Goal: Transaction & Acquisition: Purchase product/service

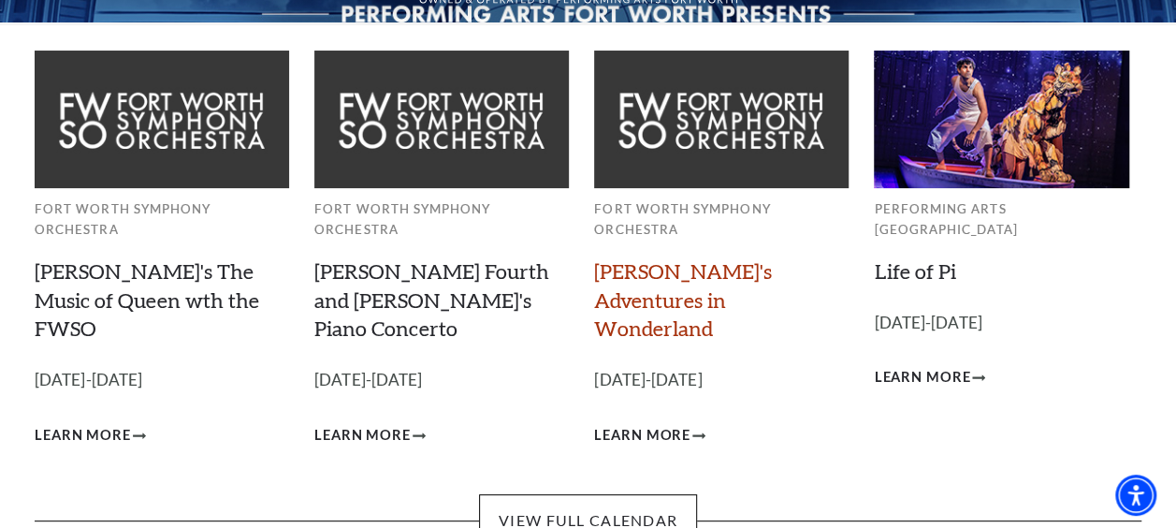
scroll to position [118, 0]
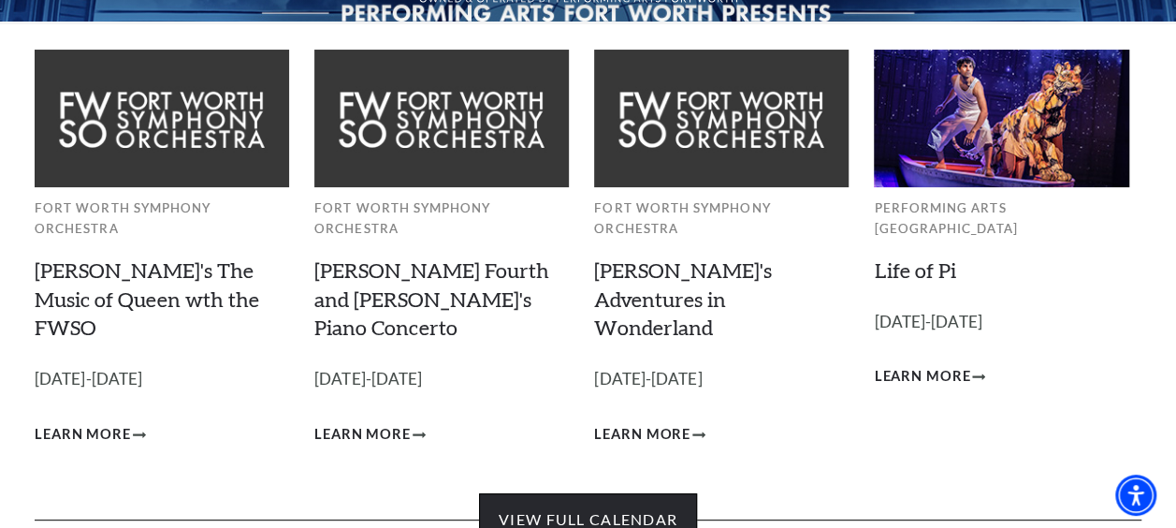
click at [614, 493] on link "View Full Calendar" at bounding box center [588, 519] width 218 height 52
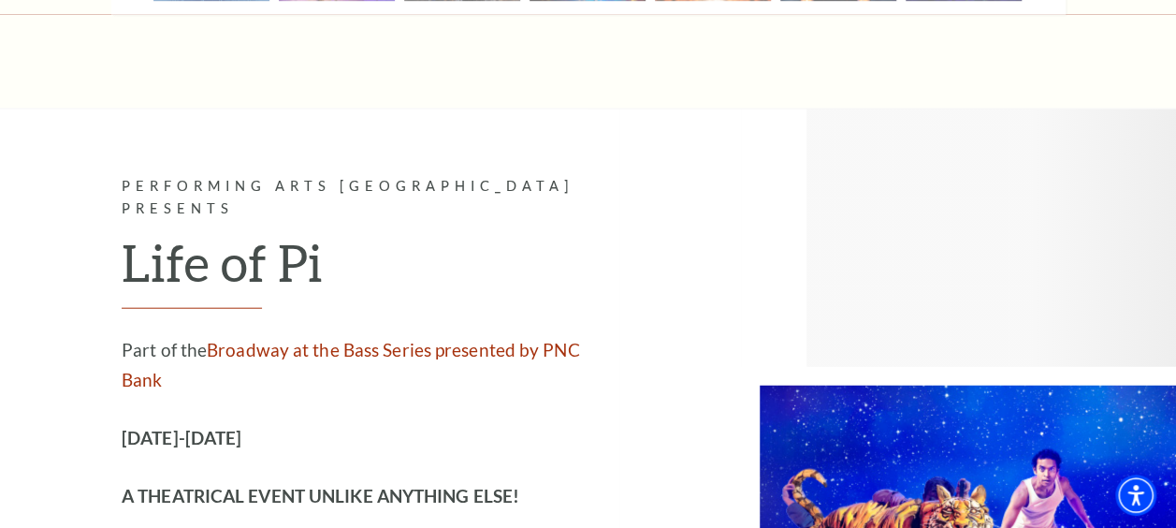
scroll to position [2122, 0]
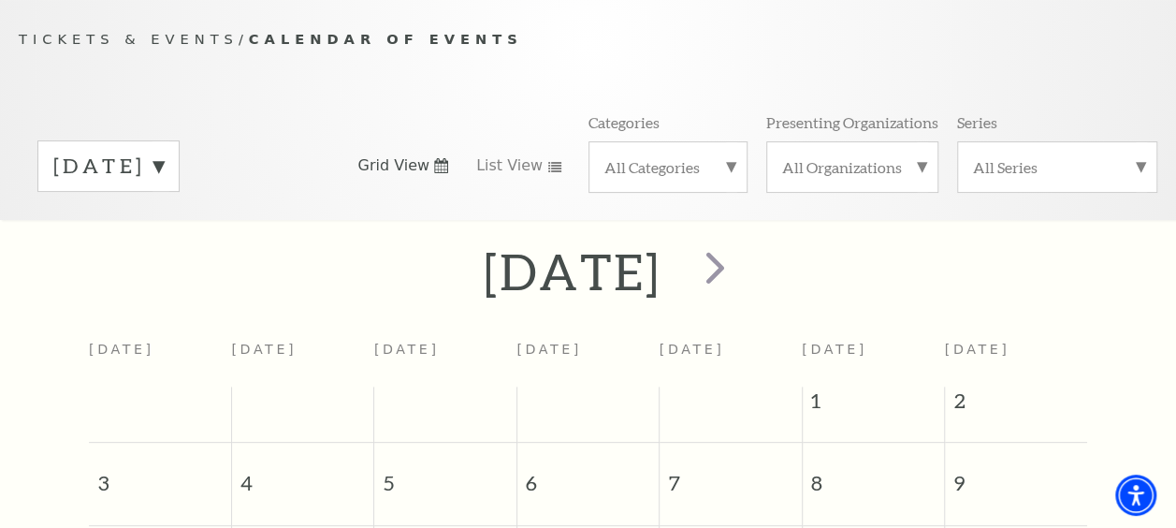
scroll to position [174, 0]
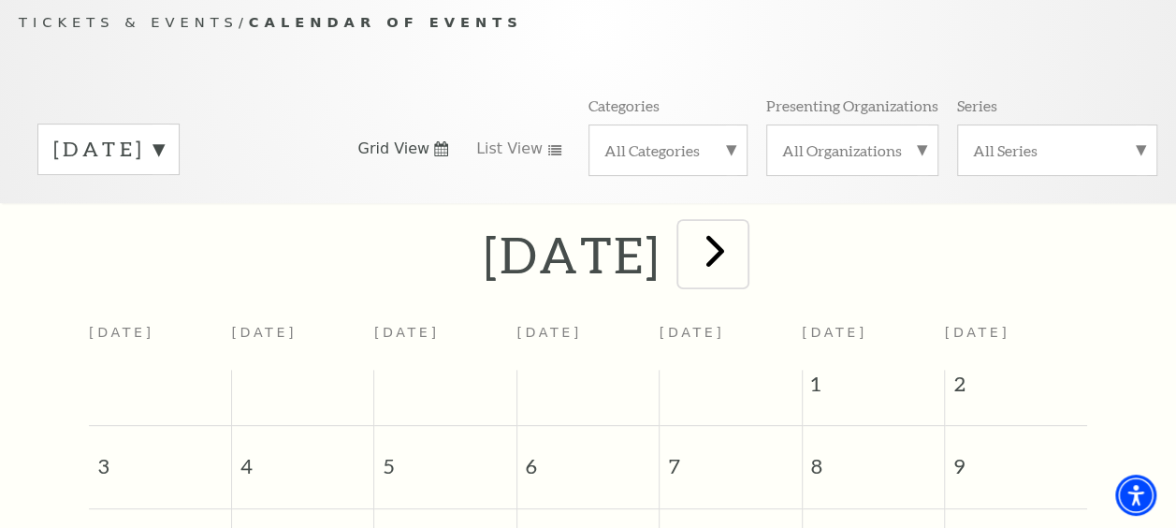
click at [742, 247] on span "next" at bounding box center [715, 250] width 53 height 53
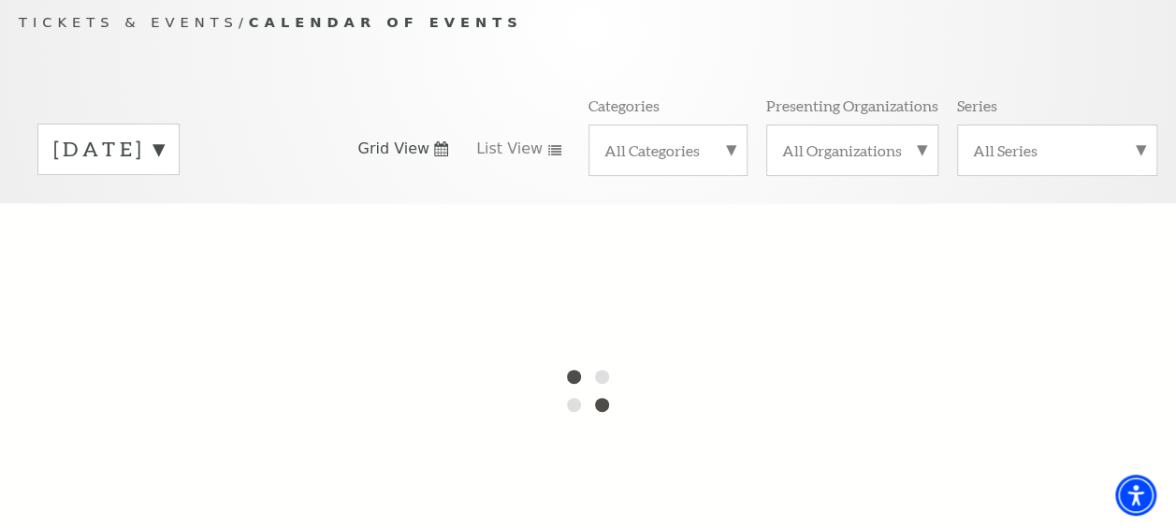
scroll to position [157, 0]
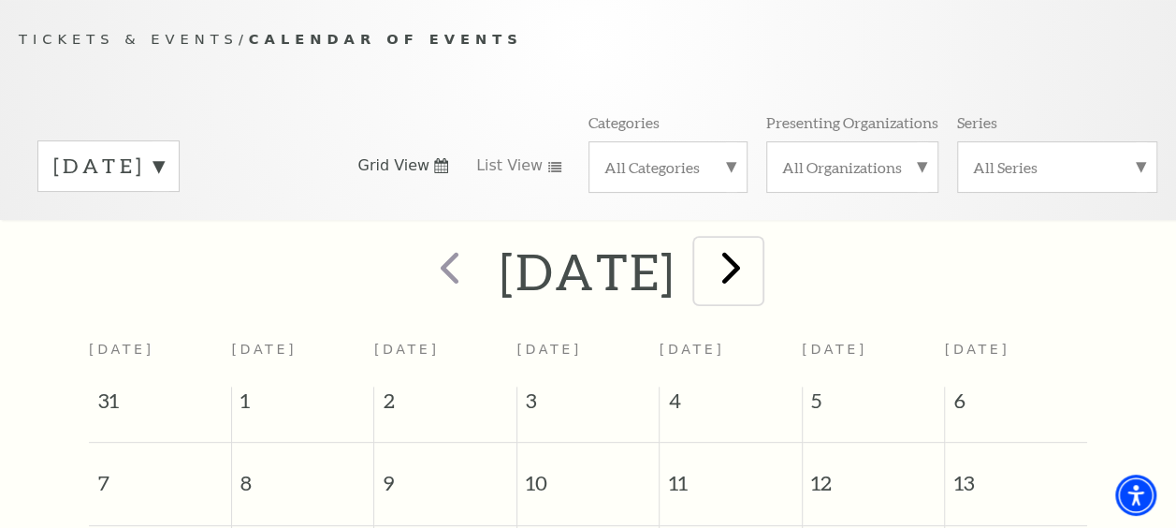
click at [758, 274] on span "next" at bounding box center [731, 266] width 53 height 53
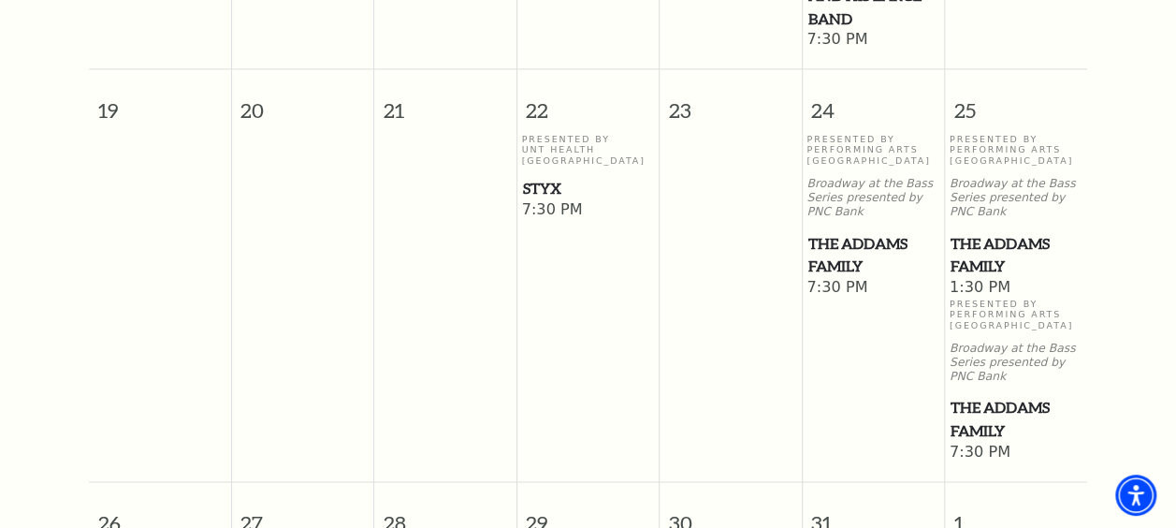
scroll to position [1254, 0]
click at [831, 232] on span "The Addams Family" at bounding box center [872, 255] width 131 height 46
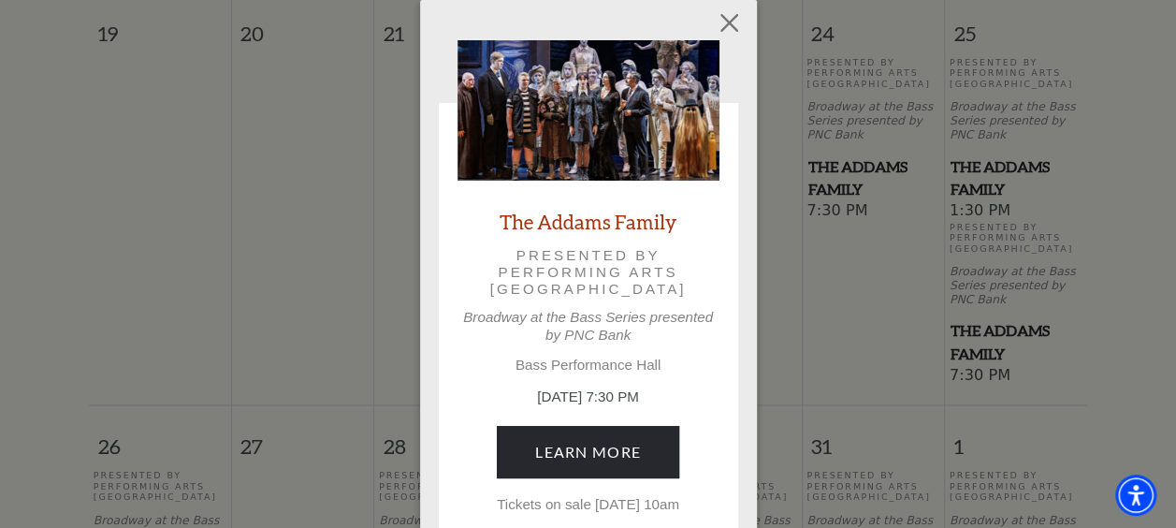
scroll to position [1332, 0]
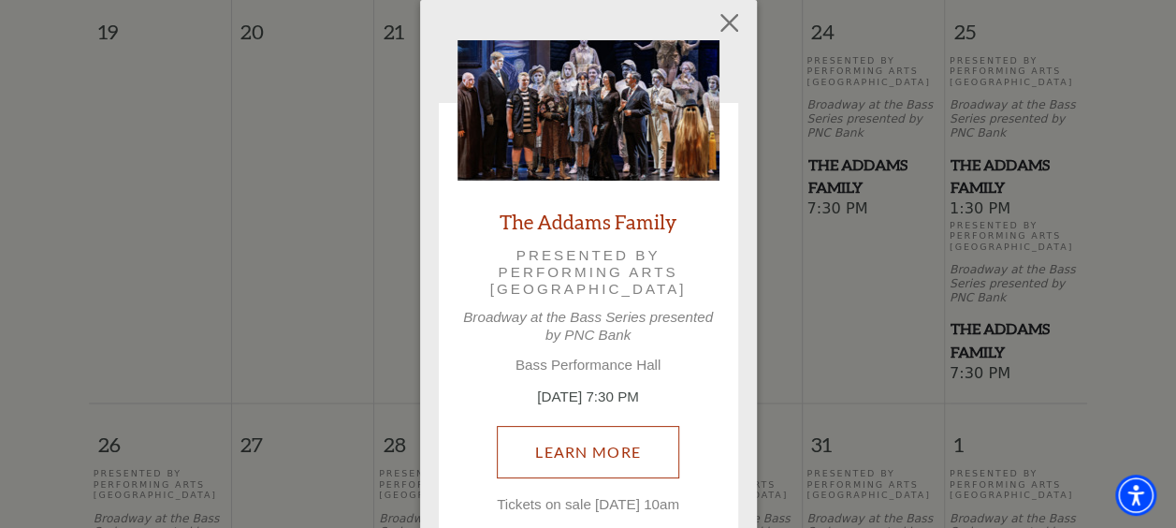
click at [594, 462] on link "Learn More" at bounding box center [588, 452] width 182 height 52
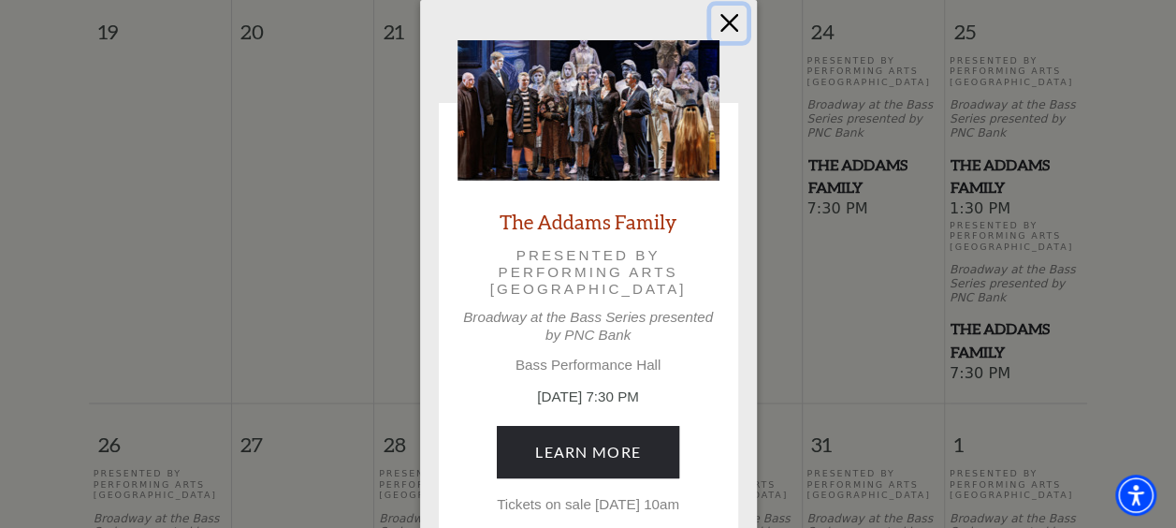
click at [725, 23] on button "Close" at bounding box center [729, 24] width 36 height 36
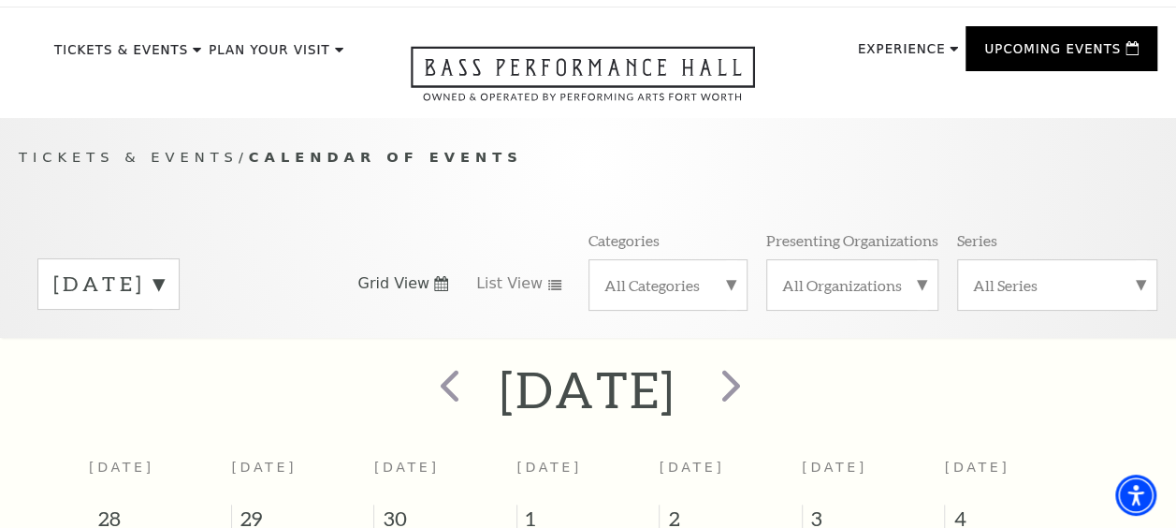
scroll to position [37, 0]
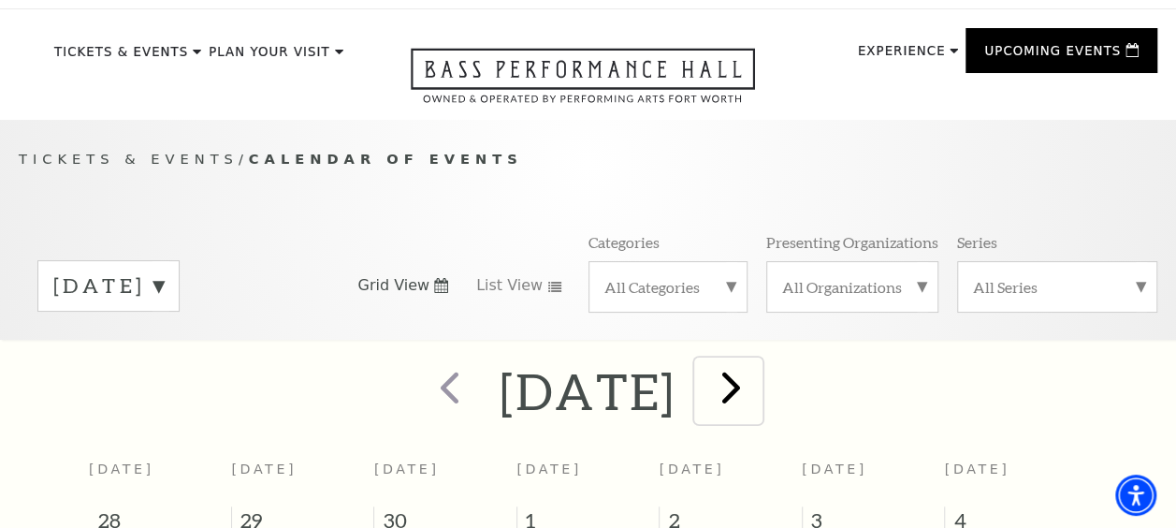
click at [758, 389] on span "next" at bounding box center [731, 386] width 53 height 53
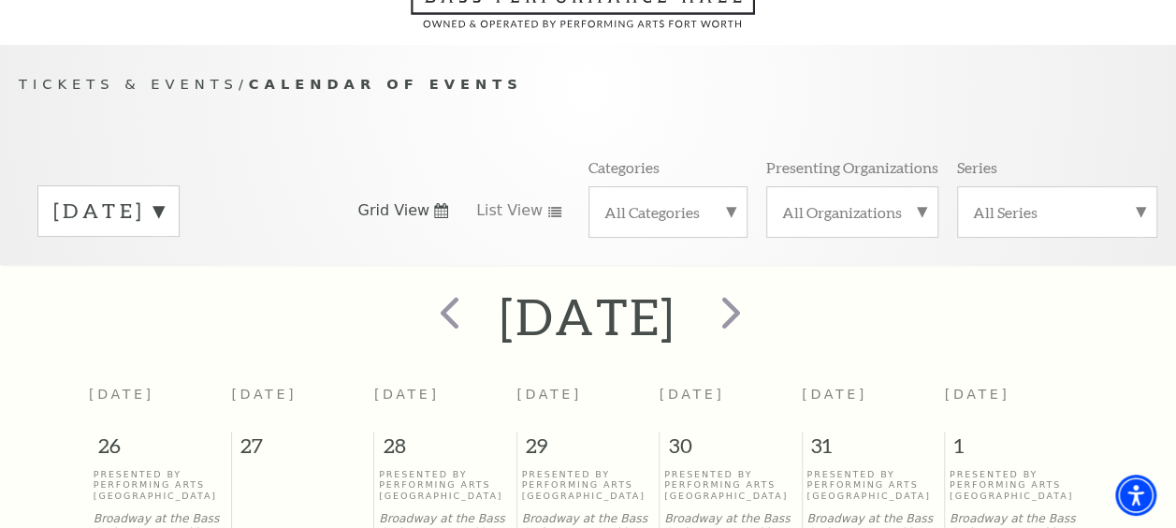
scroll to position [109, 0]
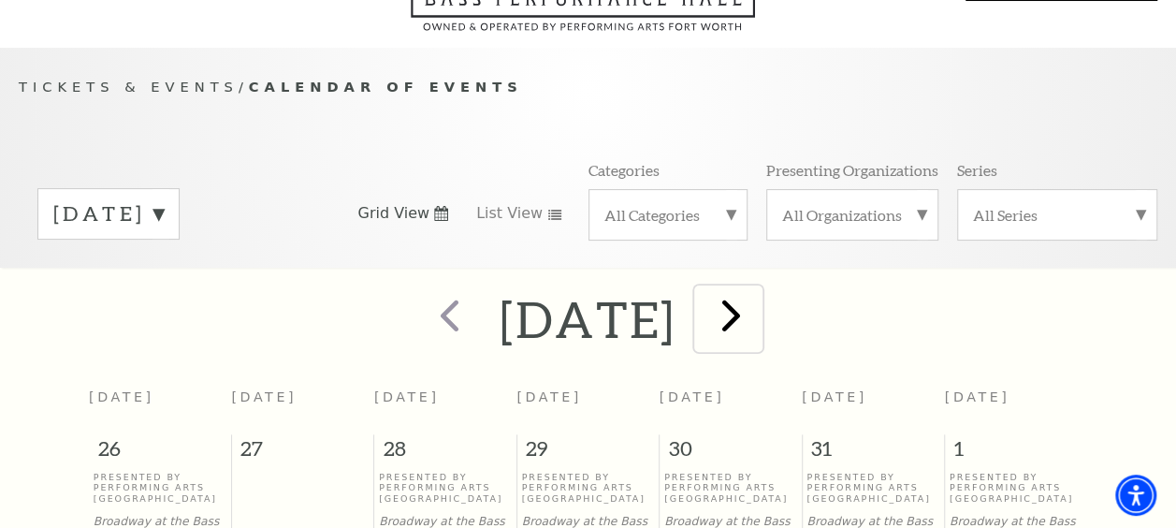
click at [758, 330] on span "next" at bounding box center [731, 314] width 53 height 53
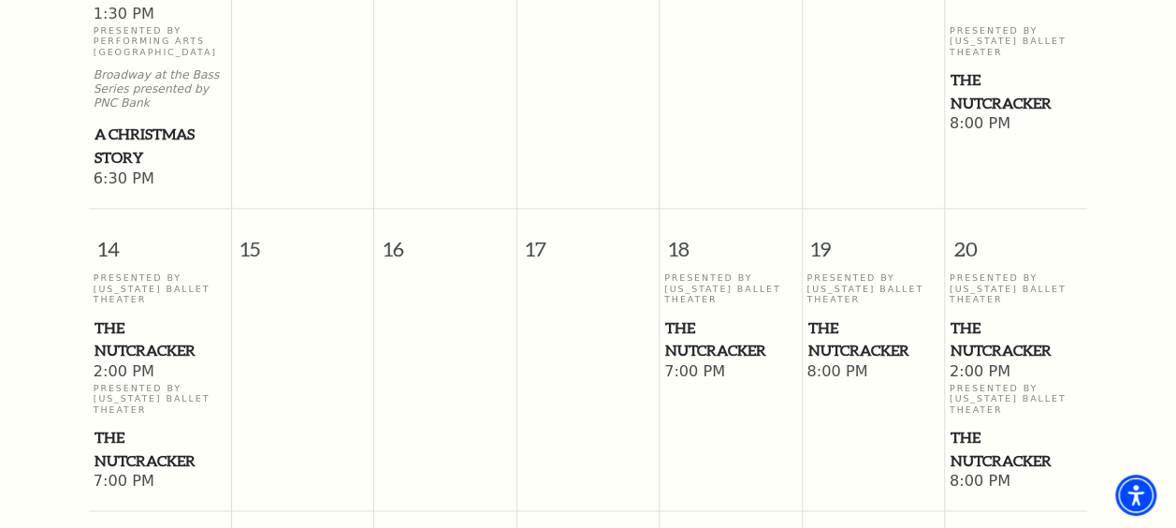
scroll to position [1181, 0]
click at [992, 339] on span "The Nutcracker" at bounding box center [1016, 337] width 131 height 46
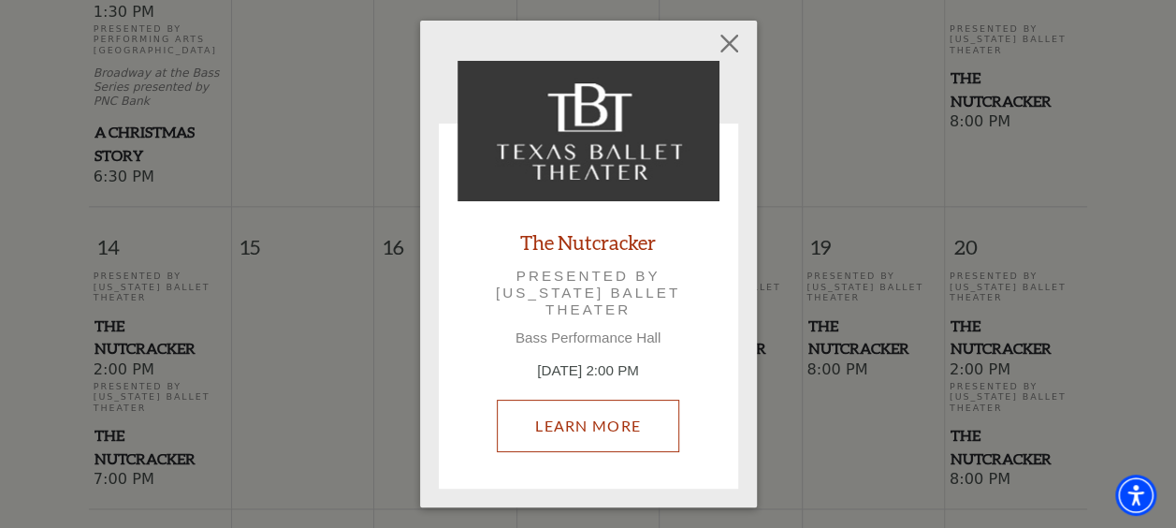
click at [614, 437] on link "Learn More" at bounding box center [588, 426] width 182 height 52
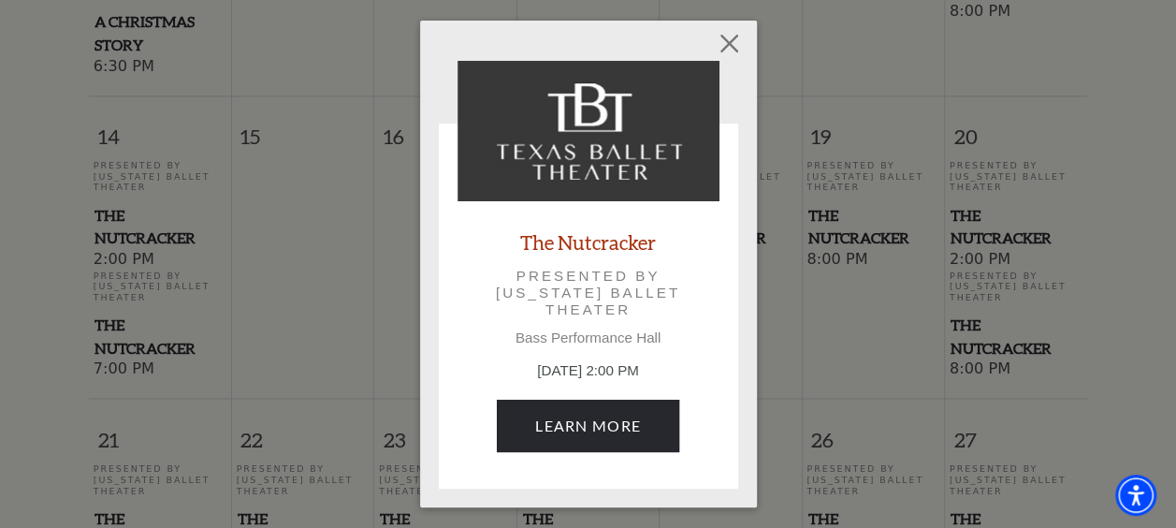
scroll to position [1291, 0]
click at [727, 43] on button "Close" at bounding box center [729, 44] width 36 height 36
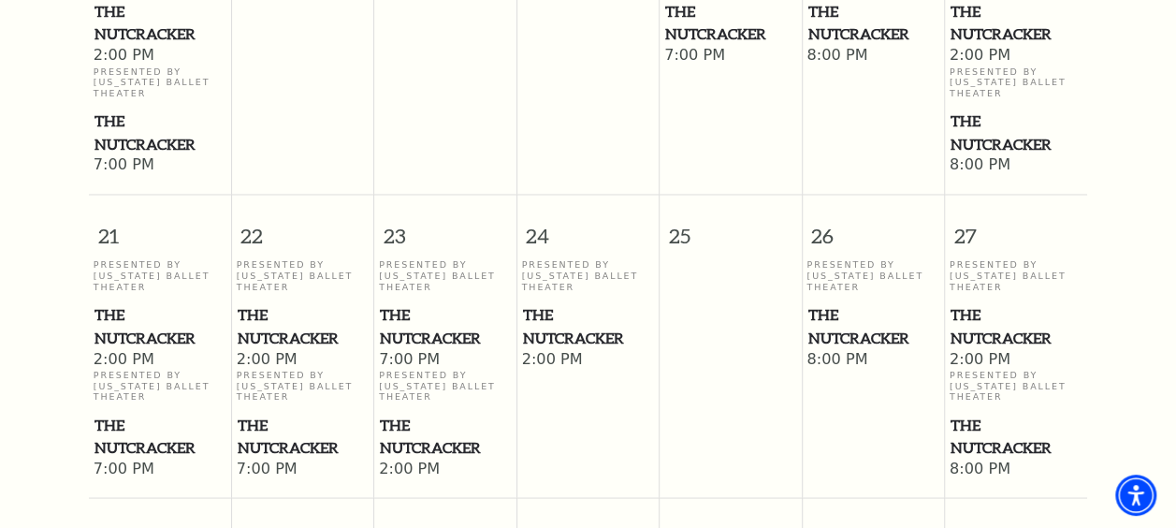
scroll to position [1493, 0]
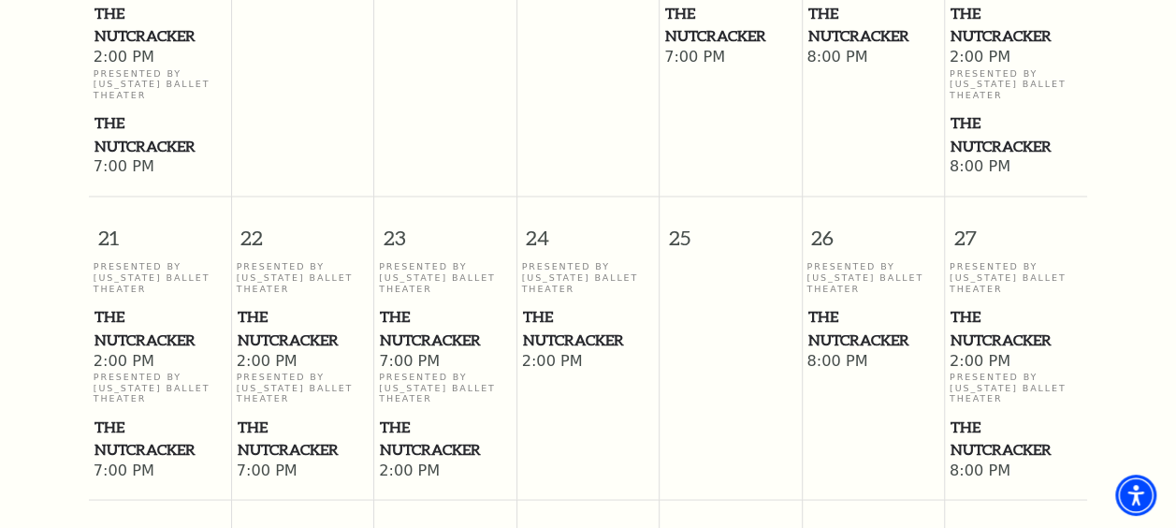
click at [980, 415] on span "The Nutcracker" at bounding box center [1016, 438] width 131 height 46
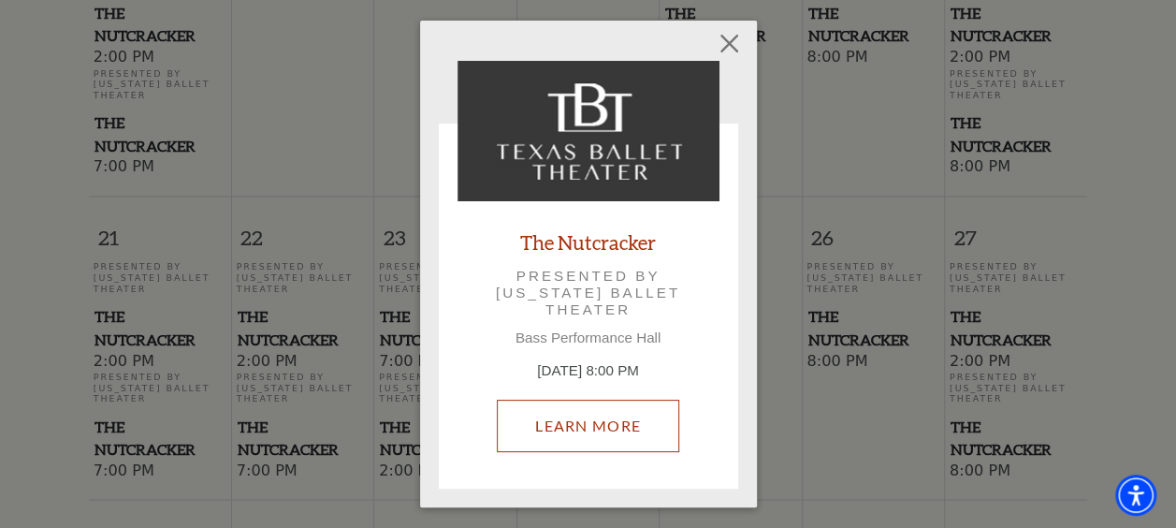
click at [586, 430] on link "Learn More" at bounding box center [588, 426] width 182 height 52
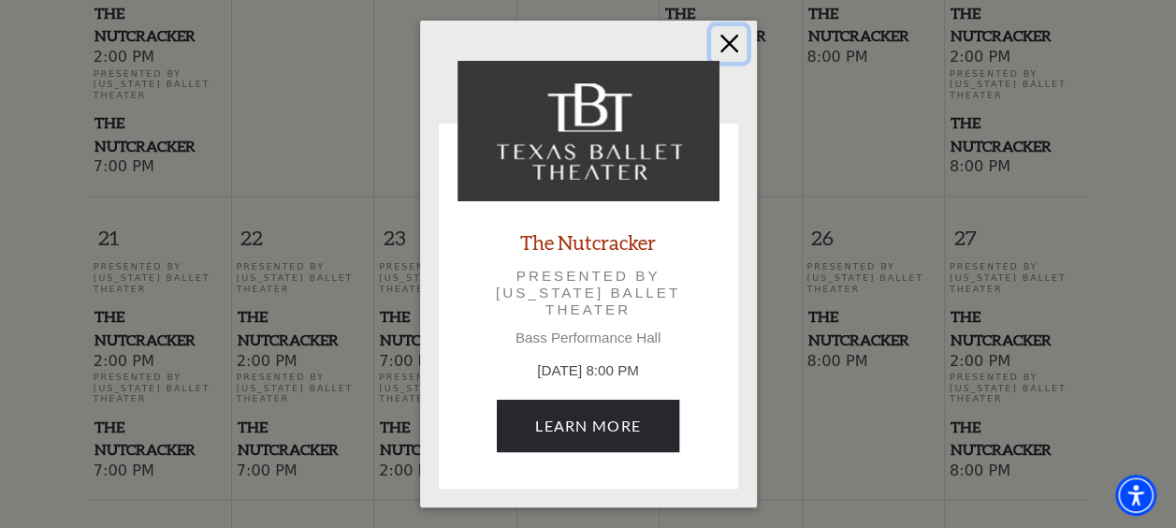
click at [722, 43] on button "Close" at bounding box center [729, 44] width 36 height 36
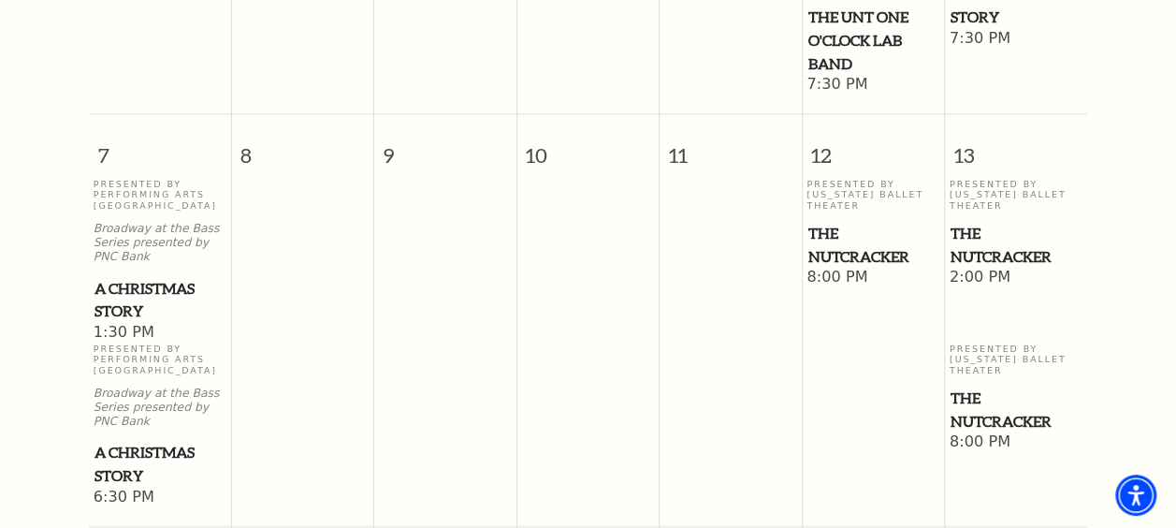
scroll to position [715, 0]
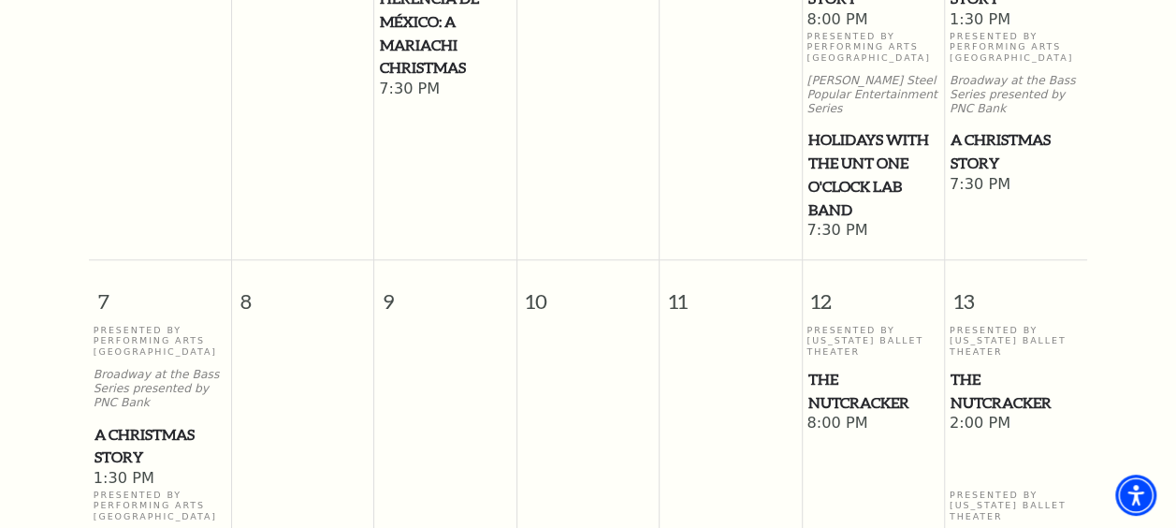
click at [973, 149] on span "A Christmas Story" at bounding box center [1016, 151] width 131 height 46
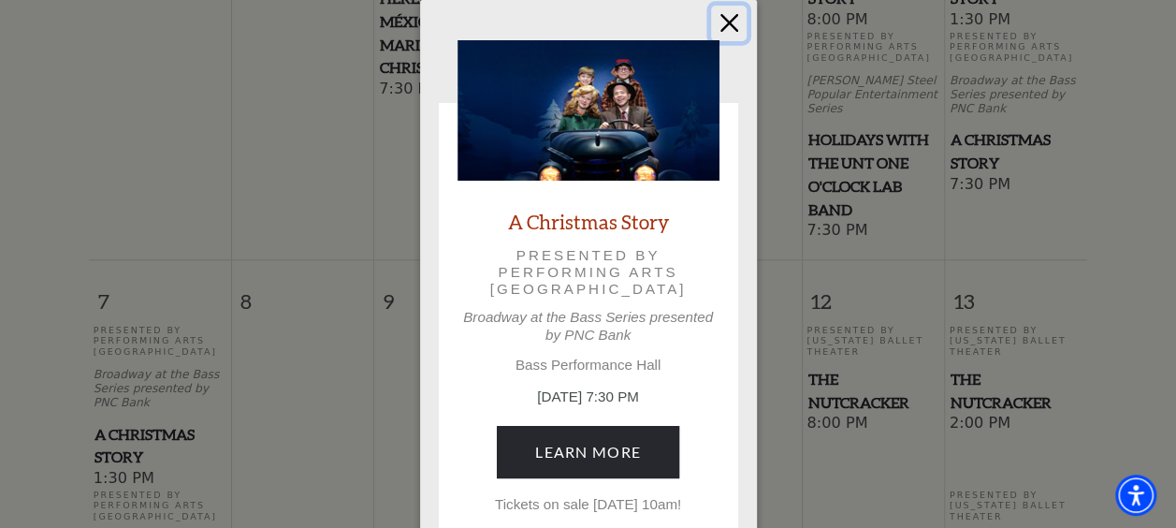
click at [733, 19] on button "Close" at bounding box center [729, 24] width 36 height 36
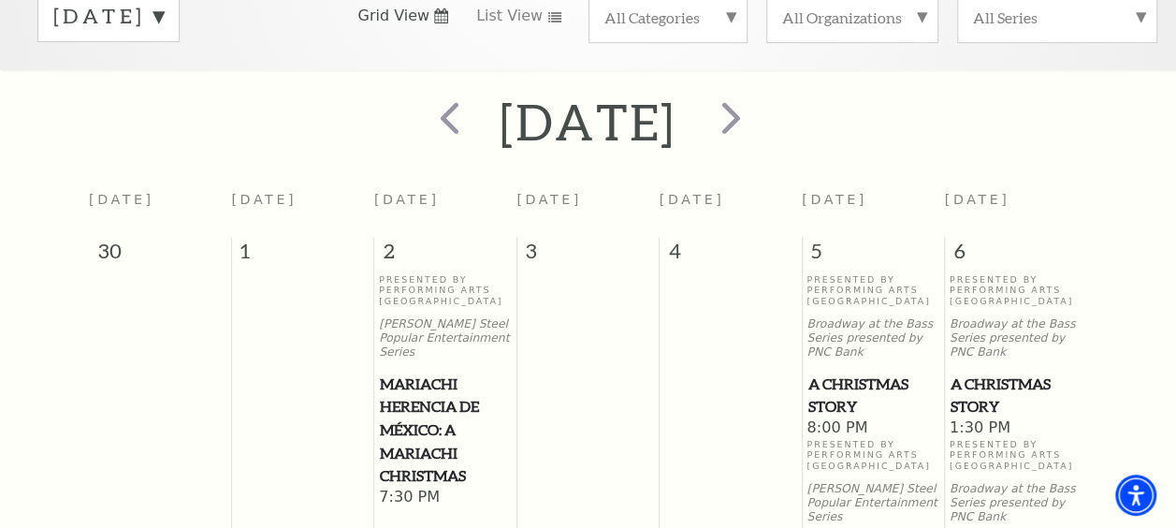
scroll to position [305, 0]
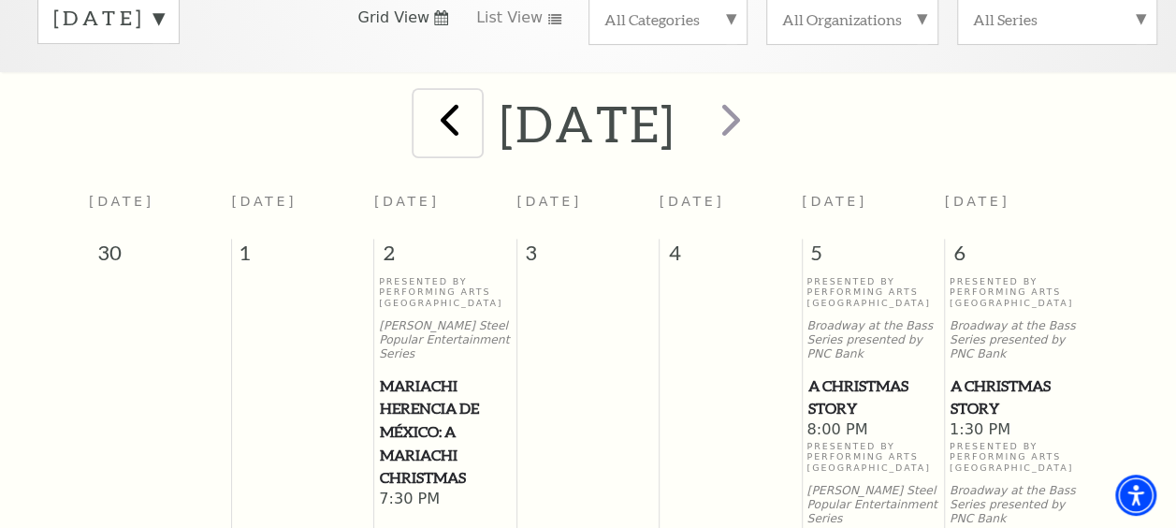
click at [423, 114] on span "prev" at bounding box center [449, 119] width 53 height 53
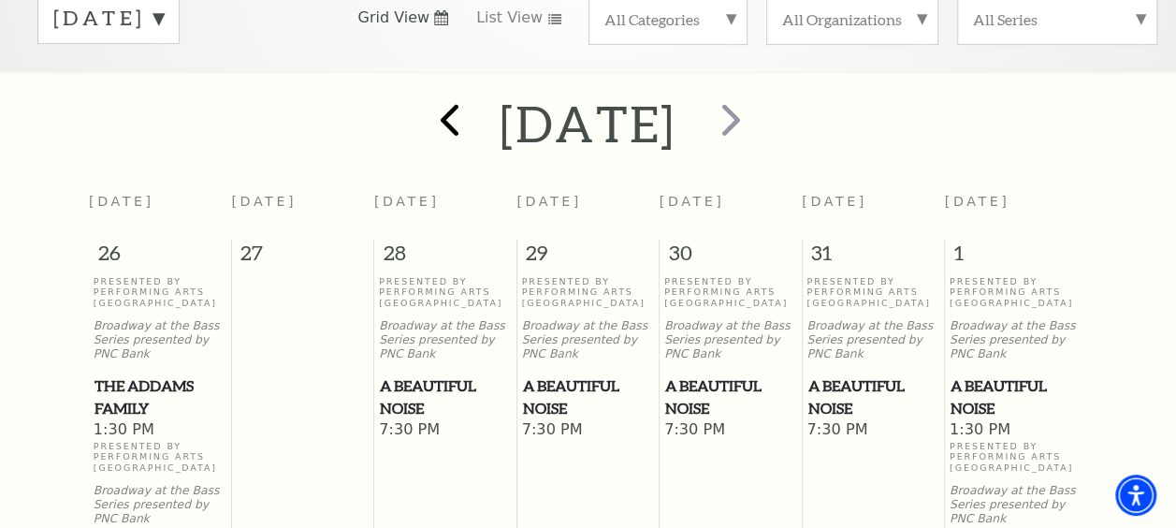
scroll to position [157, 0]
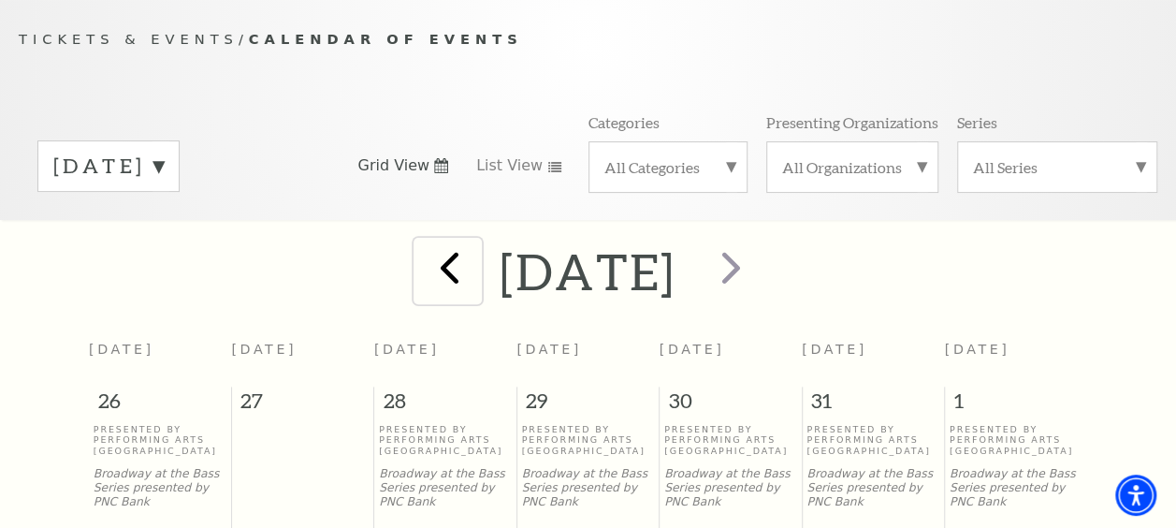
click at [423, 286] on span "prev" at bounding box center [449, 266] width 53 height 53
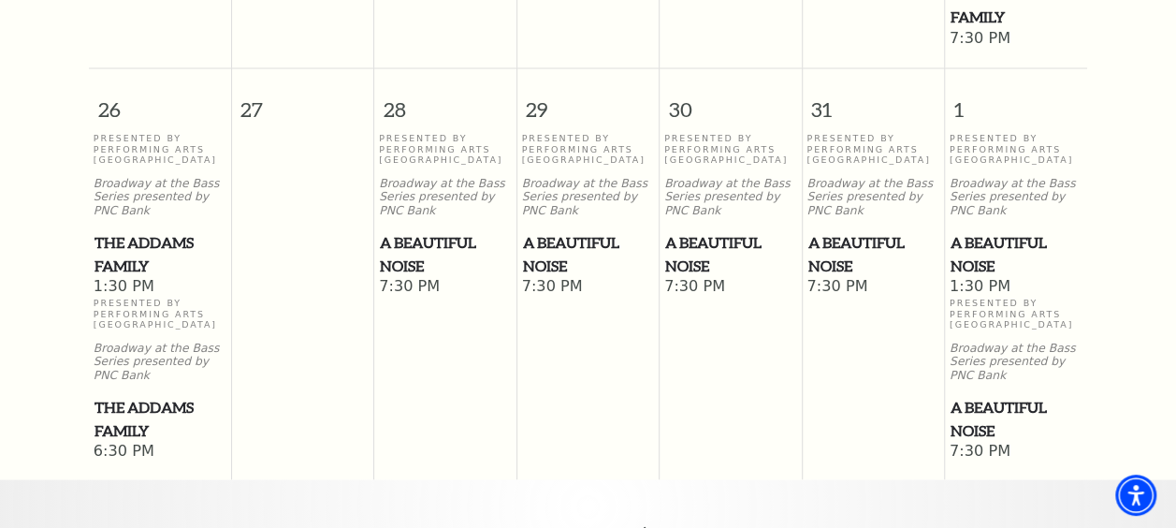
scroll to position [1669, 0]
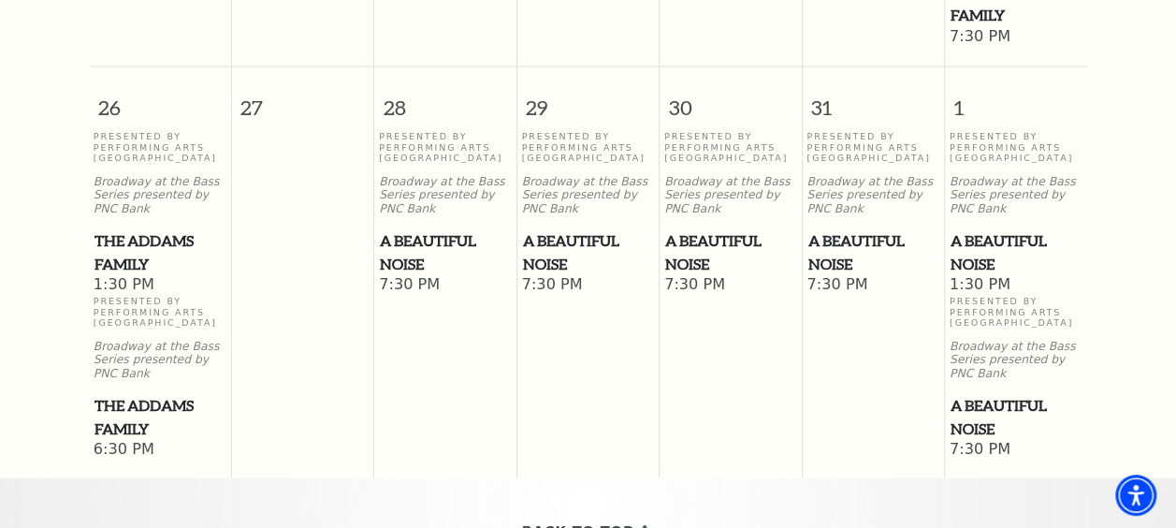
click at [107, 240] on span "The Addams Family" at bounding box center [160, 251] width 131 height 46
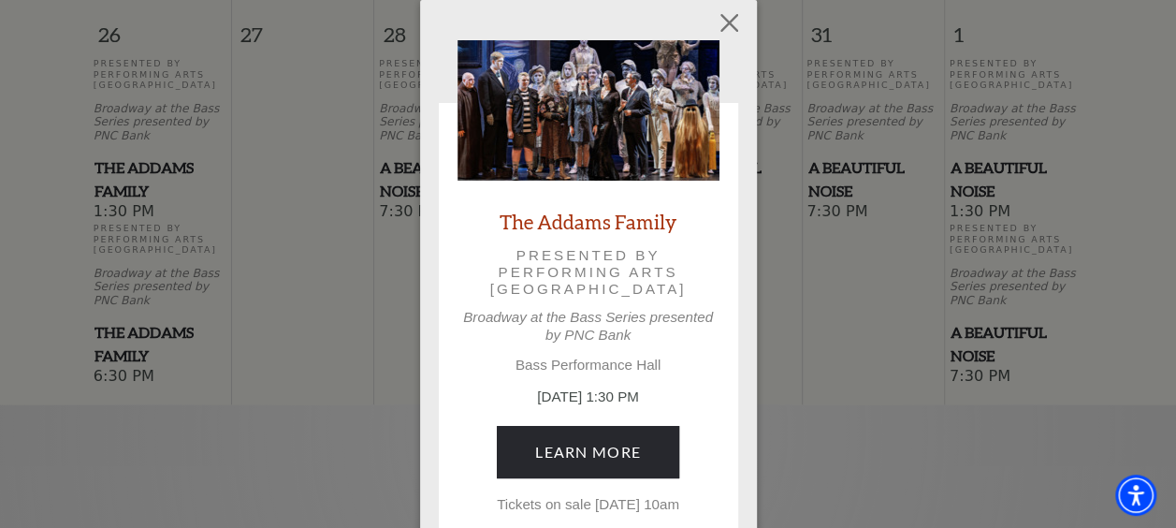
scroll to position [1815, 0]
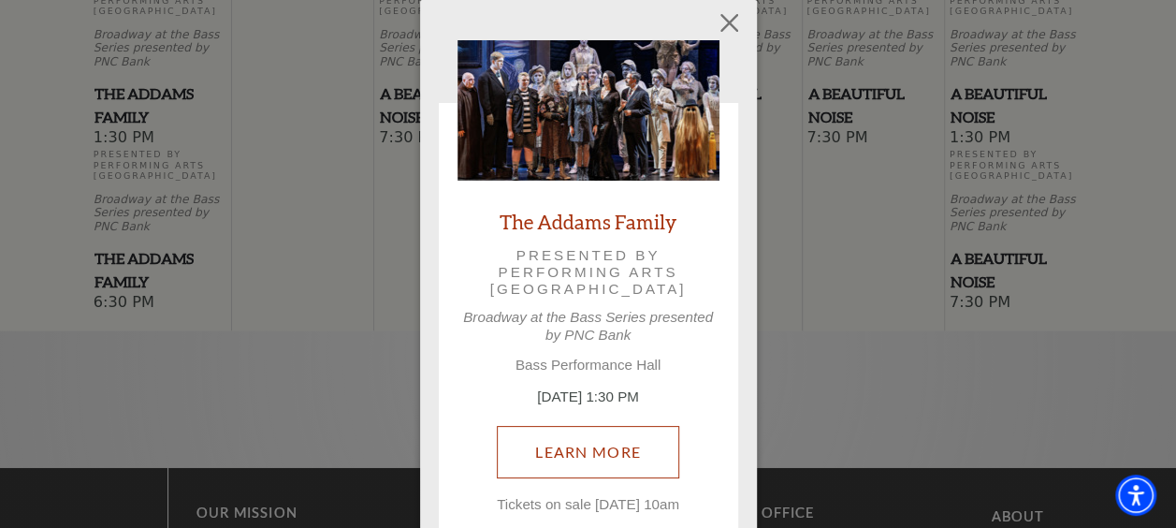
click at [572, 456] on link "Learn More" at bounding box center [588, 452] width 182 height 52
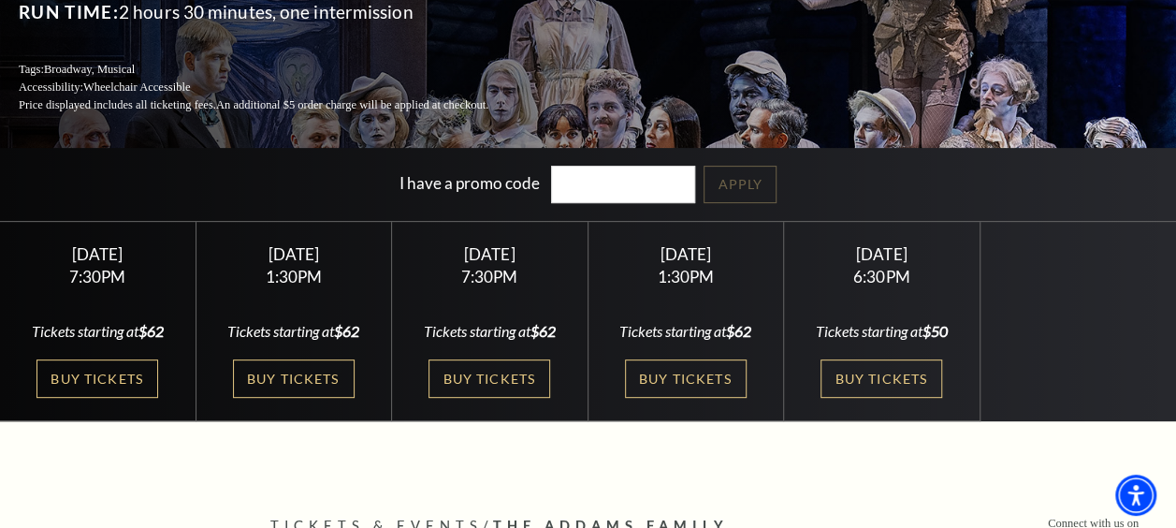
scroll to position [257, 0]
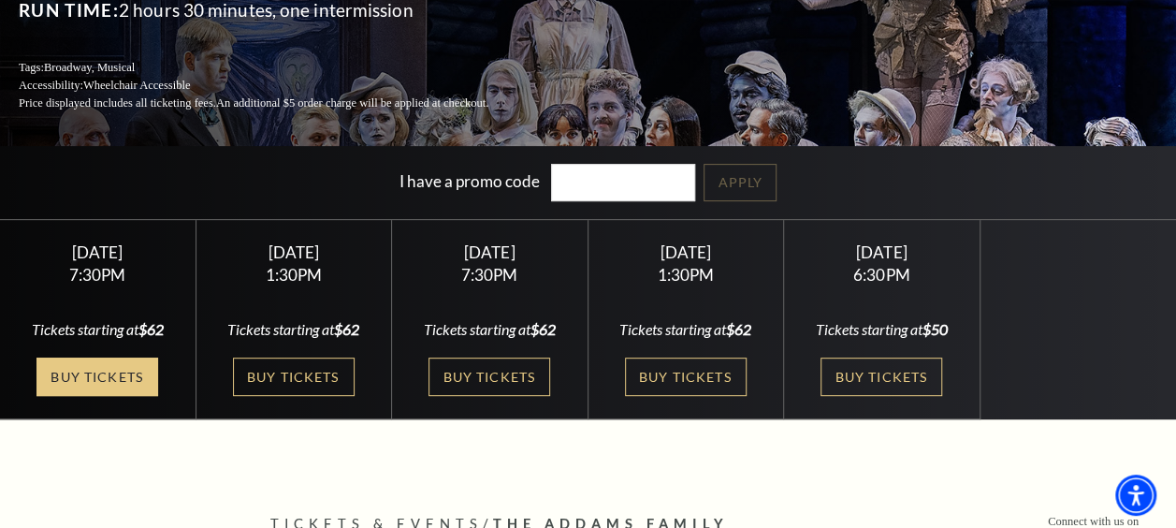
click at [114, 374] on link "Buy Tickets" at bounding box center [97, 376] width 122 height 38
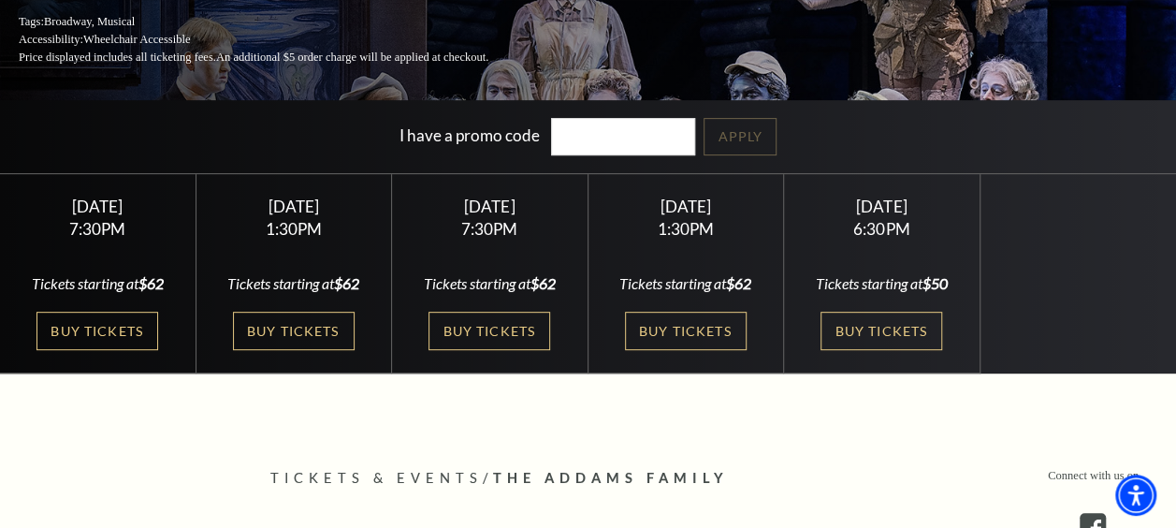
scroll to position [300, 0]
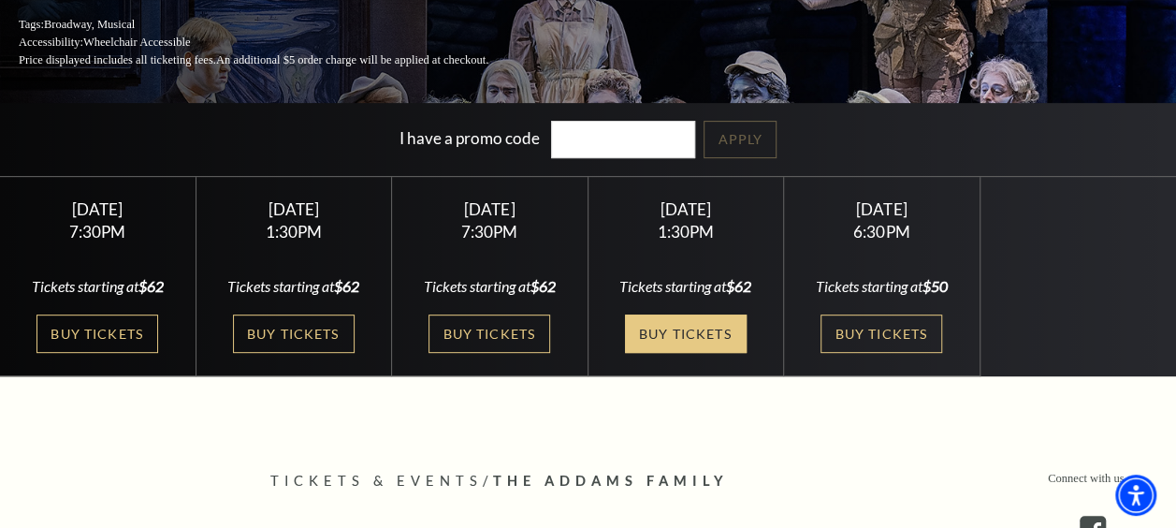
click at [659, 332] on link "Buy Tickets" at bounding box center [686, 333] width 122 height 38
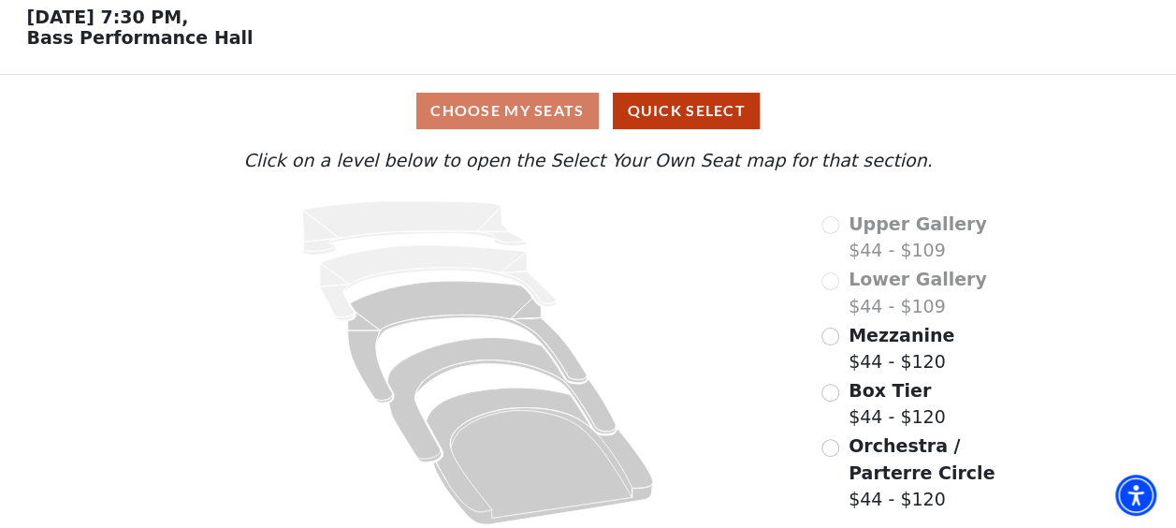
scroll to position [92, 0]
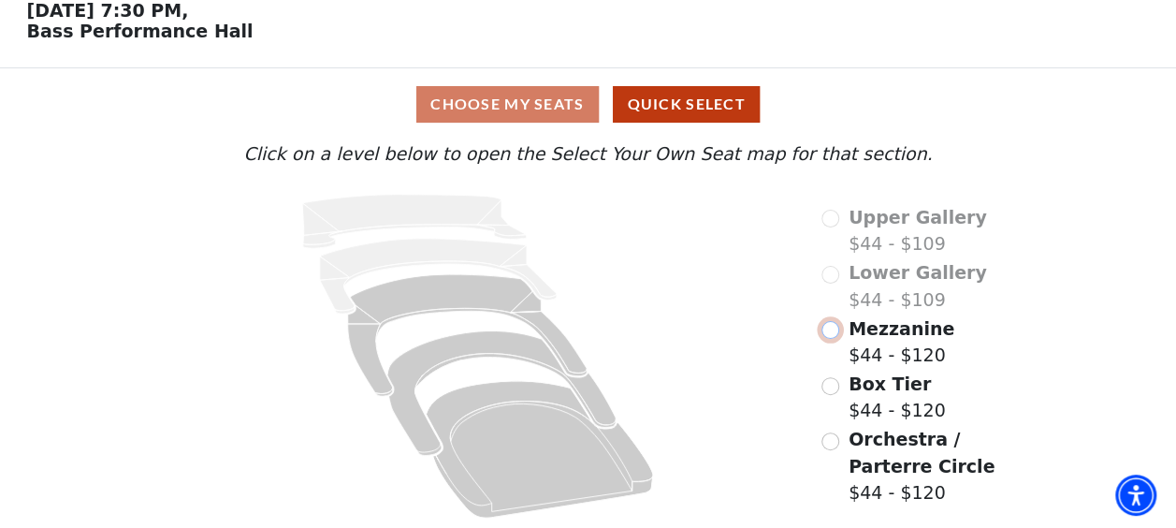
click at [831, 332] on input "Mezzanine$44 - $120\a" at bounding box center [831, 330] width 18 height 18
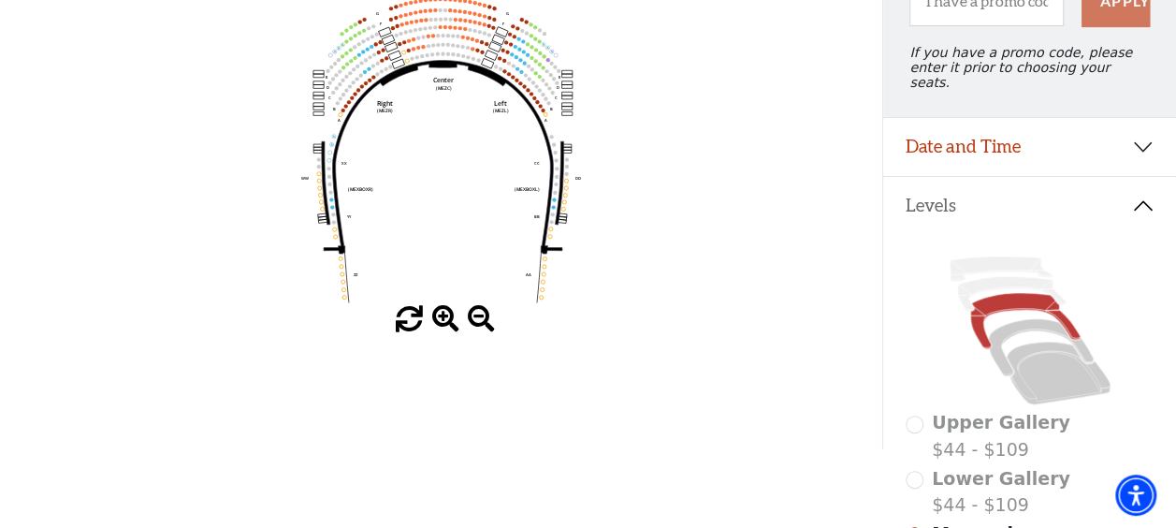
scroll to position [233, 0]
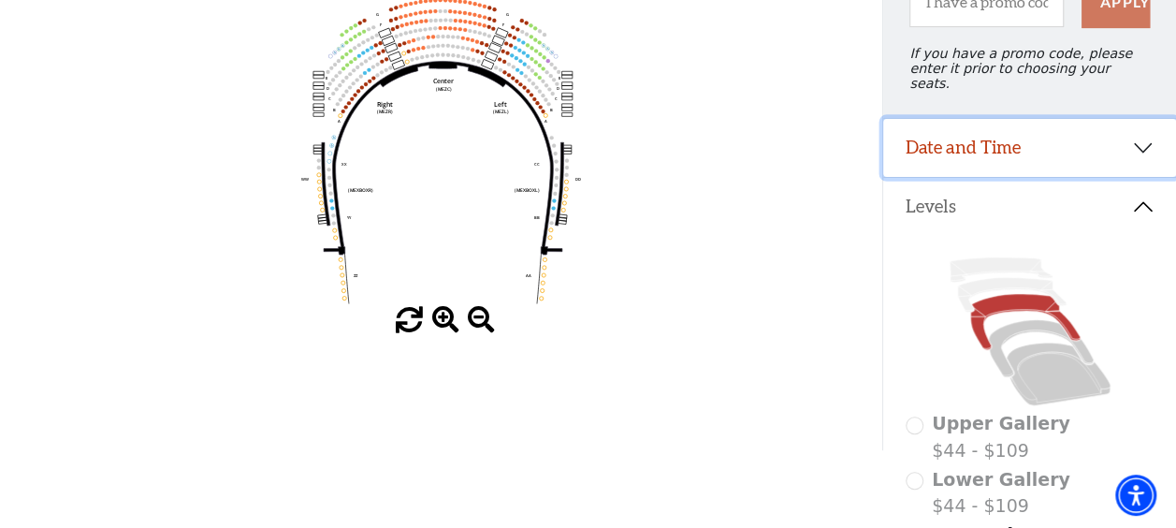
click at [923, 146] on button "Date and Time" at bounding box center [1029, 148] width 293 height 58
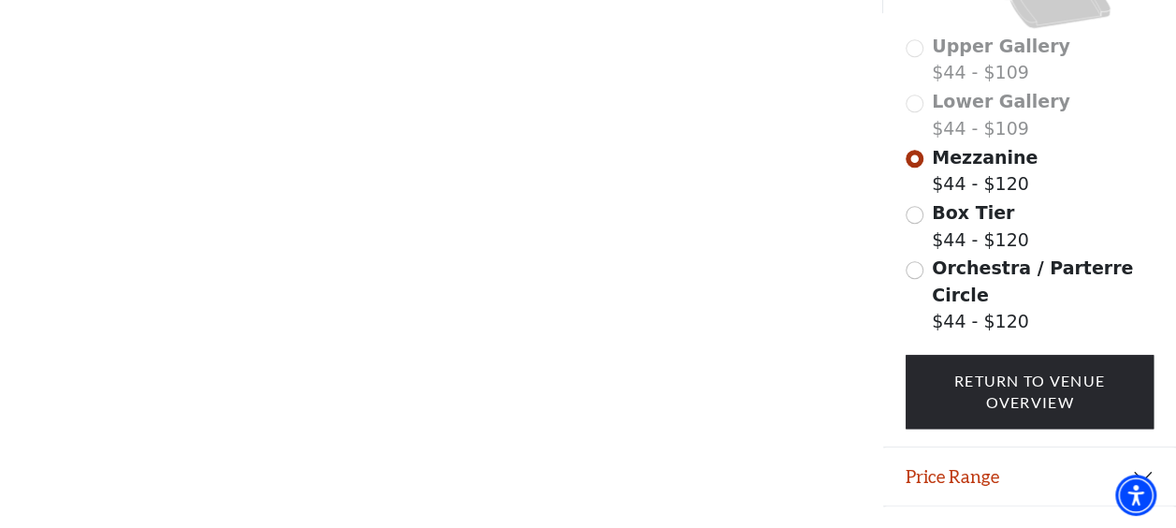
scroll to position [672, 0]
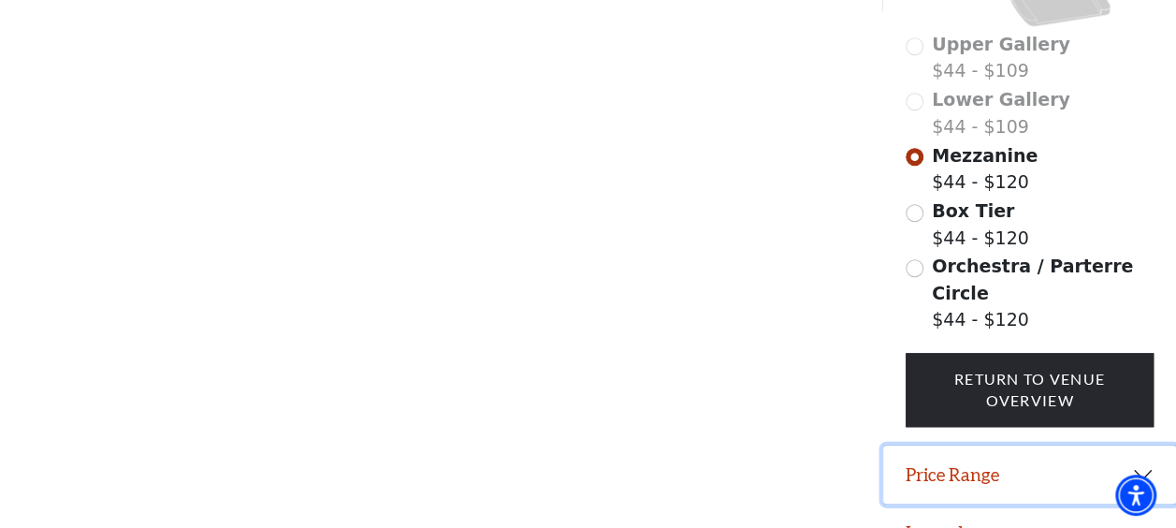
click at [926, 445] on button "Price Range" at bounding box center [1029, 474] width 293 height 58
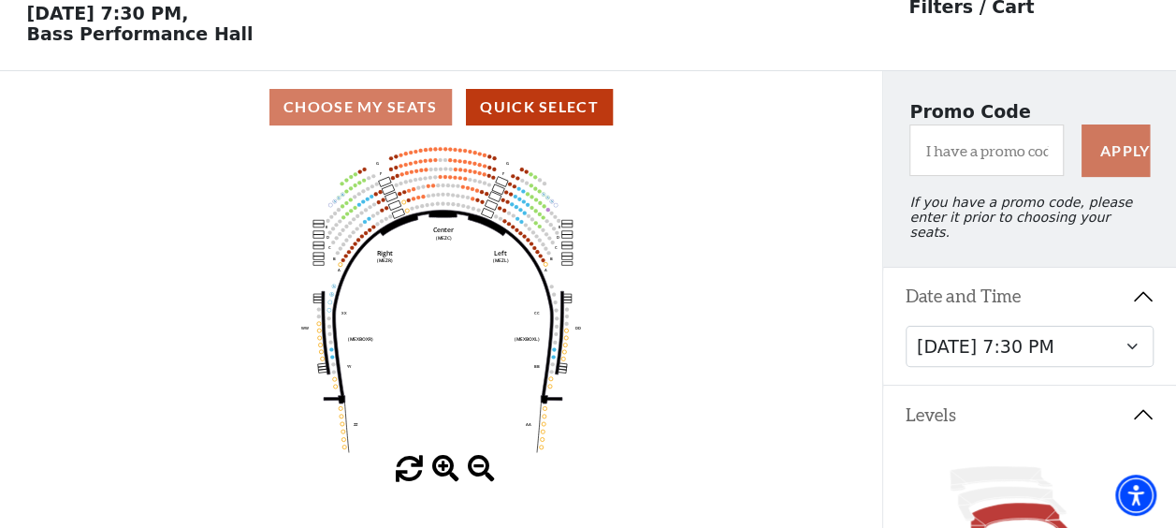
scroll to position [83, 0]
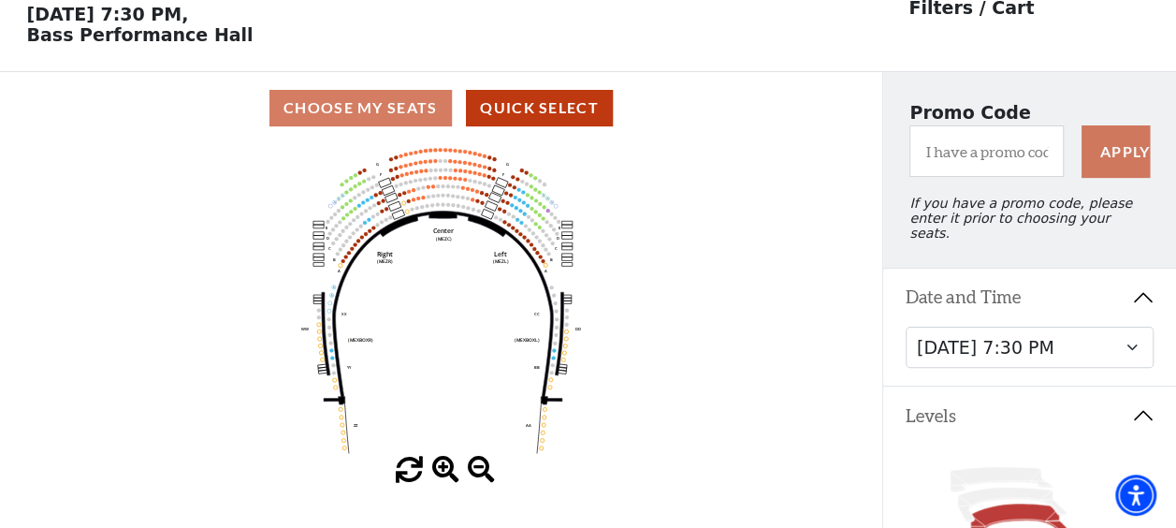
click at [438, 478] on span at bounding box center [445, 470] width 27 height 27
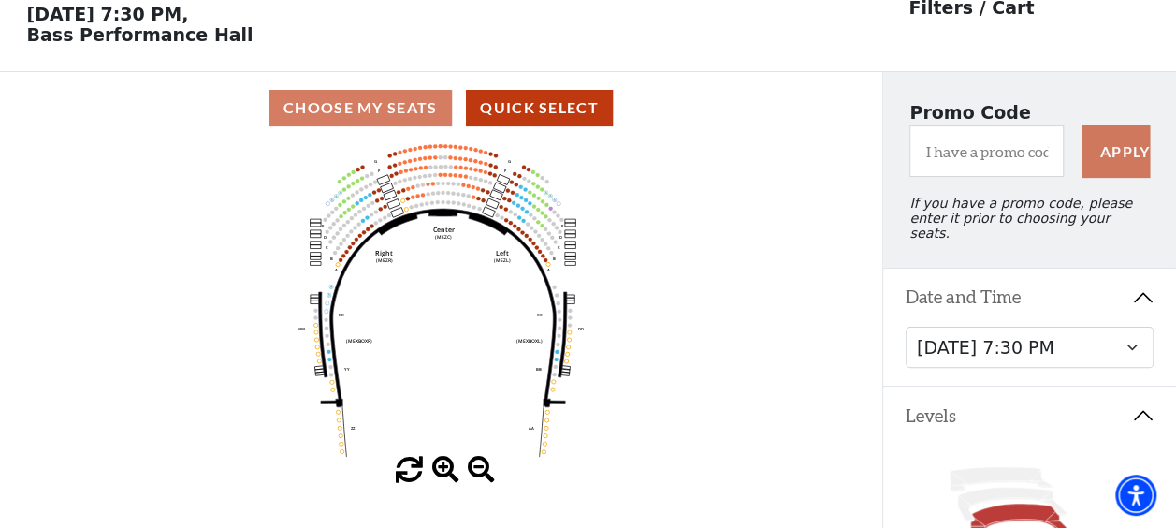
click at [438, 479] on span at bounding box center [445, 470] width 27 height 27
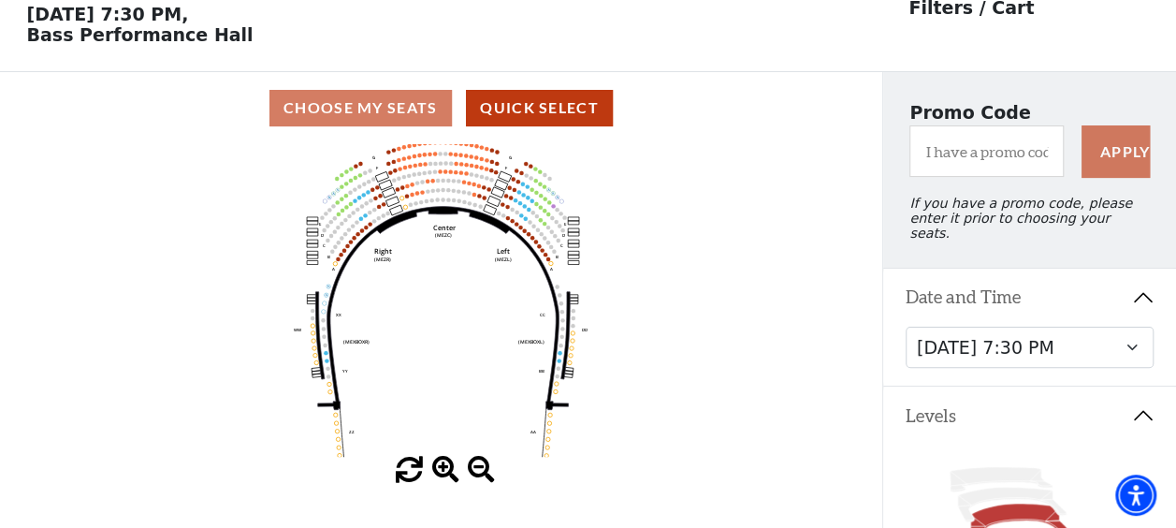
click at [438, 479] on span at bounding box center [445, 470] width 27 height 27
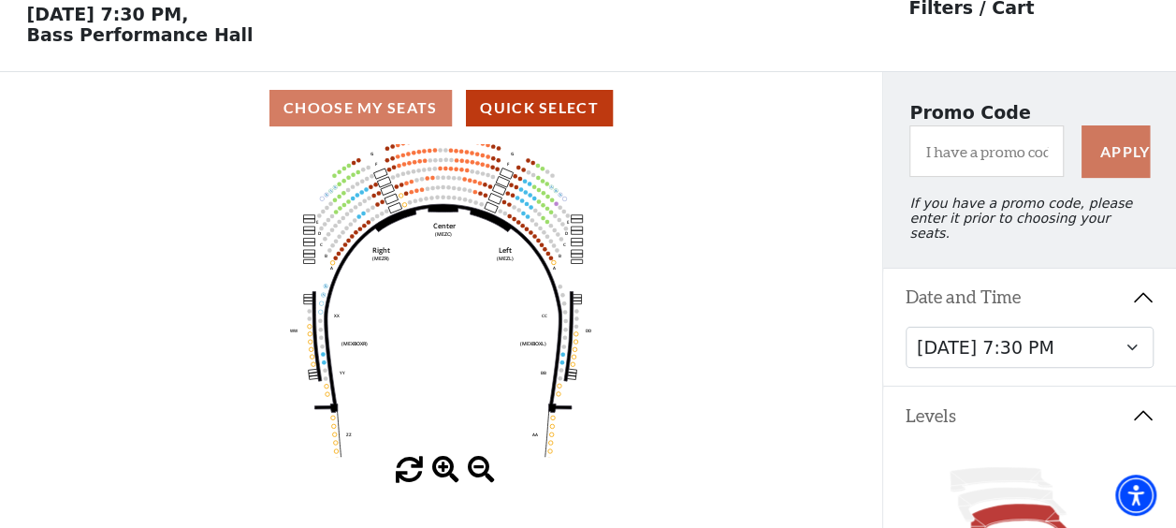
click at [438, 479] on span at bounding box center [445, 470] width 27 height 27
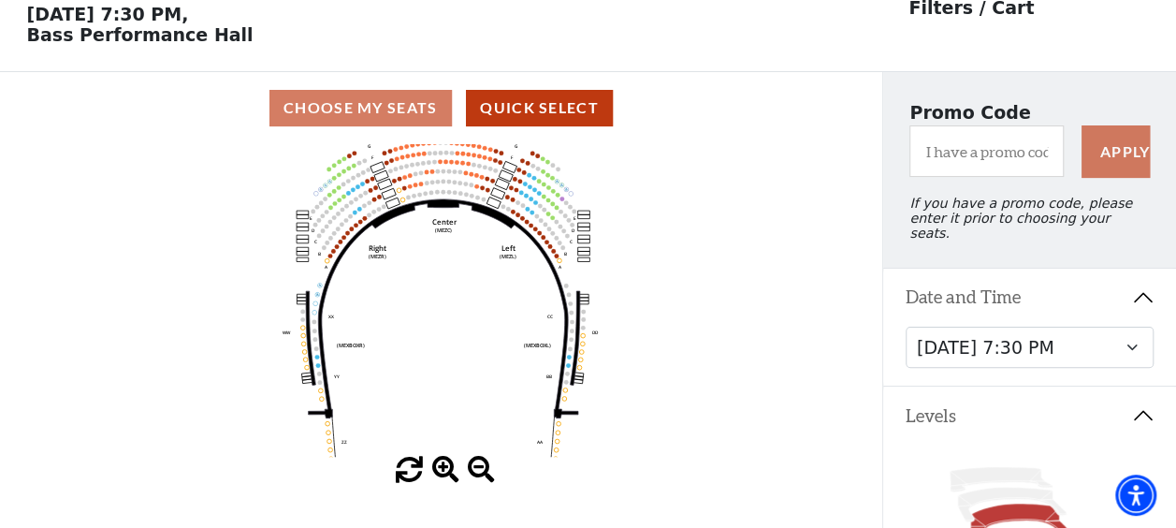
click at [438, 479] on span at bounding box center [445, 470] width 27 height 27
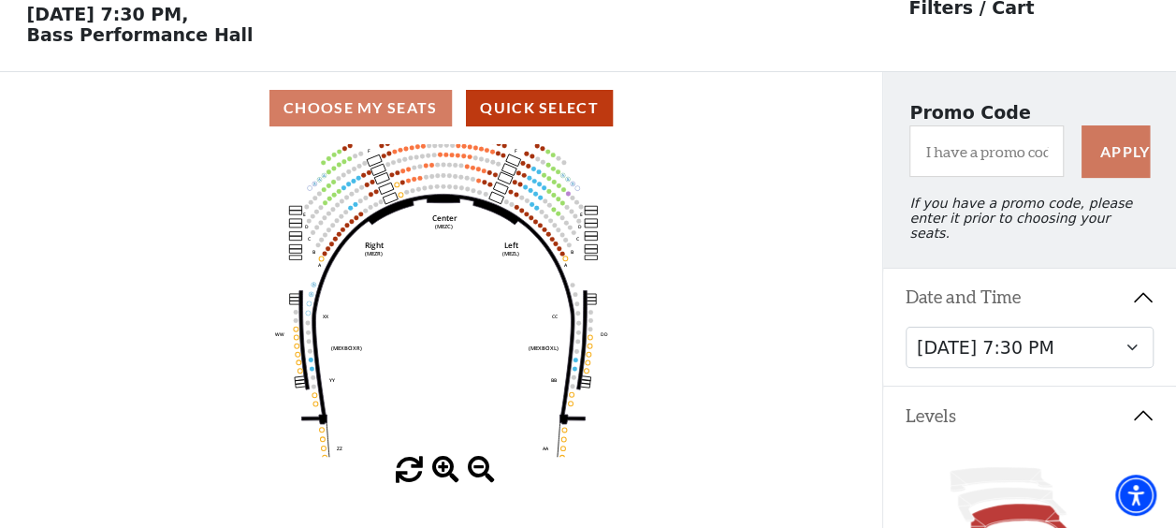
click at [438, 479] on span at bounding box center [445, 470] width 27 height 27
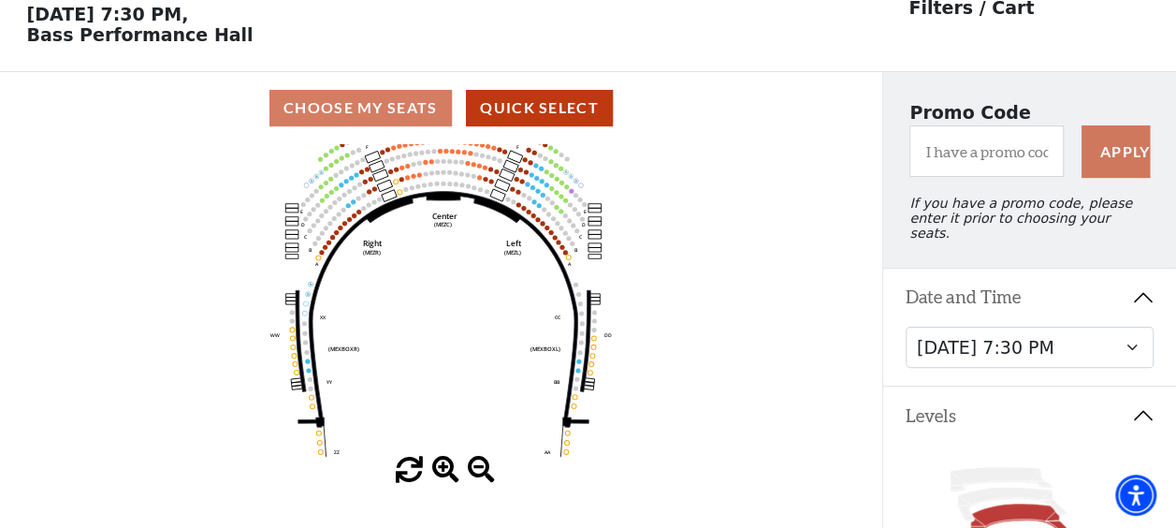
click at [438, 479] on span at bounding box center [445, 470] width 27 height 27
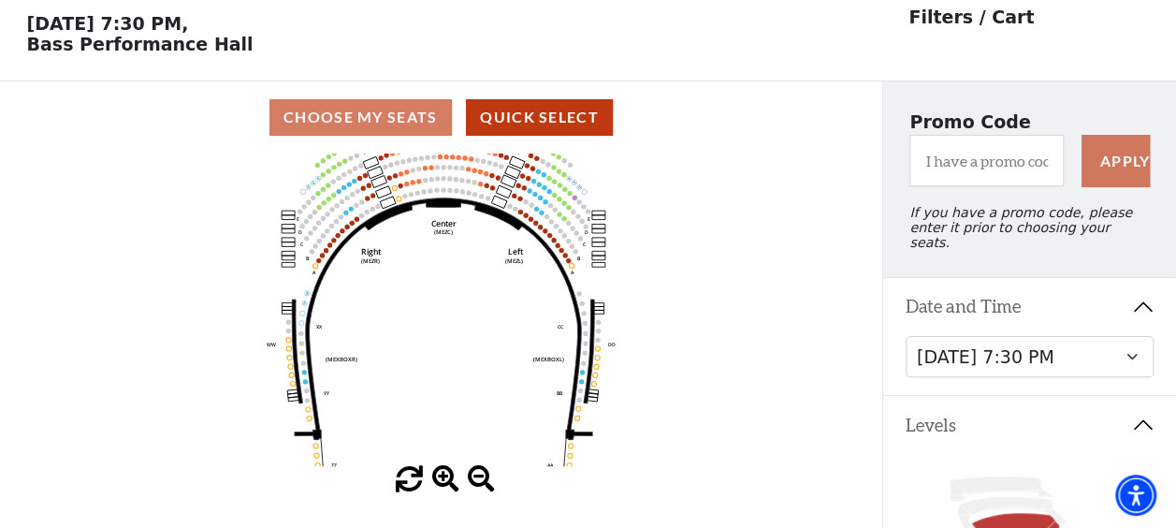
scroll to position [75, 0]
click at [444, 488] on span at bounding box center [445, 478] width 27 height 27
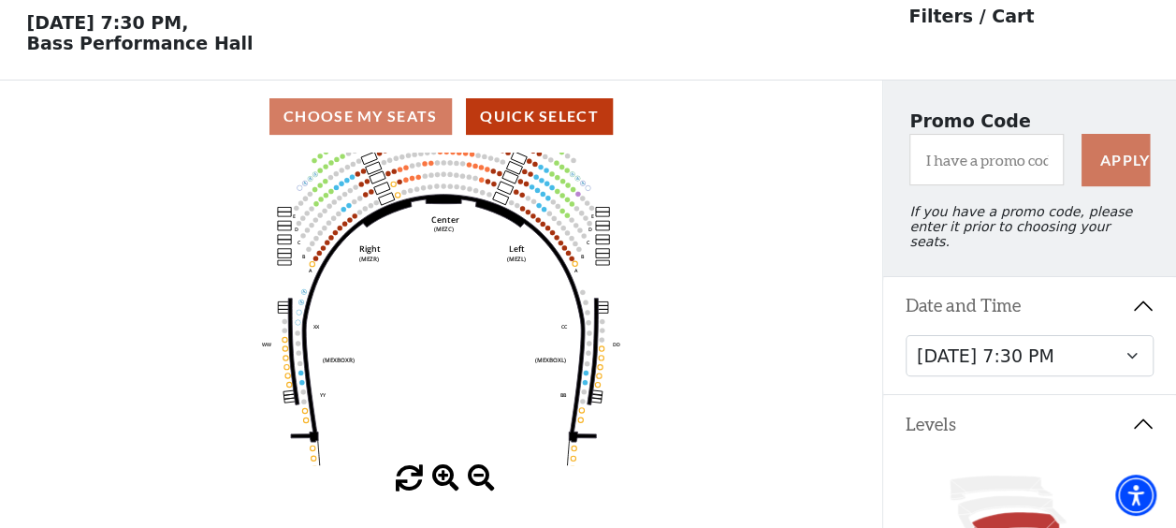
click at [444, 488] on span at bounding box center [445, 478] width 27 height 27
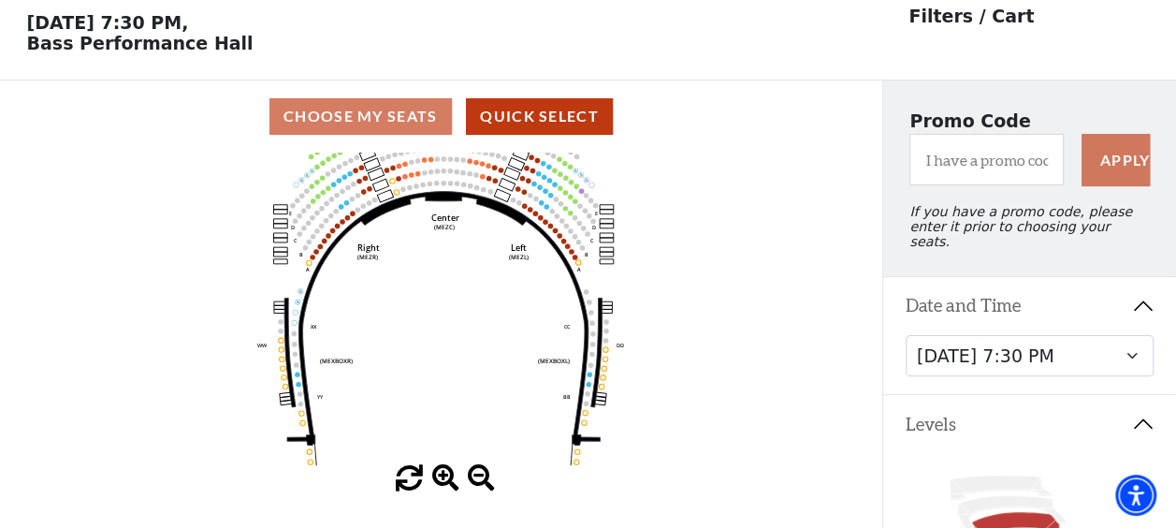
click at [444, 488] on span at bounding box center [445, 478] width 27 height 27
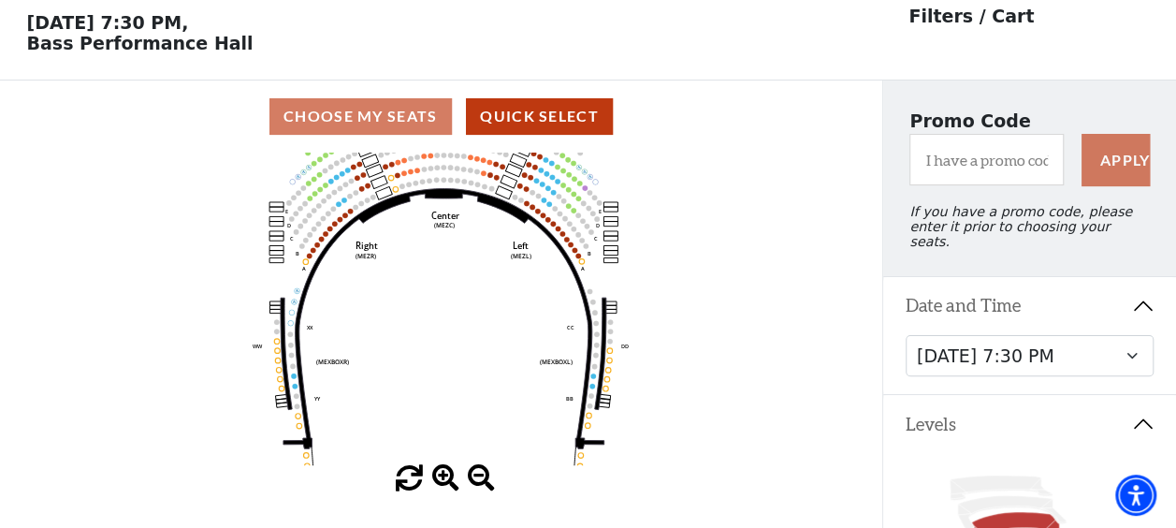
click at [444, 488] on span at bounding box center [445, 478] width 27 height 27
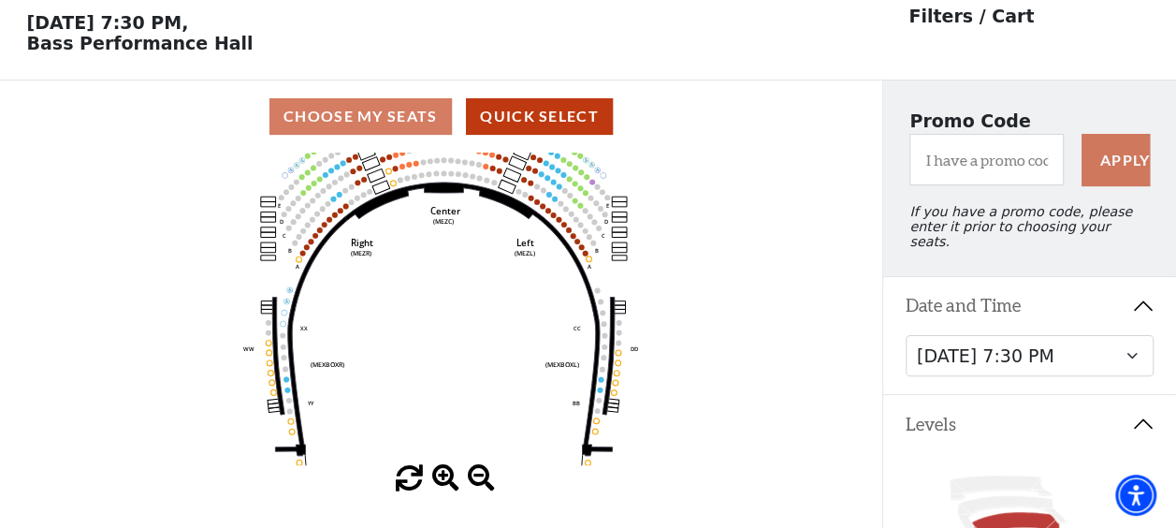
click at [444, 491] on span at bounding box center [445, 478] width 27 height 27
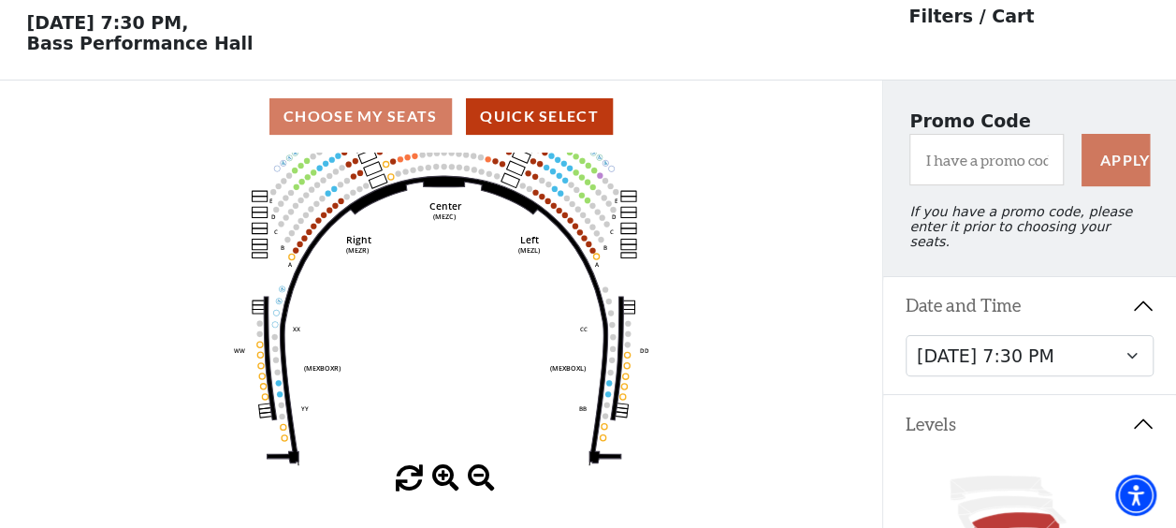
click at [444, 491] on span at bounding box center [445, 478] width 27 height 27
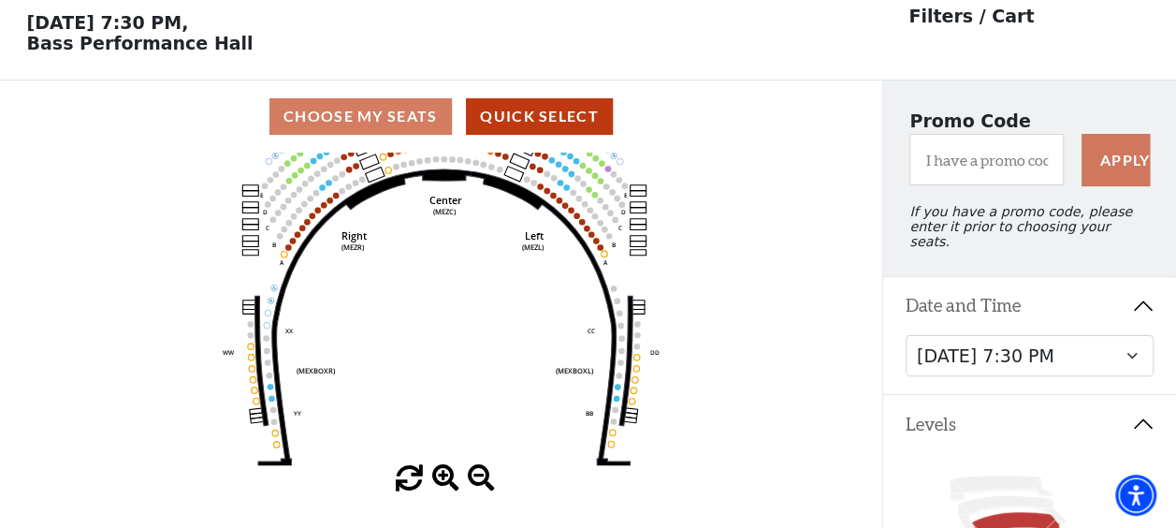
click at [444, 491] on span at bounding box center [445, 478] width 27 height 27
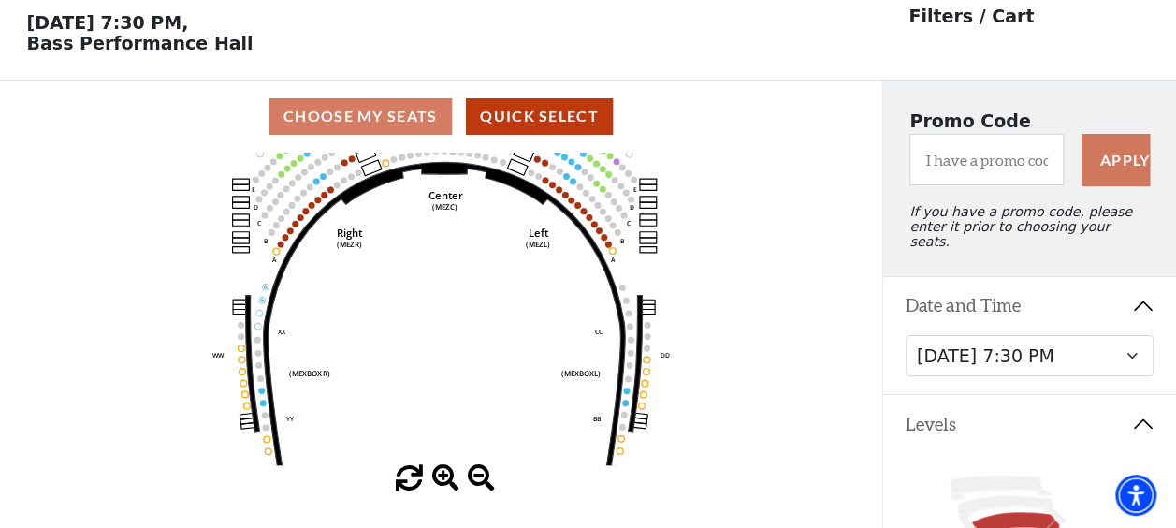
click at [444, 491] on span at bounding box center [445, 478] width 27 height 27
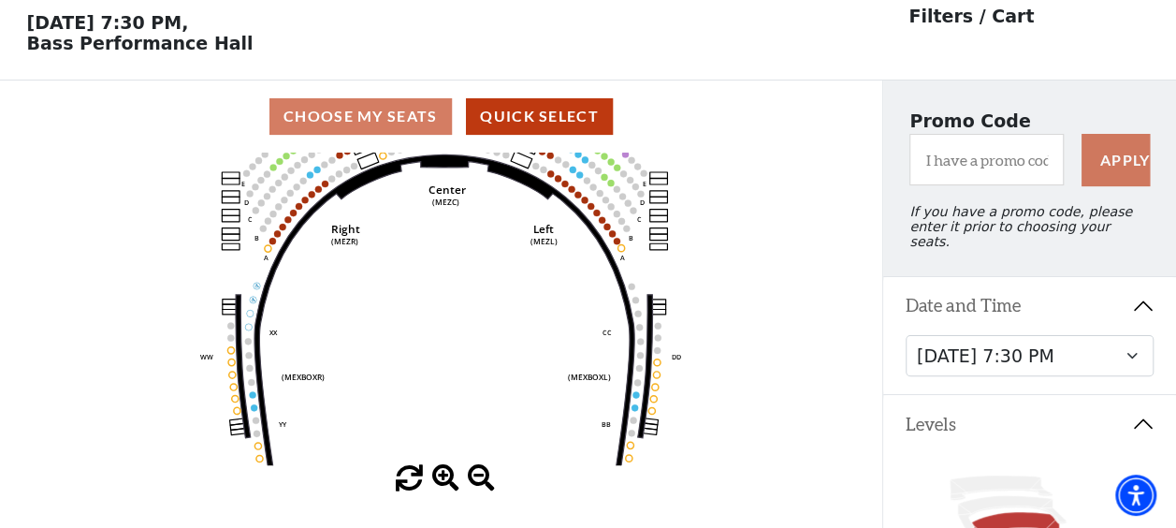
click at [444, 491] on span at bounding box center [445, 478] width 27 height 27
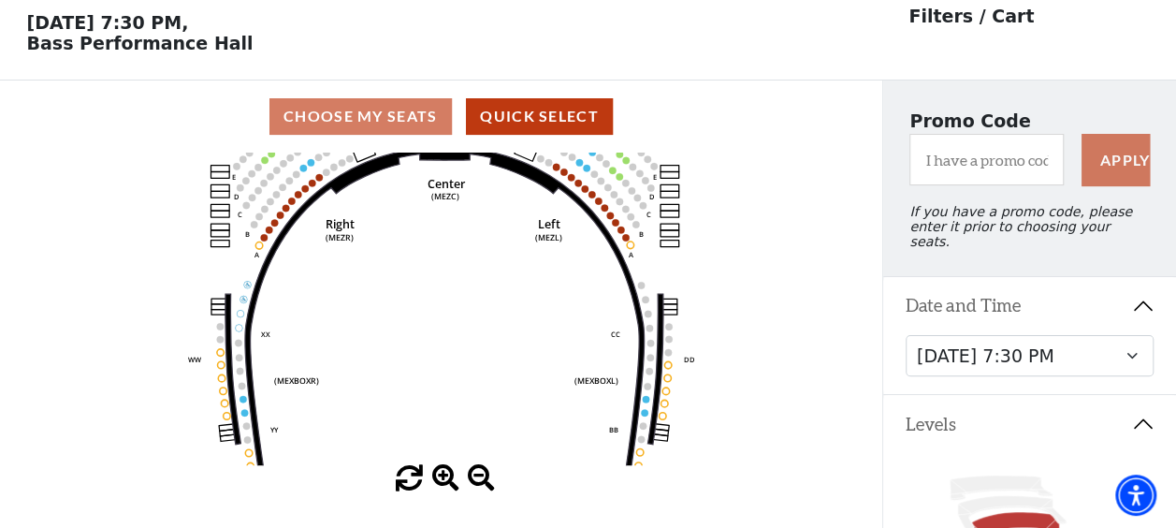
click at [444, 491] on span at bounding box center [445, 478] width 27 height 27
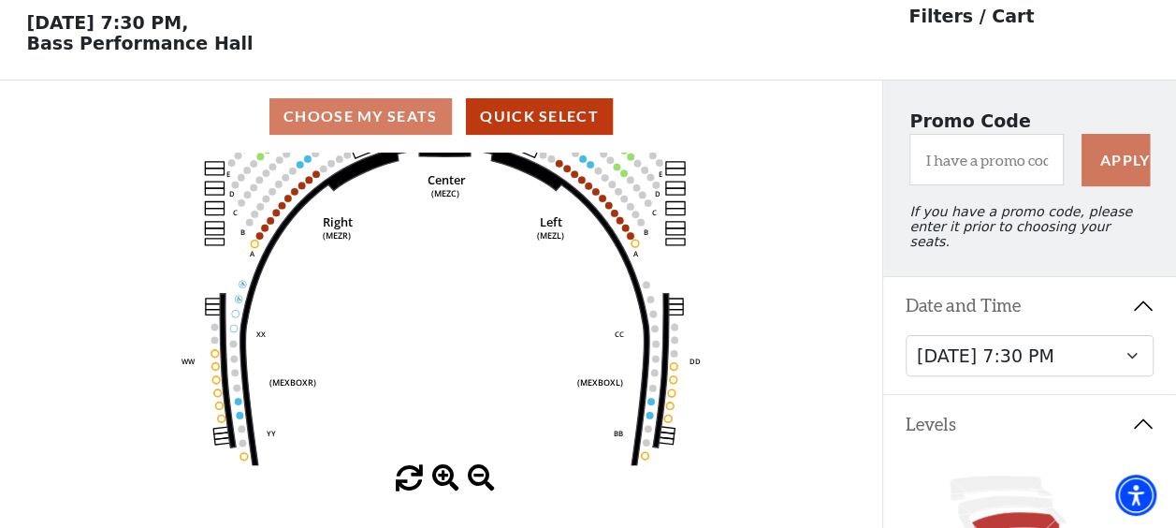
click at [444, 491] on span at bounding box center [445, 478] width 27 height 27
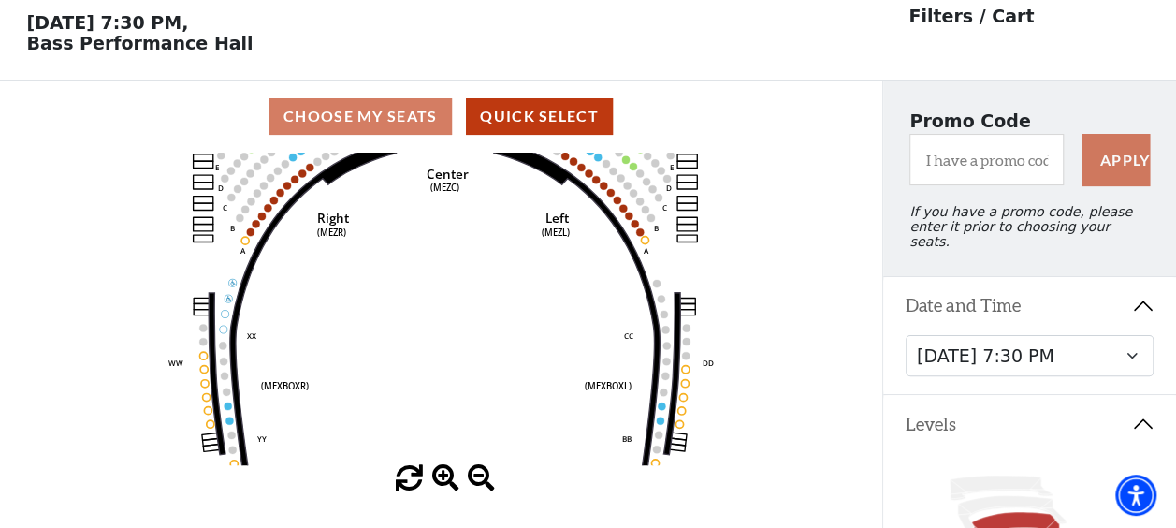
click at [444, 491] on span at bounding box center [445, 478] width 27 height 27
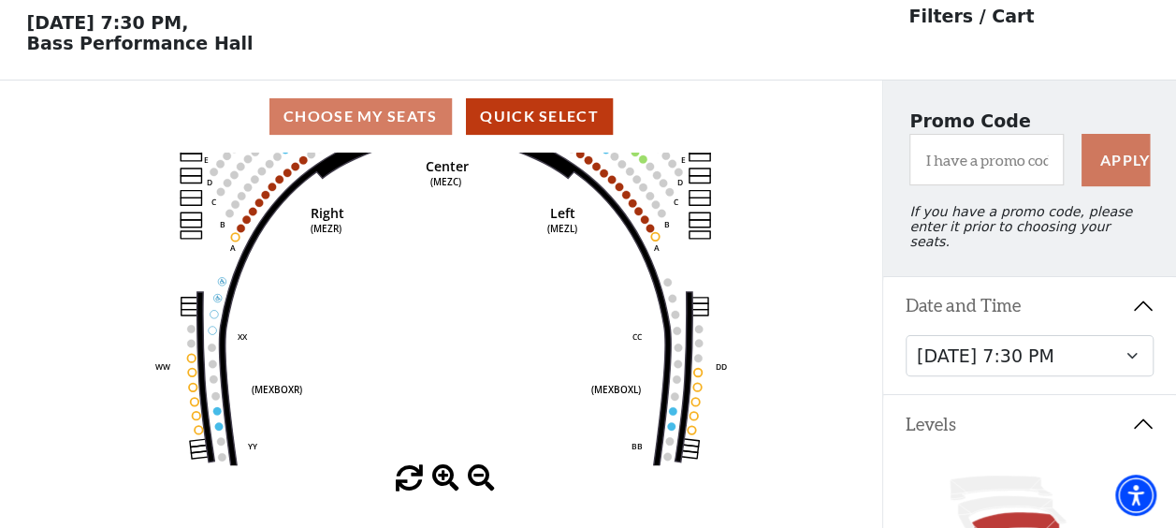
click at [444, 491] on span at bounding box center [445, 478] width 27 height 27
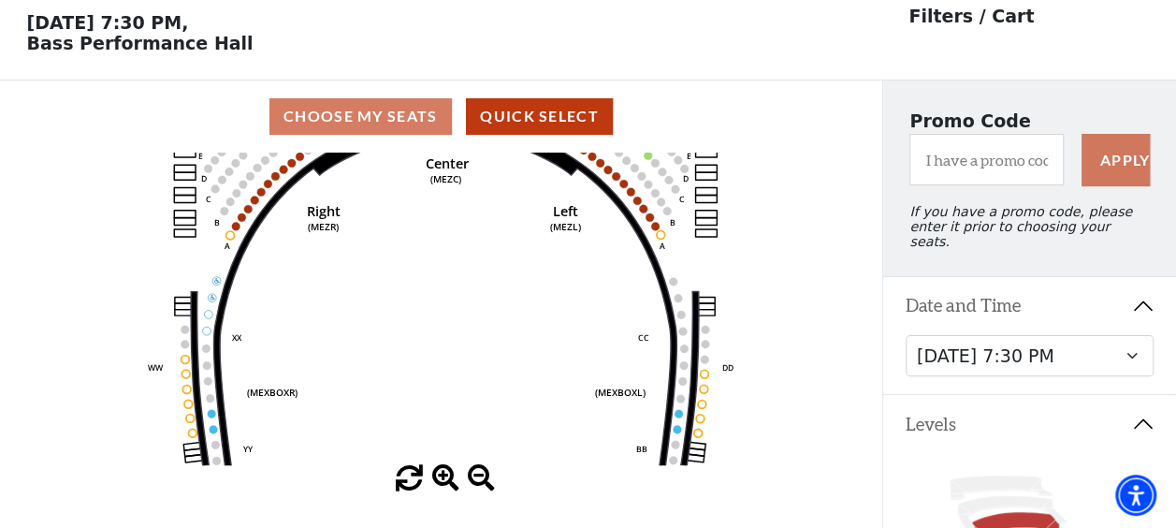
click at [444, 491] on span at bounding box center [445, 478] width 27 height 27
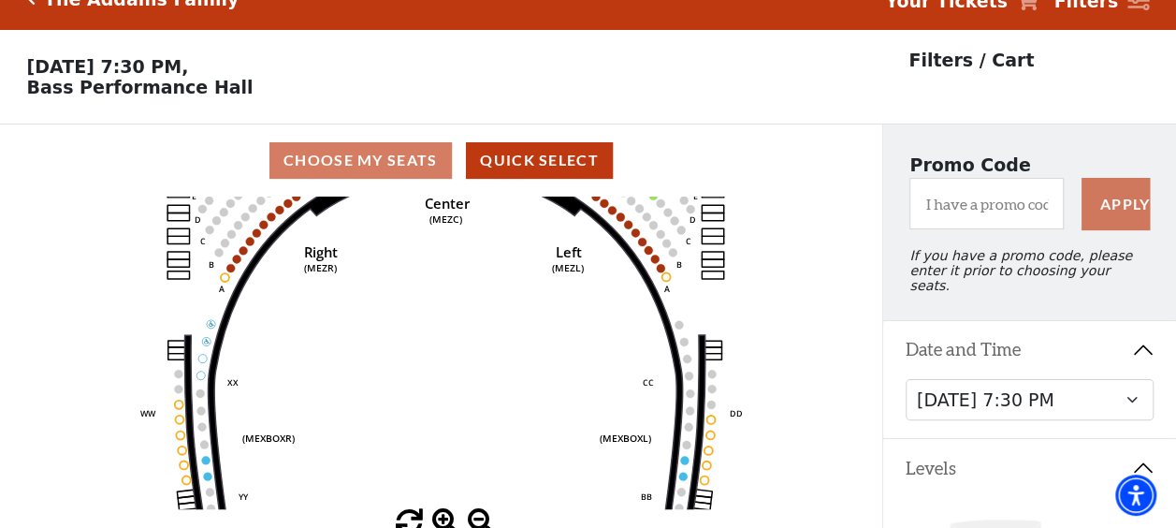
scroll to position [30, 0]
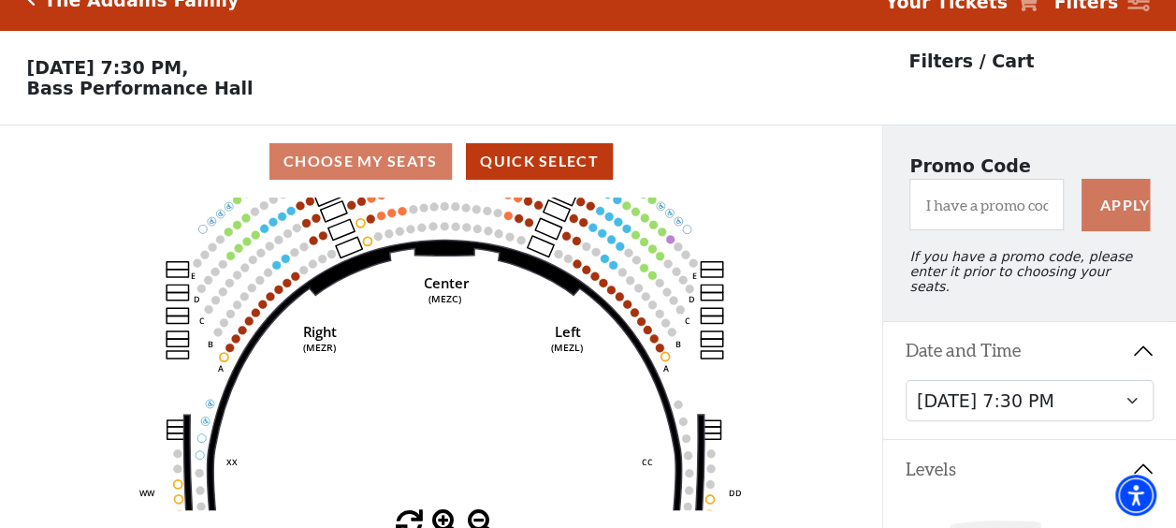
drag, startPoint x: 493, startPoint y: 268, endPoint x: 493, endPoint y: 363, distance: 95.4
click at [493, 363] on icon "Center (MEZC) Right (MEZR) Left (MEZL) (MEXBOXR) (MEXBOXL) XX WW CC DD YY BB ZZ…" at bounding box center [440, 353] width 793 height 313
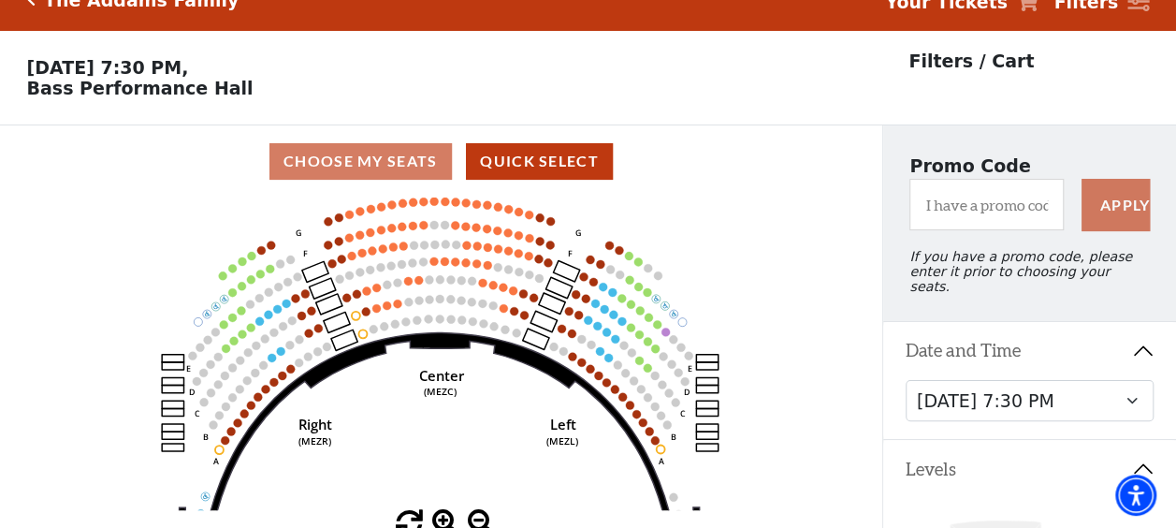
drag, startPoint x: 470, startPoint y: 345, endPoint x: 464, endPoint y: 421, distance: 76.0
click at [464, 421] on icon "Center (MEZC) Right (MEZR) Left (MEZL) (MEXBOXR) (MEXBOXL) XX WW CC DD YY BB ZZ…" at bounding box center [440, 353] width 793 height 313
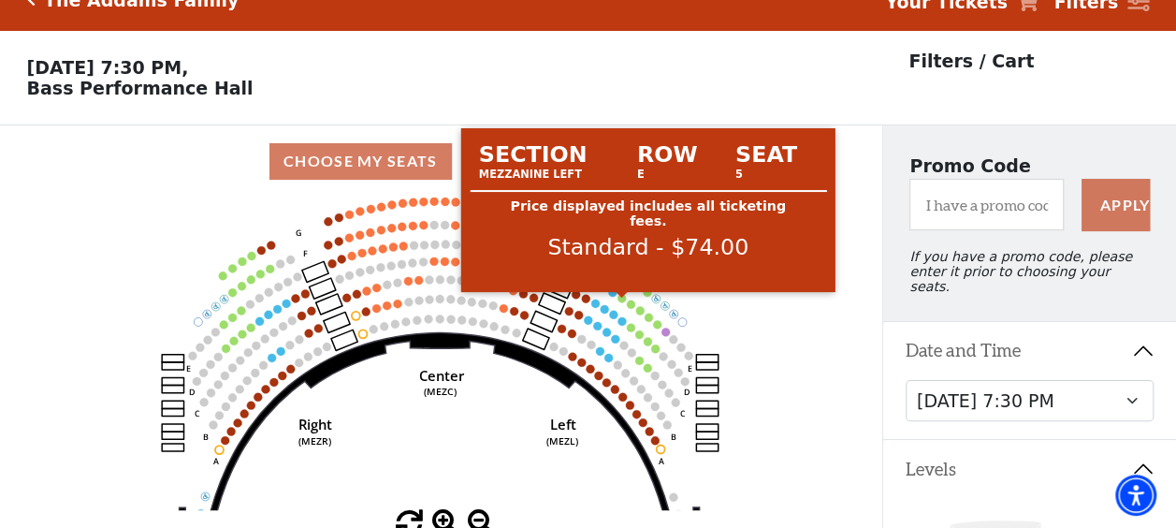
click at [618, 302] on circle at bounding box center [622, 298] width 8 height 8
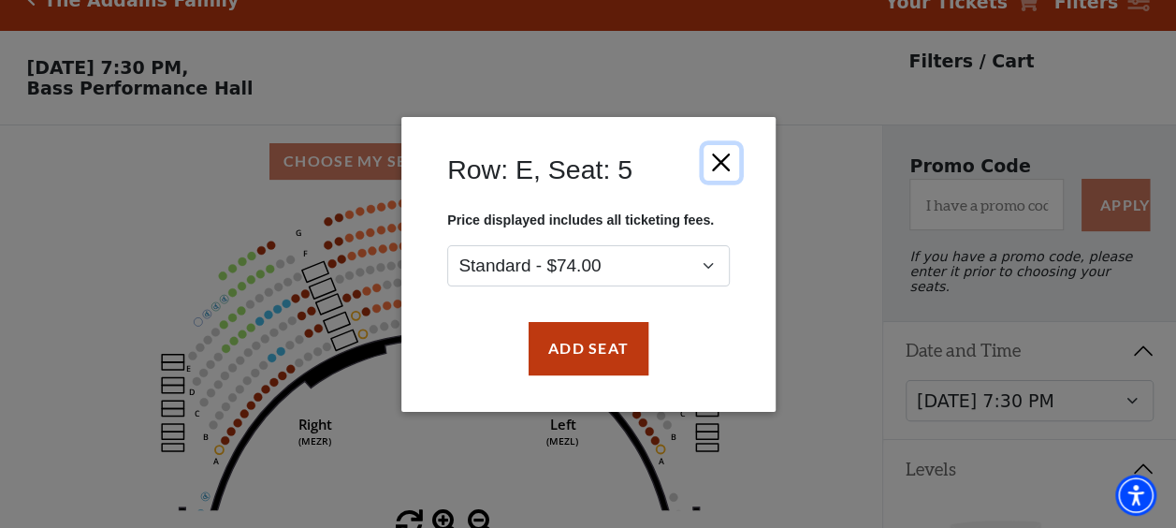
click at [719, 160] on button "Close" at bounding box center [721, 162] width 36 height 36
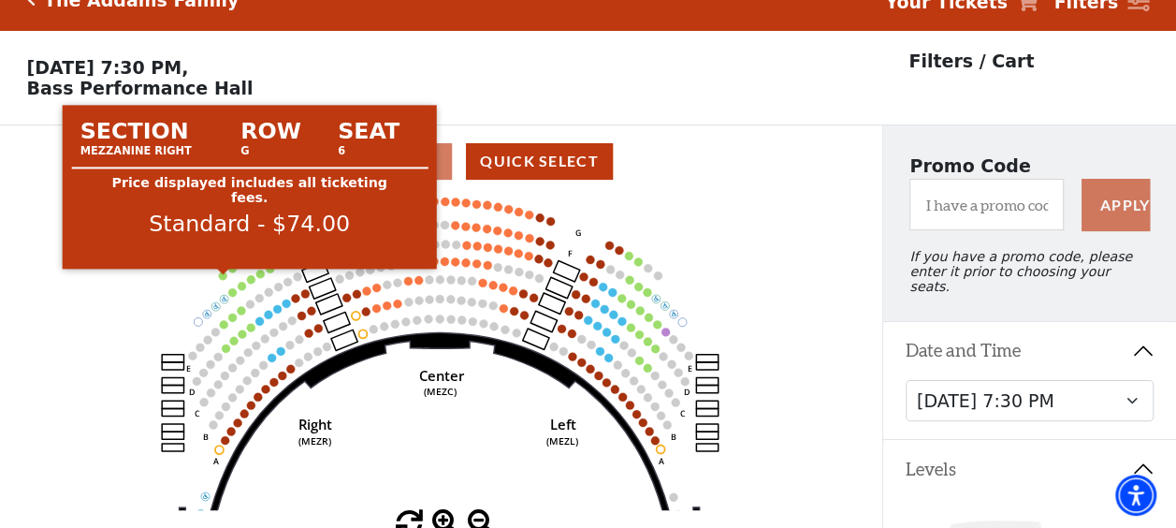
click at [225, 280] on circle at bounding box center [223, 275] width 8 height 8
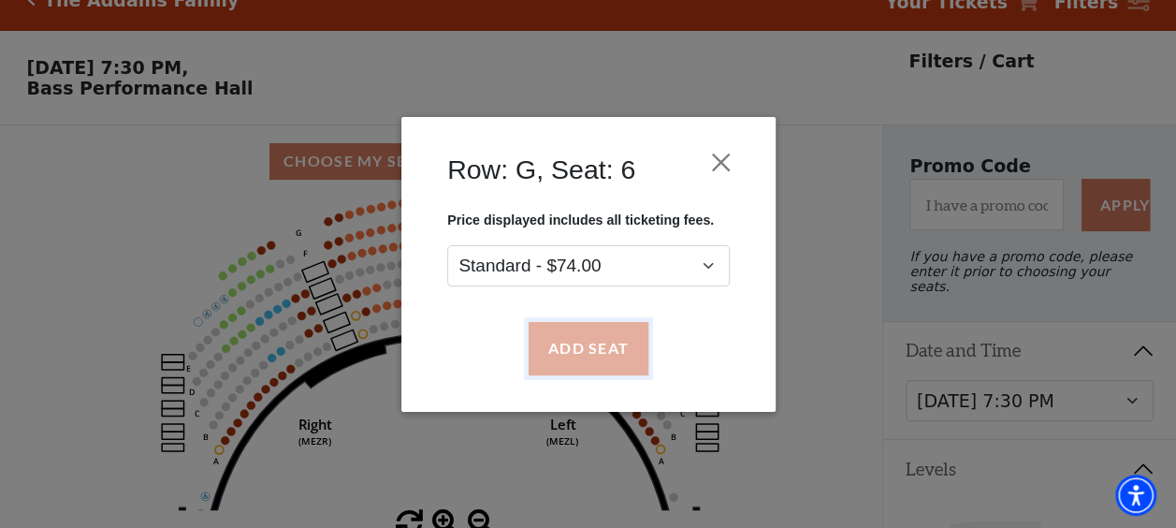
click at [560, 347] on button "Add Seat" at bounding box center [588, 348] width 120 height 52
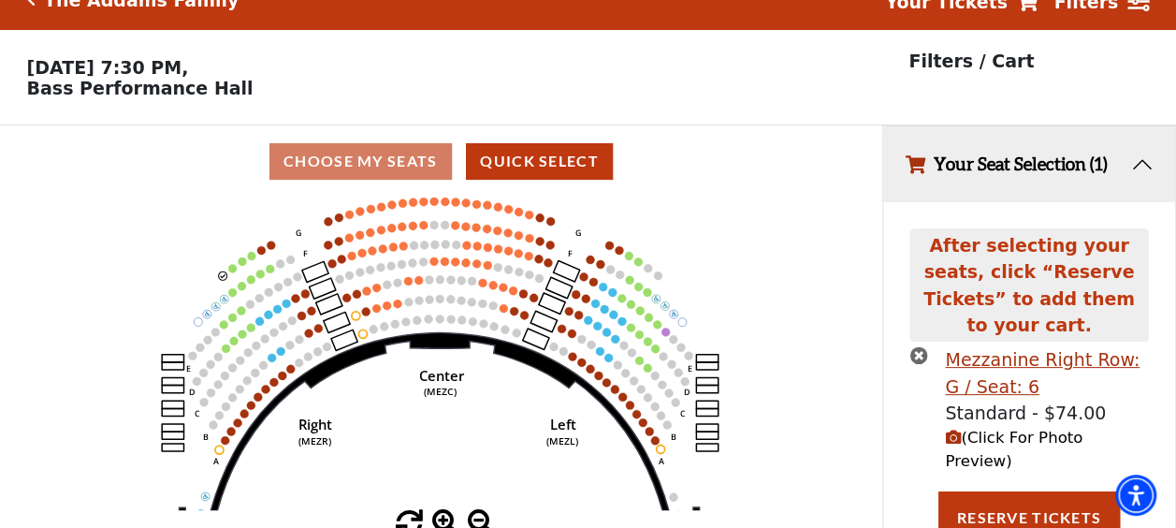
scroll to position [0, 0]
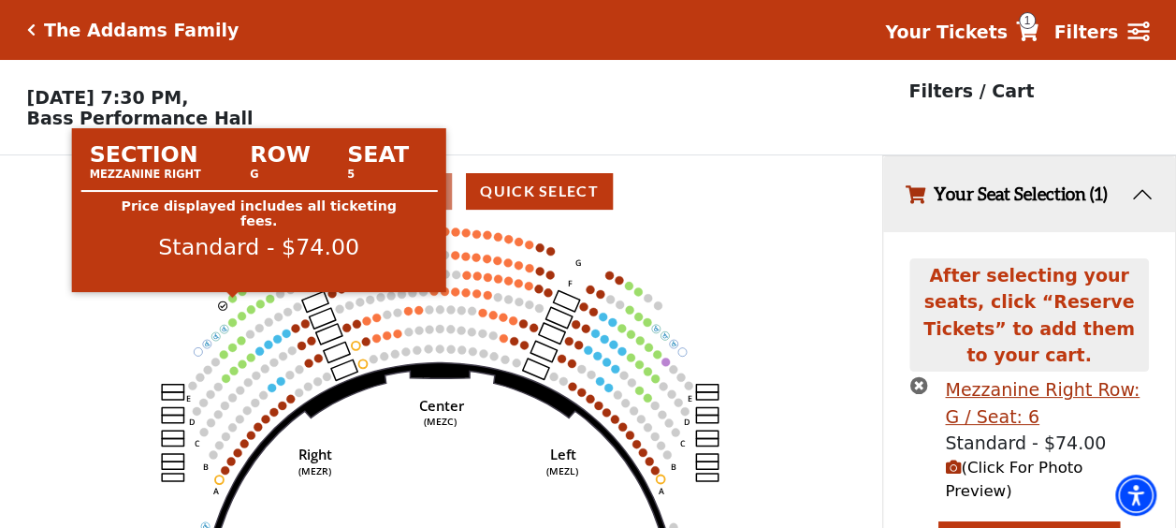
click at [234, 307] on icon "Center (MEZC) Right (MEZR) Left (MEZL) (MEXBOXR) (MEXBOXL) XX WW CC DD YY BB ZZ…" at bounding box center [440, 383] width 793 height 313
click at [233, 302] on circle at bounding box center [232, 298] width 8 height 8
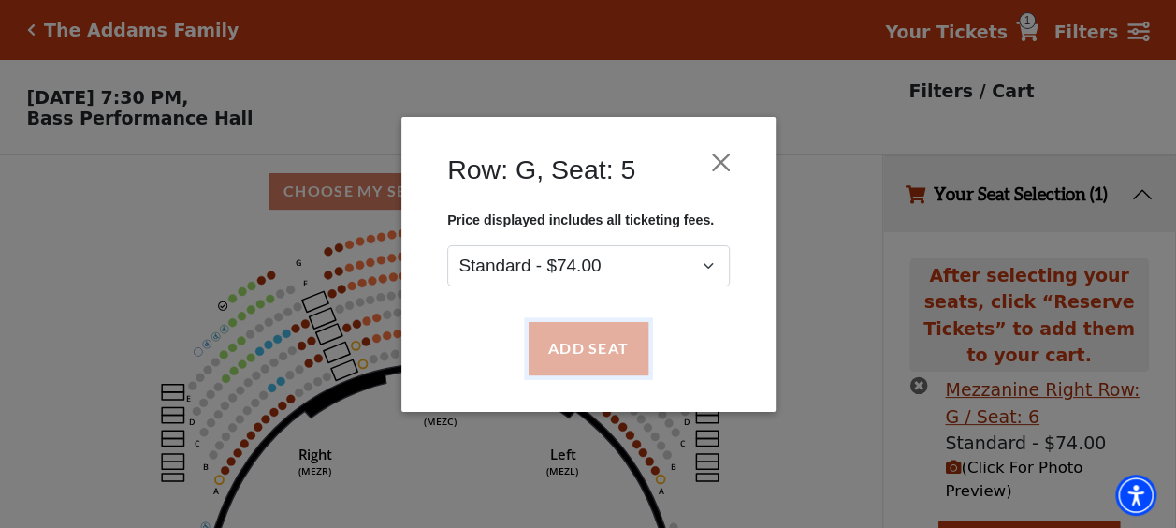
click at [545, 346] on button "Add Seat" at bounding box center [588, 348] width 120 height 52
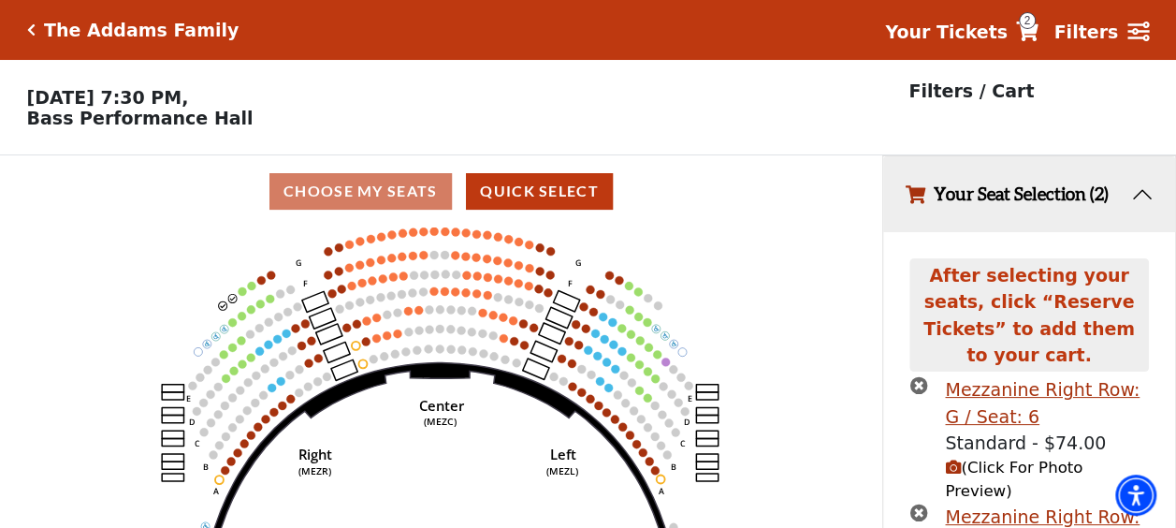
scroll to position [103, 0]
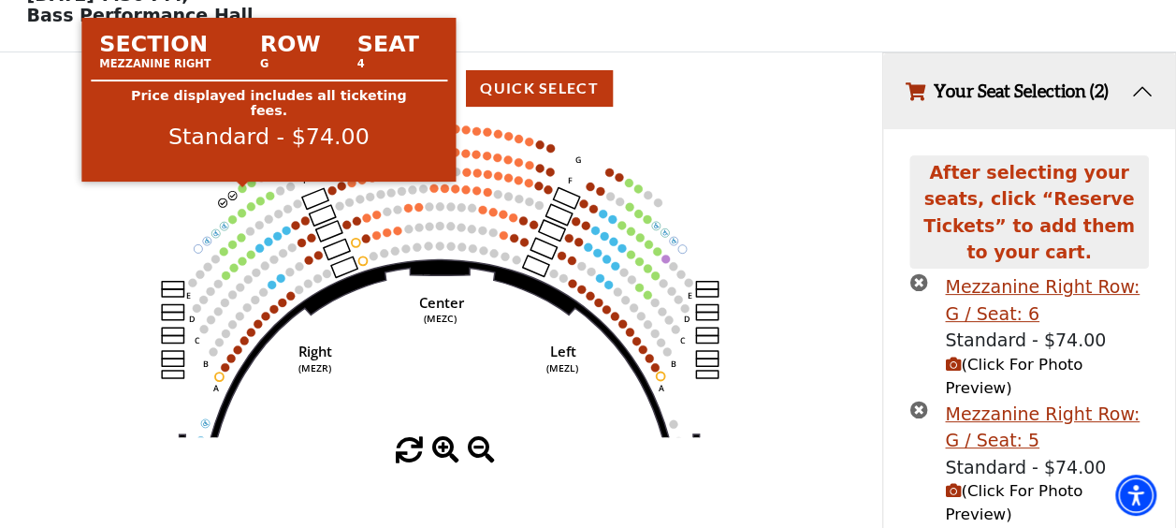
click at [243, 193] on circle at bounding box center [243, 188] width 8 height 8
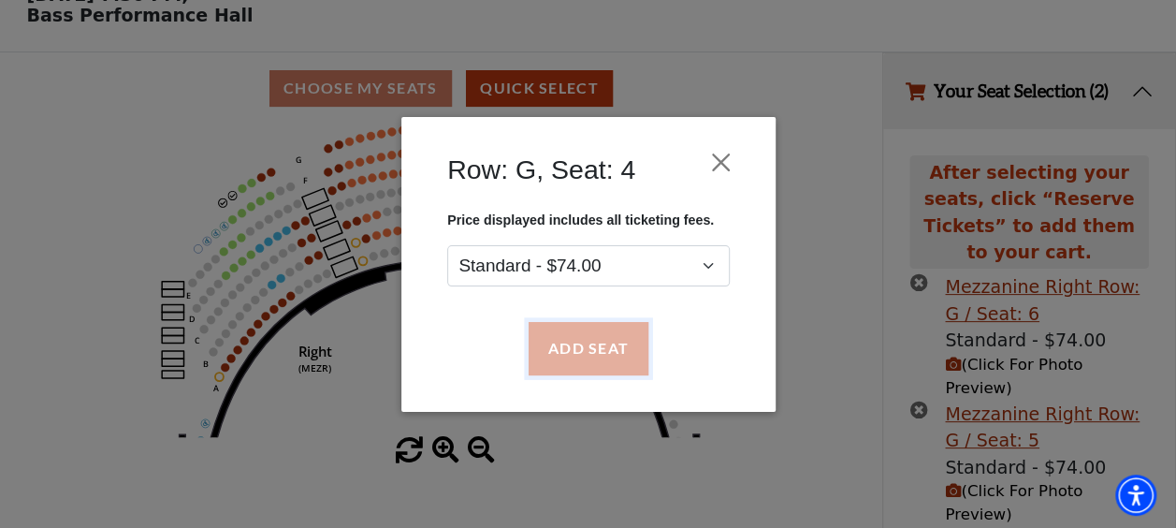
click at [545, 337] on button "Add Seat" at bounding box center [588, 348] width 120 height 52
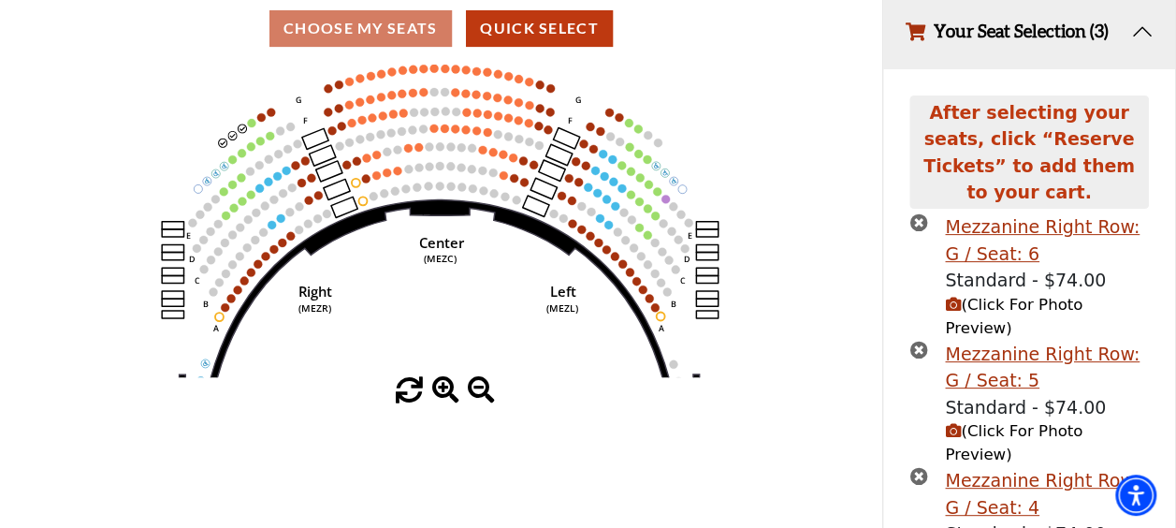
scroll to position [207, 0]
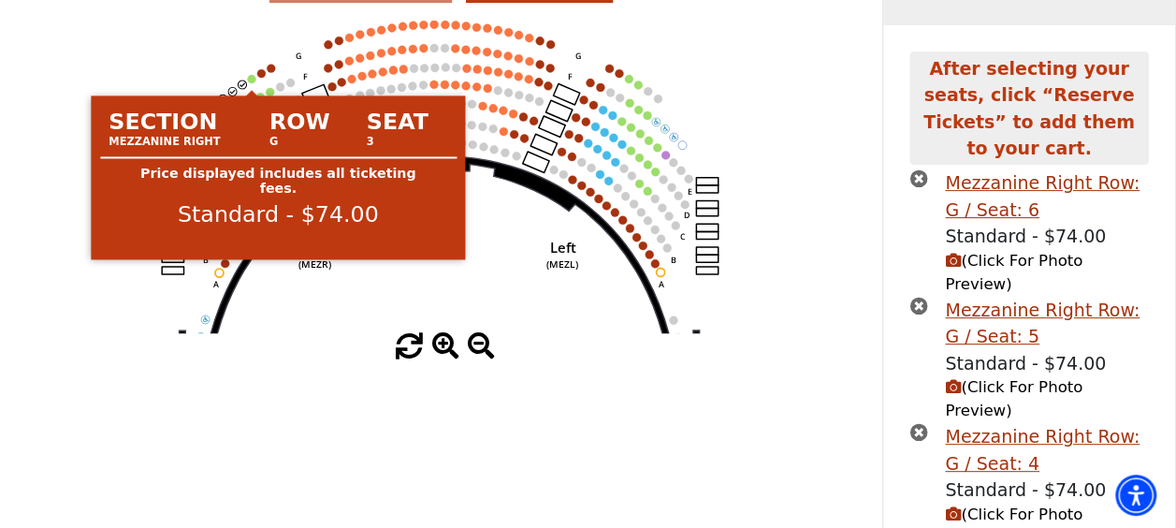
click at [252, 83] on circle at bounding box center [252, 79] width 8 height 8
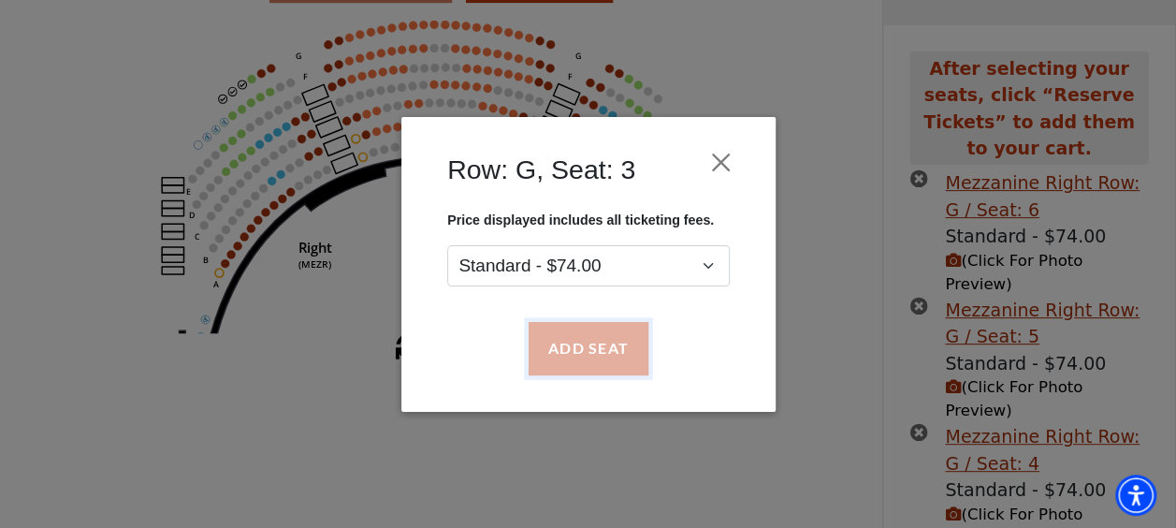
click at [568, 330] on button "Add Seat" at bounding box center [588, 348] width 120 height 52
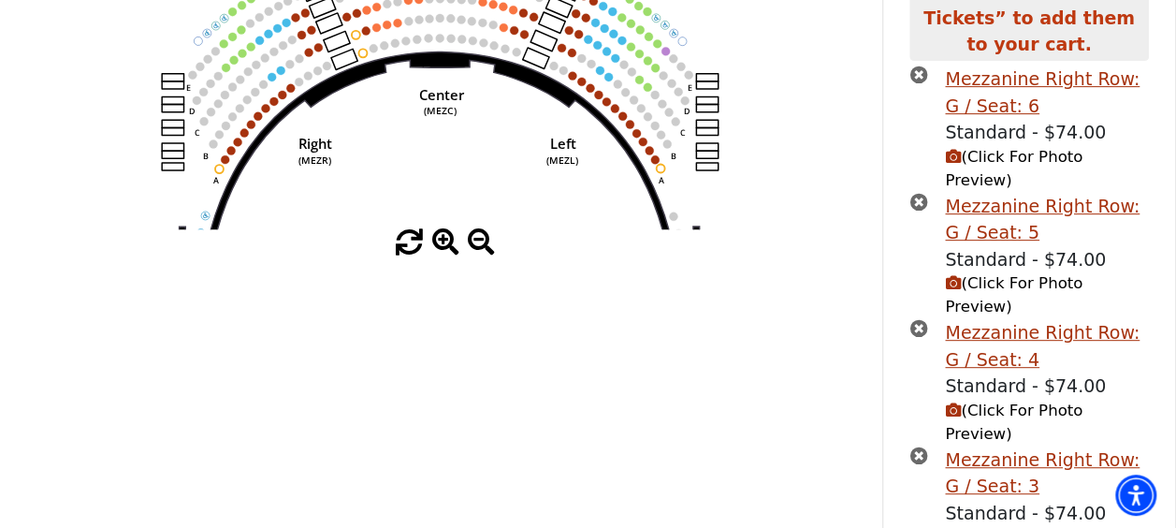
scroll to position [356, 0]
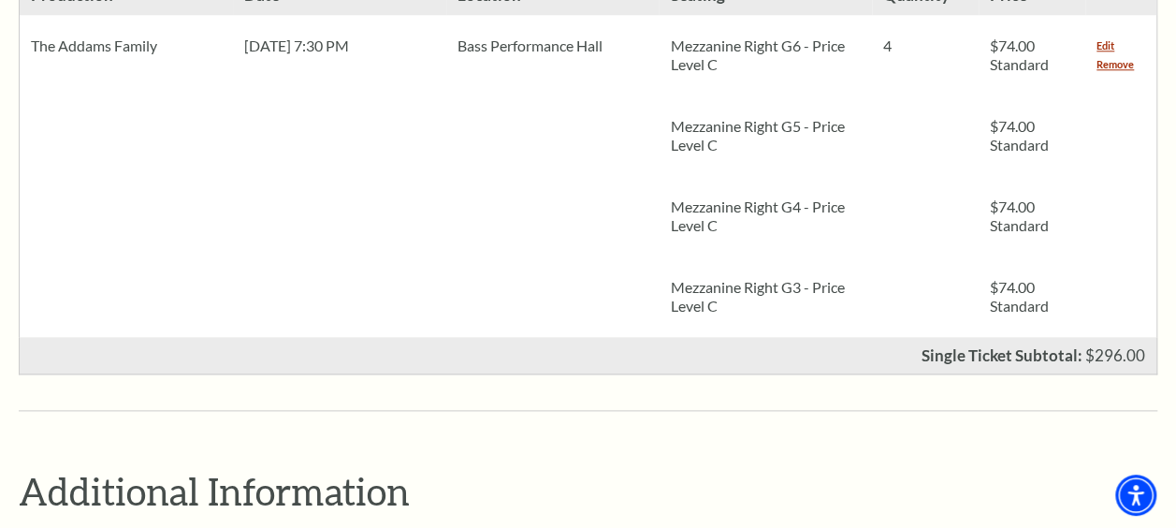
scroll to position [799, 0]
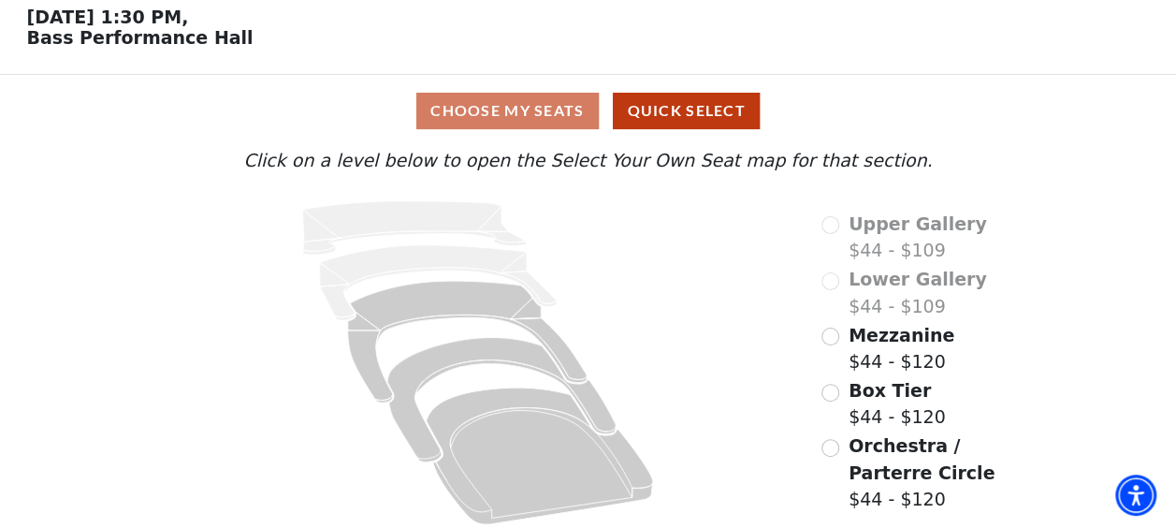
scroll to position [92, 0]
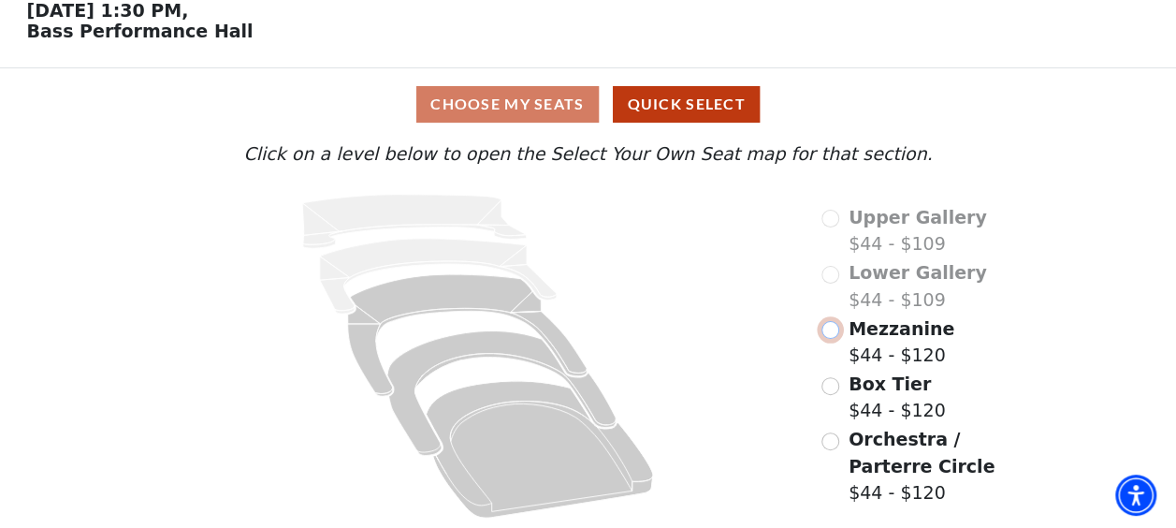
click at [833, 322] on input "Mezzanine$44 - $120\a" at bounding box center [831, 330] width 18 height 18
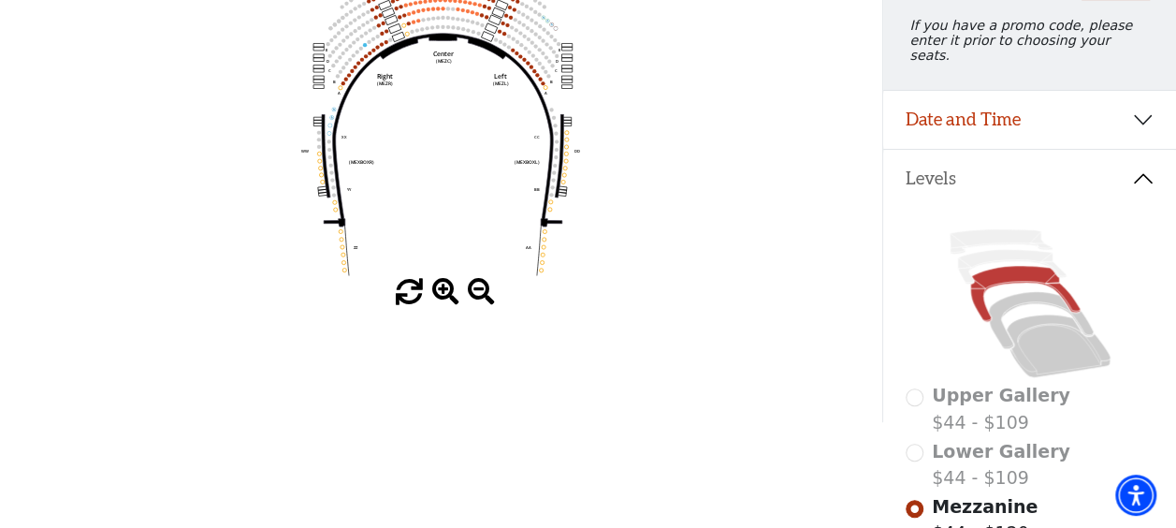
scroll to position [258, 0]
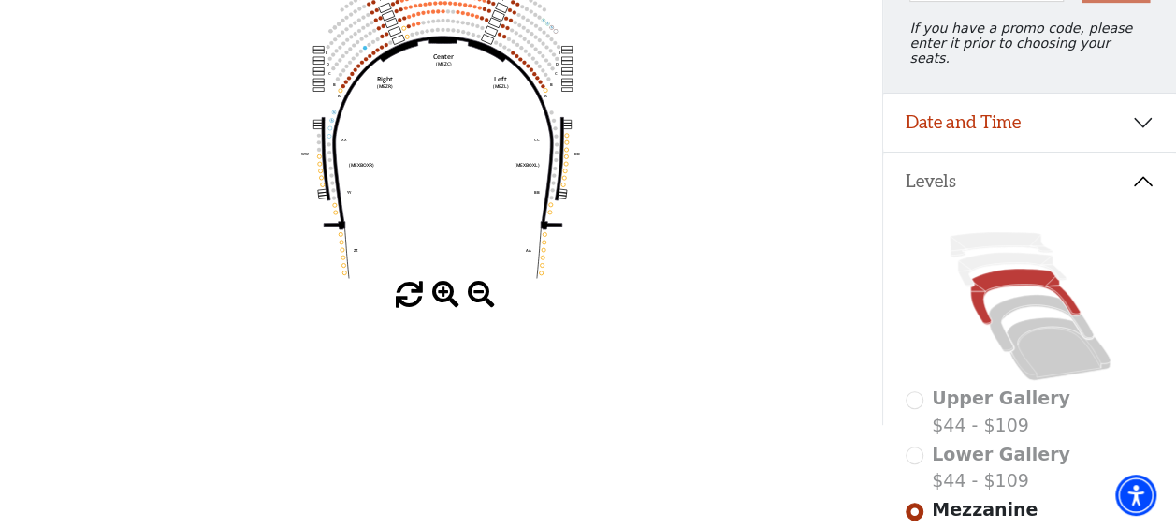
click at [447, 309] on span at bounding box center [445, 295] width 27 height 27
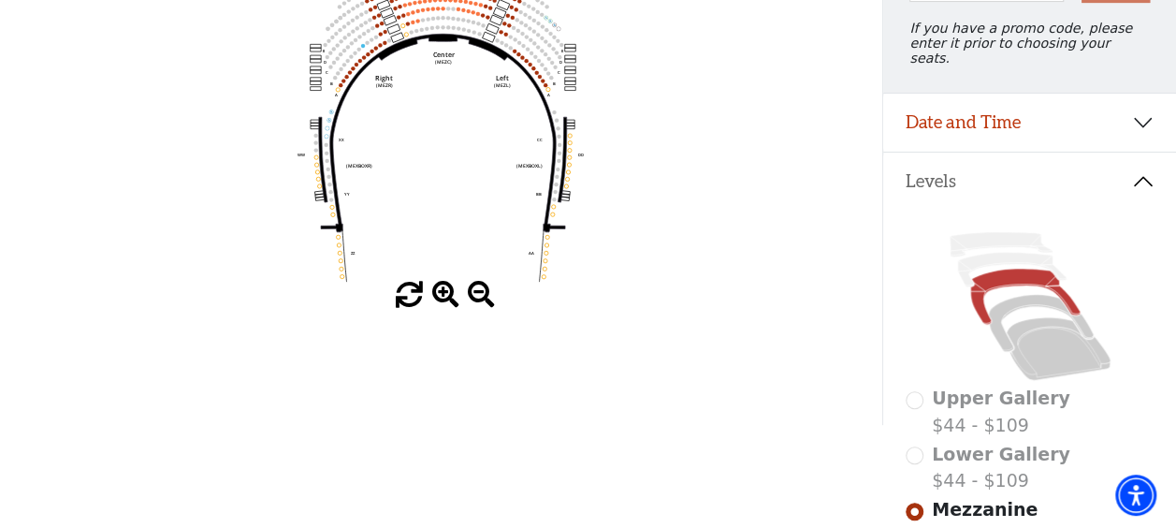
click at [447, 309] on span at bounding box center [445, 295] width 27 height 27
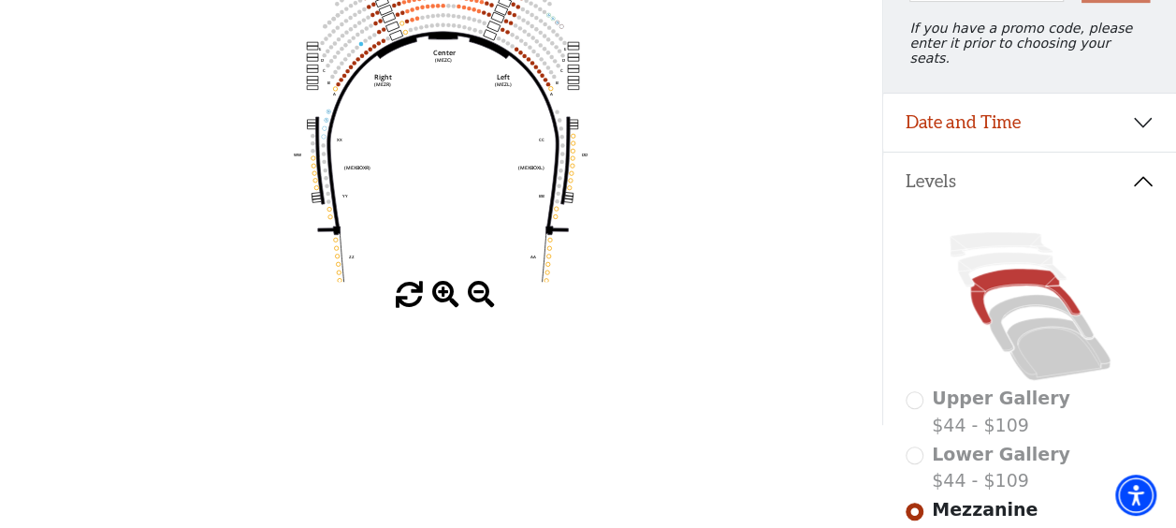
click at [447, 309] on span at bounding box center [445, 295] width 27 height 27
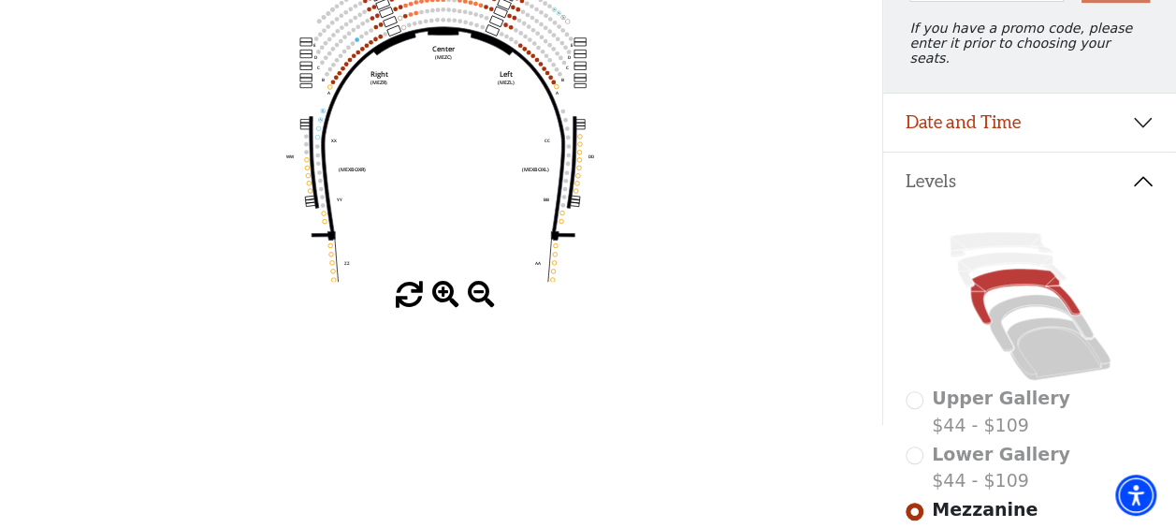
click at [447, 309] on span at bounding box center [445, 295] width 27 height 27
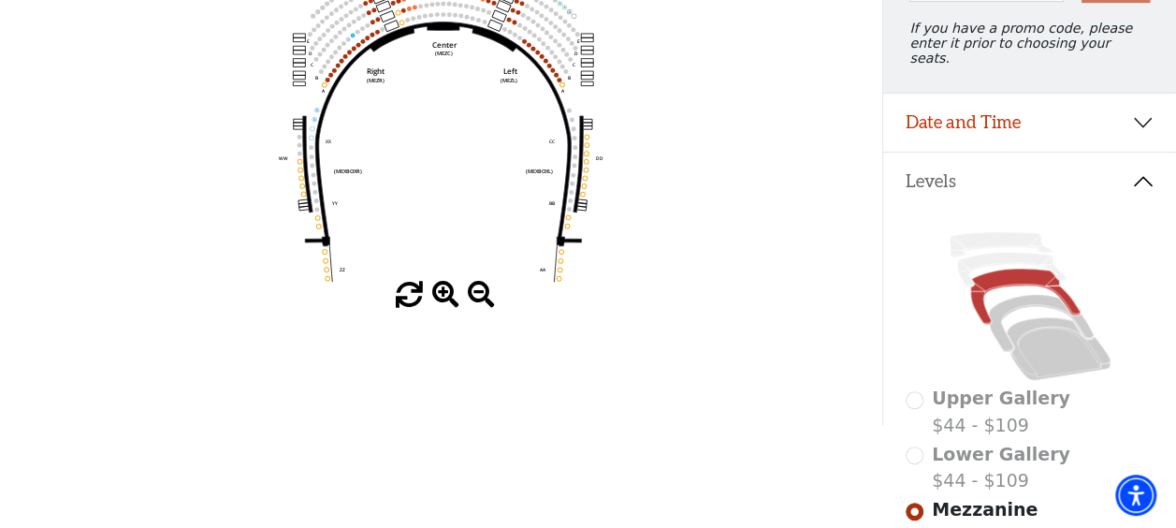
click at [447, 309] on span at bounding box center [445, 295] width 27 height 27
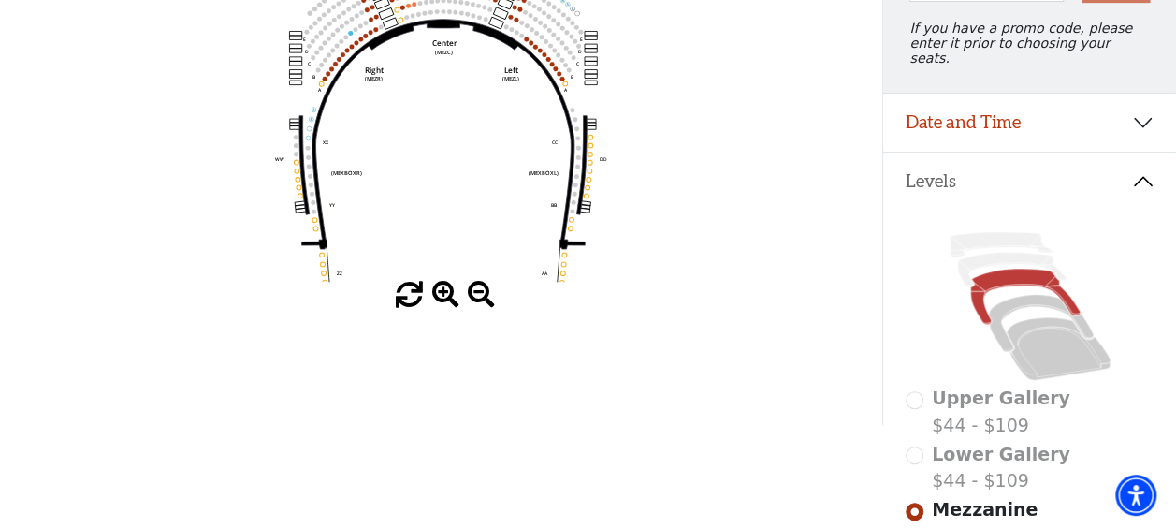
click at [526, 41] on circle at bounding box center [526, 38] width 5 height 5
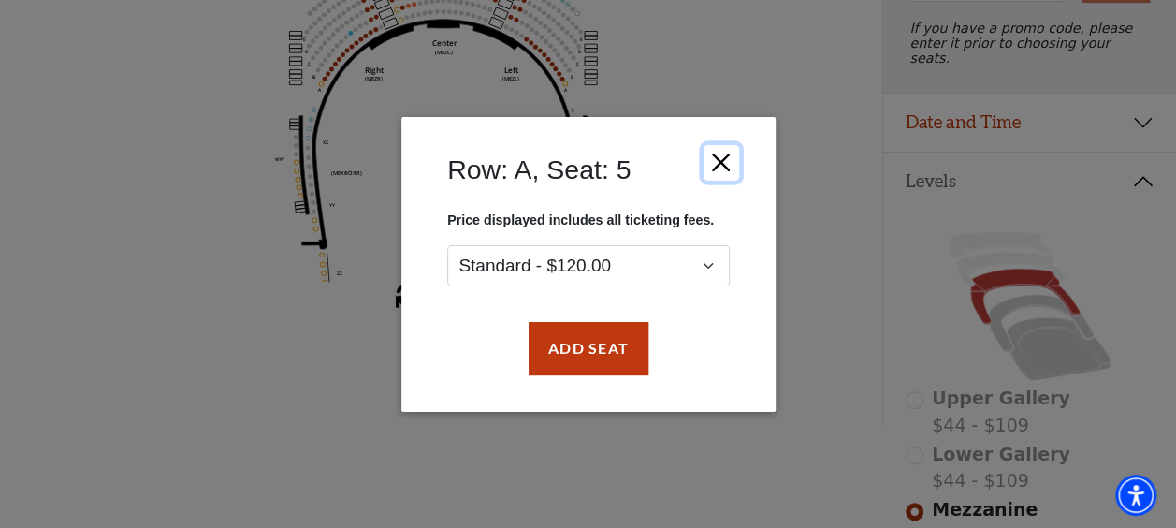
click at [726, 164] on button "Close" at bounding box center [721, 162] width 36 height 36
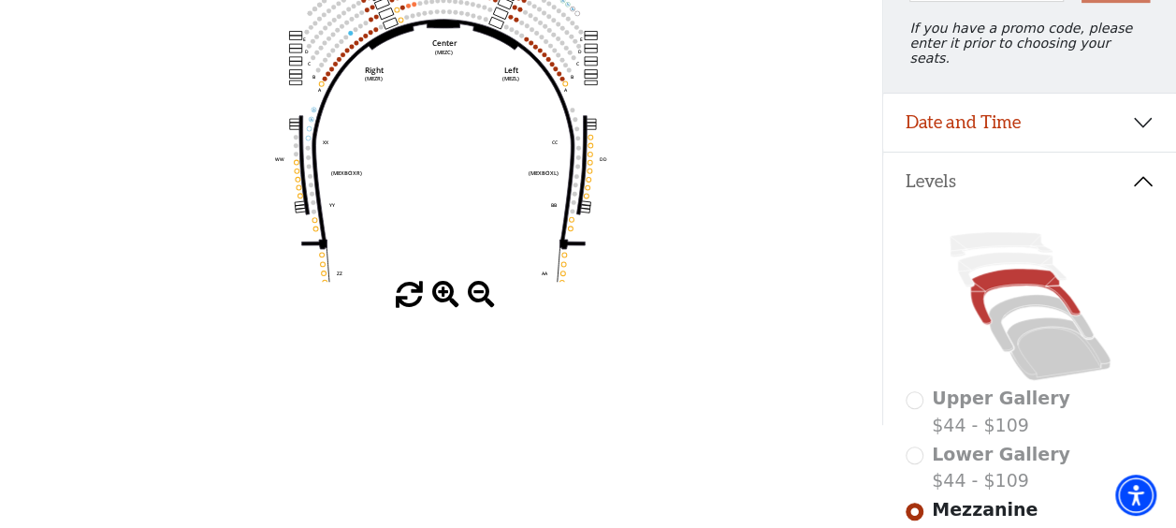
scroll to position [187, 0]
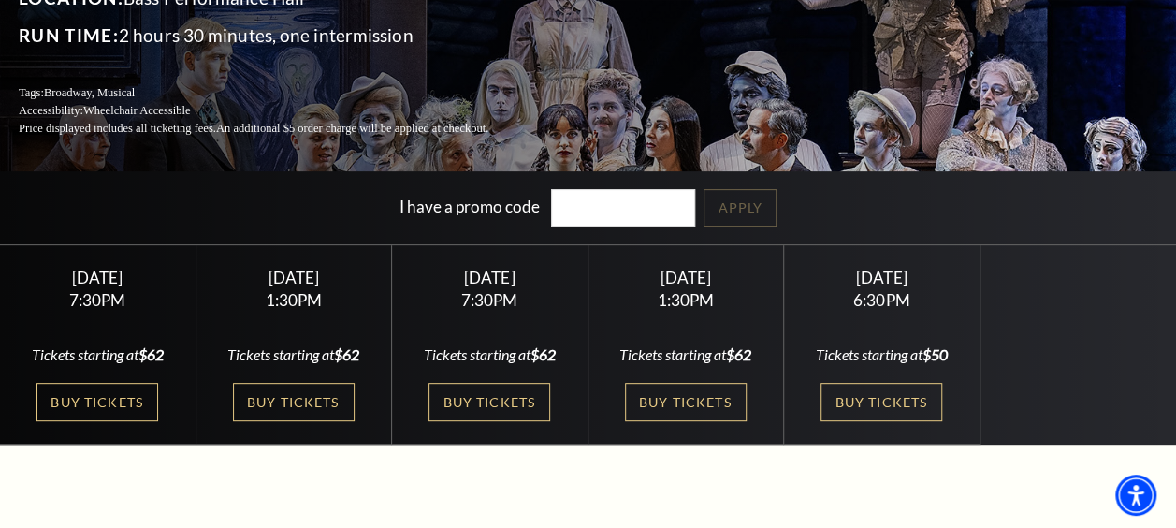
scroll to position [233, 0]
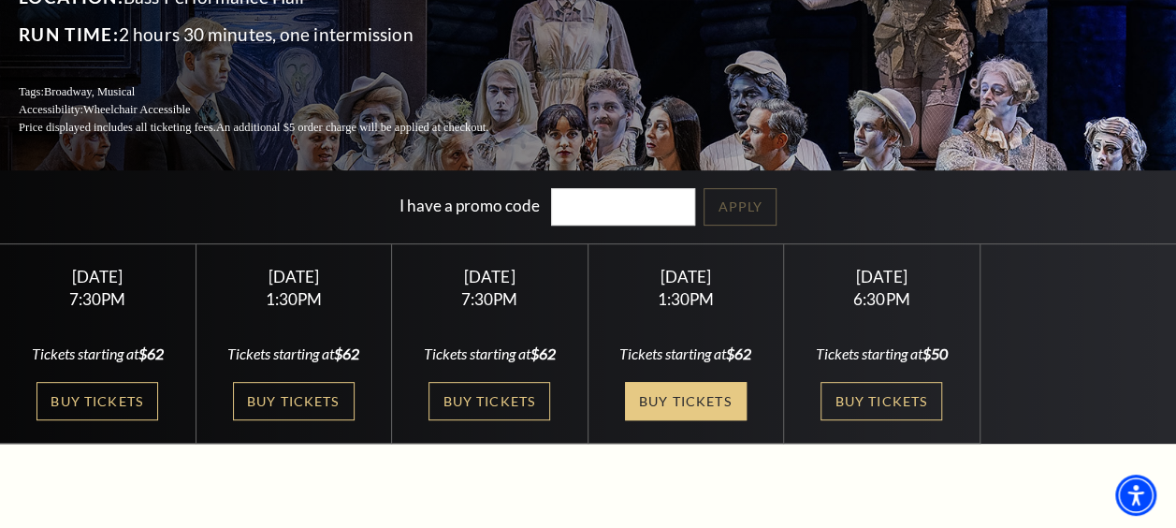
click at [683, 400] on link "Buy Tickets" at bounding box center [686, 401] width 122 height 38
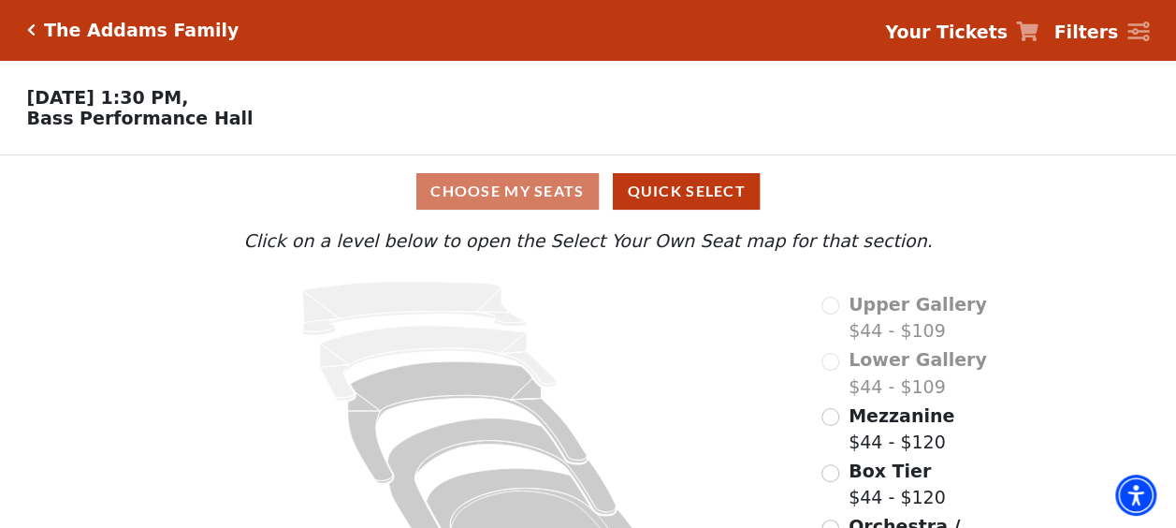
scroll to position [92, 0]
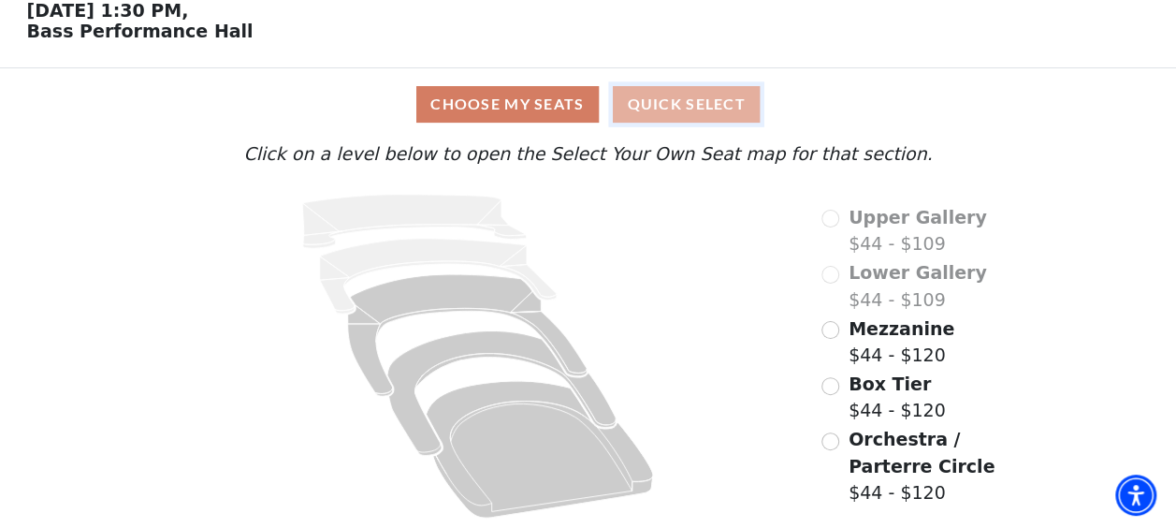
click at [652, 101] on button "Quick Select" at bounding box center [686, 104] width 147 height 36
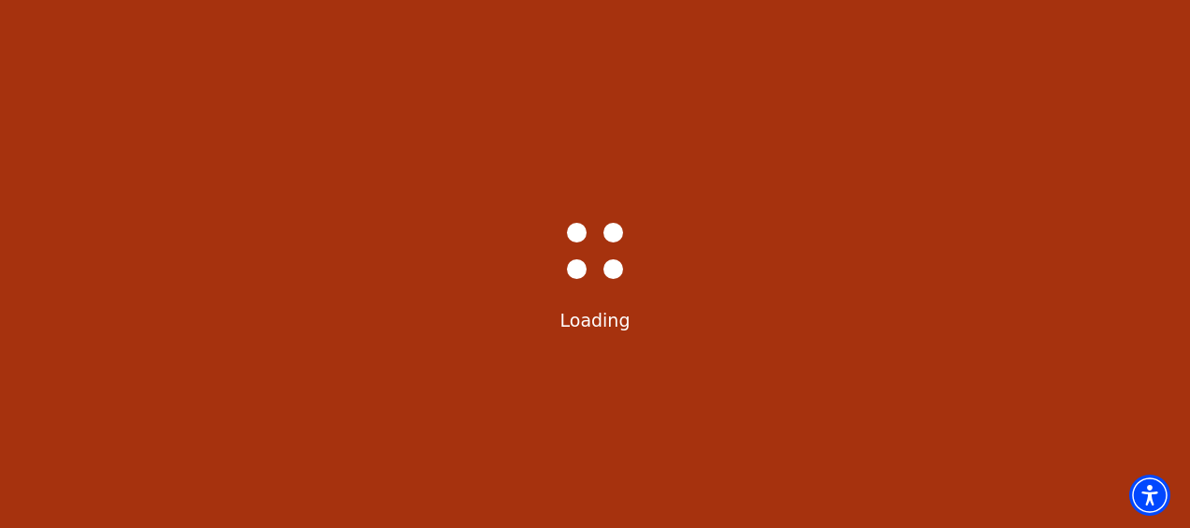
select select "6293"
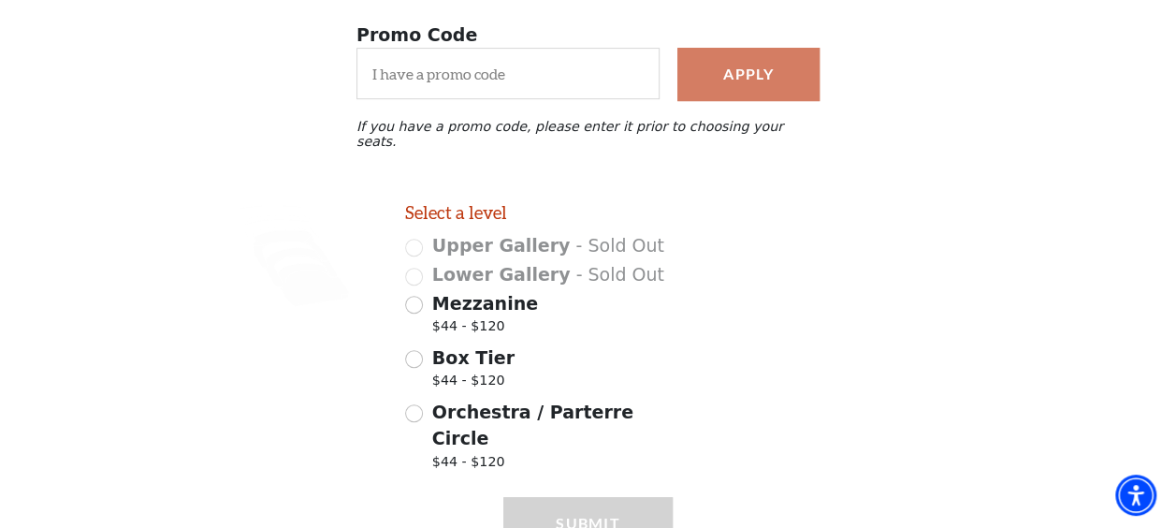
scroll to position [378, 0]
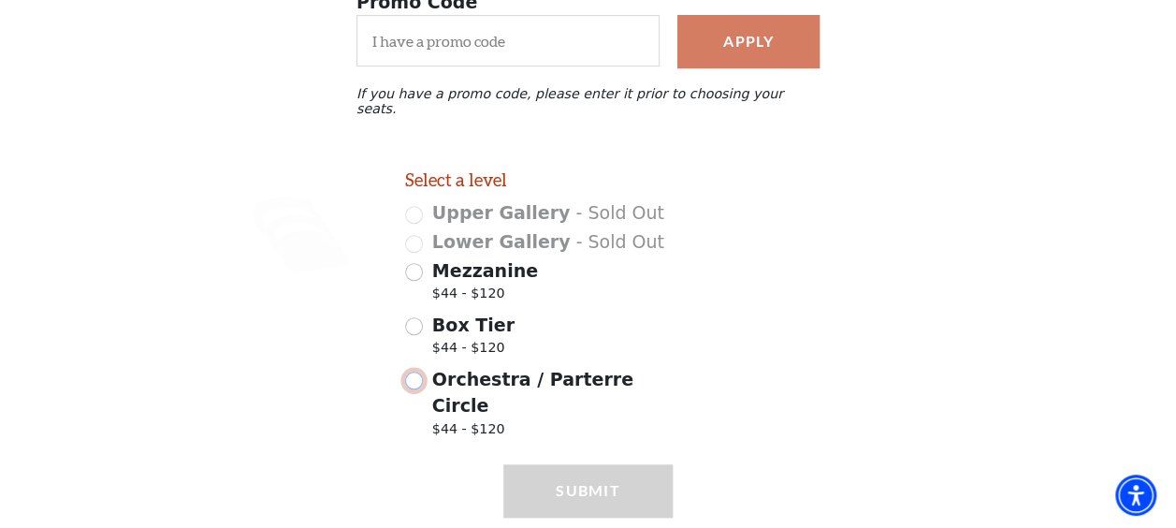
click at [407, 371] on input "Orchestra / Parterre Circle $44 - $120" at bounding box center [414, 380] width 18 height 18
radio input "true"
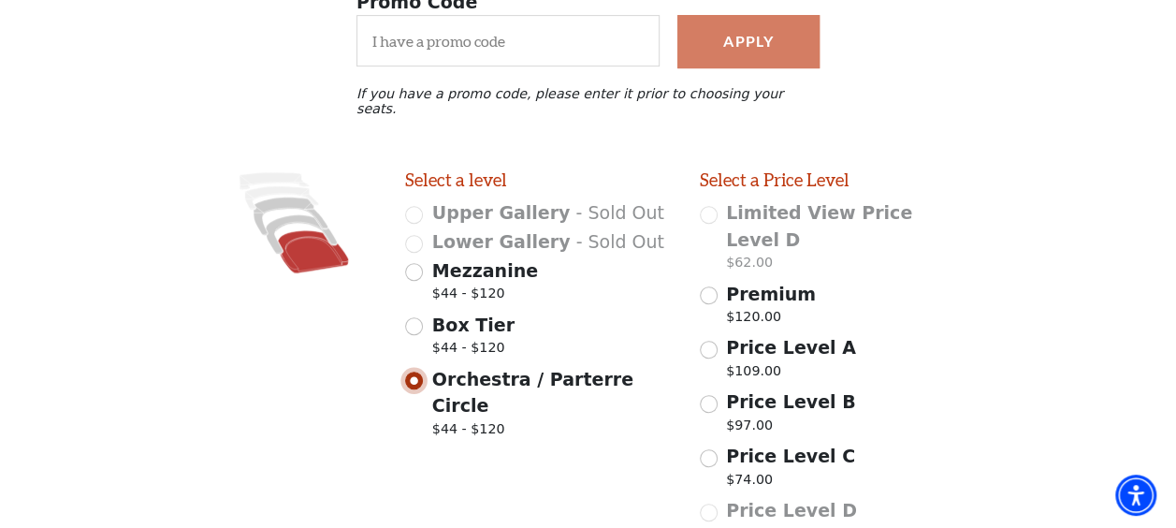
scroll to position [508, 0]
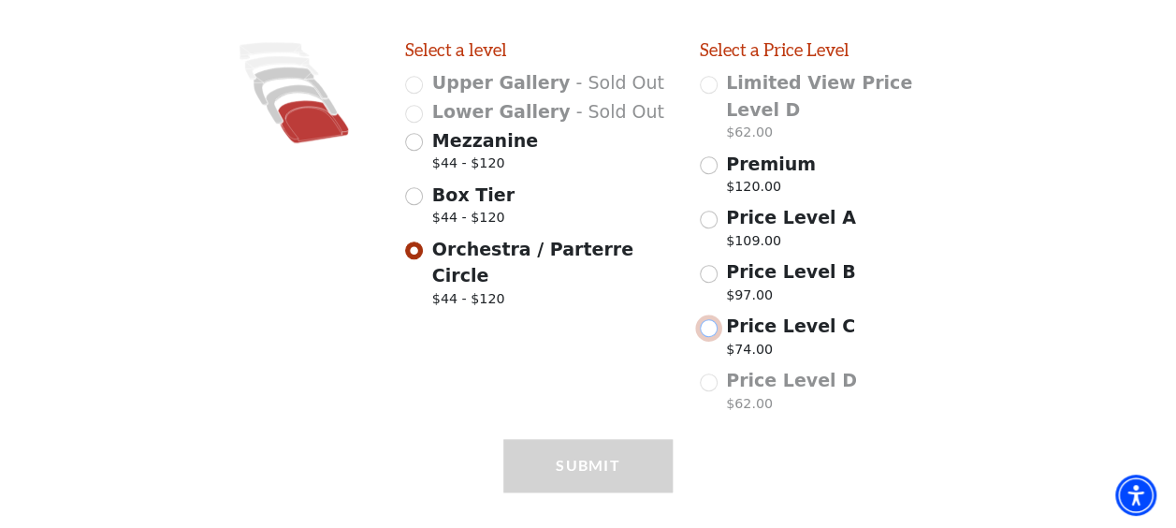
click at [713, 319] on input "Price Level C $74.00" at bounding box center [709, 328] width 18 height 18
radio input "true"
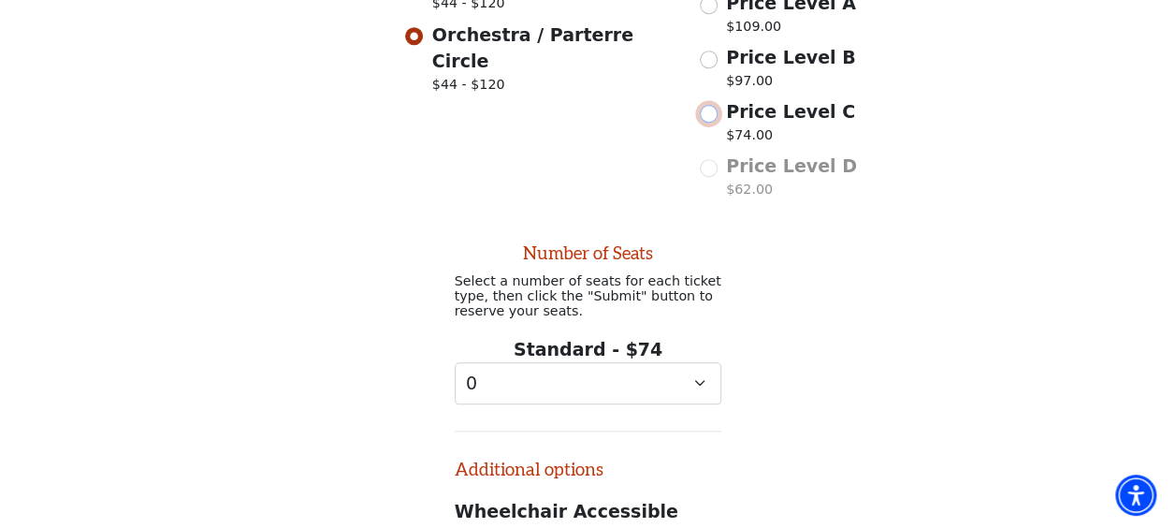
scroll to position [953, 0]
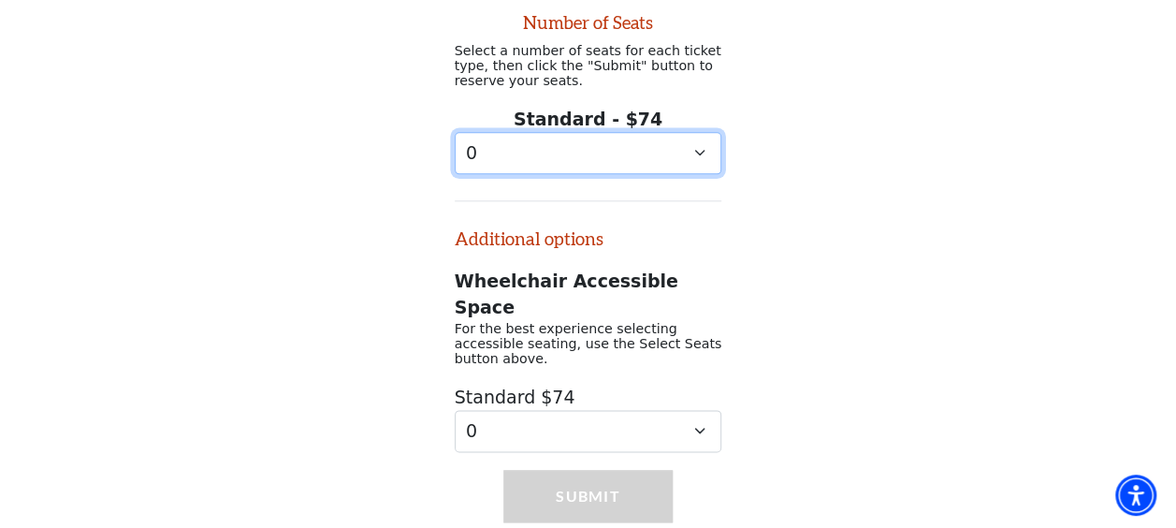
click at [653, 132] on select "0 1 2 3 4 5 6 7" at bounding box center [589, 153] width 268 height 42
select select "4"
click at [455, 132] on select "0 1 2 3 4 5 6 7" at bounding box center [589, 153] width 268 height 42
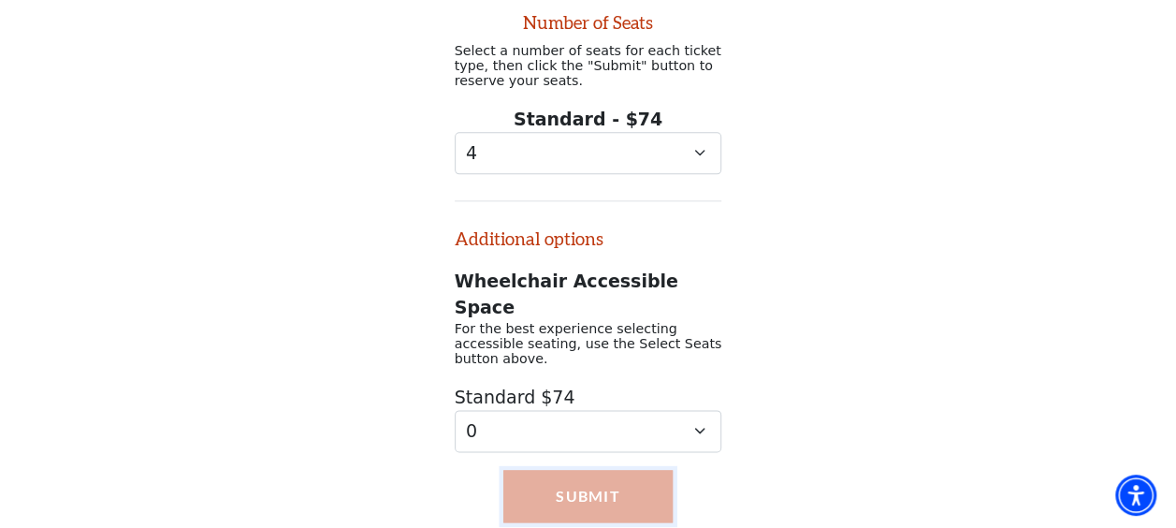
click at [557, 470] on button "Submit" at bounding box center [587, 496] width 169 height 52
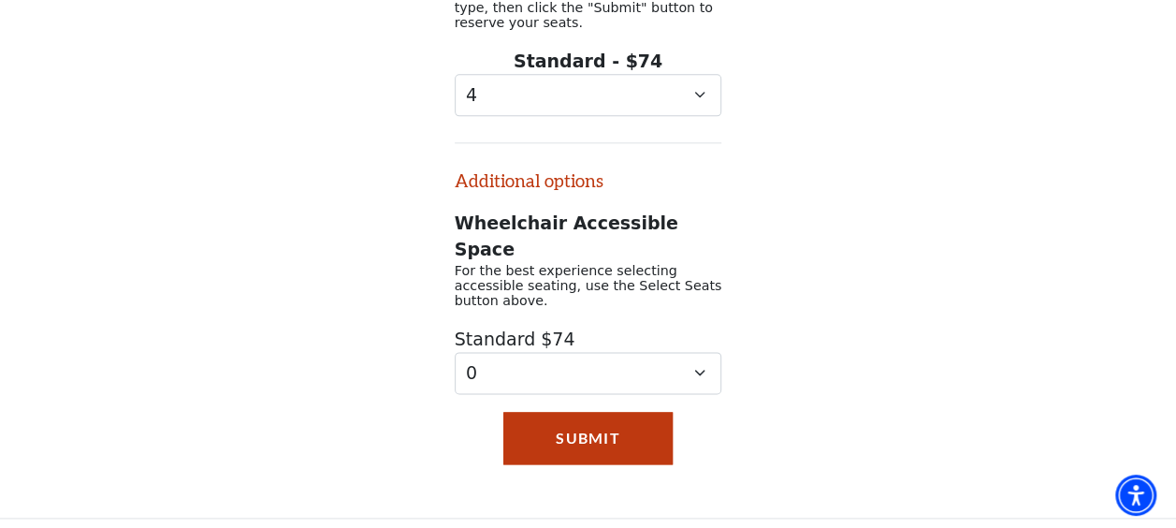
scroll to position [1052, 0]
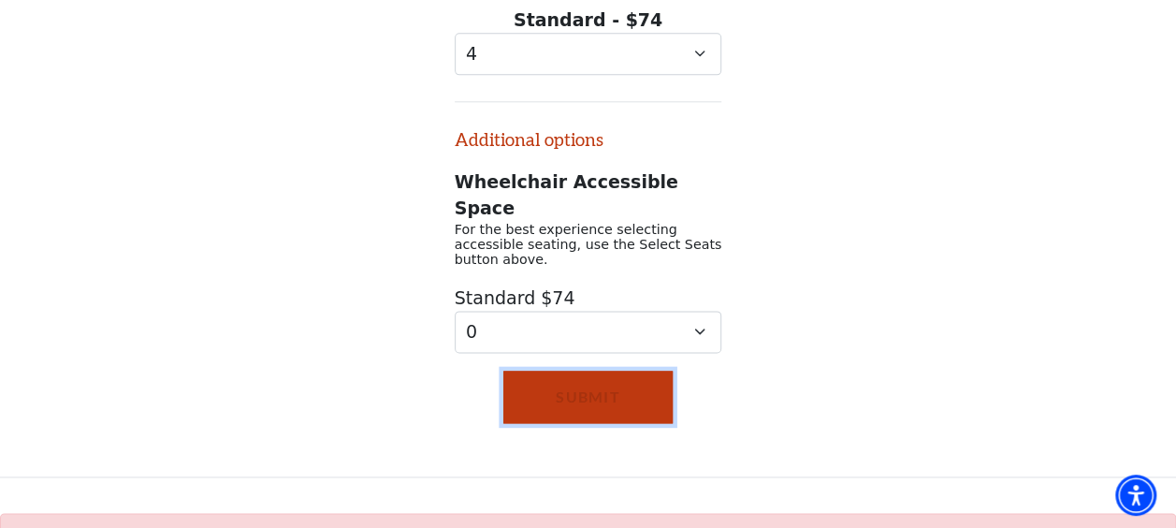
drag, startPoint x: 837, startPoint y: 407, endPoint x: 606, endPoint y: 314, distance: 249.0
click at [606, 371] on button "Submit" at bounding box center [587, 397] width 169 height 52
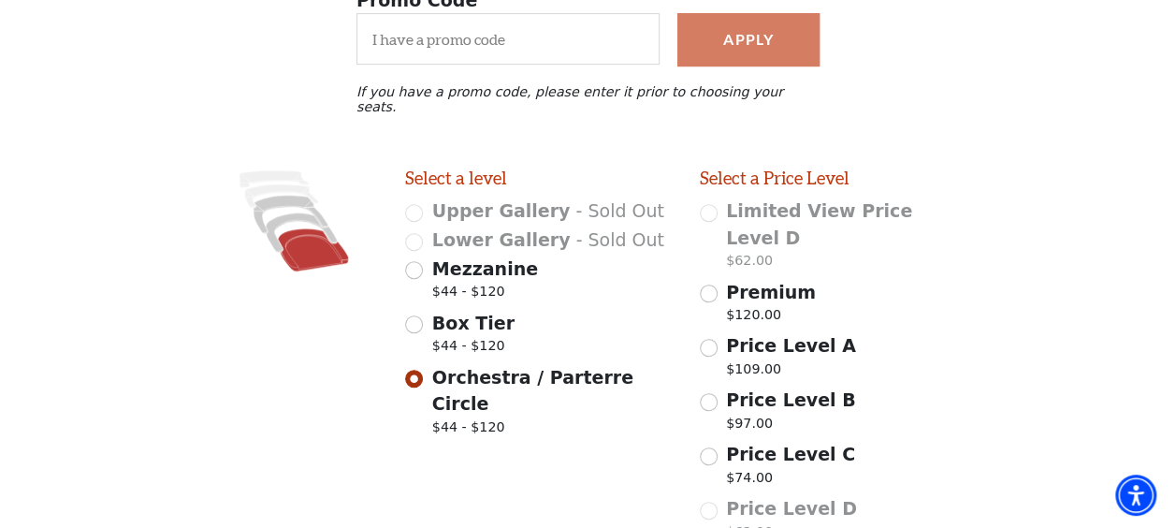
scroll to position [365, 0]
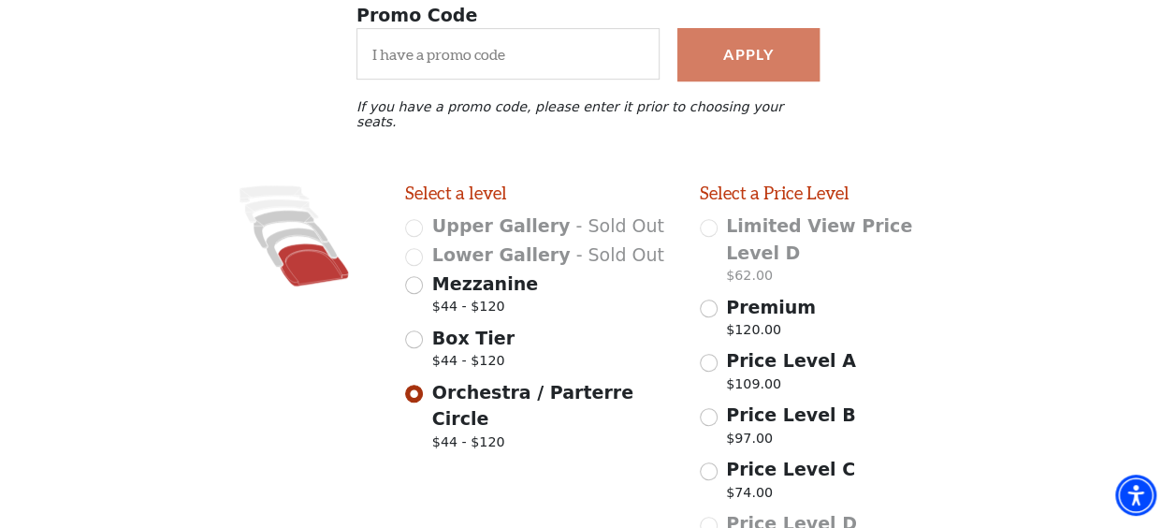
click at [717, 401] on div "Price Level B $97.00" at bounding box center [834, 427] width 268 height 52
click at [709, 408] on input "Price Level B $97.00" at bounding box center [709, 417] width 18 height 18
radio input "true"
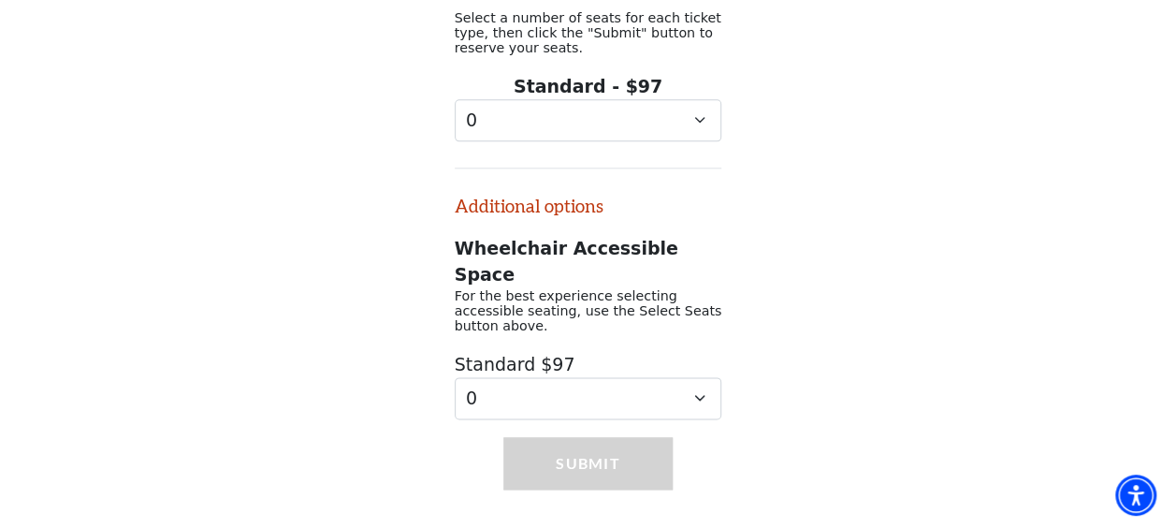
scroll to position [1052, 0]
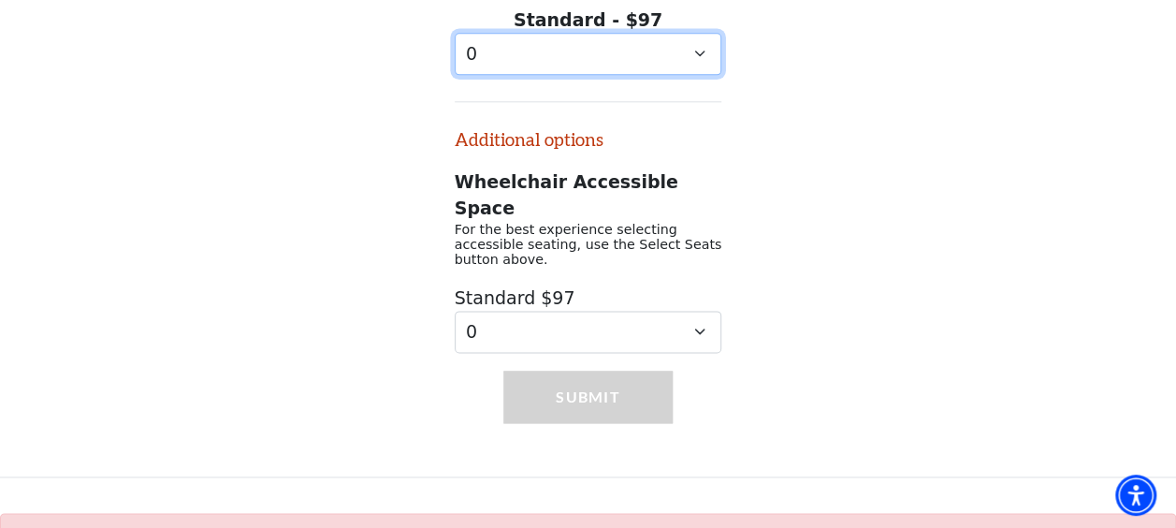
click at [549, 33] on select "0 1 2 3 4 5 6 7 8 9" at bounding box center [589, 54] width 268 height 42
select select "4"
click at [455, 33] on select "0 1 2 3 4 5 6 7 8 9" at bounding box center [589, 54] width 268 height 42
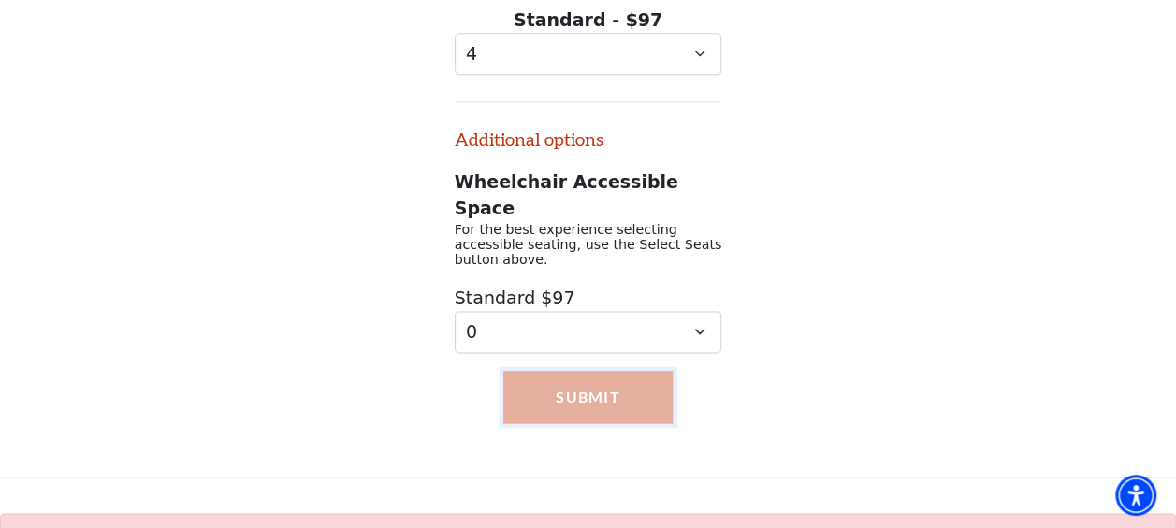
click at [569, 371] on button "Submit" at bounding box center [587, 397] width 169 height 52
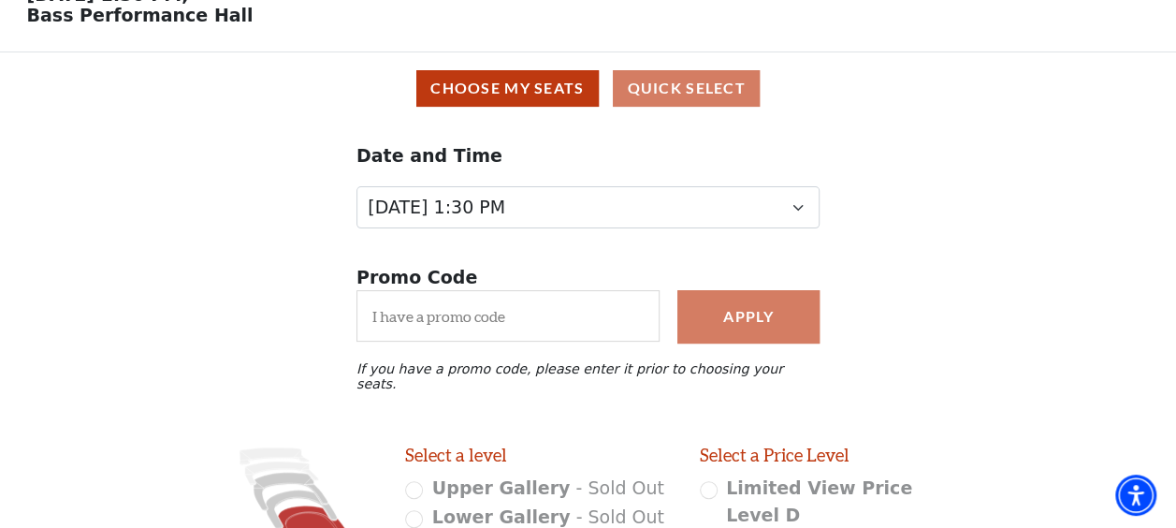
scroll to position [0, 0]
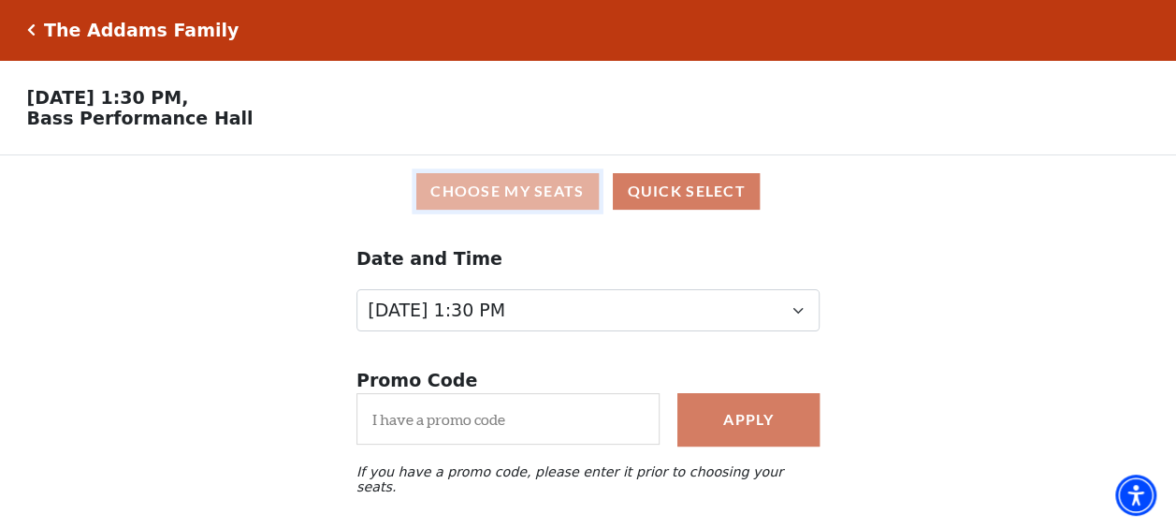
click at [552, 196] on button "Choose My Seats" at bounding box center [507, 191] width 182 height 36
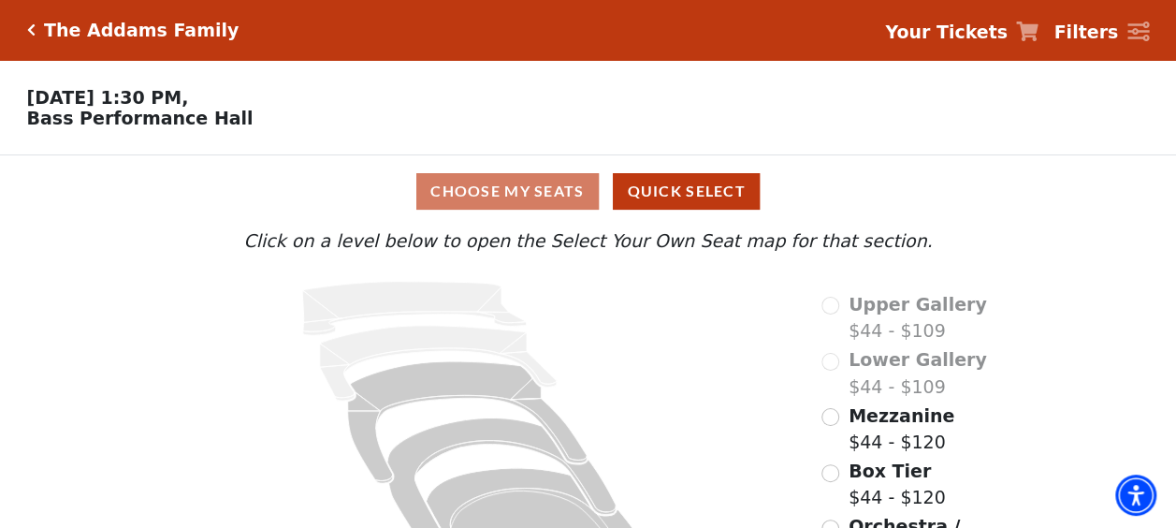
scroll to position [92, 0]
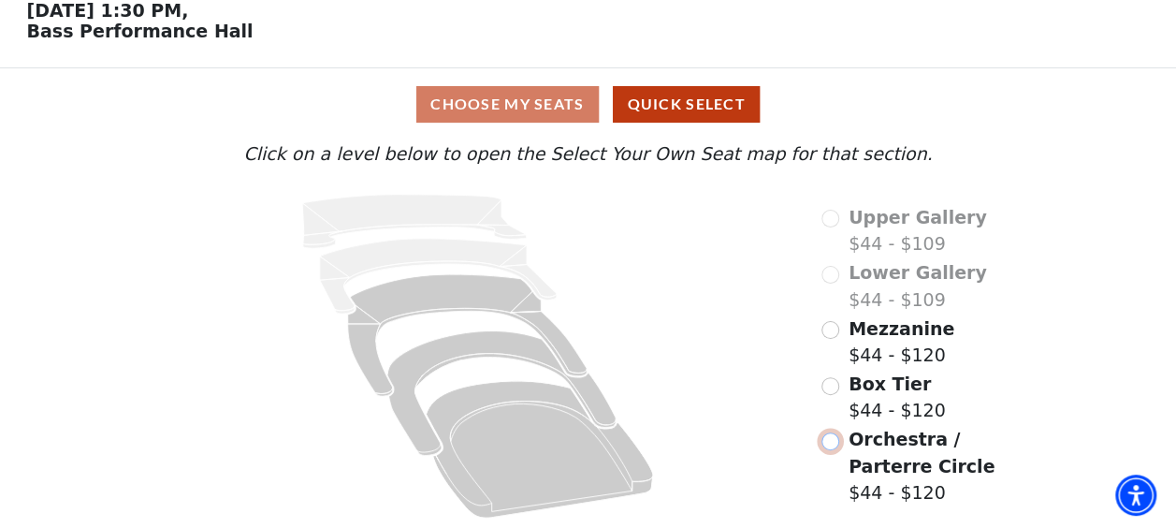
click at [831, 445] on input "Orchestra / Parterre Circle$44 - $120\a" at bounding box center [831, 441] width 18 height 18
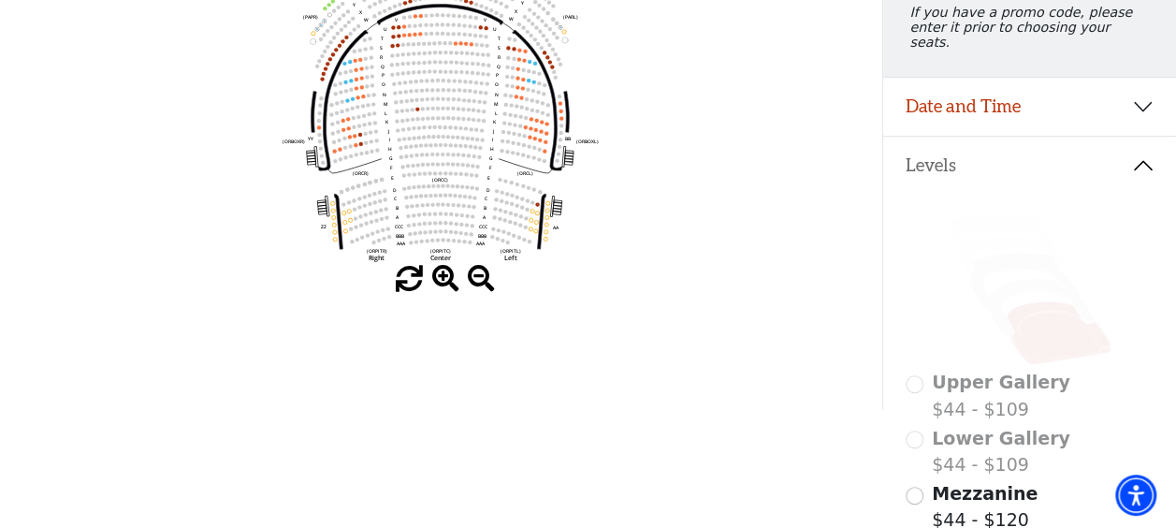
scroll to position [317, 0]
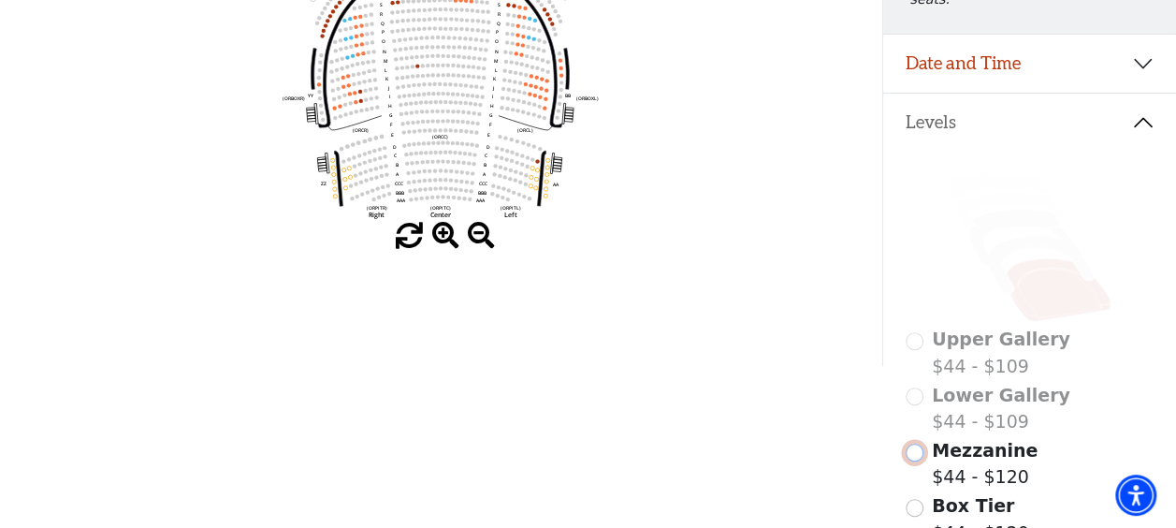
click at [913, 455] on input "Mezzanine$44 - $120\a" at bounding box center [915, 453] width 18 height 18
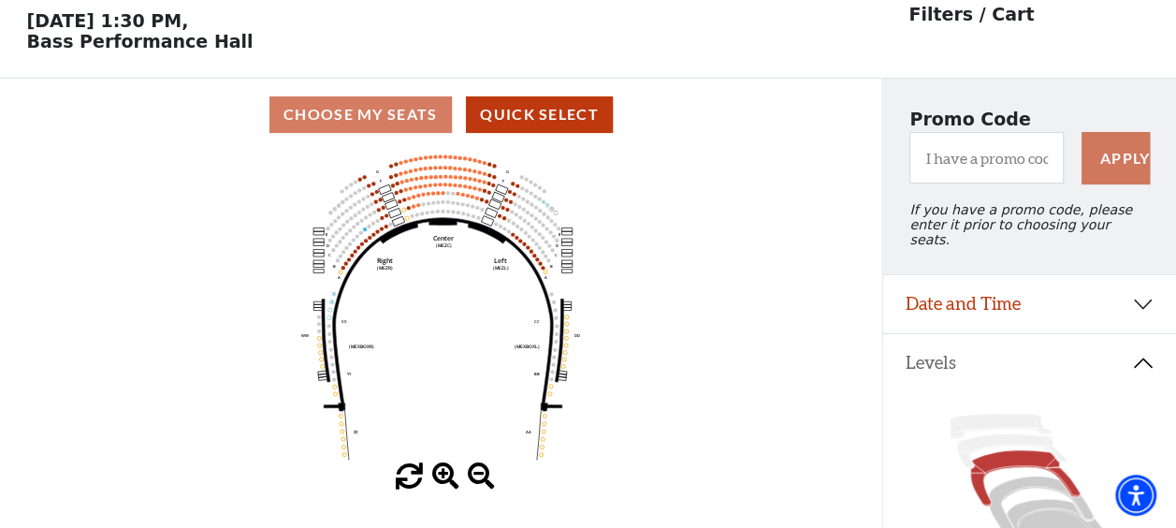
scroll to position [86, 0]
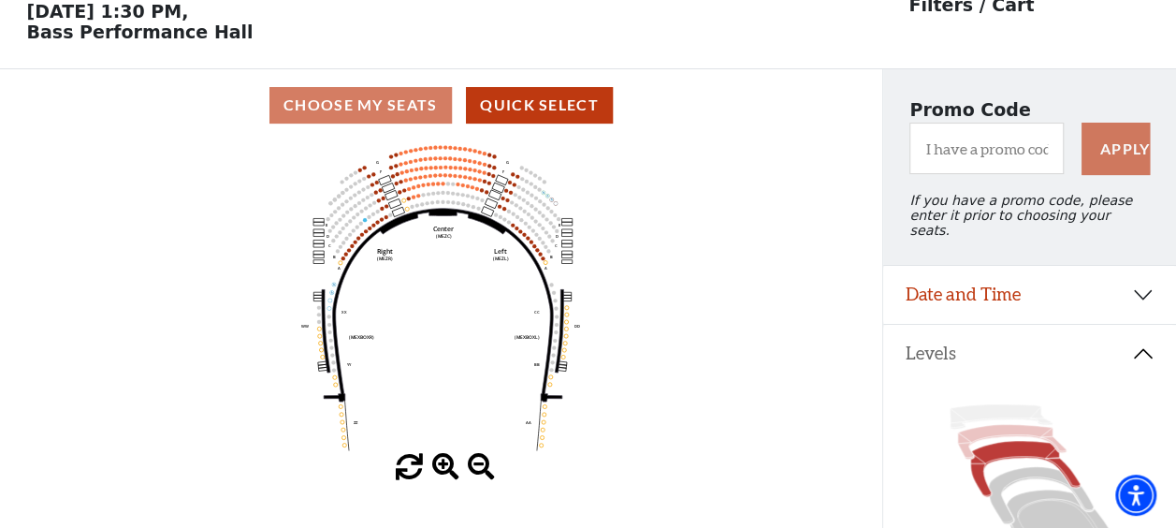
click at [969, 430] on icon at bounding box center [1011, 442] width 109 height 35
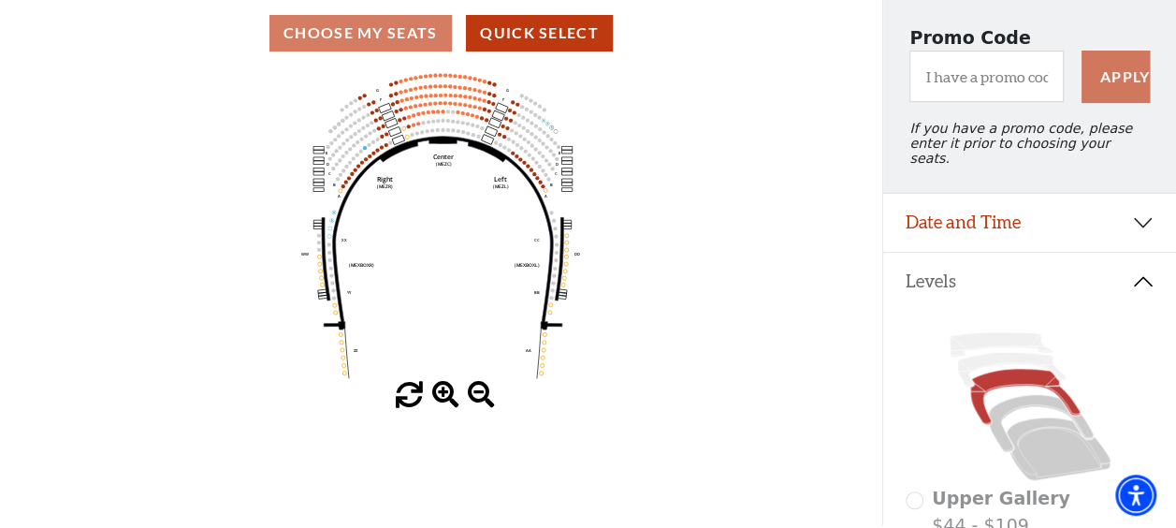
scroll to position [153, 0]
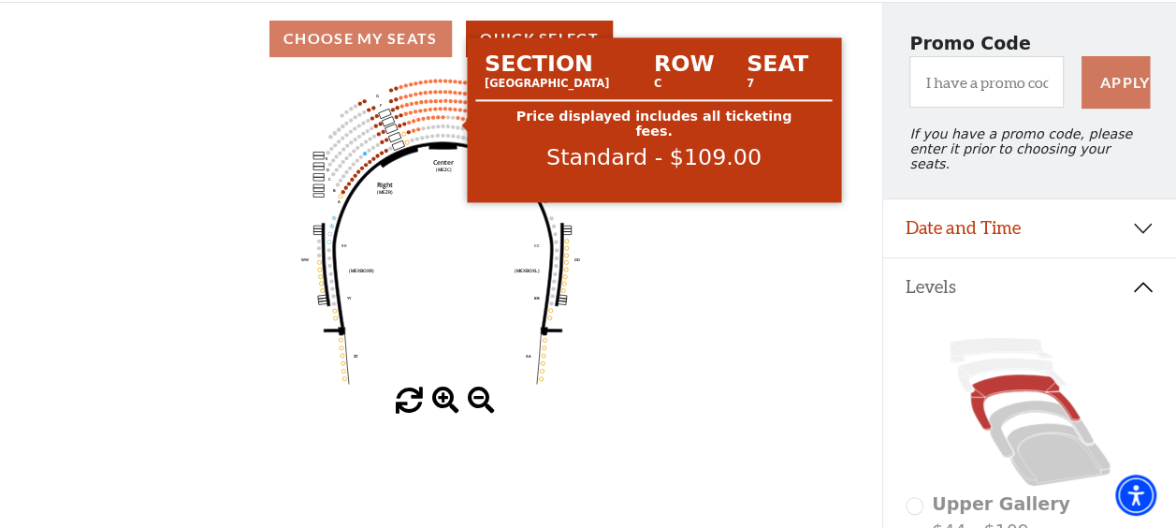
click at [458, 120] on circle at bounding box center [458, 118] width 4 height 4
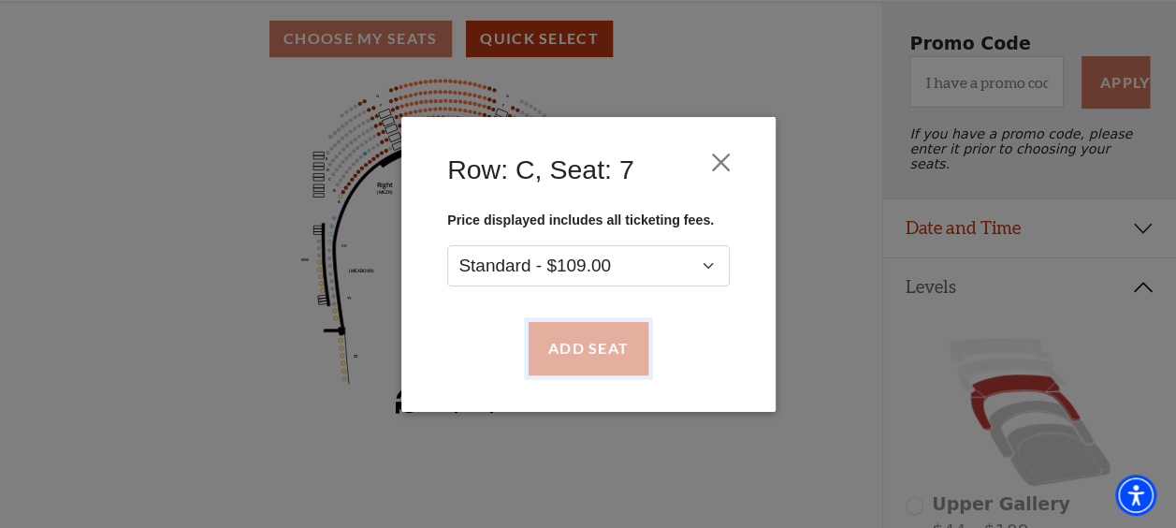
click at [558, 350] on button "Add Seat" at bounding box center [588, 348] width 120 height 52
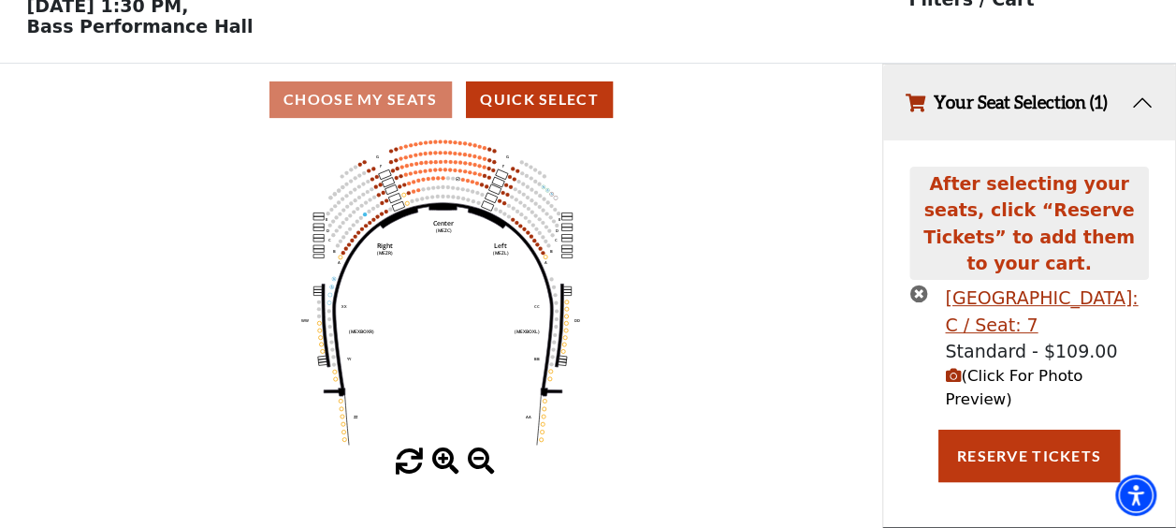
scroll to position [0, 0]
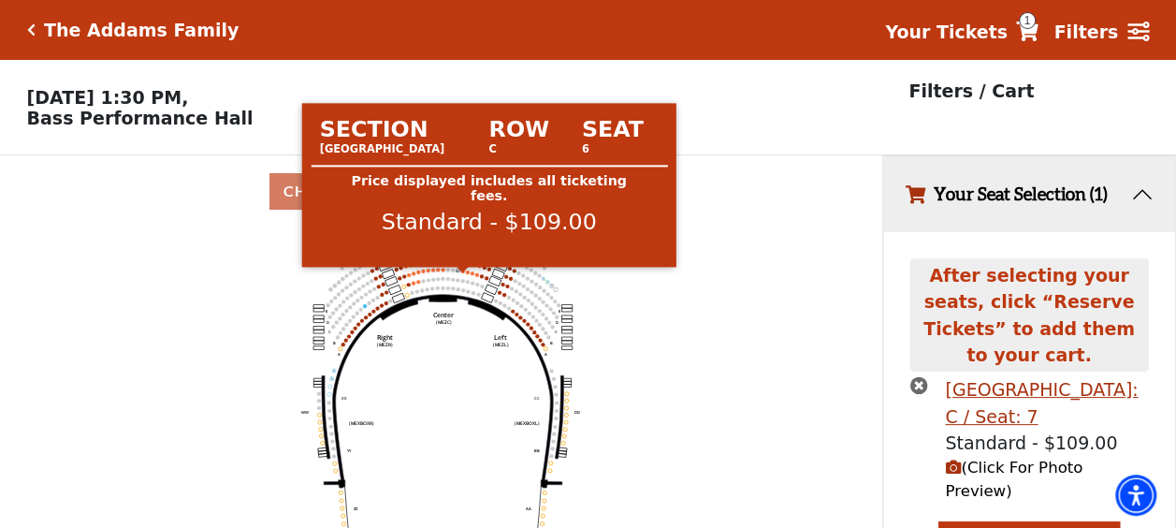
click at [462, 272] on circle at bounding box center [463, 271] width 4 height 4
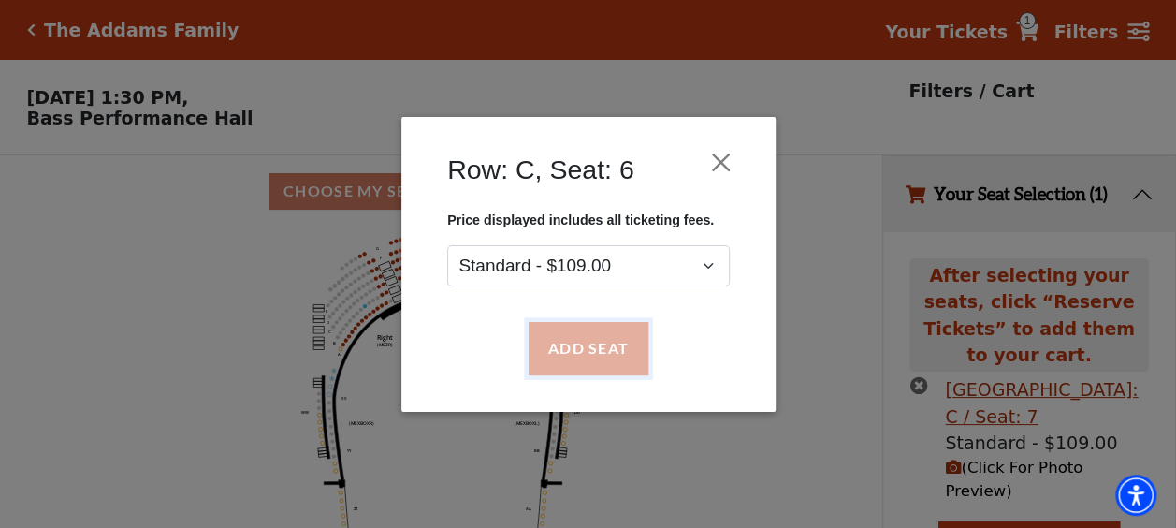
click at [547, 331] on button "Add Seat" at bounding box center [588, 348] width 120 height 52
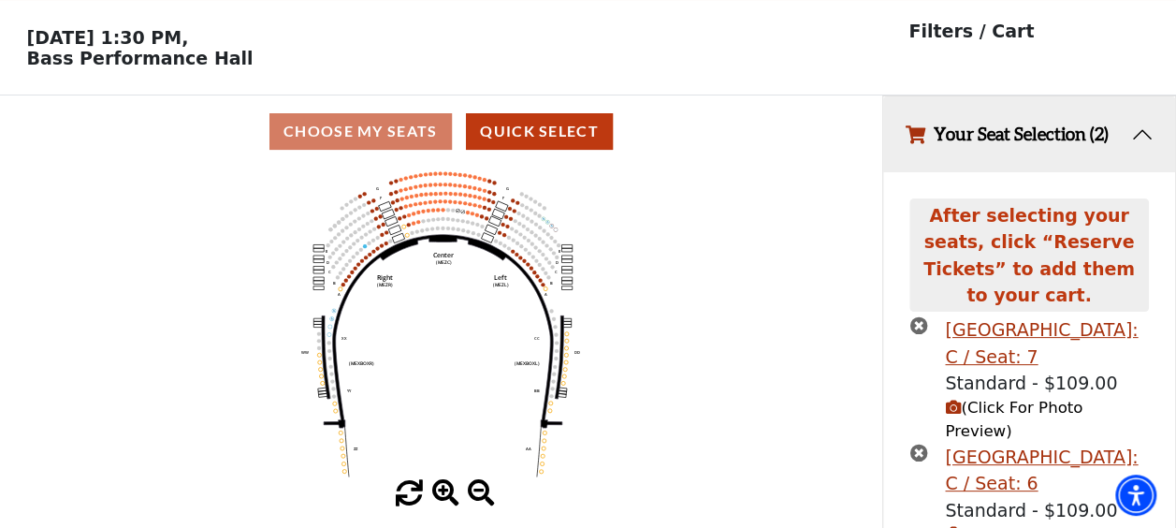
scroll to position [103, 0]
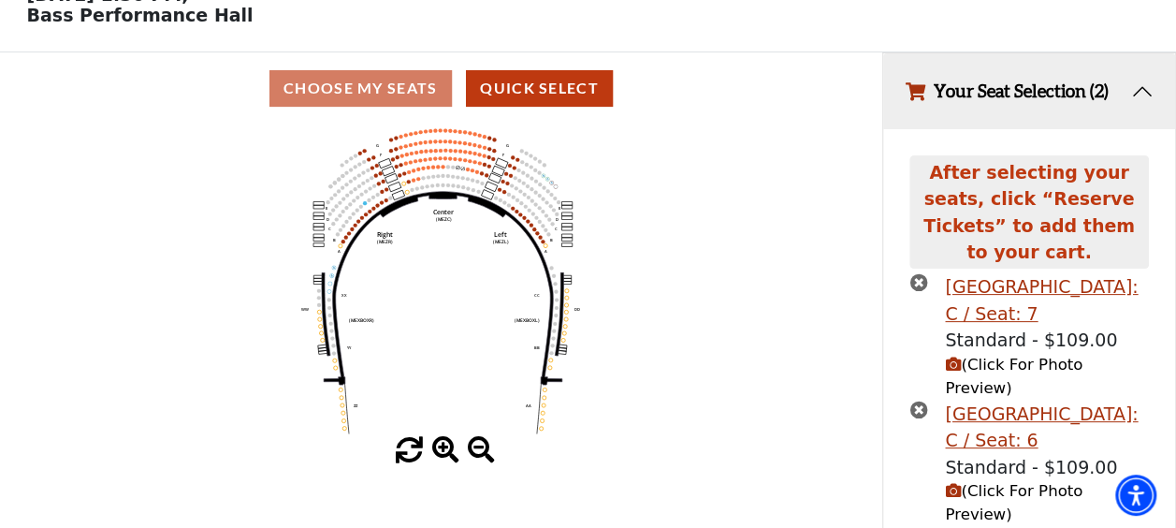
click at [470, 171] on use "Seat Selected" at bounding box center [468, 169] width 5 height 5
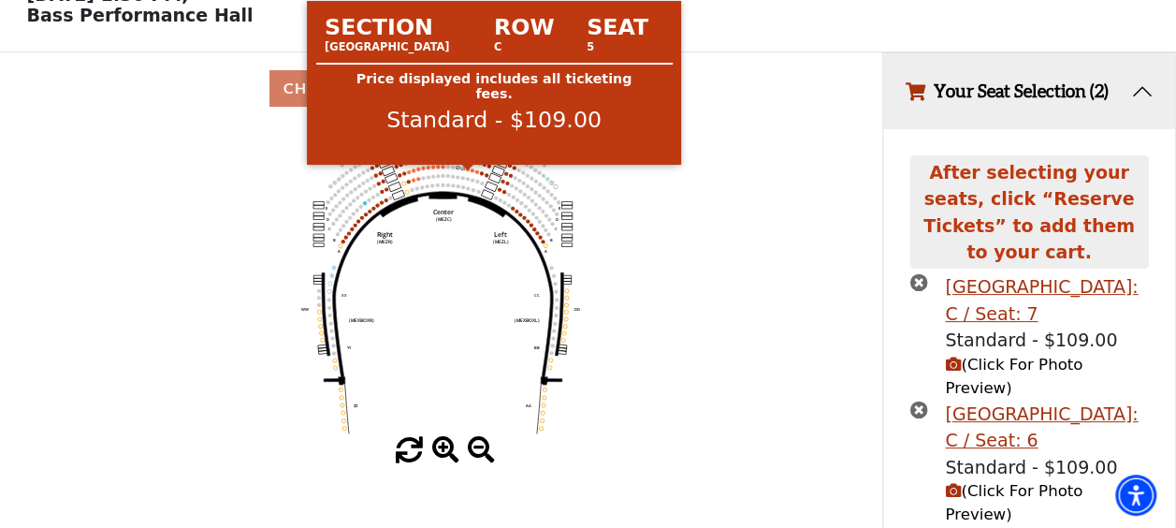
click at [470, 171] on use "Seat Selected" at bounding box center [468, 169] width 5 height 5
click at [466, 171] on use "Seat Selected" at bounding box center [468, 169] width 5 height 5
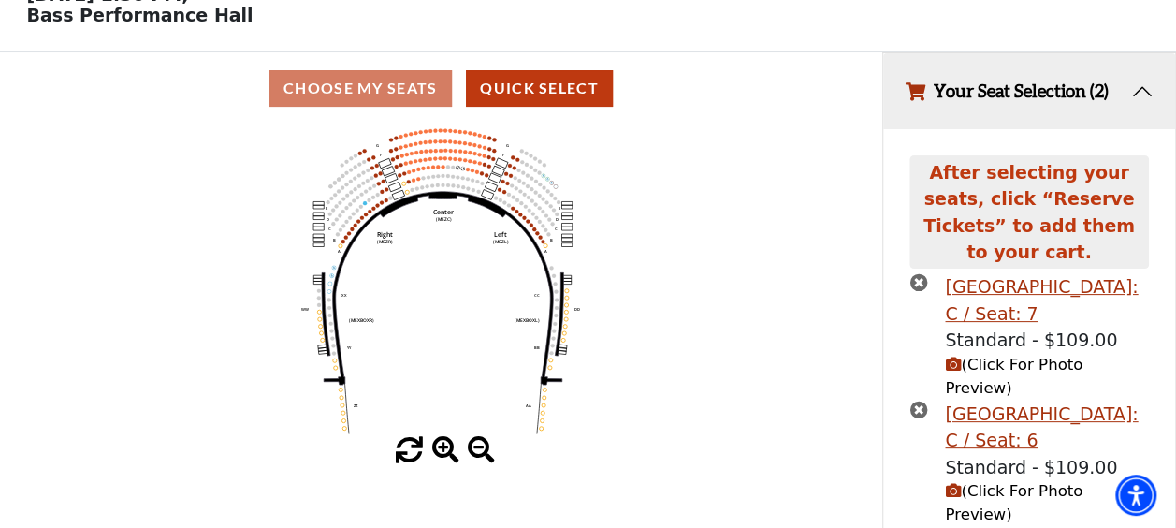
click at [442, 451] on span at bounding box center [445, 450] width 27 height 27
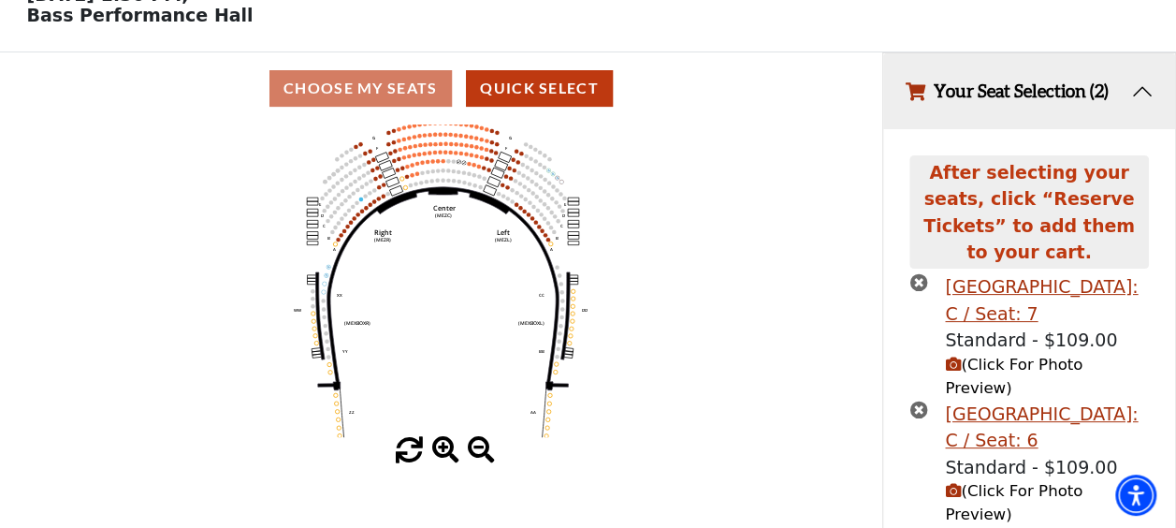
click at [442, 451] on span at bounding box center [445, 450] width 27 height 27
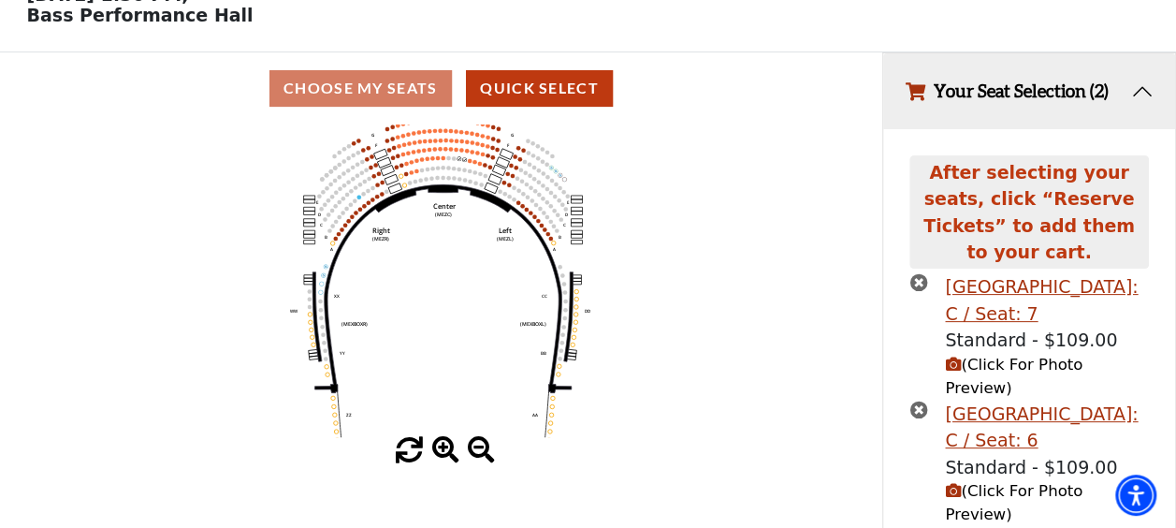
click at [442, 451] on span at bounding box center [445, 450] width 27 height 27
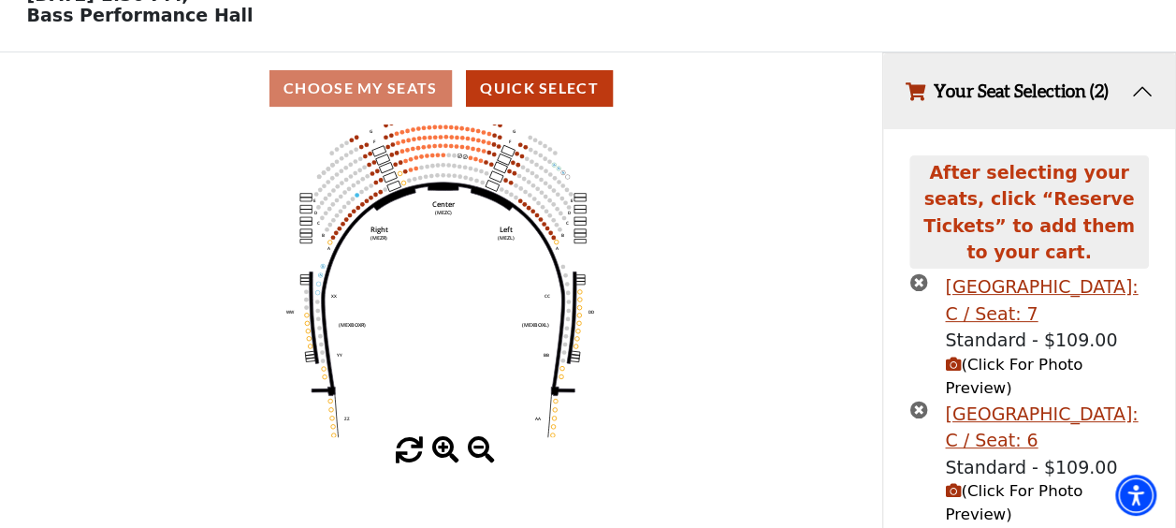
click at [442, 451] on span at bounding box center [445, 450] width 27 height 27
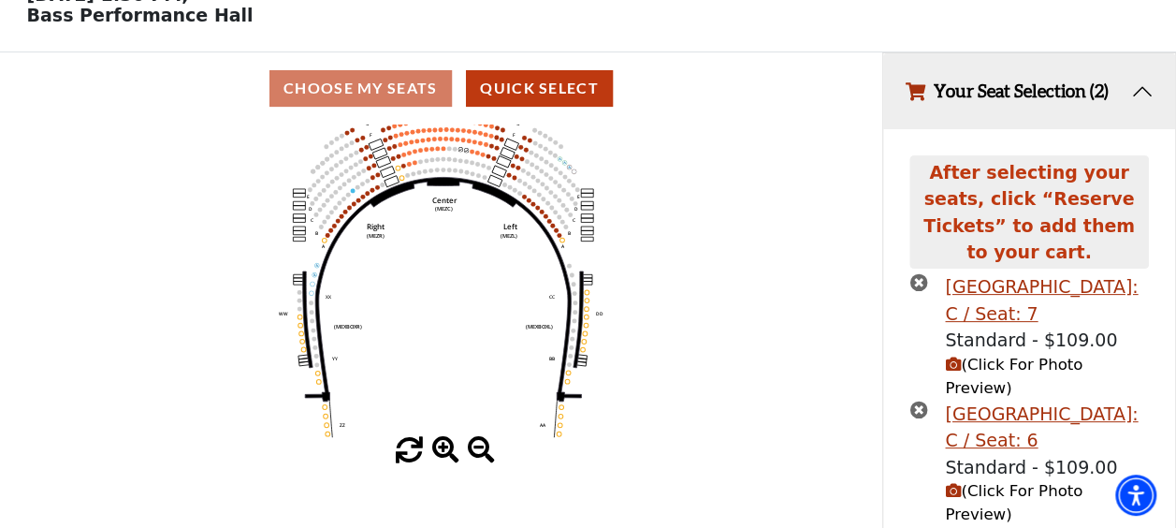
click at [442, 451] on span at bounding box center [445, 450] width 27 height 27
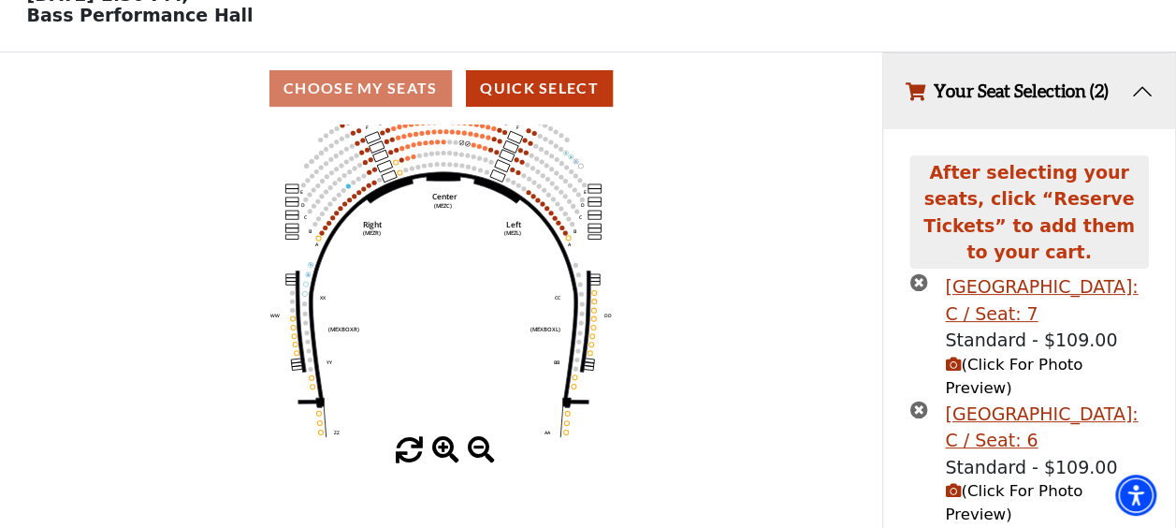
click at [442, 451] on span at bounding box center [445, 450] width 27 height 27
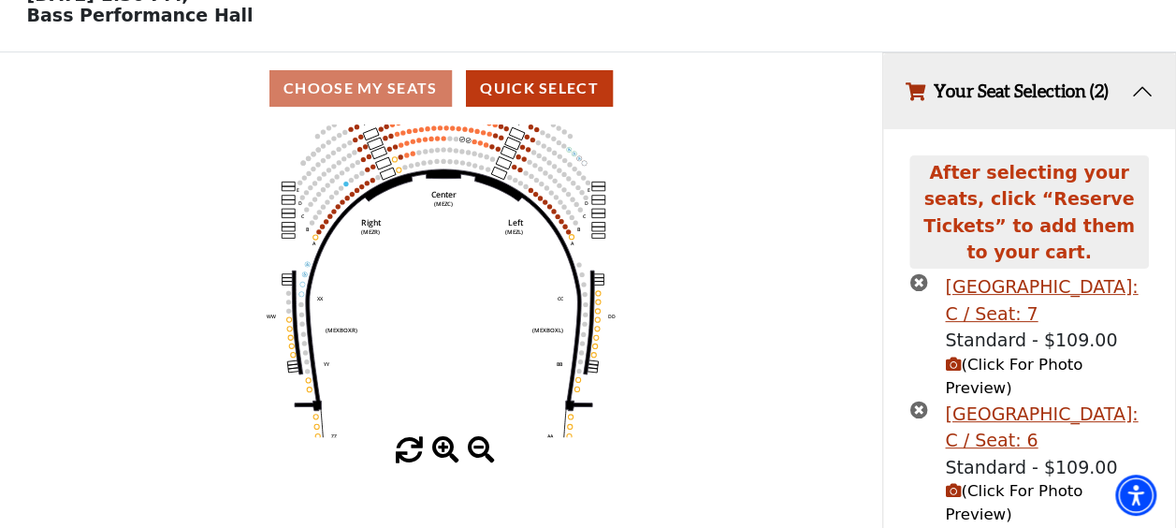
click at [442, 451] on span at bounding box center [445, 450] width 27 height 27
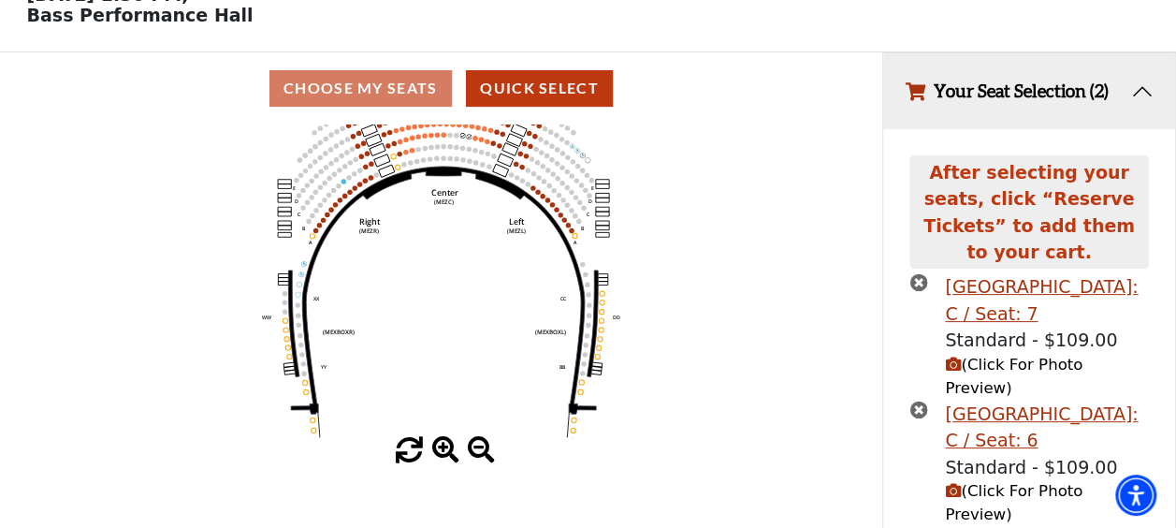
click at [442, 451] on span at bounding box center [445, 450] width 27 height 27
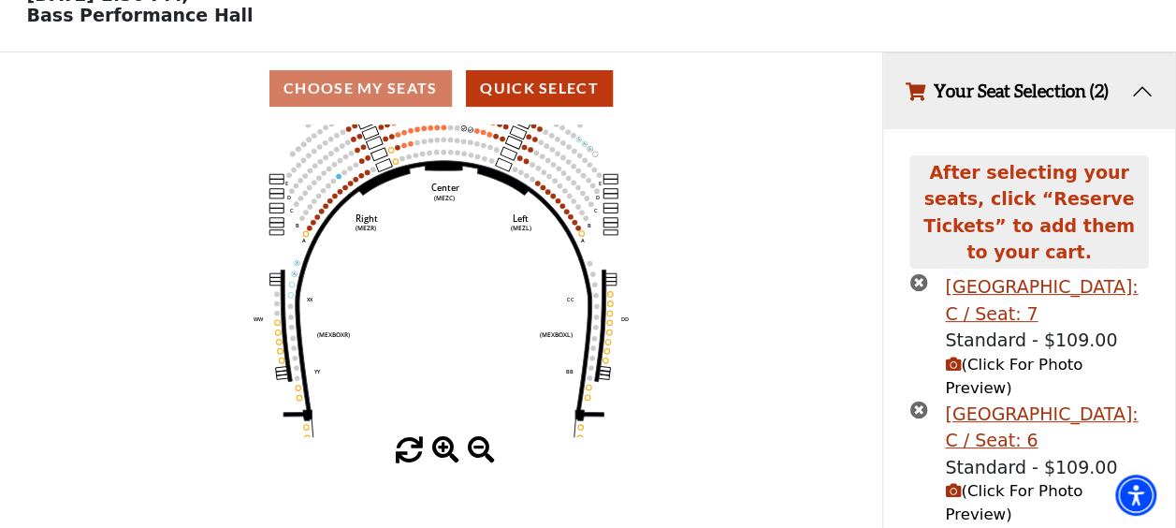
click at [442, 451] on span at bounding box center [445, 450] width 27 height 27
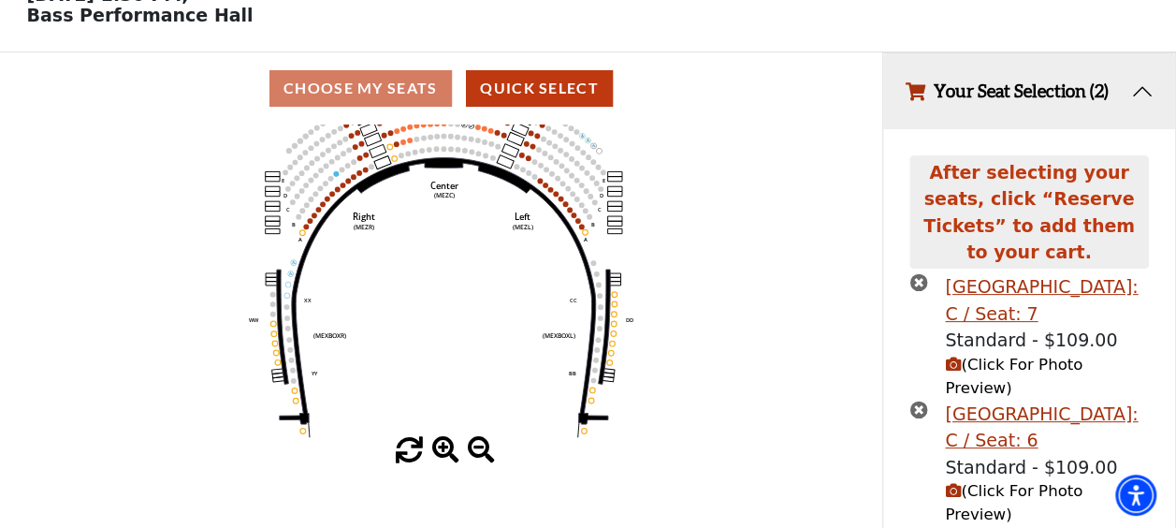
click at [442, 451] on span at bounding box center [445, 450] width 27 height 27
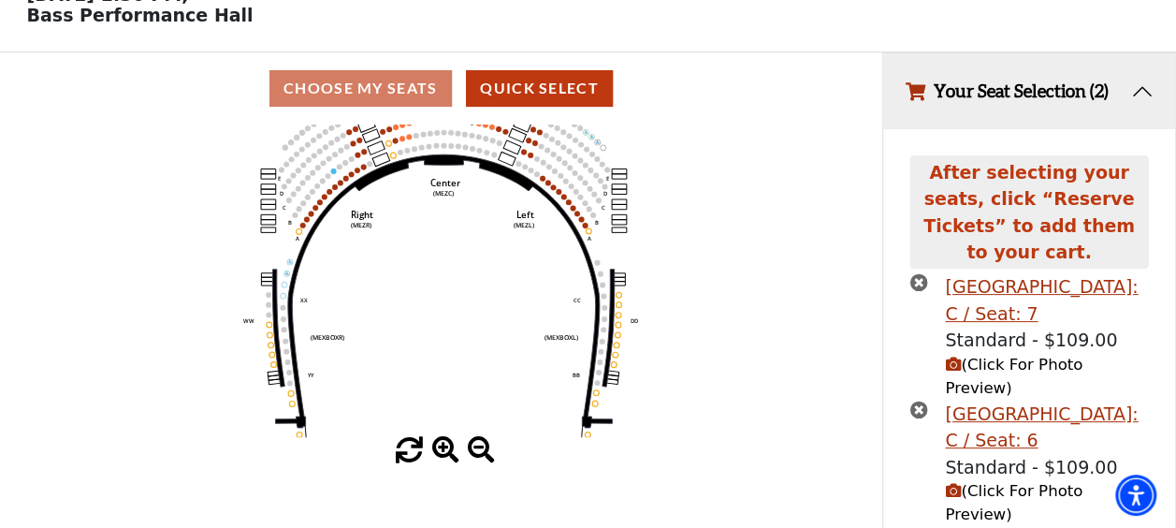
click at [442, 451] on span at bounding box center [445, 450] width 27 height 27
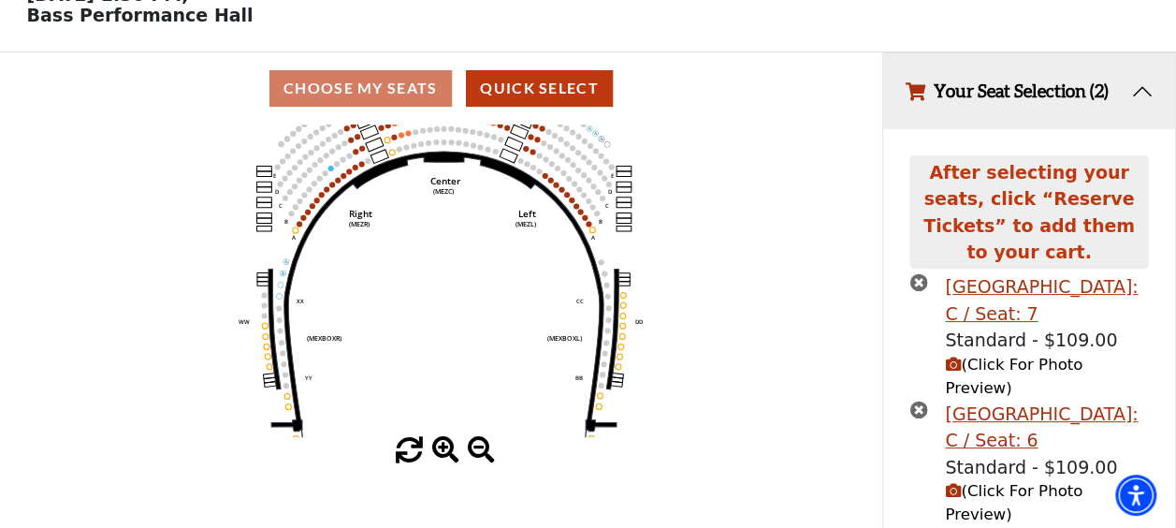
click at [442, 451] on span at bounding box center [445, 450] width 27 height 27
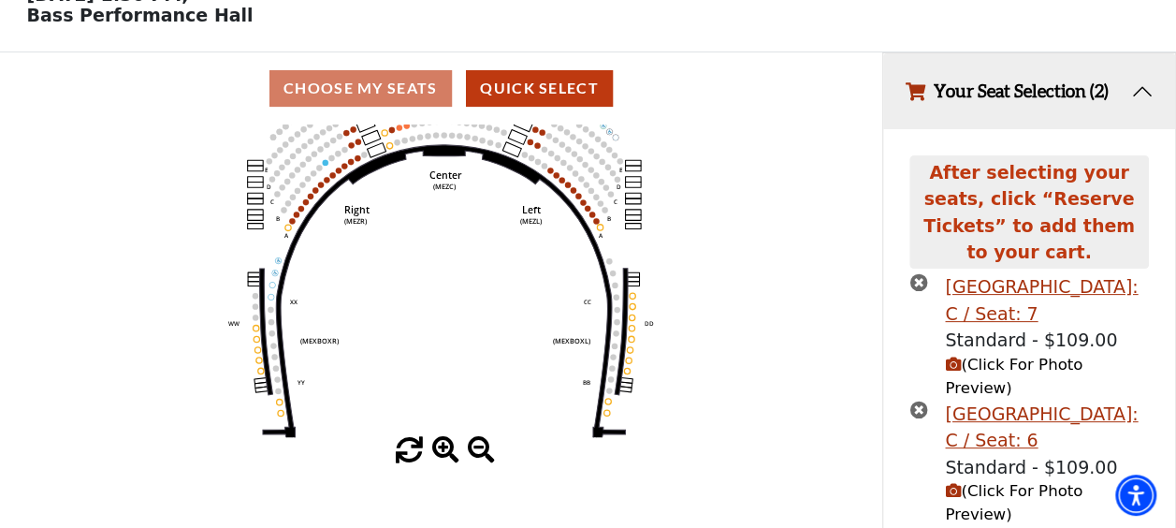
click at [442, 451] on span at bounding box center [445, 450] width 27 height 27
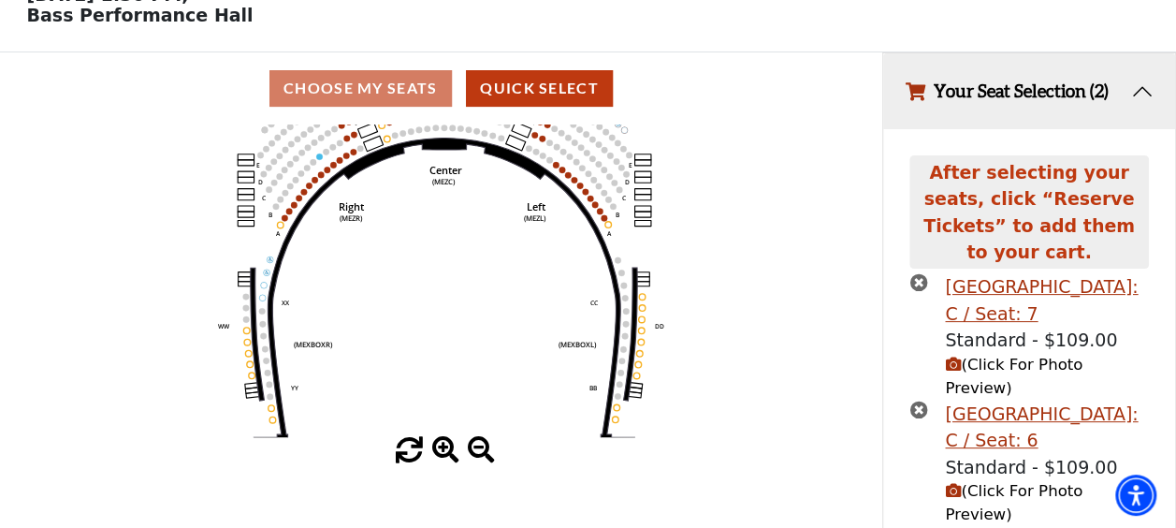
click at [442, 451] on span at bounding box center [445, 450] width 27 height 27
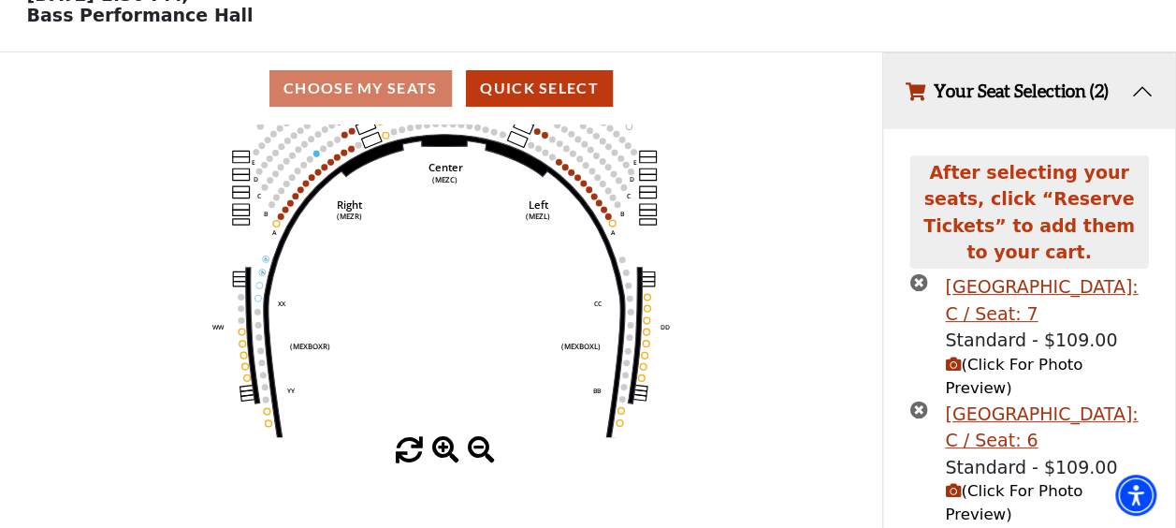
click at [442, 451] on span at bounding box center [445, 450] width 27 height 27
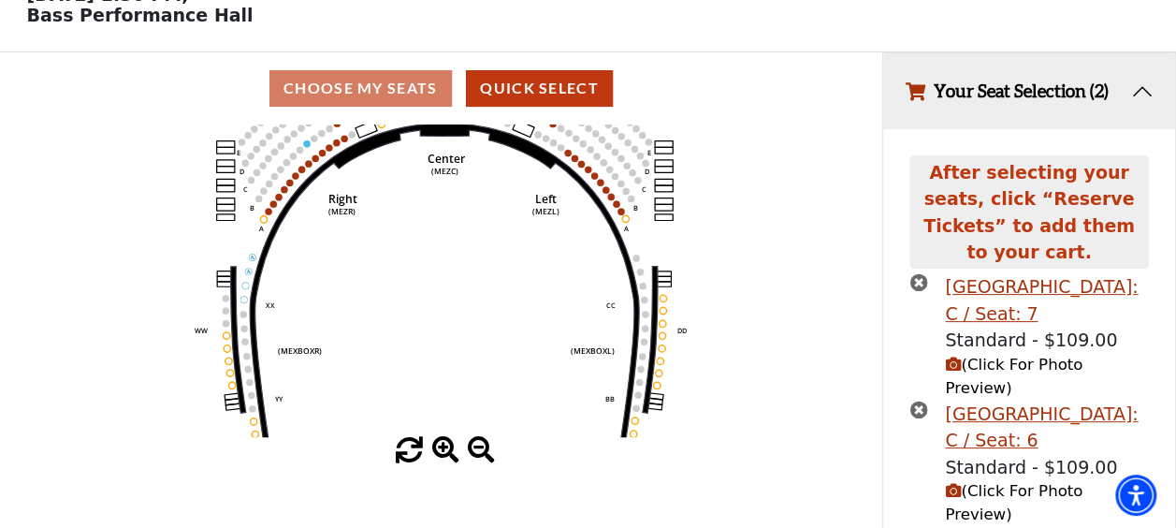
click at [442, 451] on span at bounding box center [445, 450] width 27 height 27
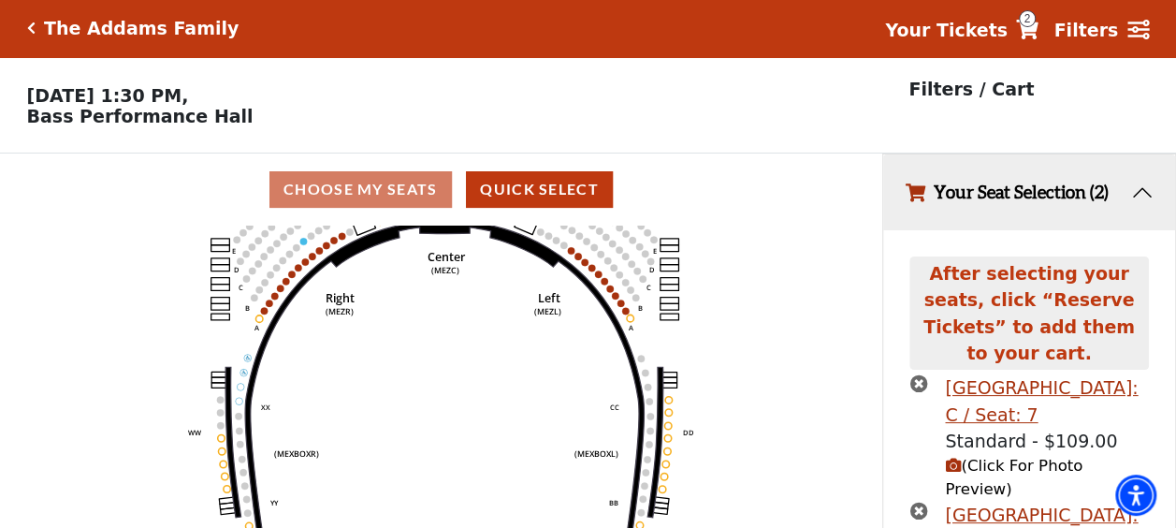
scroll to position [0, 0]
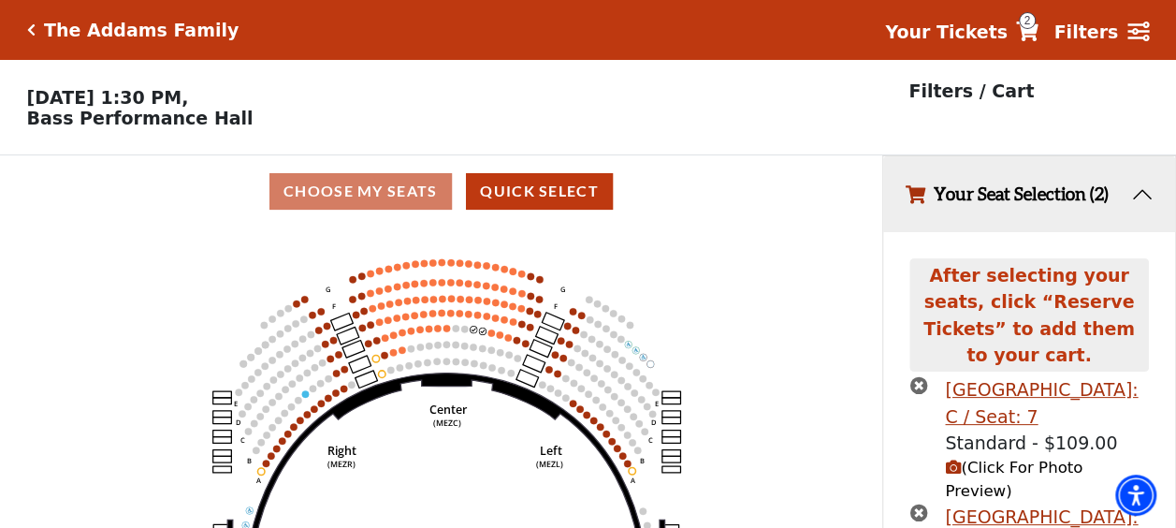
drag, startPoint x: 451, startPoint y: 256, endPoint x: 453, endPoint y: 411, distance: 154.4
click at [453, 411] on text "Center" at bounding box center [448, 408] width 38 height 16
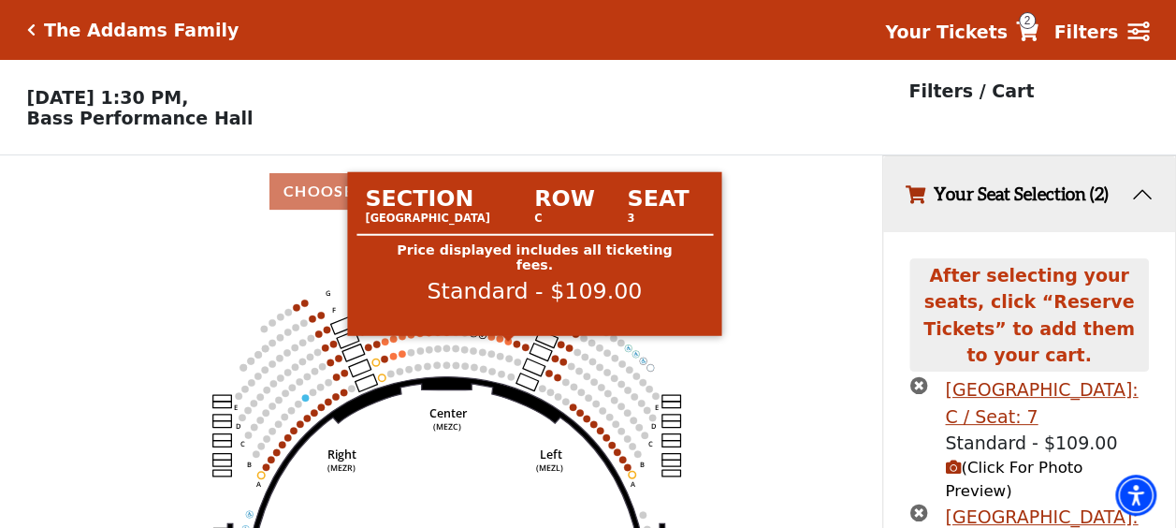
click at [509, 345] on circle at bounding box center [508, 341] width 7 height 7
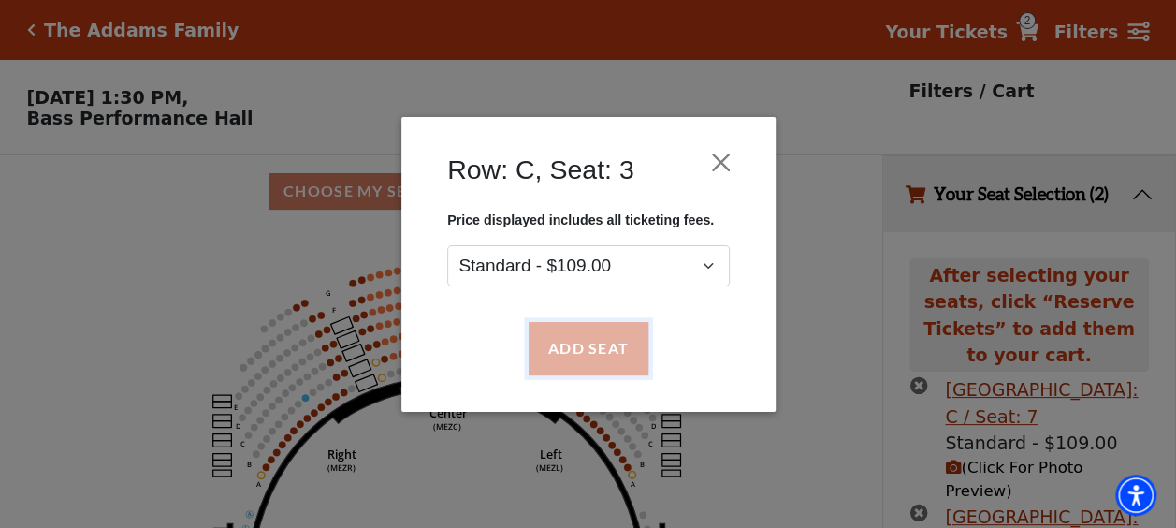
click at [546, 346] on button "Add Seat" at bounding box center [588, 348] width 120 height 52
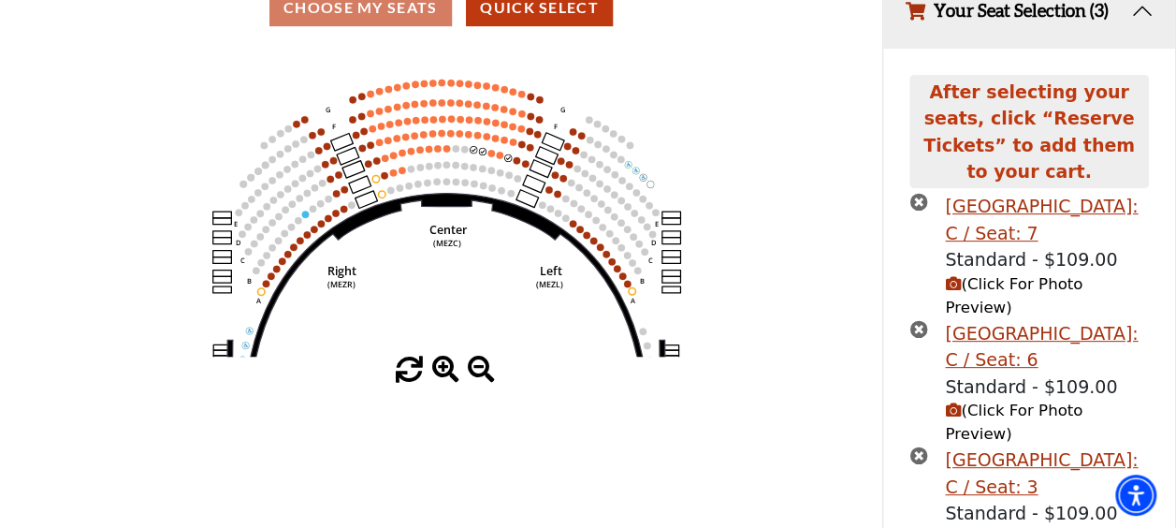
scroll to position [207, 0]
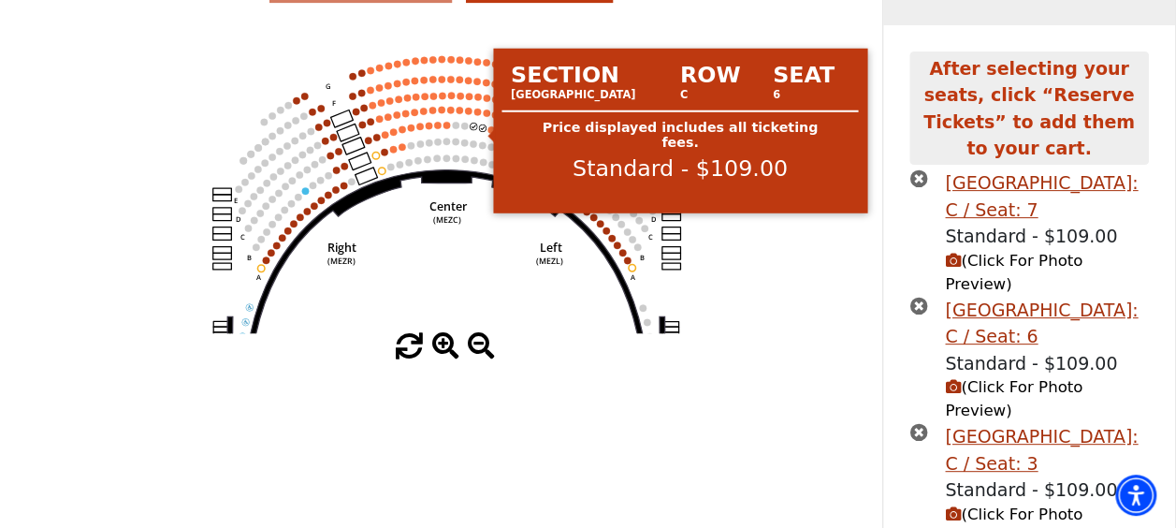
click at [483, 132] on circle at bounding box center [482, 127] width 7 height 7
click at [485, 131] on circle at bounding box center [482, 127] width 7 height 7
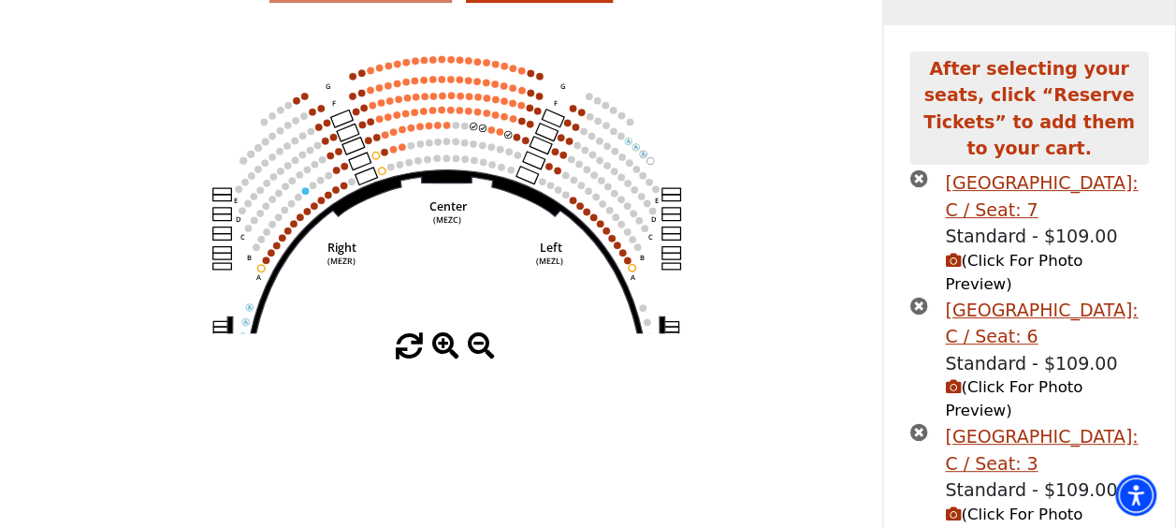
click at [918, 169] on icon "times-circle" at bounding box center [918, 178] width 18 height 18
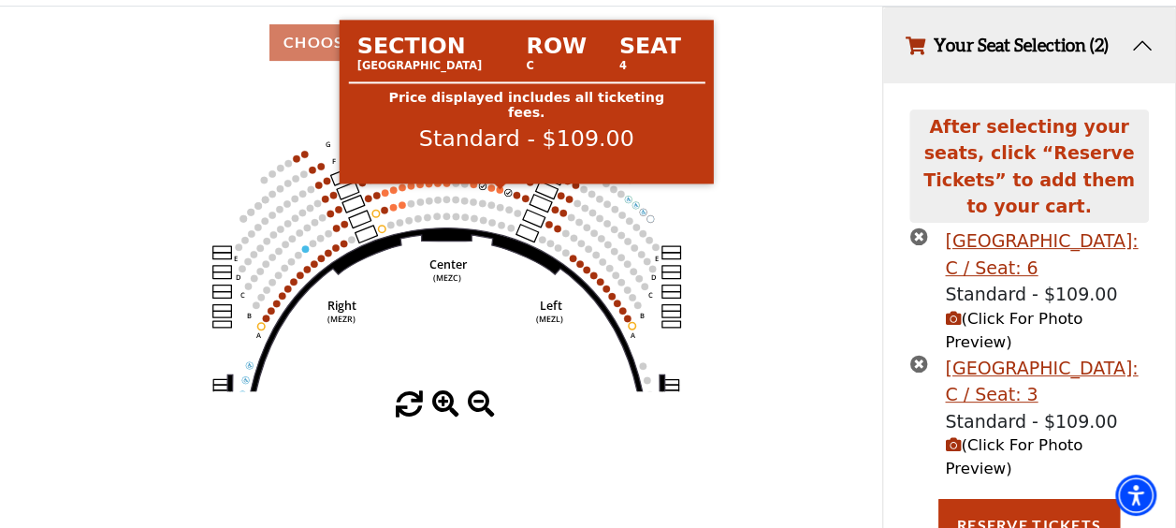
click at [500, 194] on circle at bounding box center [500, 189] width 7 height 7
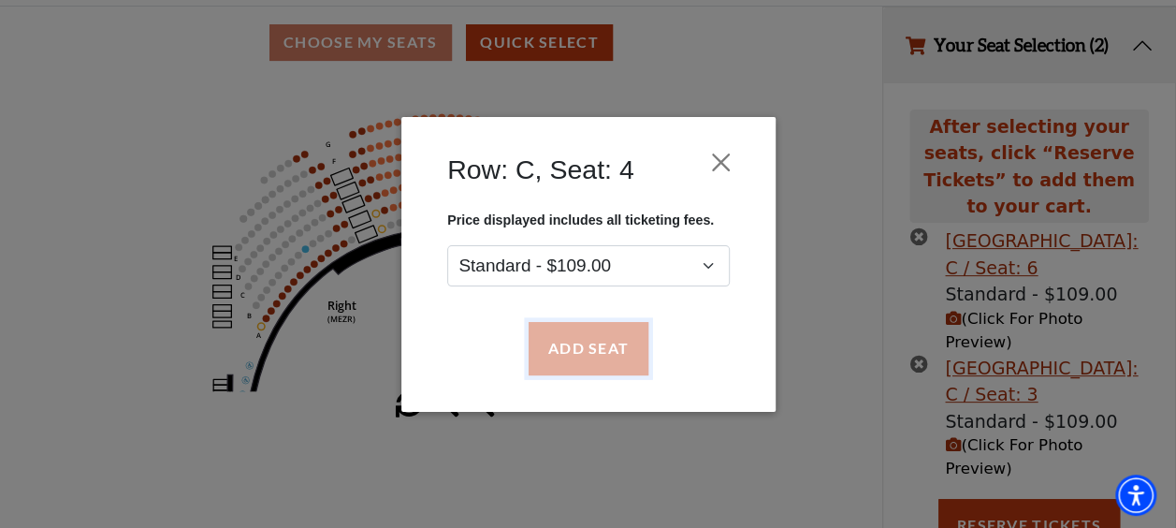
click at [554, 337] on button "Add Seat" at bounding box center [588, 348] width 120 height 52
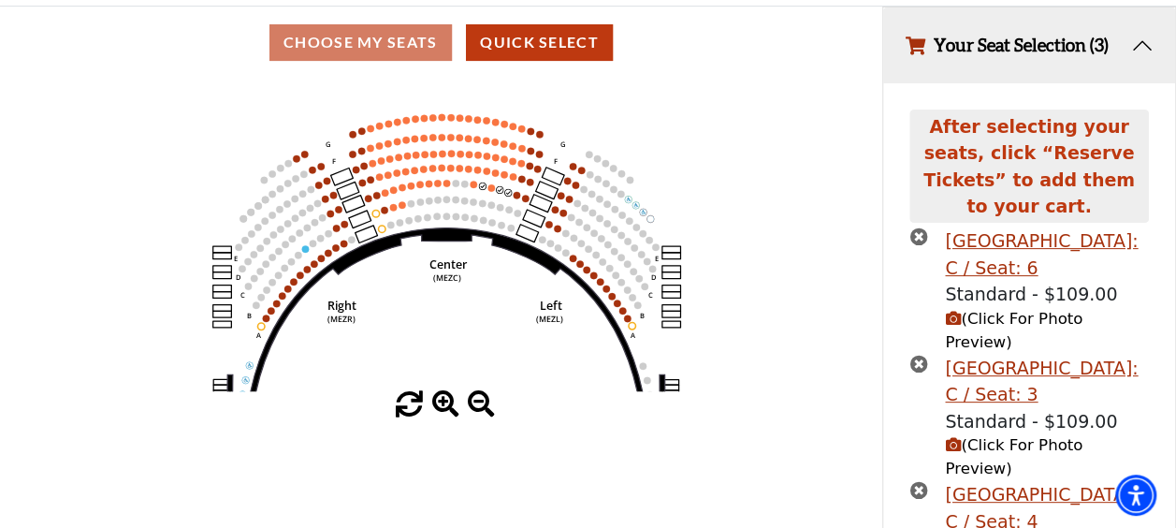
scroll to position [207, 0]
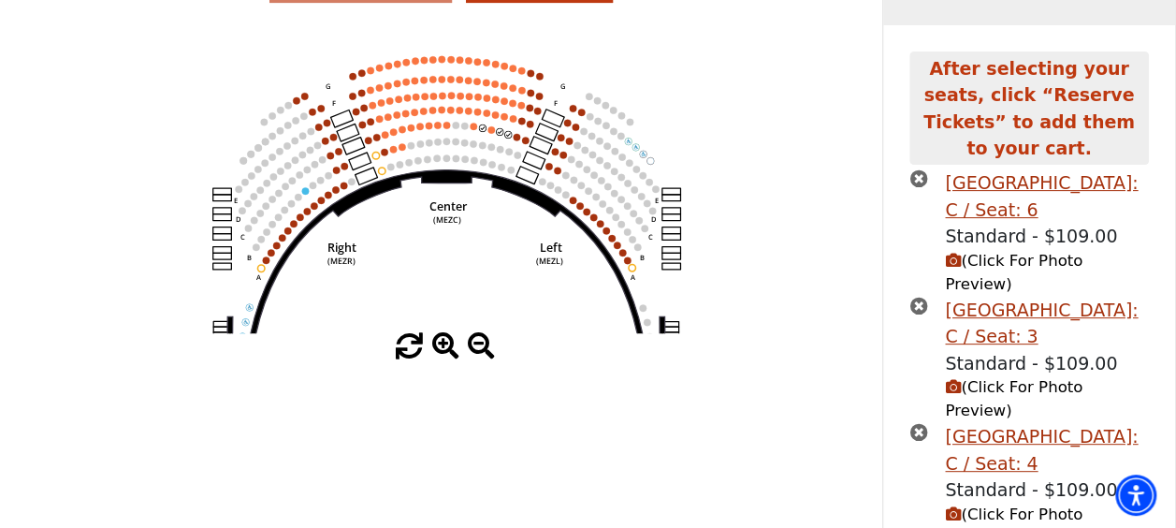
click at [916, 169] on icon "times-circle" at bounding box center [918, 178] width 18 height 18
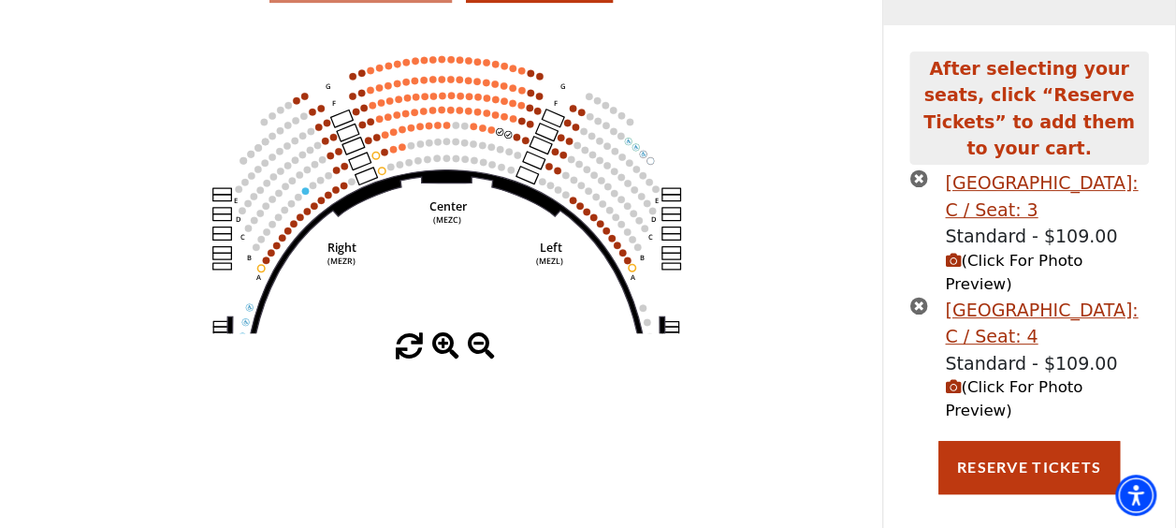
scroll to position [149, 0]
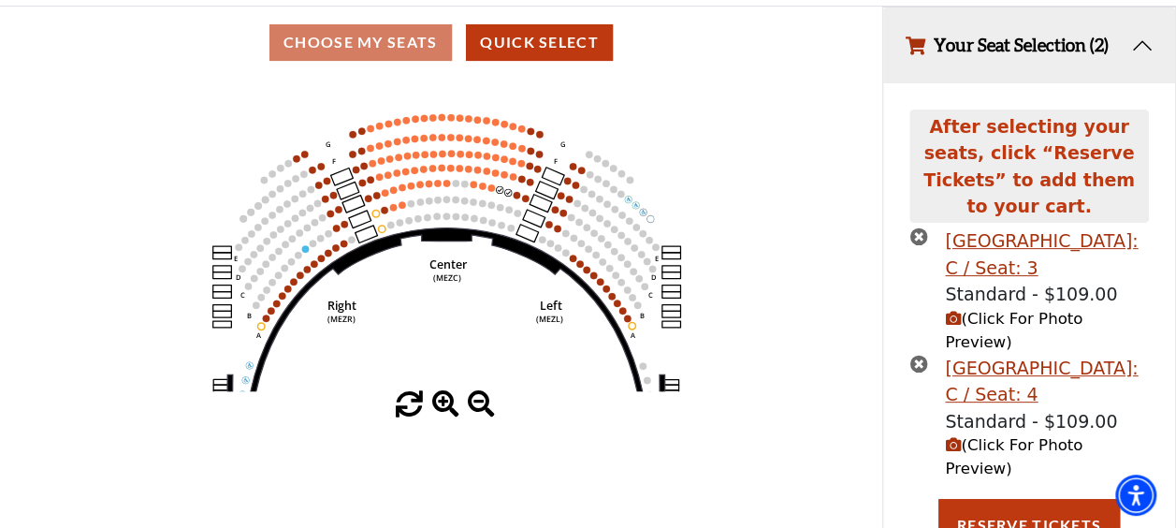
click at [913, 227] on icon "times-circle" at bounding box center [918, 236] width 18 height 18
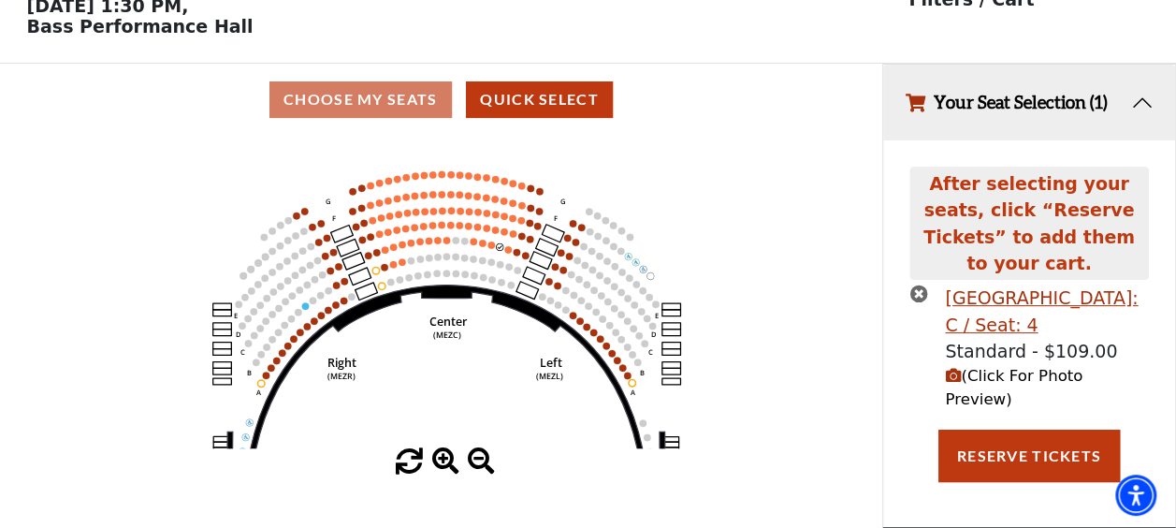
scroll to position [45, 0]
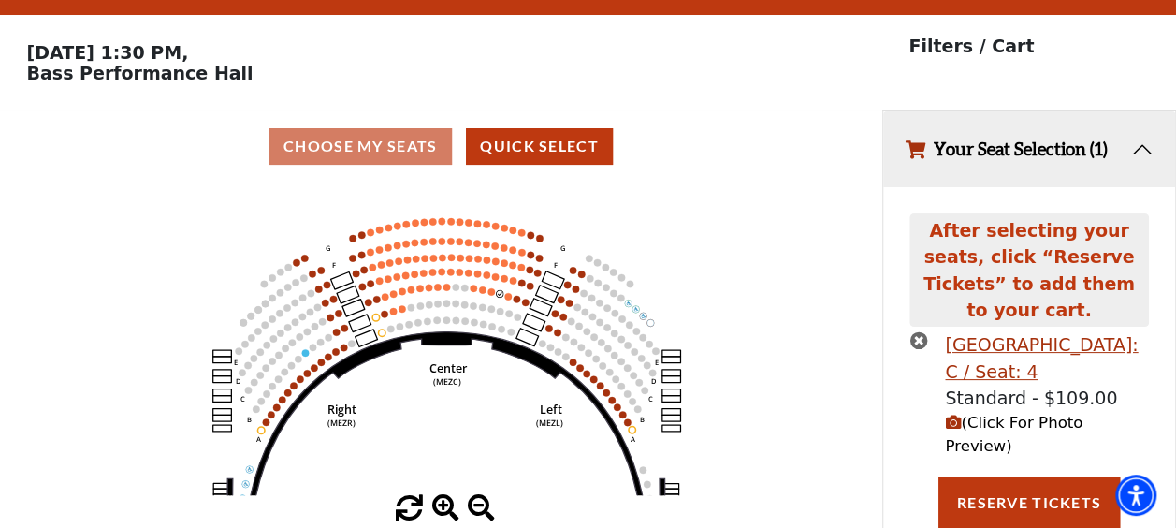
click at [913, 331] on icon "times-circle" at bounding box center [918, 340] width 18 height 18
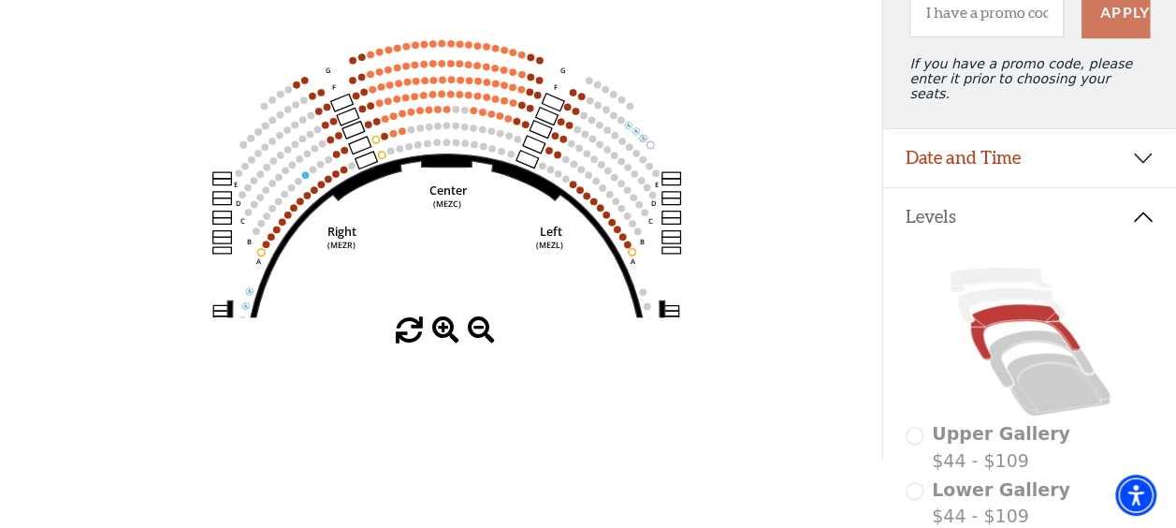
scroll to position [221, 0]
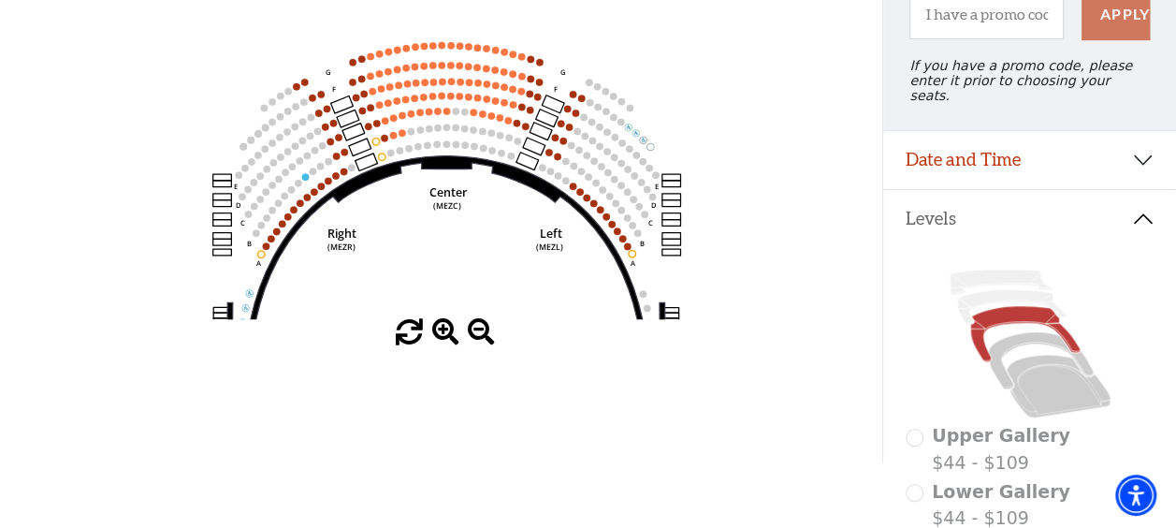
click at [476, 112] on icon "Center (MEZC) Right (MEZR) Left (MEZL) (MEXBOXR) (MEXBOXL) XX WW CC DD YY BB ZZ…" at bounding box center [440, 163] width 793 height 313
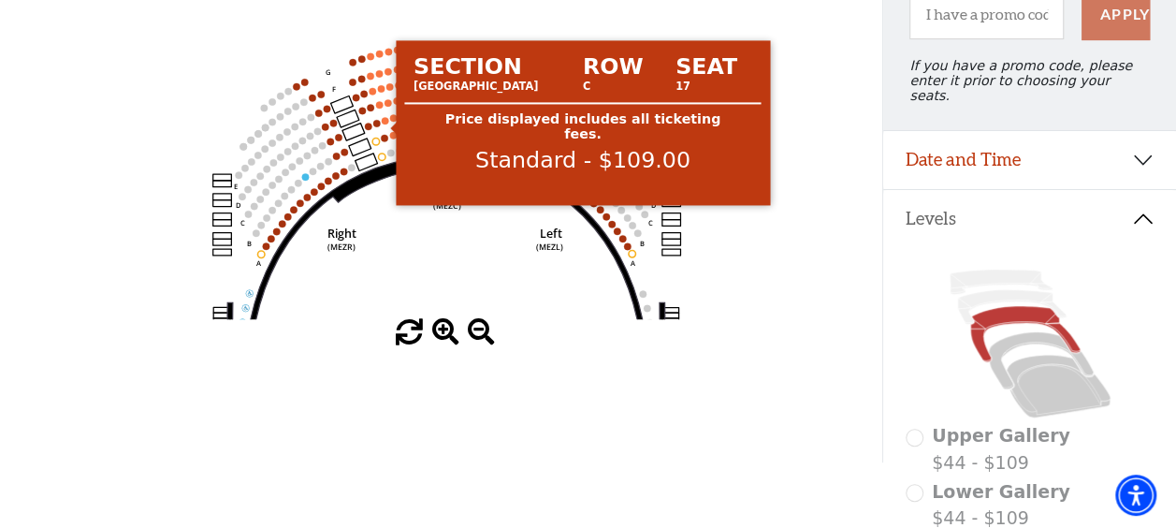
click at [384, 124] on circle at bounding box center [385, 120] width 7 height 7
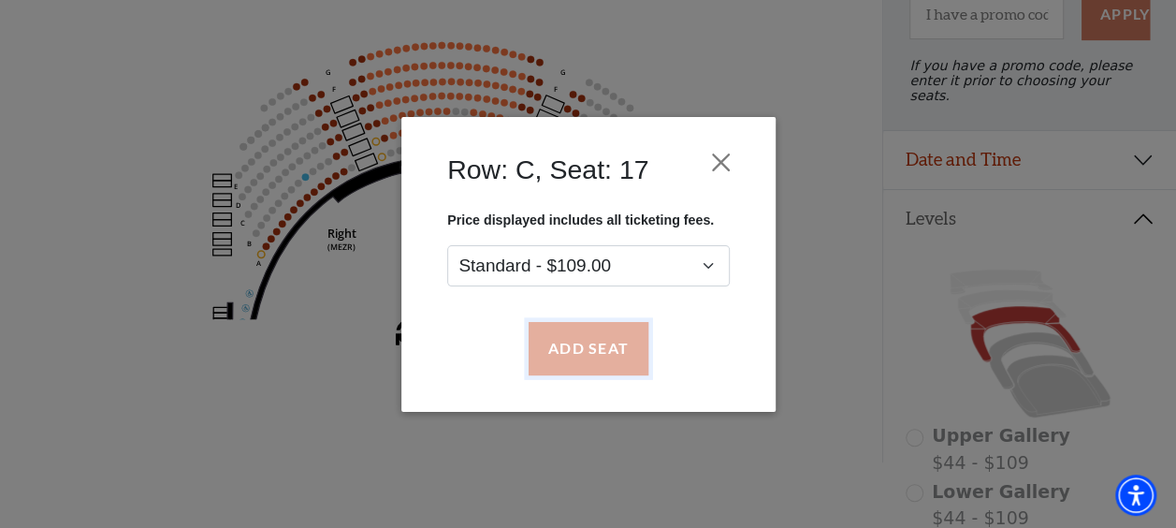
click at [541, 335] on button "Add Seat" at bounding box center [588, 348] width 120 height 52
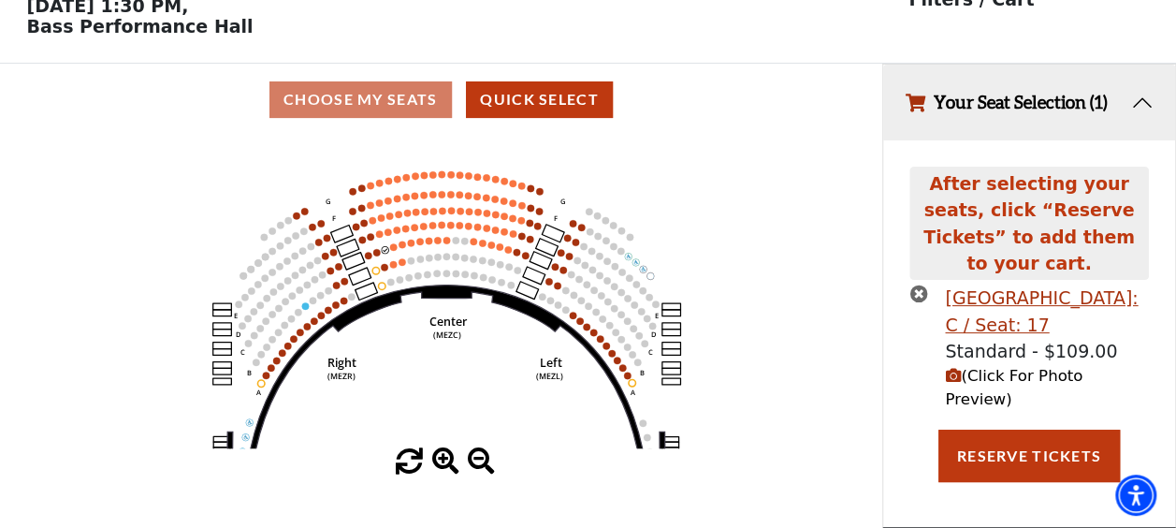
scroll to position [0, 0]
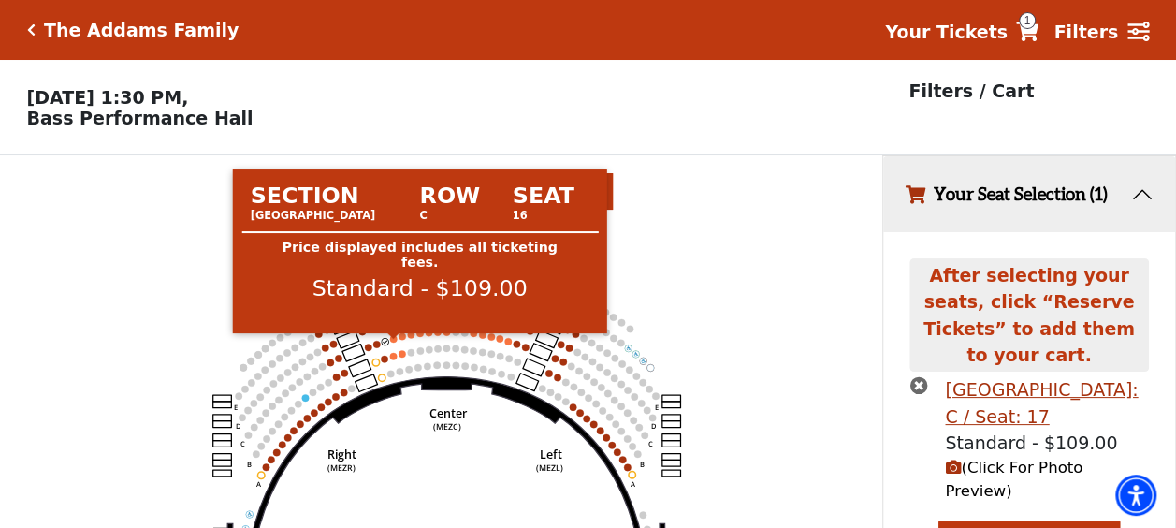
click at [395, 342] on circle at bounding box center [393, 338] width 7 height 7
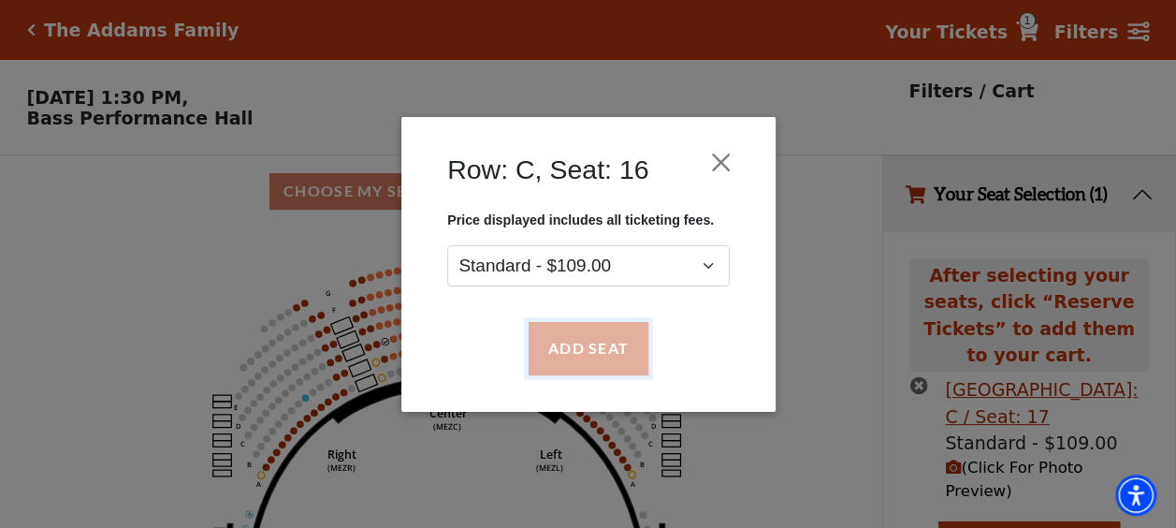
click at [560, 346] on button "Add Seat" at bounding box center [588, 348] width 120 height 52
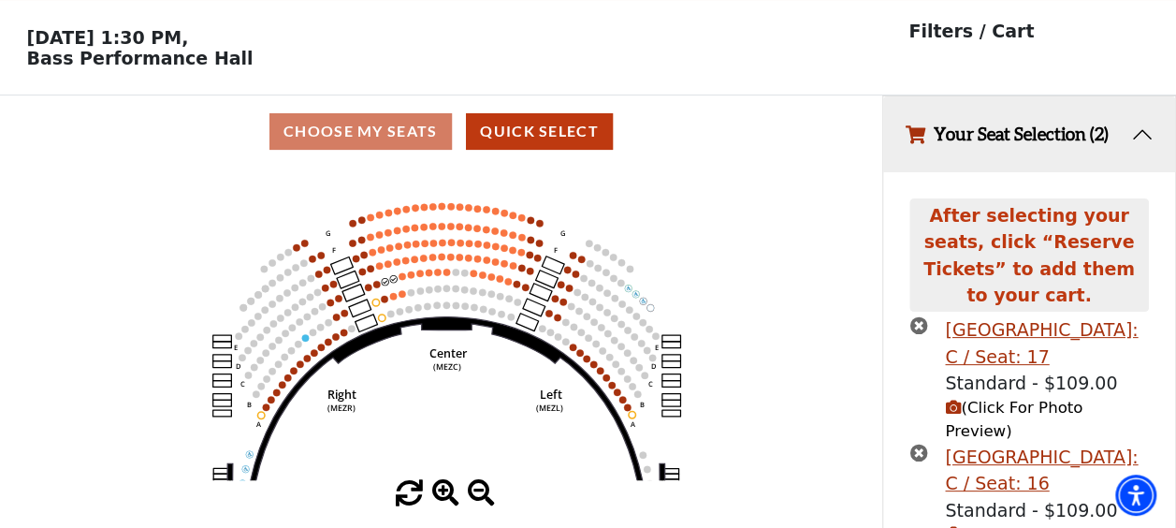
scroll to position [103, 0]
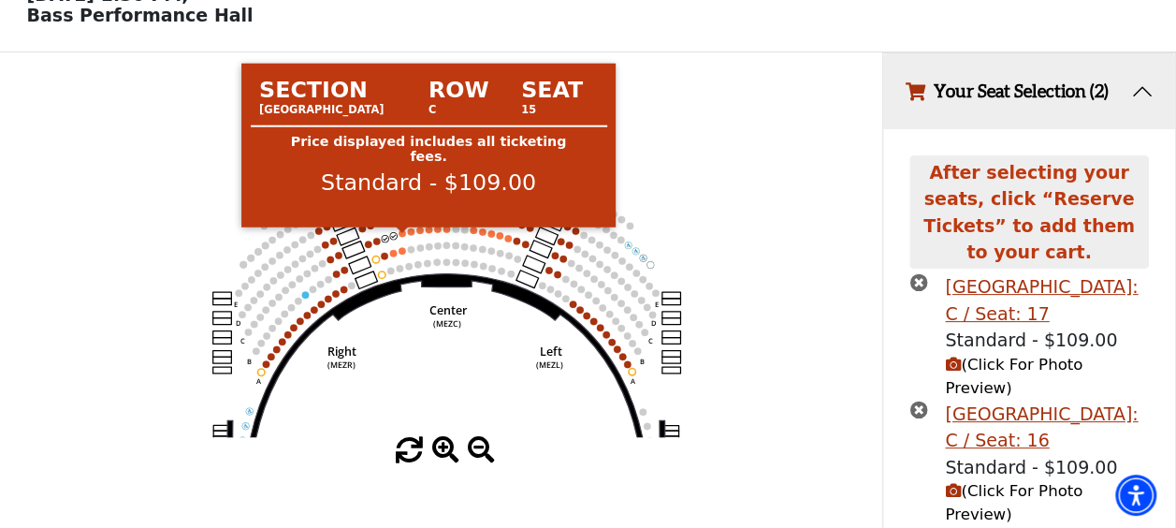
click at [400, 237] on circle at bounding box center [402, 232] width 7 height 7
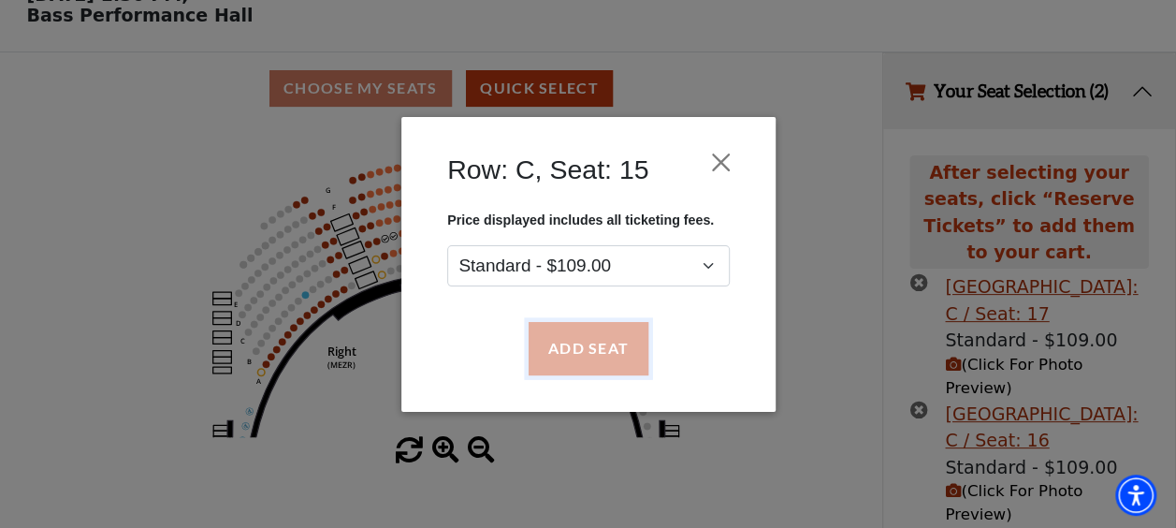
click at [535, 341] on button "Add Seat" at bounding box center [588, 348] width 120 height 52
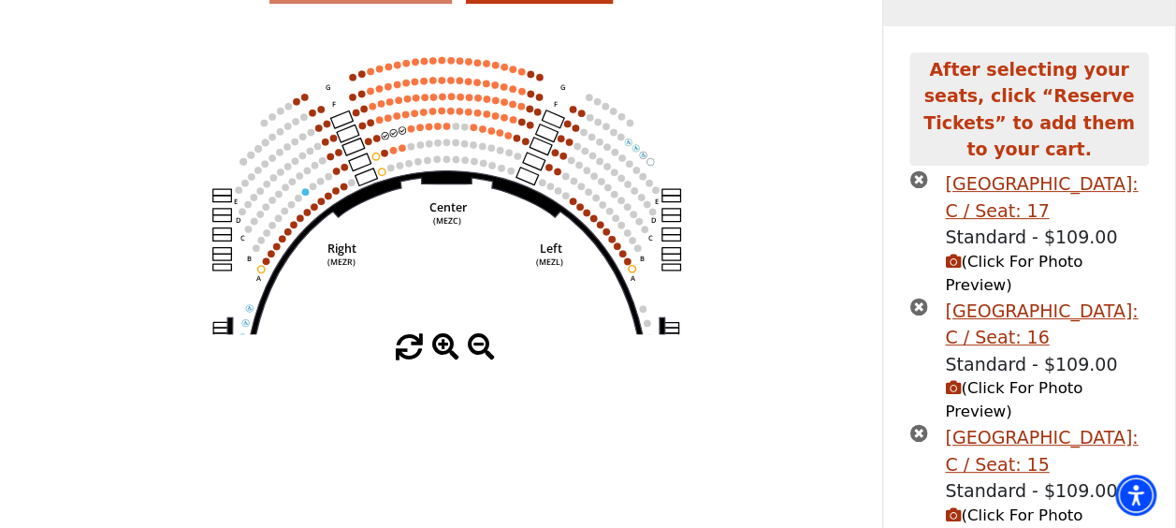
scroll to position [207, 0]
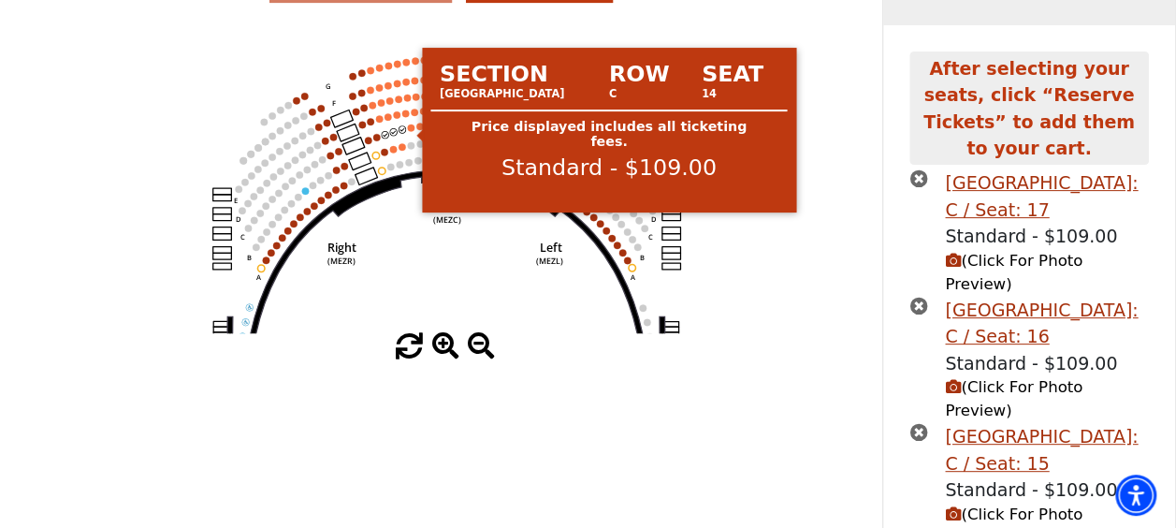
click at [410, 131] on circle at bounding box center [411, 127] width 7 height 7
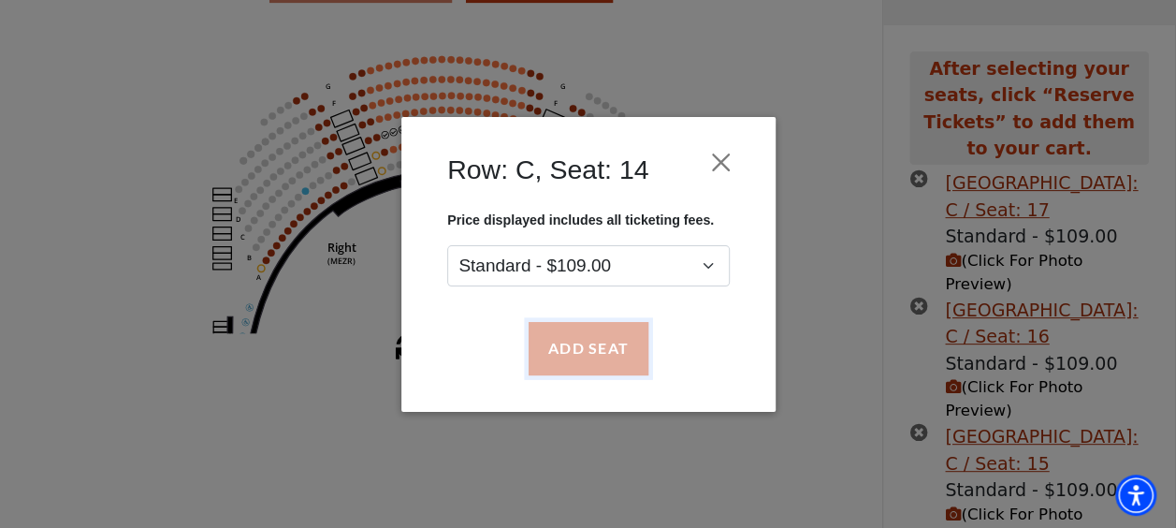
click at [563, 343] on button "Add Seat" at bounding box center [588, 348] width 120 height 52
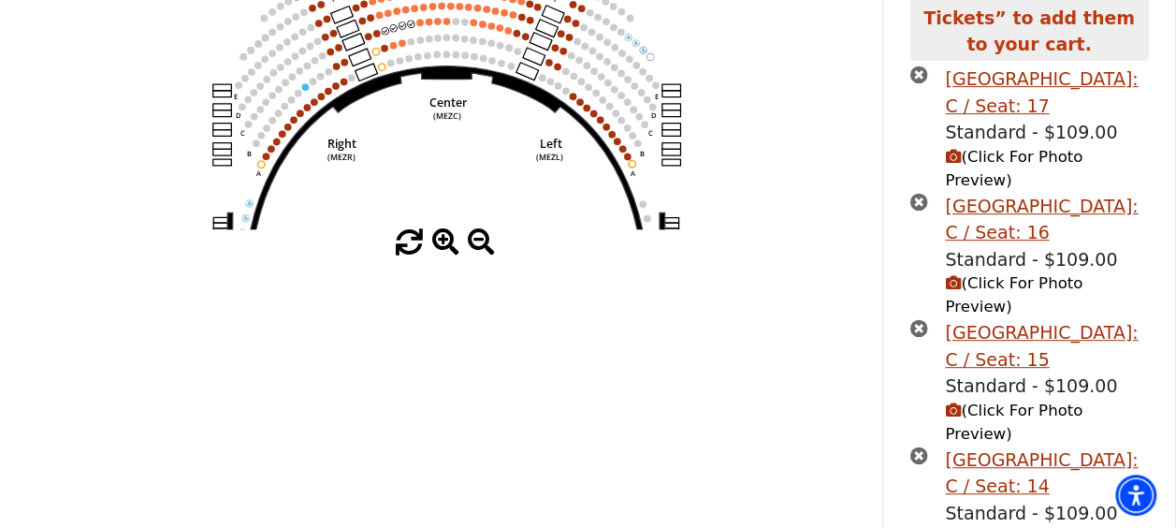
scroll to position [356, 0]
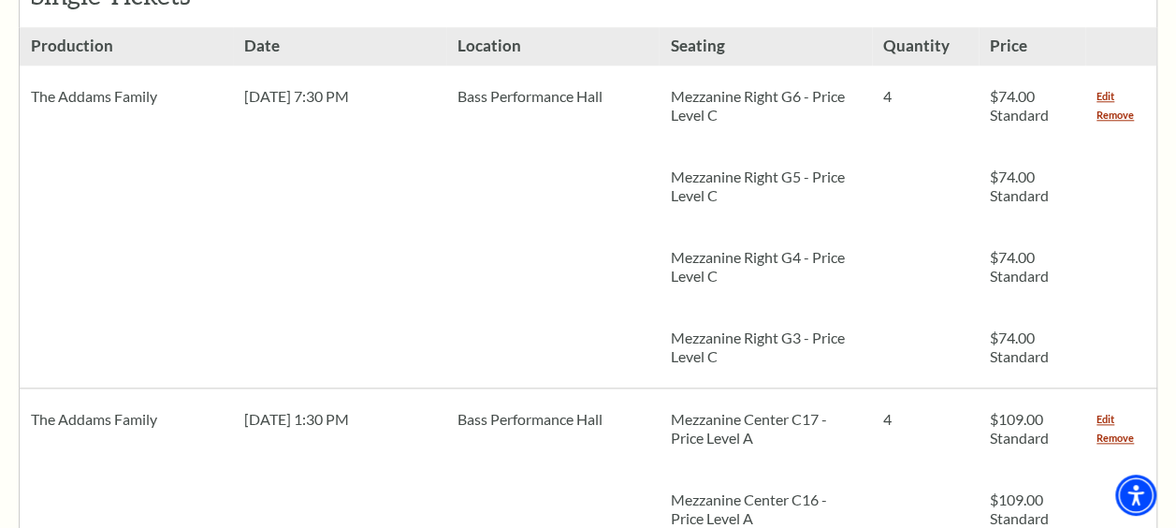
scroll to position [928, 0]
click at [1108, 429] on link "Remove" at bounding box center [1115, 438] width 37 height 19
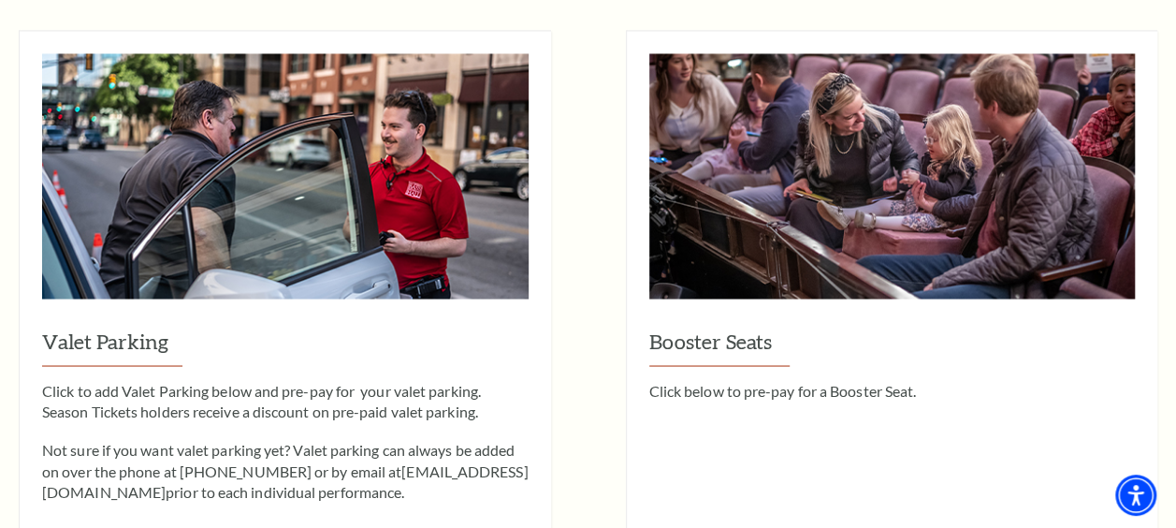
scroll to position [1490, 0]
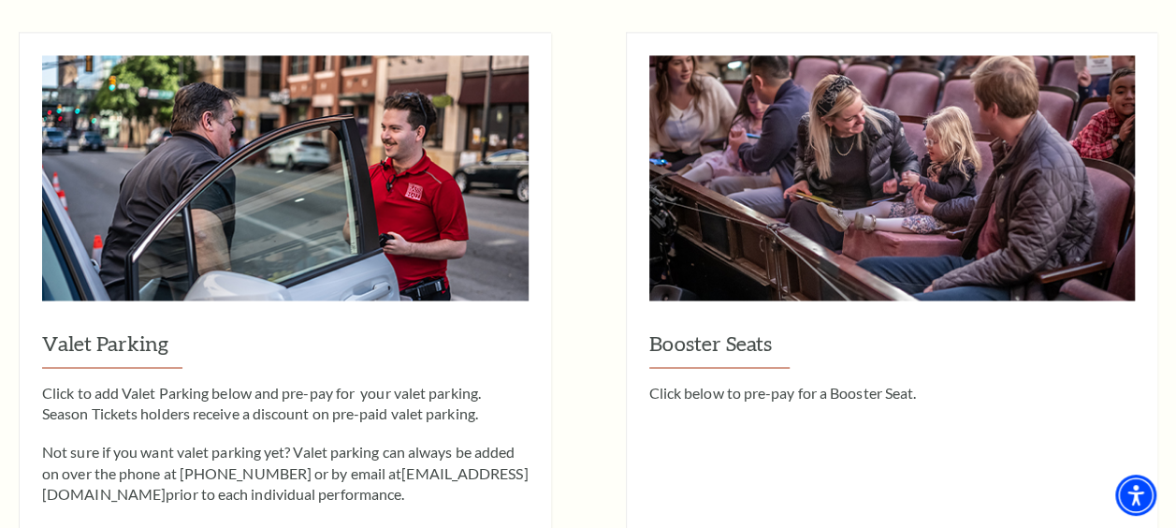
click at [728, 328] on h3 "Booster Seats" at bounding box center [892, 348] width 487 height 40
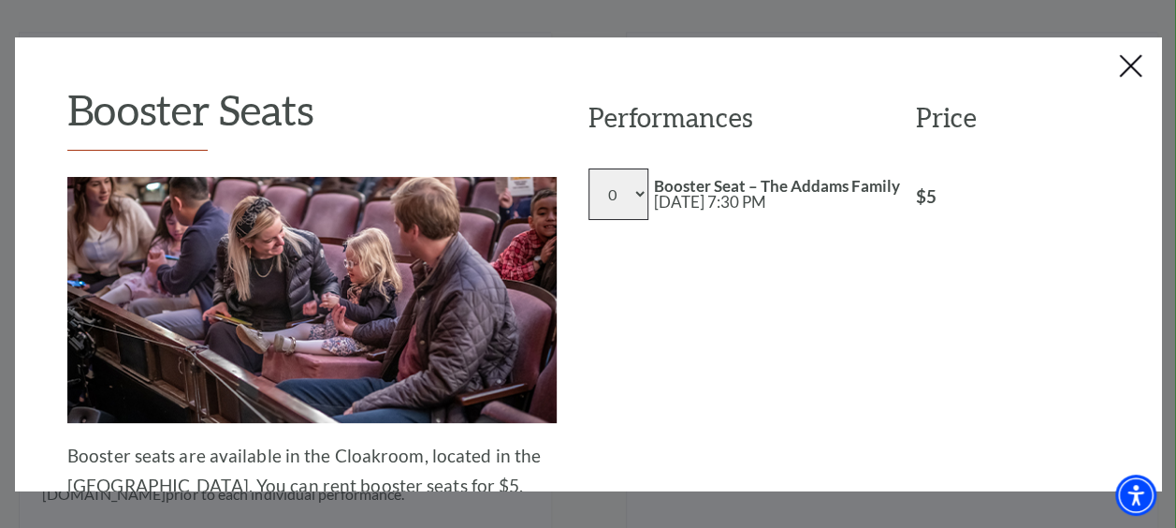
click at [605, 197] on select "0 1 2 3 4 5 6 7 8" at bounding box center [619, 193] width 60 height 51
select select "2"
click at [589, 168] on select "0 1 2 3 4 5 6 7 8" at bounding box center [619, 193] width 60 height 51
click at [709, 320] on div "Performances Price 0 1 2 3 4 5 6 7 8 Booster Seat – The Addams Family [DATE] 7:…" at bounding box center [849, 400] width 521 height 633
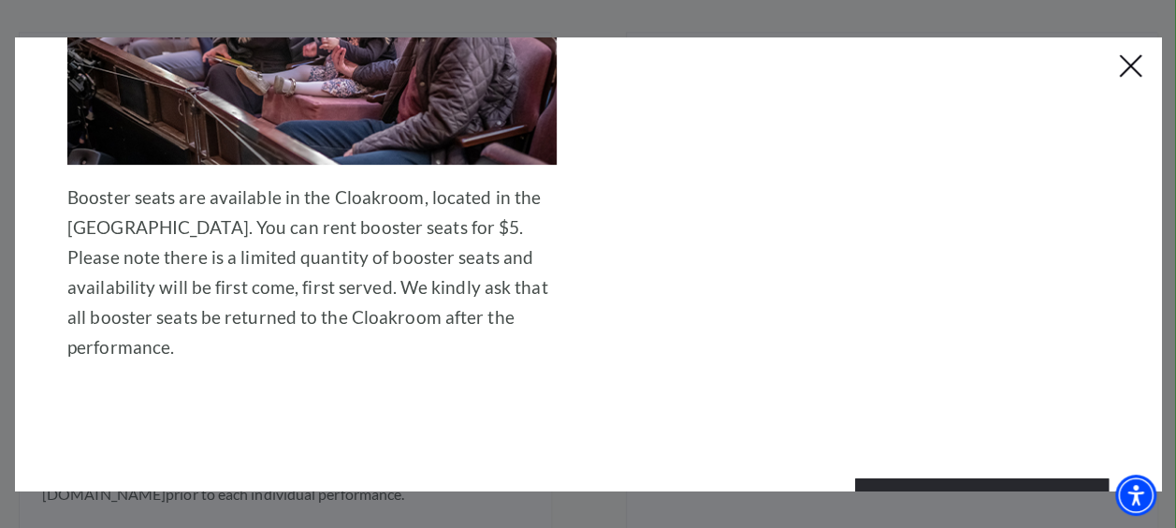
scroll to position [326, 0]
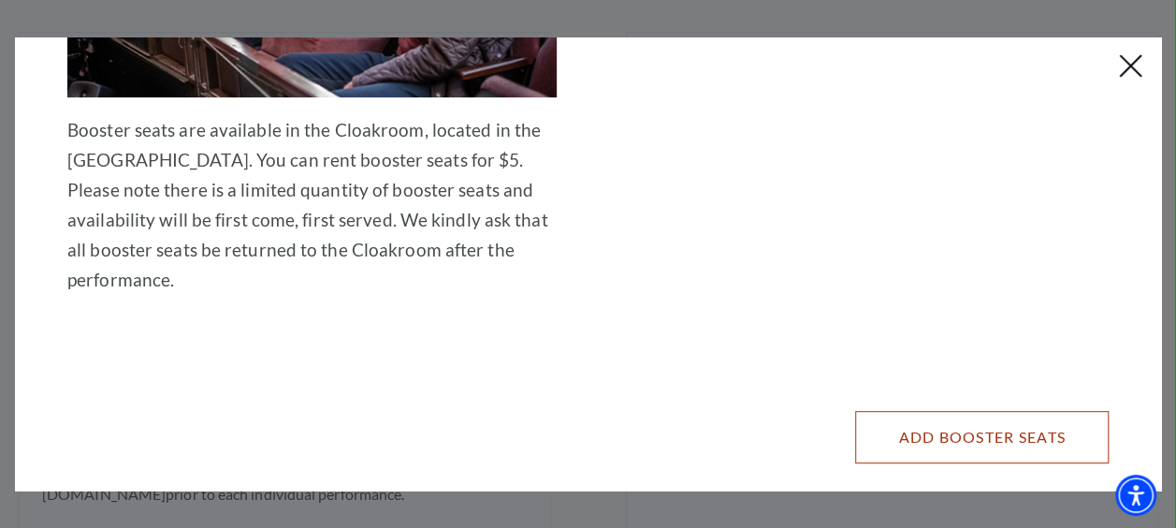
click at [992, 411] on button "Add Booster Seats" at bounding box center [982, 437] width 254 height 52
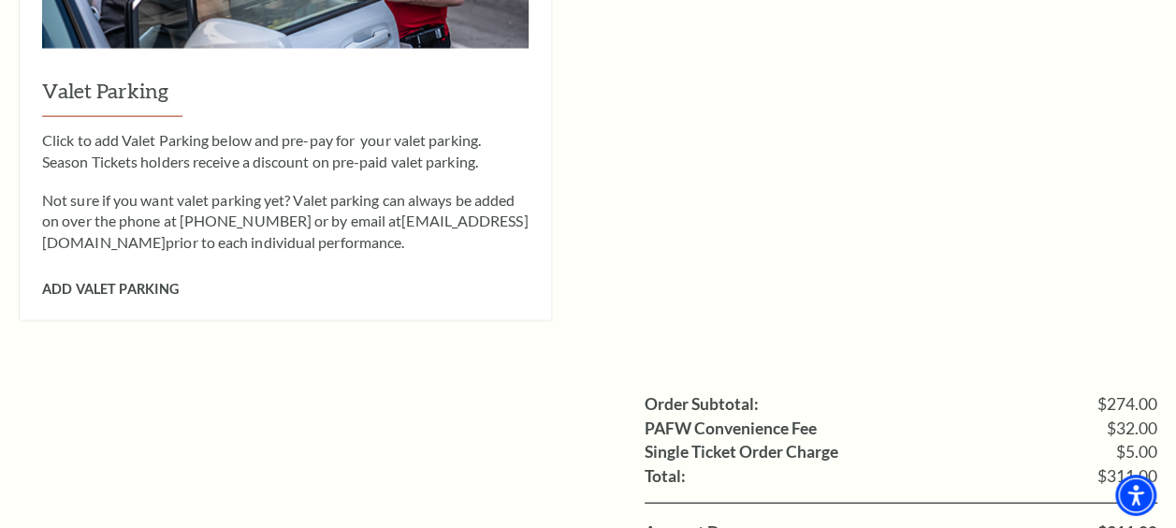
scroll to position [2218, 0]
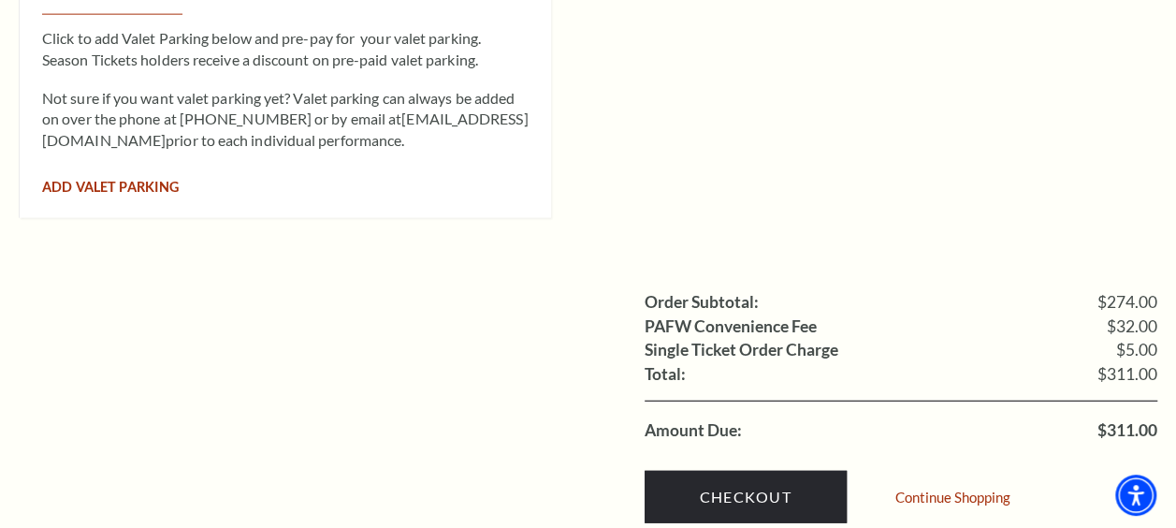
click at [146, 179] on span "Add Valet Parking" at bounding box center [110, 187] width 137 height 16
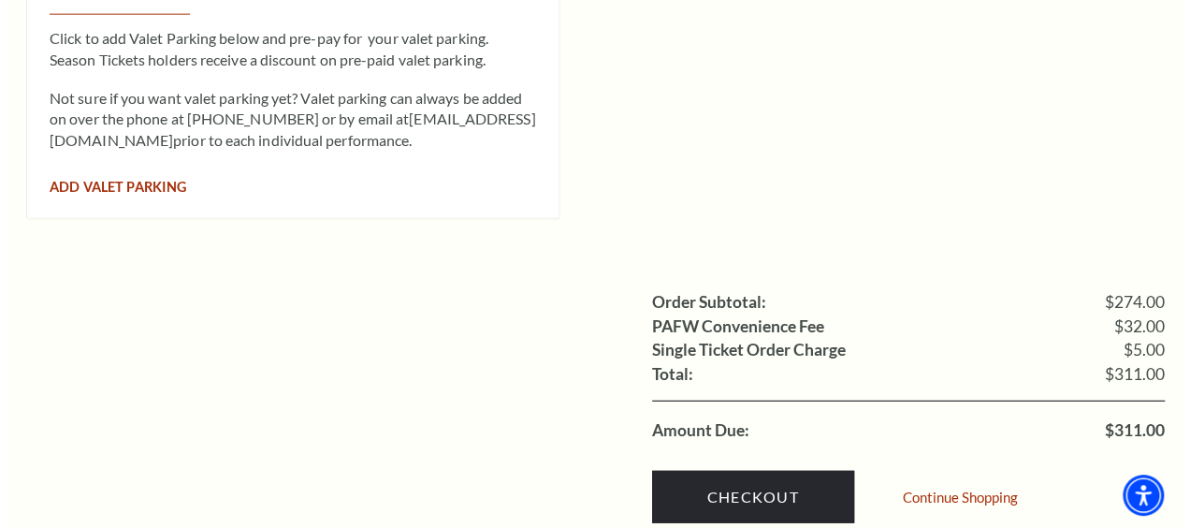
scroll to position [2221, 0]
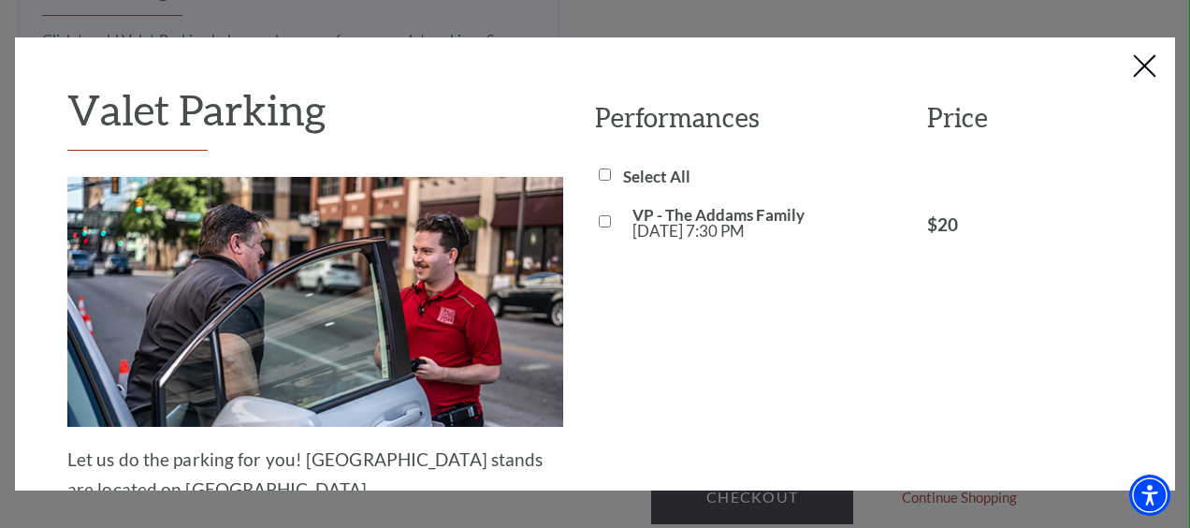
click at [599, 172] on input "Select All" at bounding box center [605, 174] width 12 height 12
checkbox input "true"
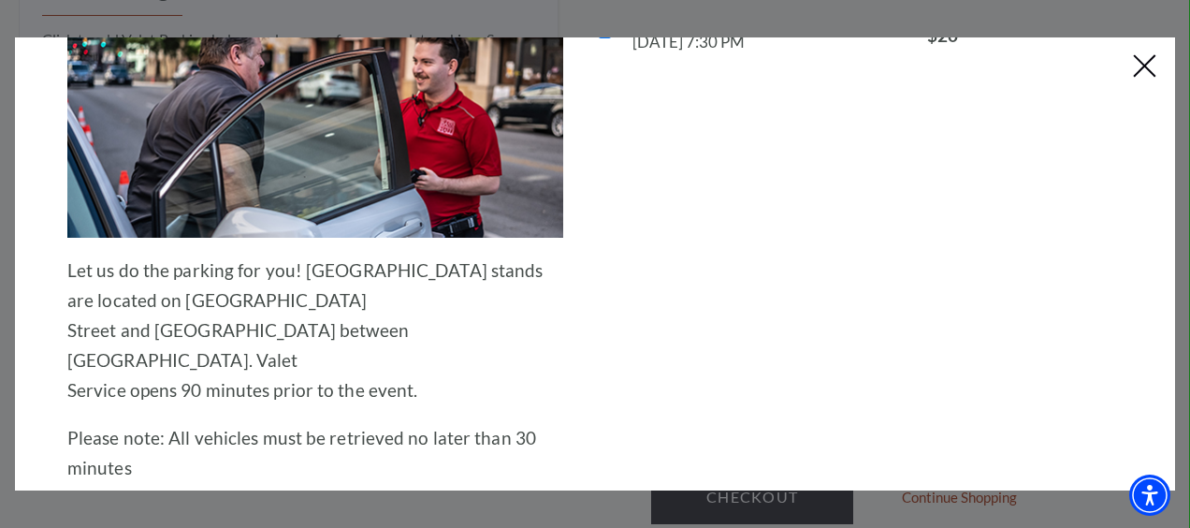
scroll to position [438, 0]
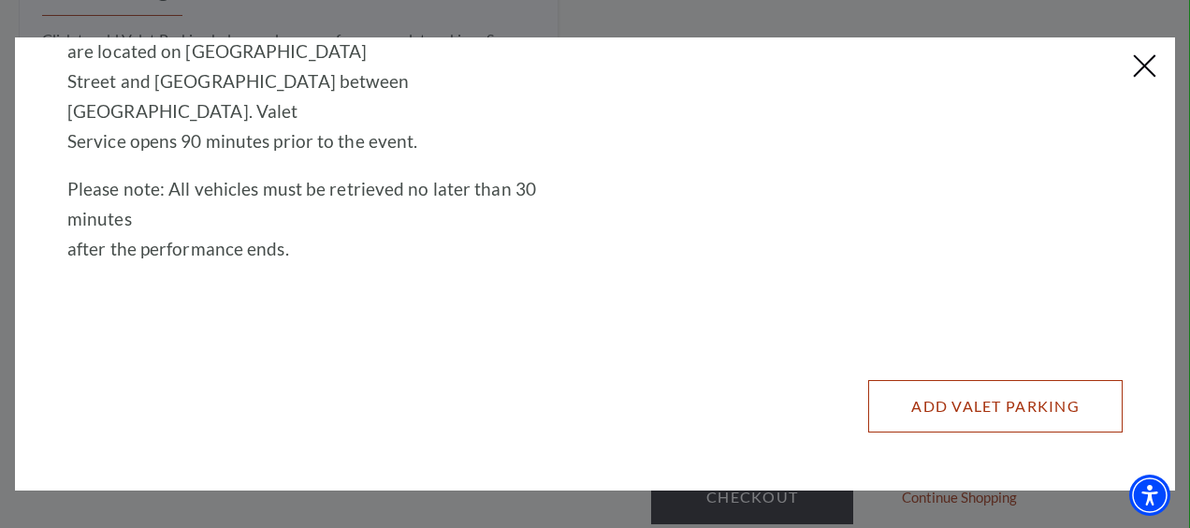
click at [896, 397] on button "Add Valet Parking" at bounding box center [995, 406] width 255 height 52
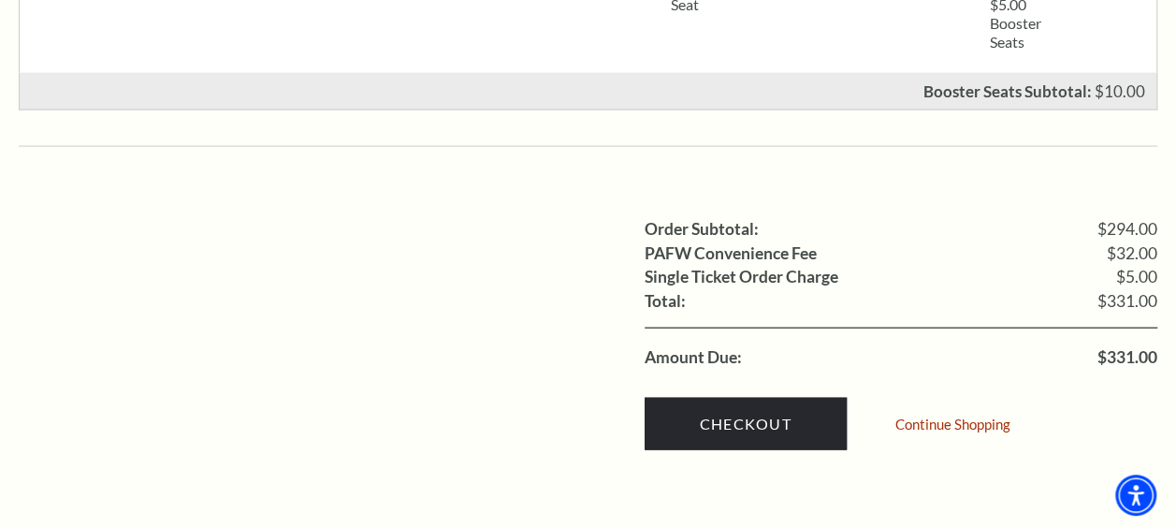
scroll to position [1899, 0]
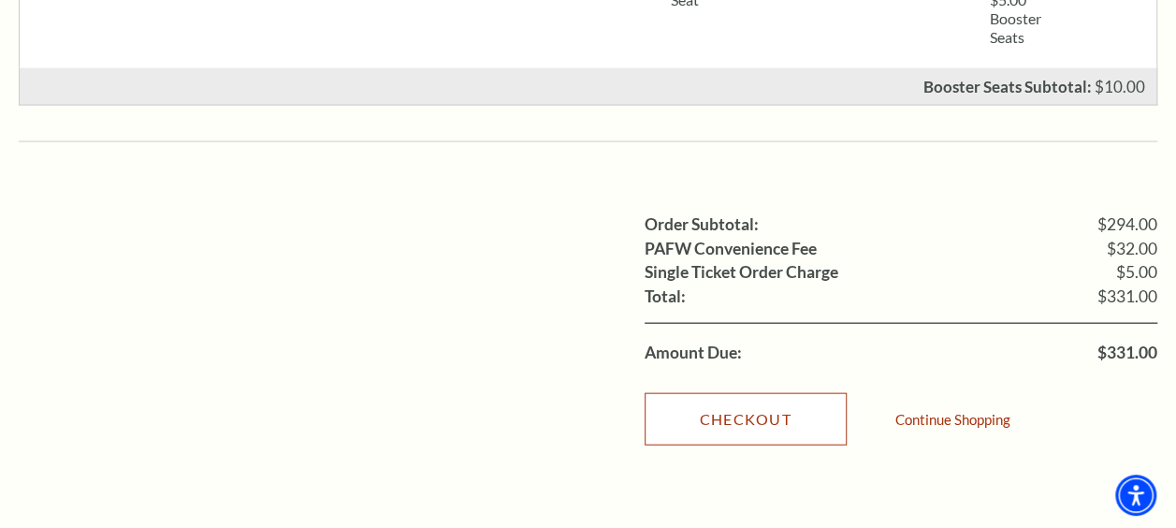
click at [788, 393] on link "Checkout" at bounding box center [746, 419] width 202 height 52
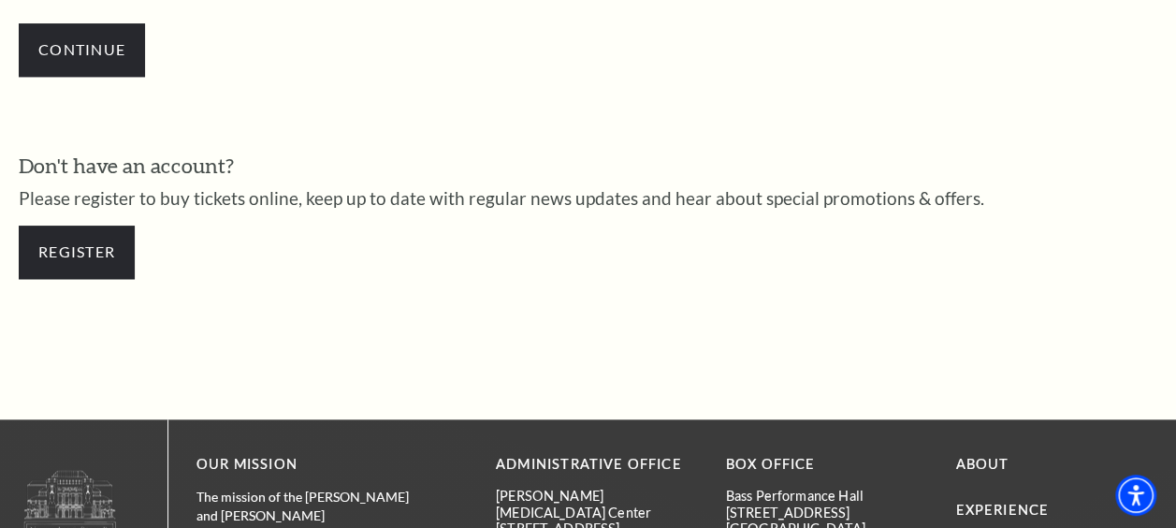
scroll to position [775, 0]
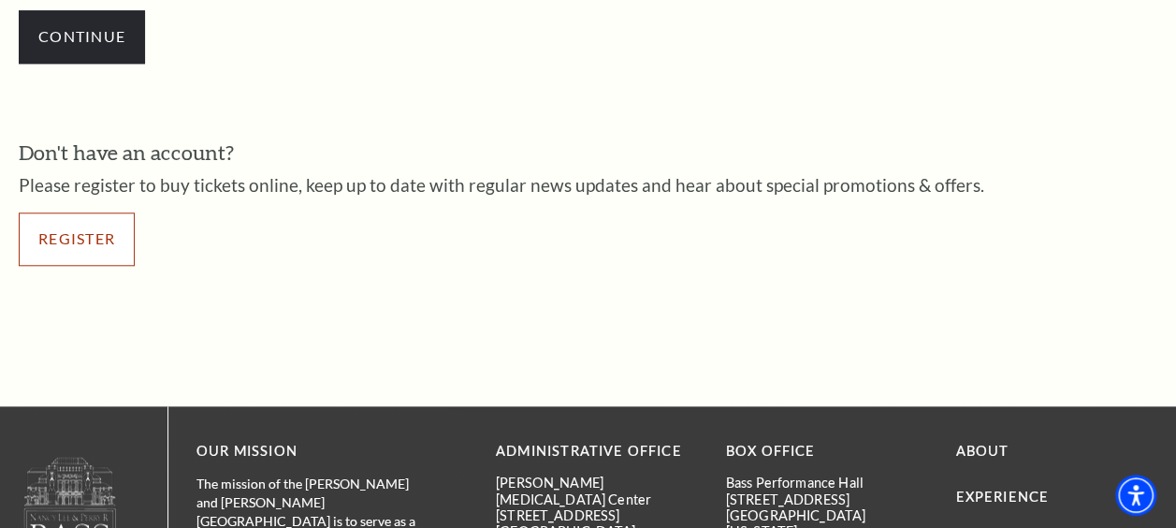
click at [75, 235] on link "Register" at bounding box center [77, 238] width 116 height 52
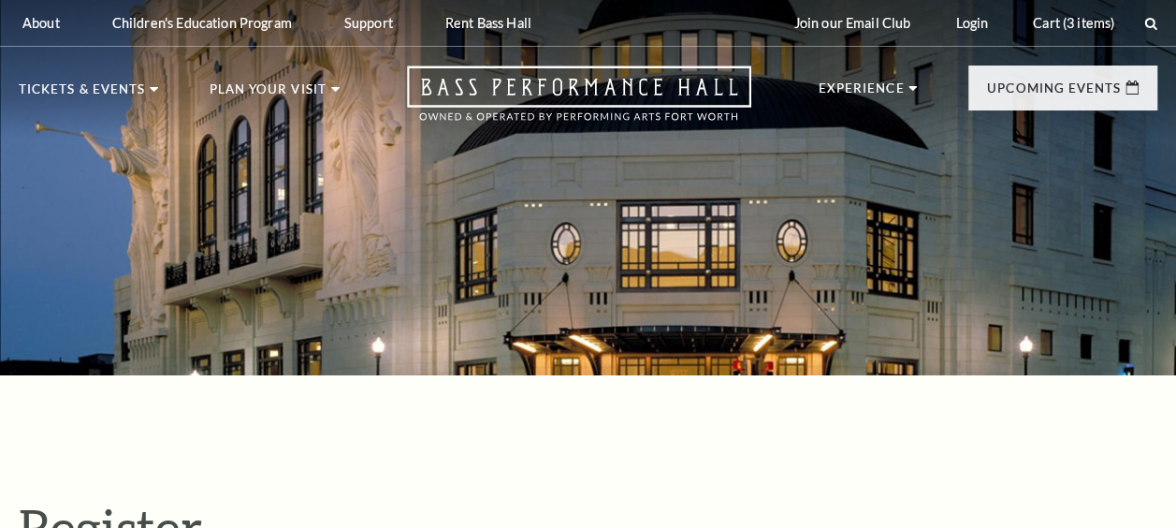
select select "1"
select select "TX"
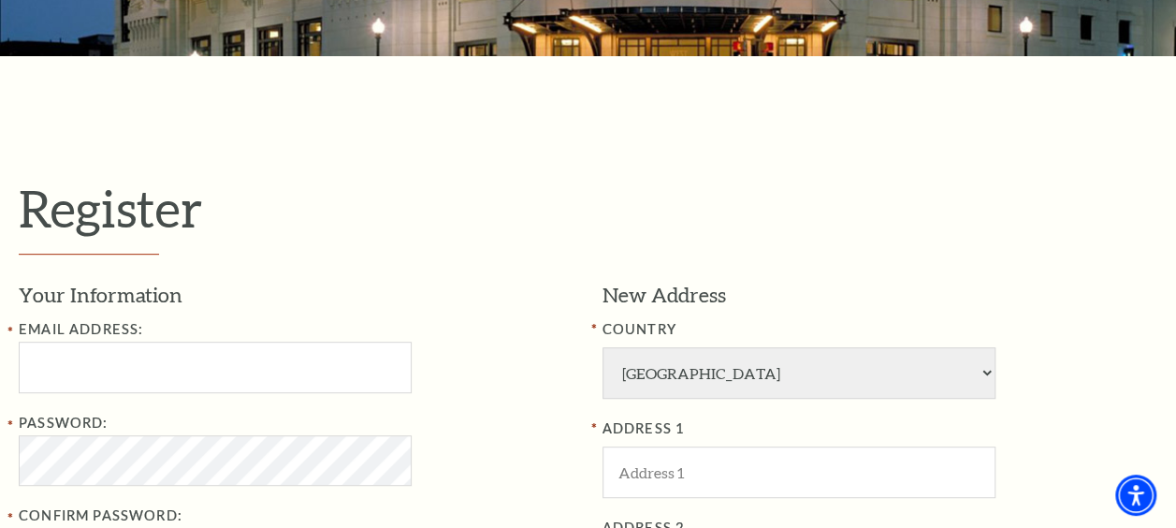
scroll to position [320, 0]
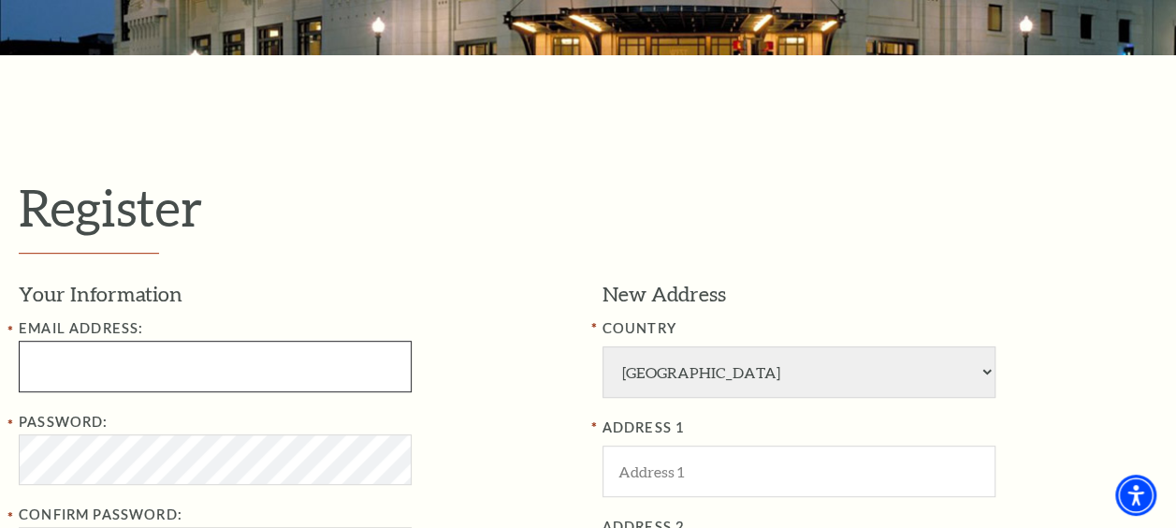
click at [354, 348] on input "Email Address:" at bounding box center [215, 366] width 393 height 51
type input "heatherdusenberry00@gmail.com"
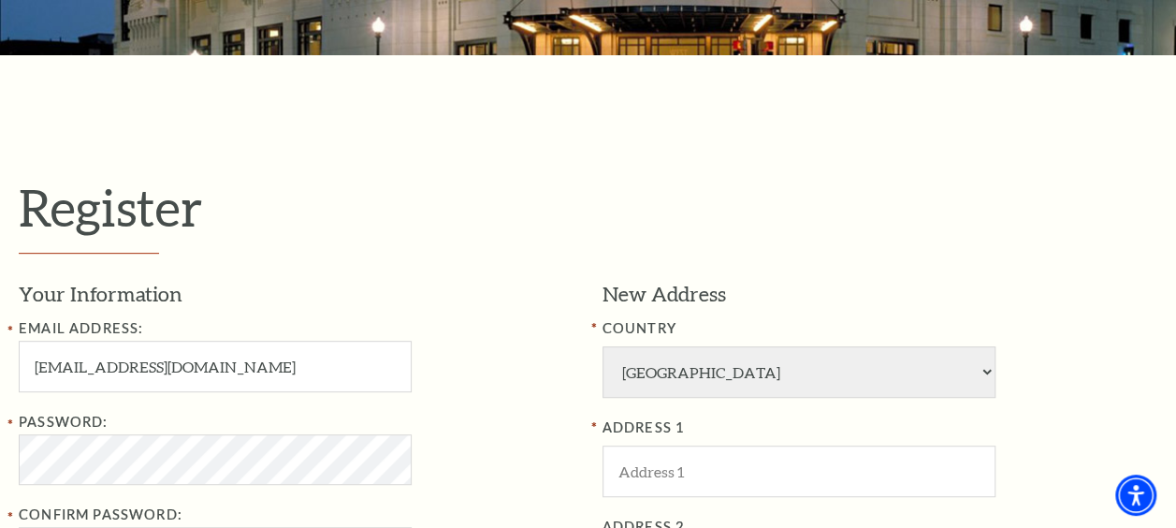
type input "Vivian"
type input "Tucker"
type input "9407640436"
type input "1727 W Johnson St"
type input "Denison"
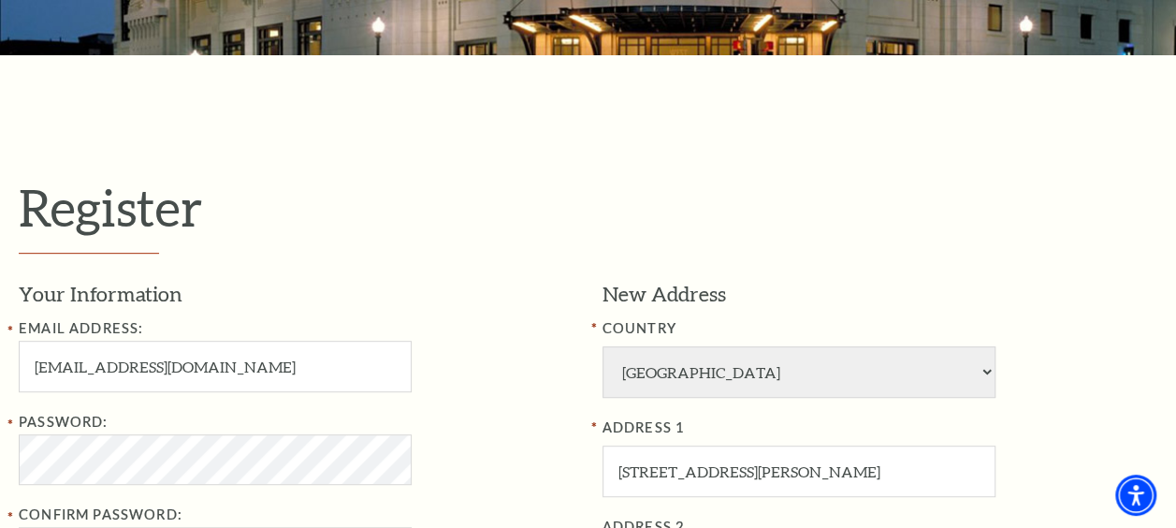
type input "75020"
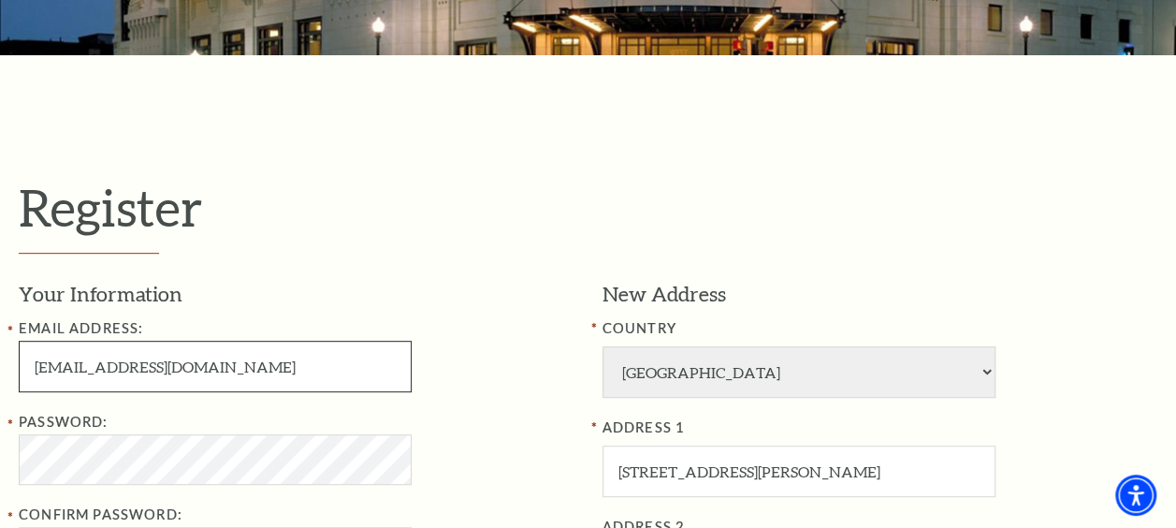
type input "940-764-0436"
type input "dusenberrybilly@gmail.com"
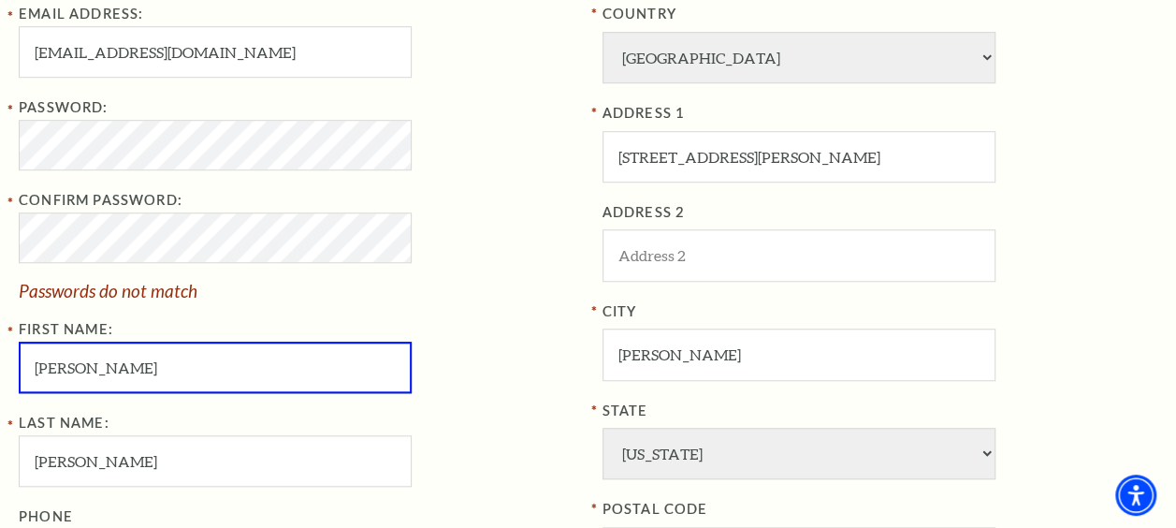
scroll to position [636, 0]
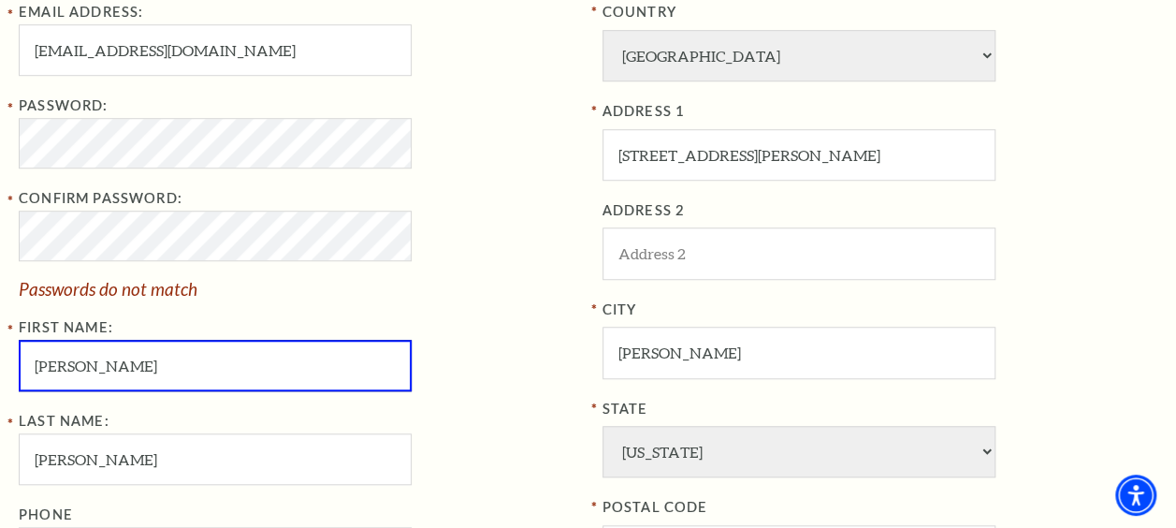
type input "Heather"
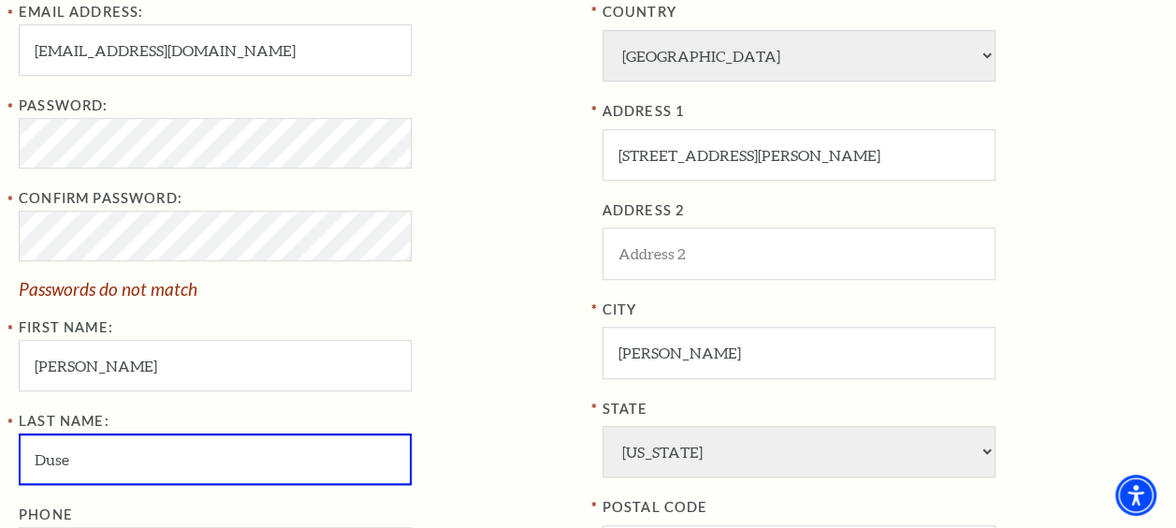
type input "Dusenberry"
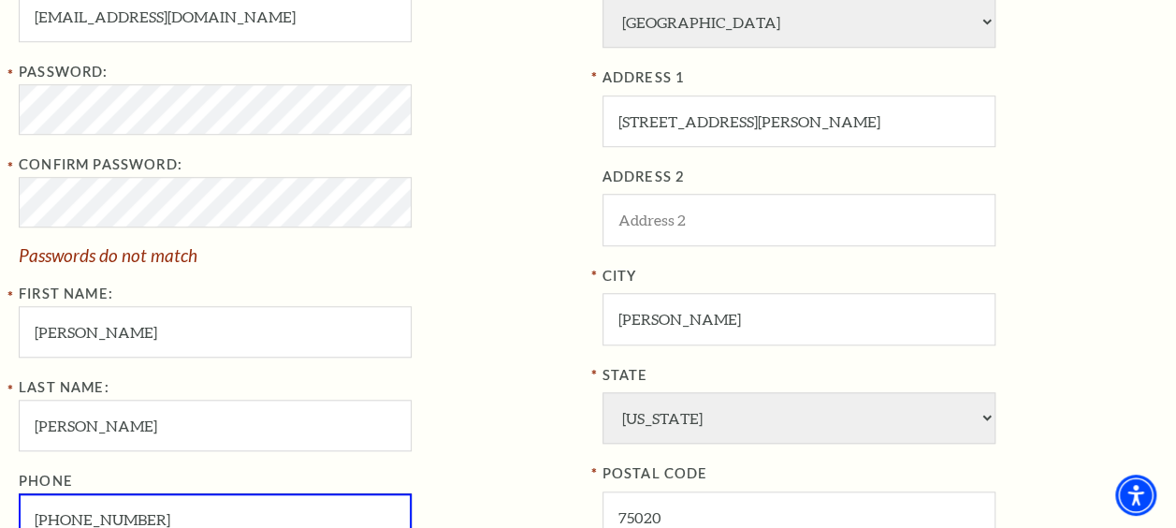
scroll to position [661, 0]
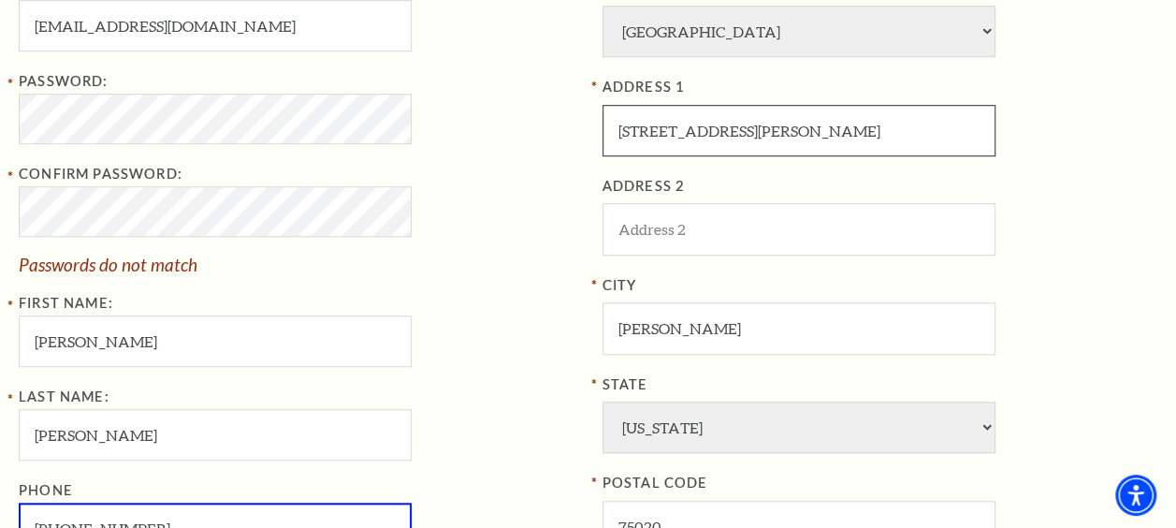
click at [647, 131] on input "1727 W Johnson St" at bounding box center [799, 130] width 393 height 51
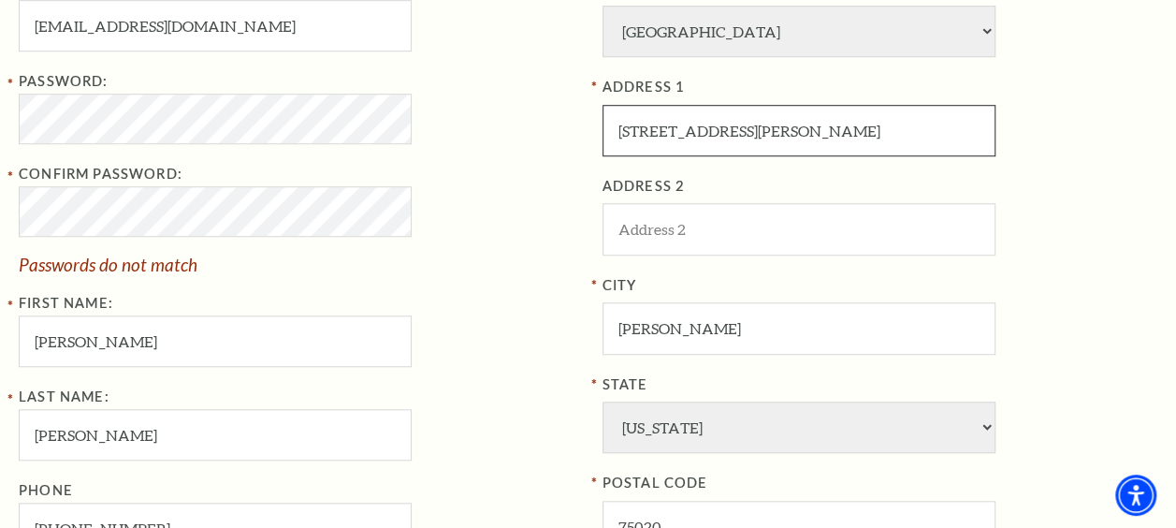
click at [647, 131] on input "1727 W Johnson St" at bounding box center [799, 130] width 393 height 51
type input "270 Wortham Street"
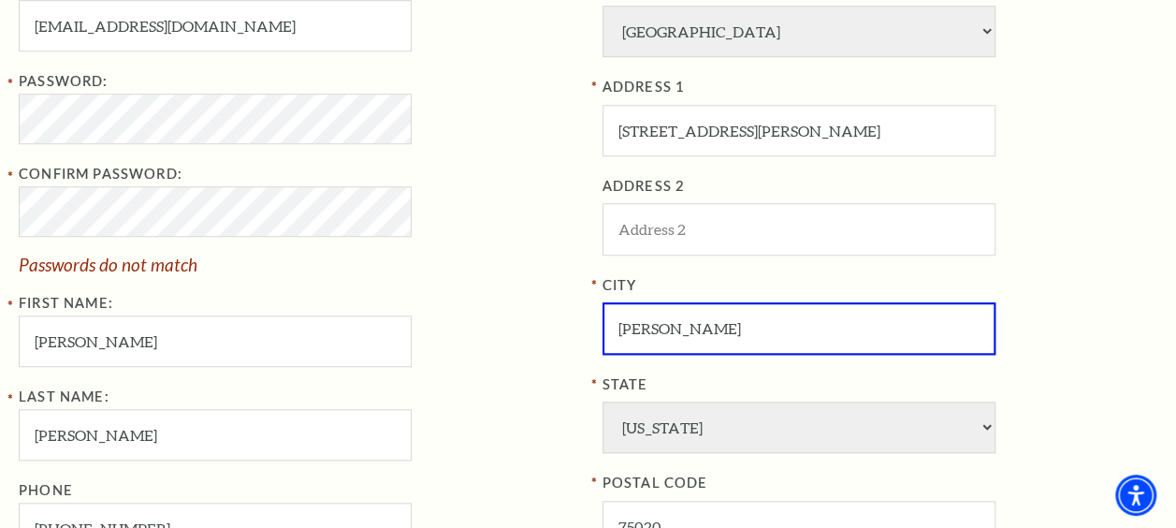
type input "kirvin"
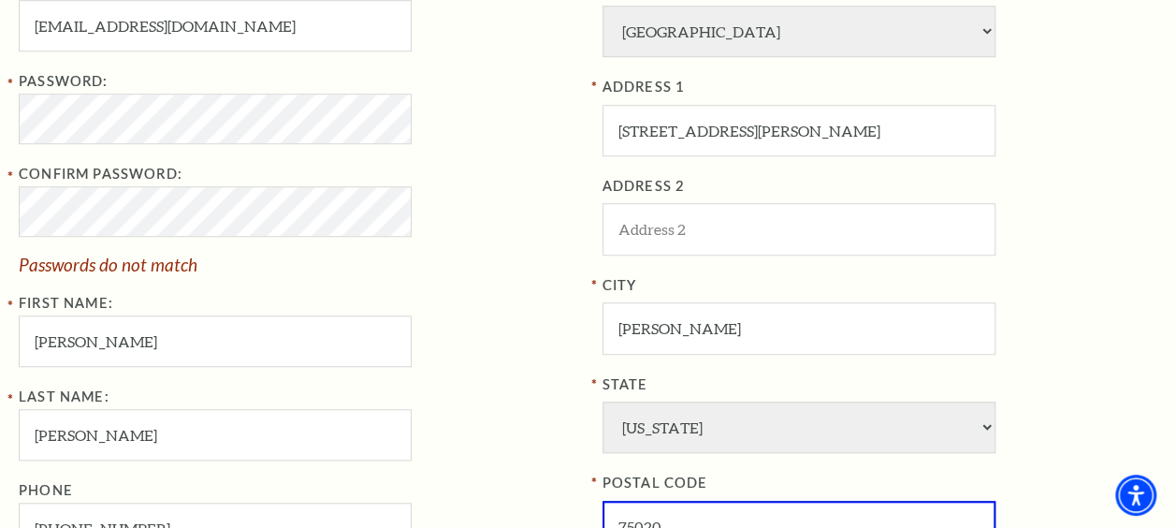
scroll to position [680, 0]
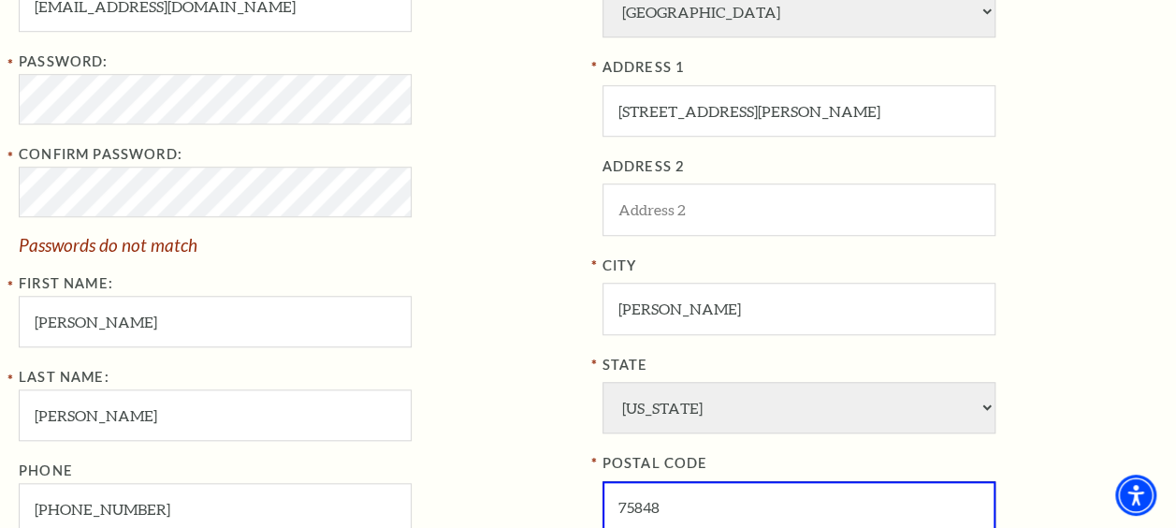
type input "75848"
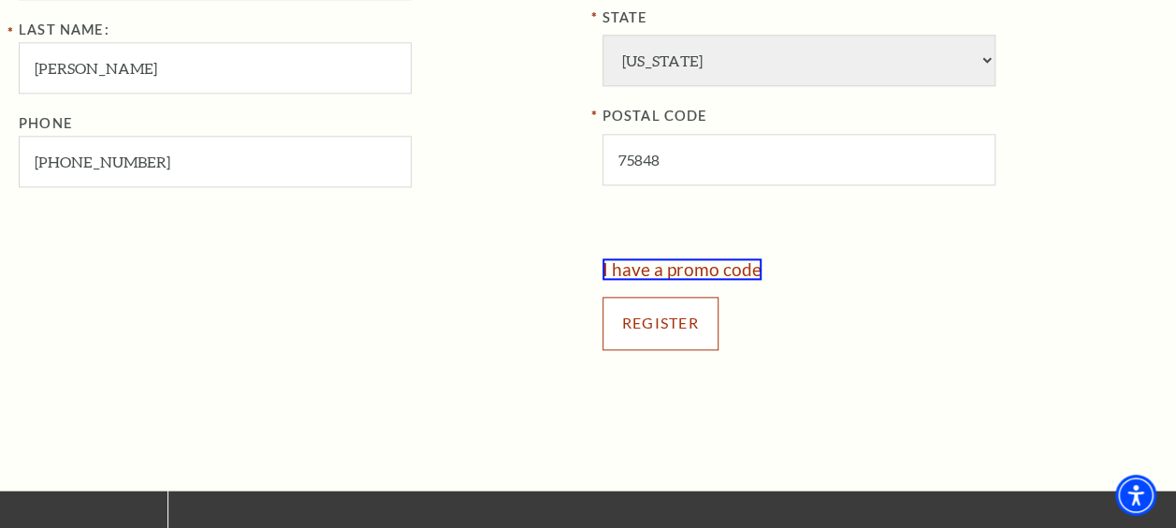
click at [644, 319] on input "Register" at bounding box center [661, 323] width 116 height 52
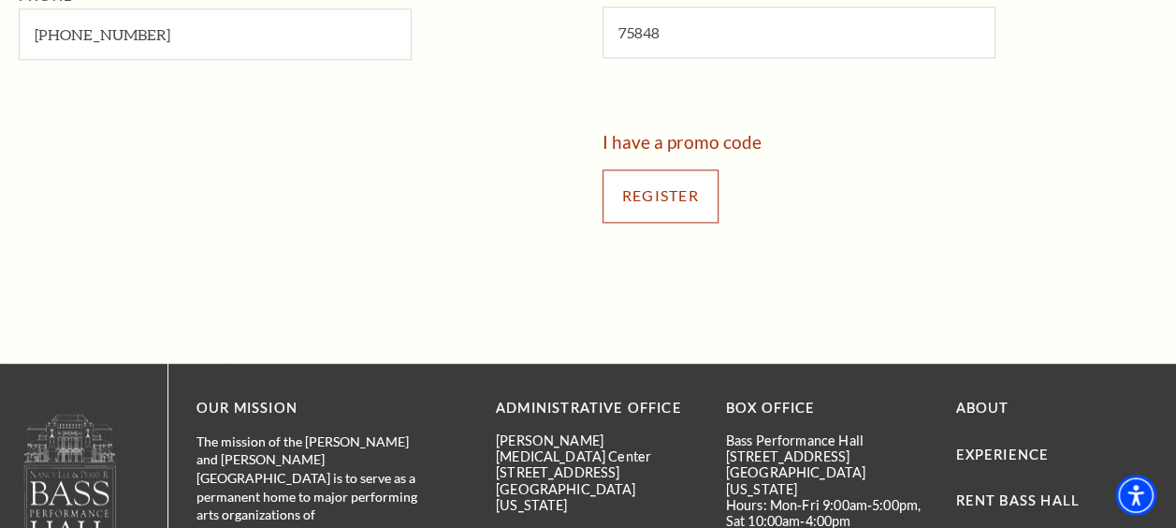
click at [635, 198] on input "Register" at bounding box center [661, 195] width 116 height 52
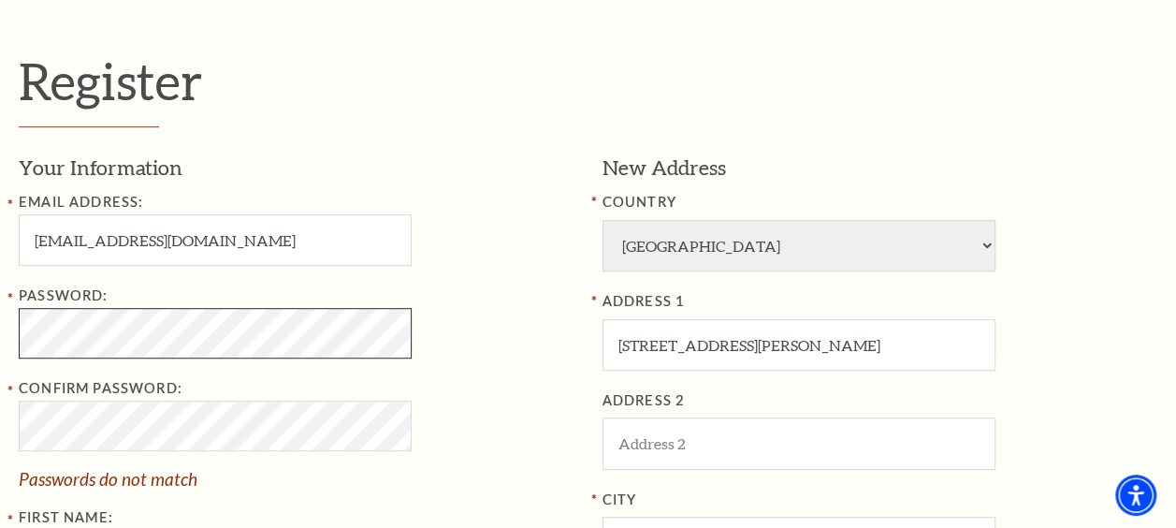
scroll to position [445, 0]
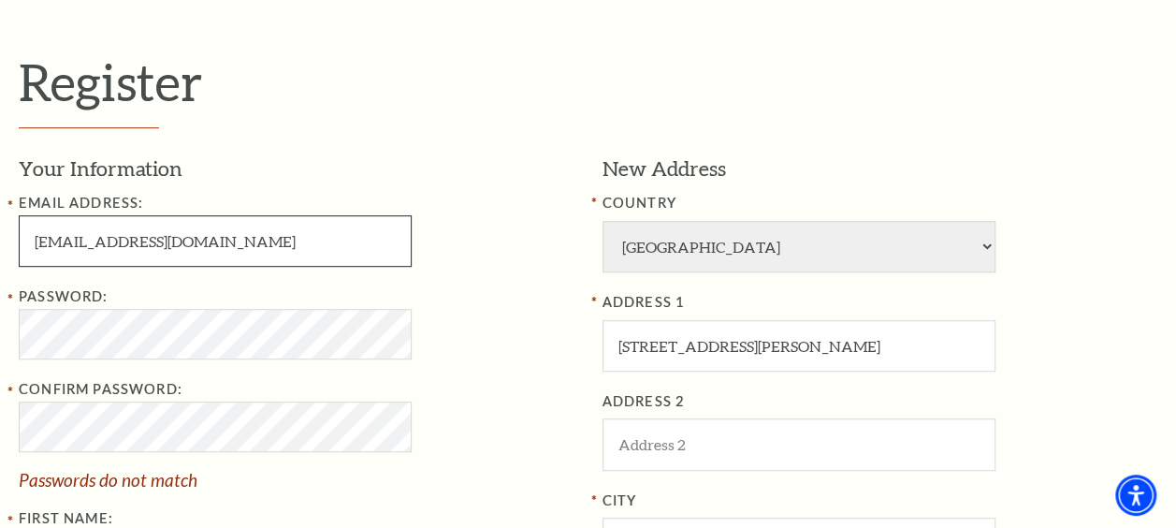
click at [184, 240] on input "dusenberrybilly@gmail.com" at bounding box center [215, 240] width 393 height 51
type input "[EMAIL_ADDRESS][DOMAIN_NAME]"
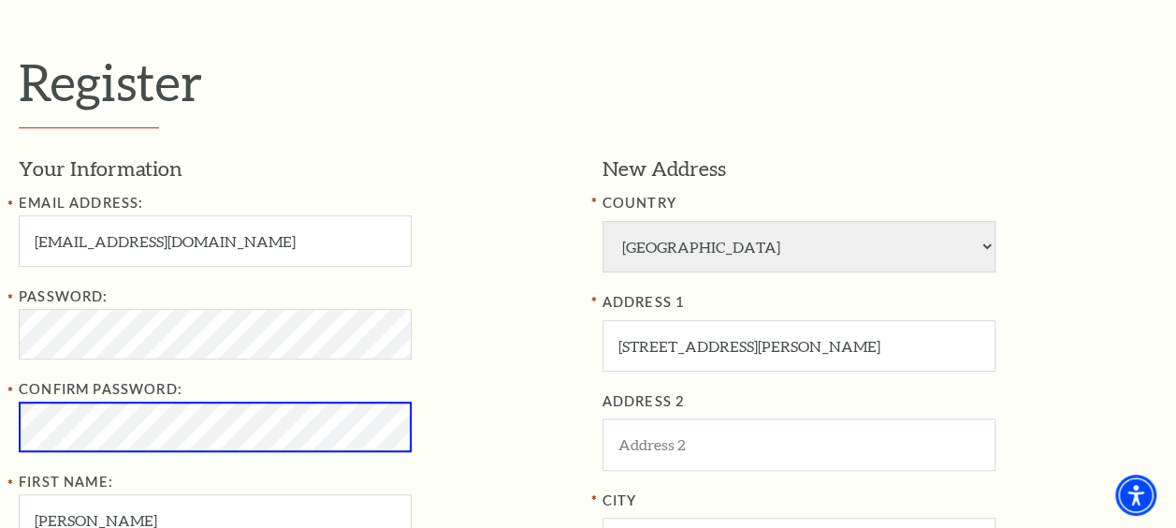
click at [475, 400] on div "Confirm Password:" at bounding box center [297, 415] width 556 height 74
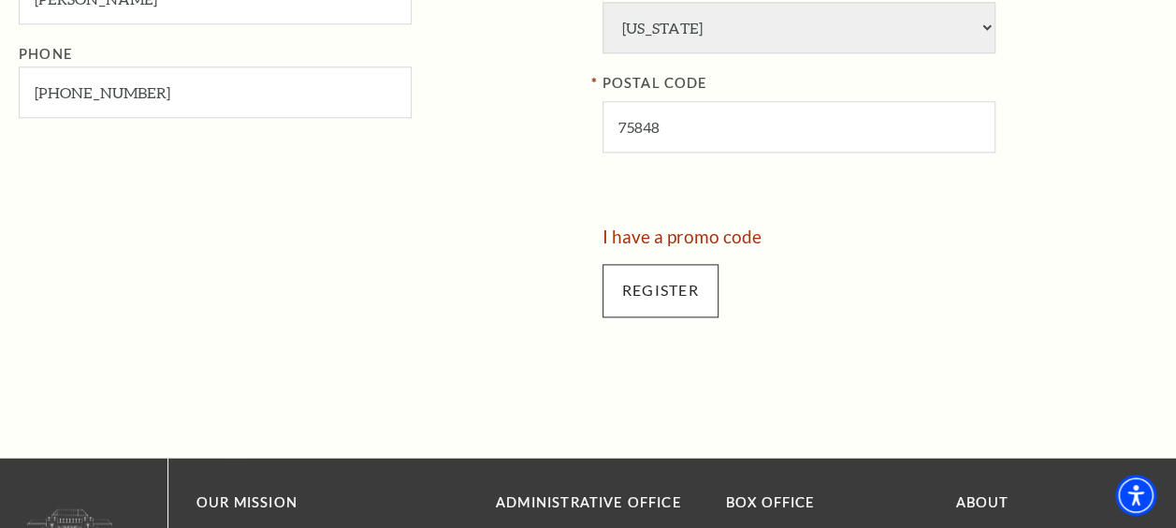
scroll to position [1061, 0]
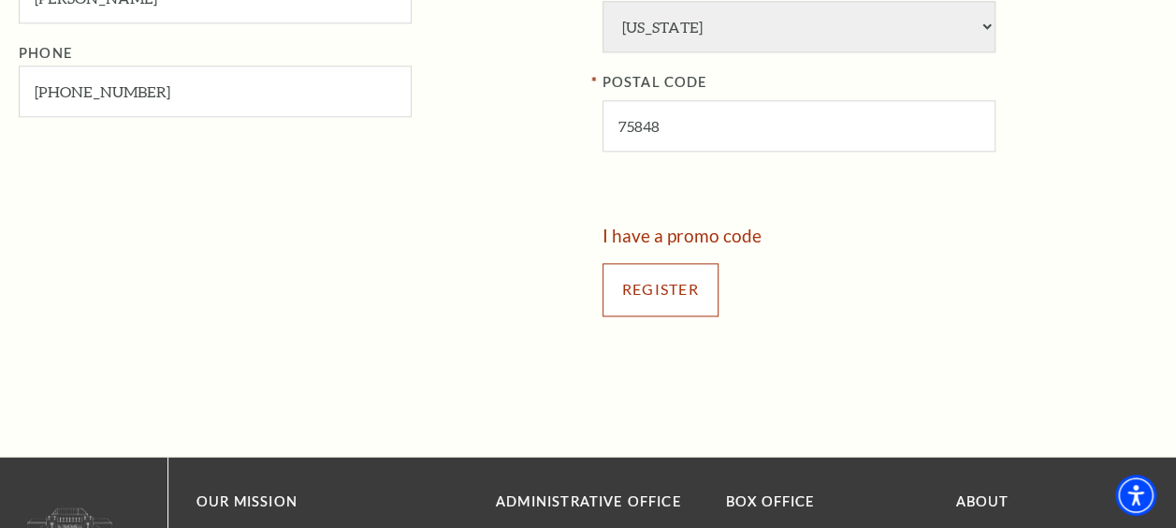
click at [633, 269] on input "Register" at bounding box center [661, 289] width 116 height 52
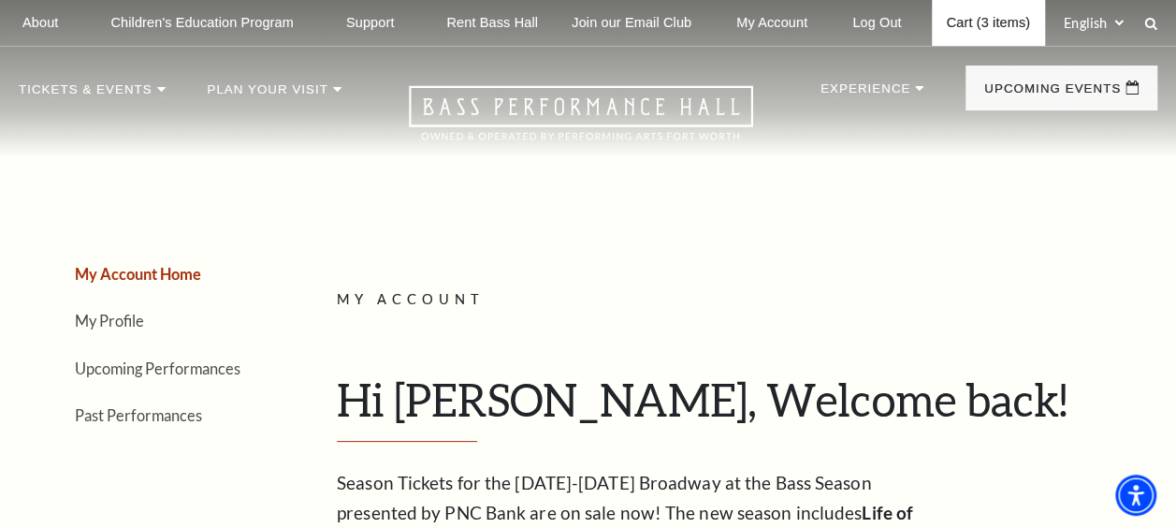
click at [967, 36] on link "Cart (3 items)" at bounding box center [988, 23] width 113 height 46
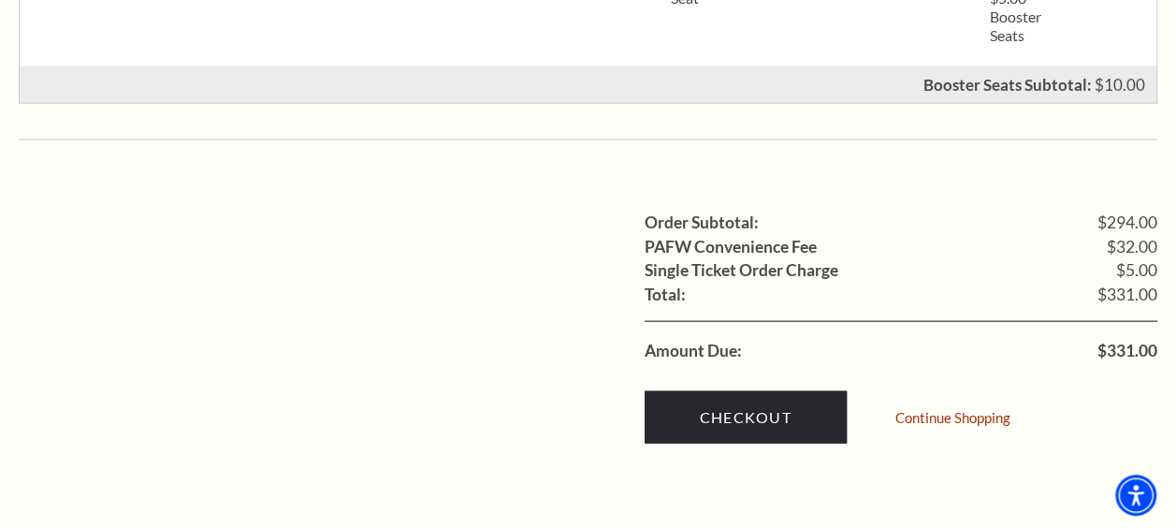
scroll to position [1902, 0]
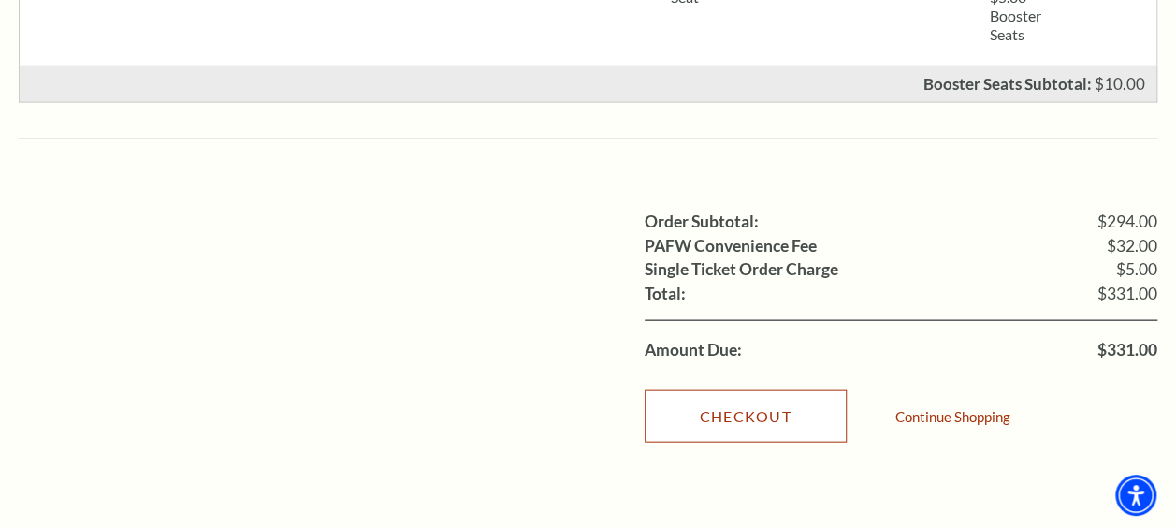
click at [761, 399] on link "Checkout" at bounding box center [746, 416] width 202 height 52
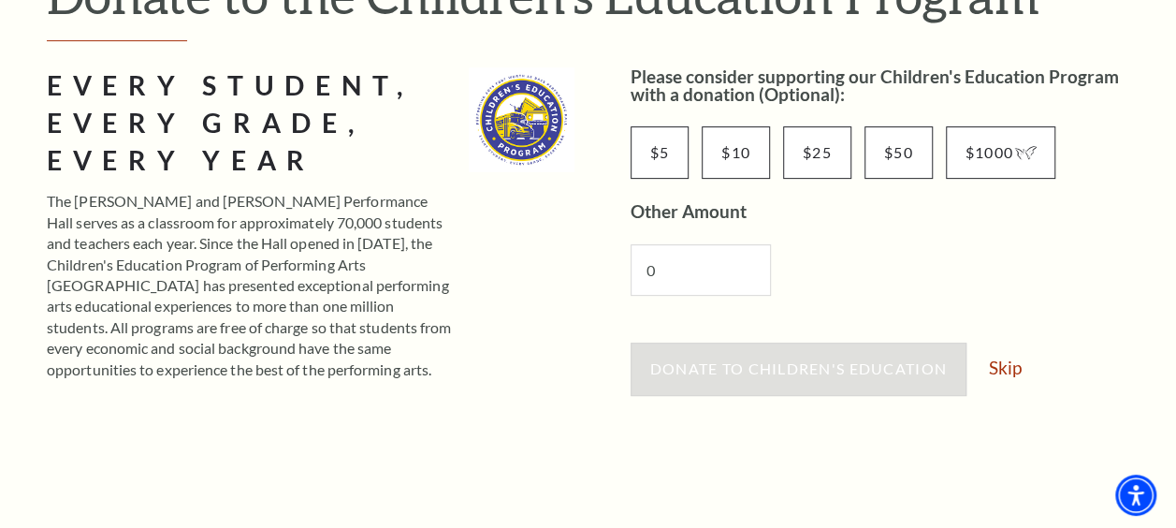
scroll to position [324, 0]
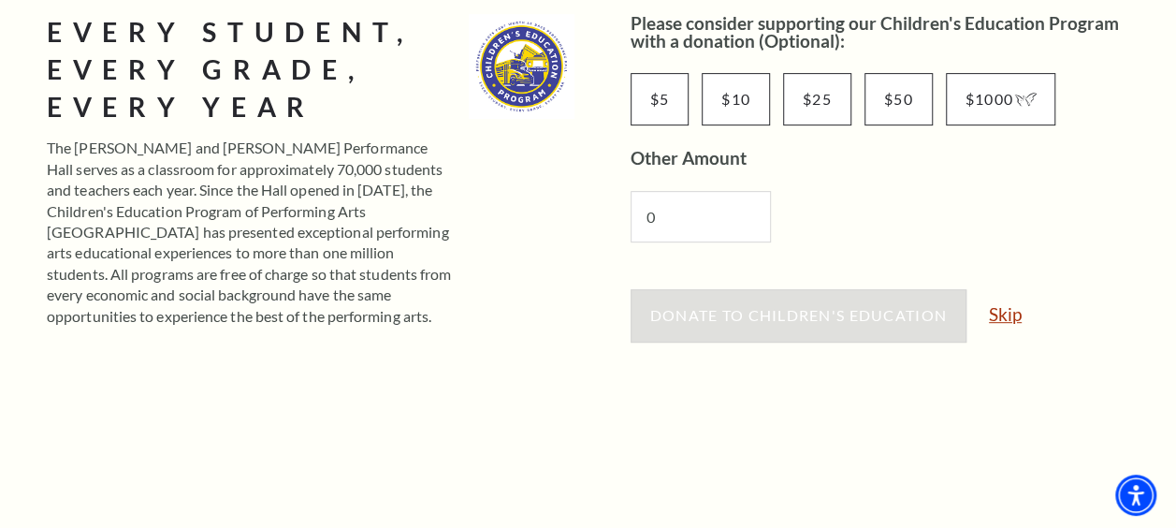
click at [1007, 316] on link "Skip" at bounding box center [1005, 314] width 33 height 18
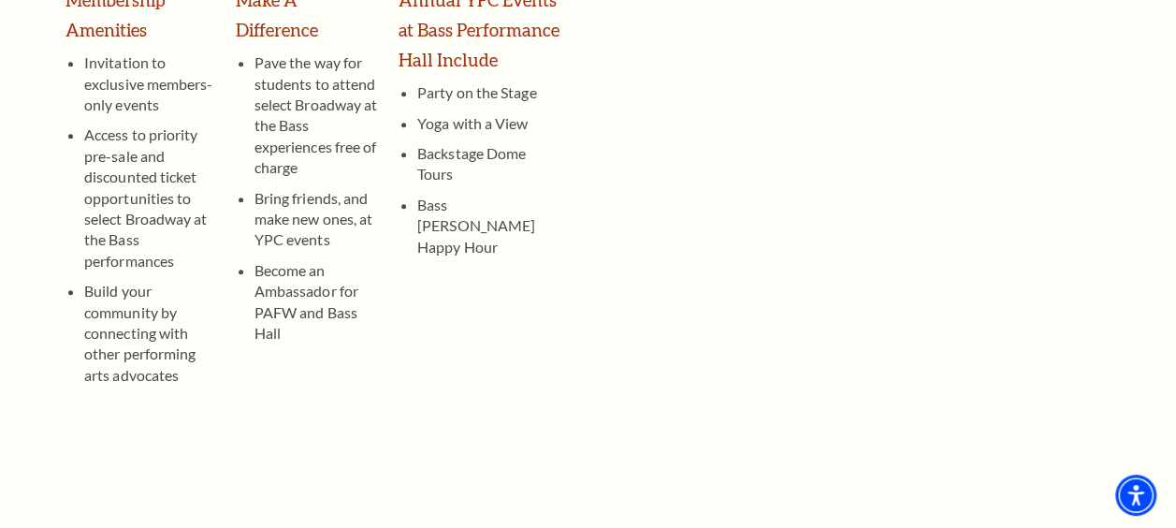
scroll to position [437, 0]
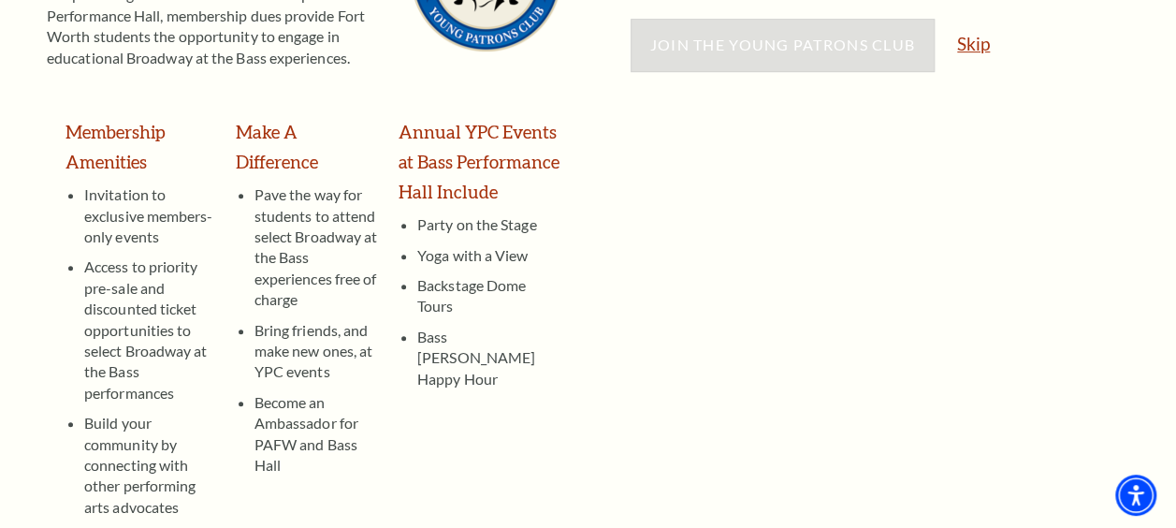
click at [970, 49] on link "Skip" at bounding box center [973, 44] width 33 height 18
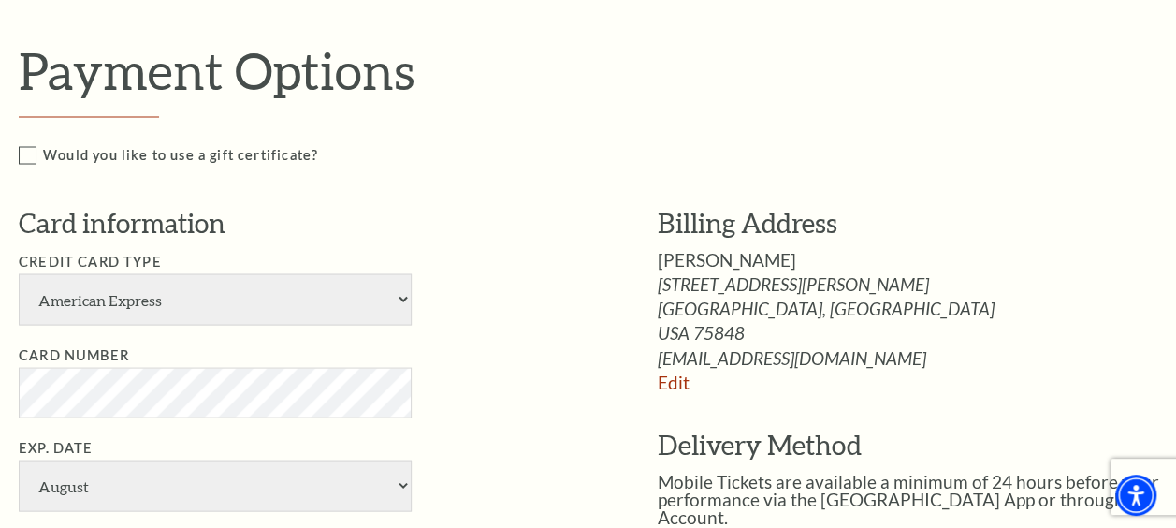
scroll to position [1652, 0]
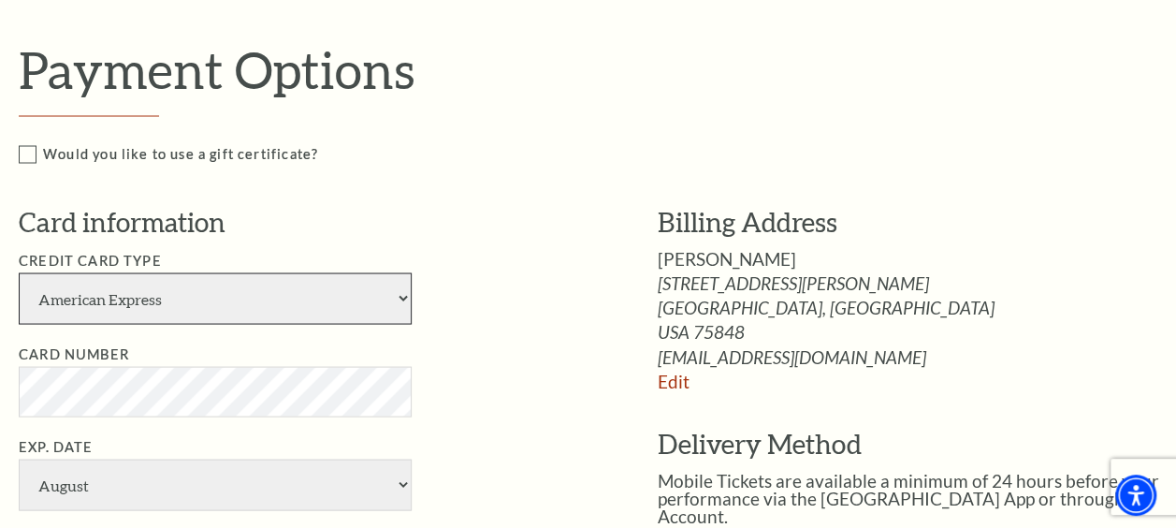
click at [393, 310] on select "American Express Visa Master Card Discover" at bounding box center [215, 297] width 393 height 51
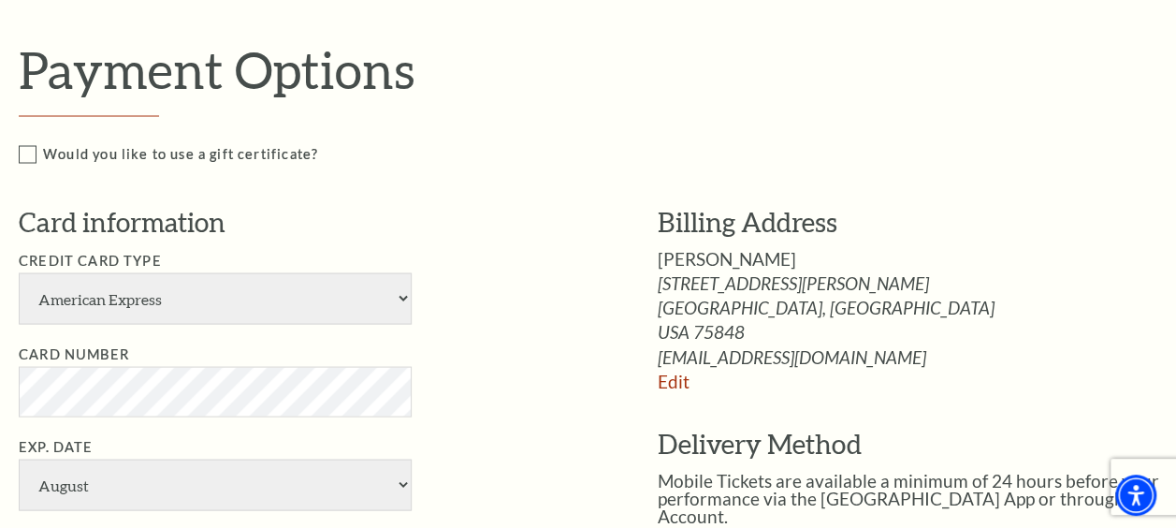
click at [545, 327] on ul "Credit Card Type American Express Visa Master Card Discover Card Number Exp. Da…" at bounding box center [310, 508] width 583 height 518
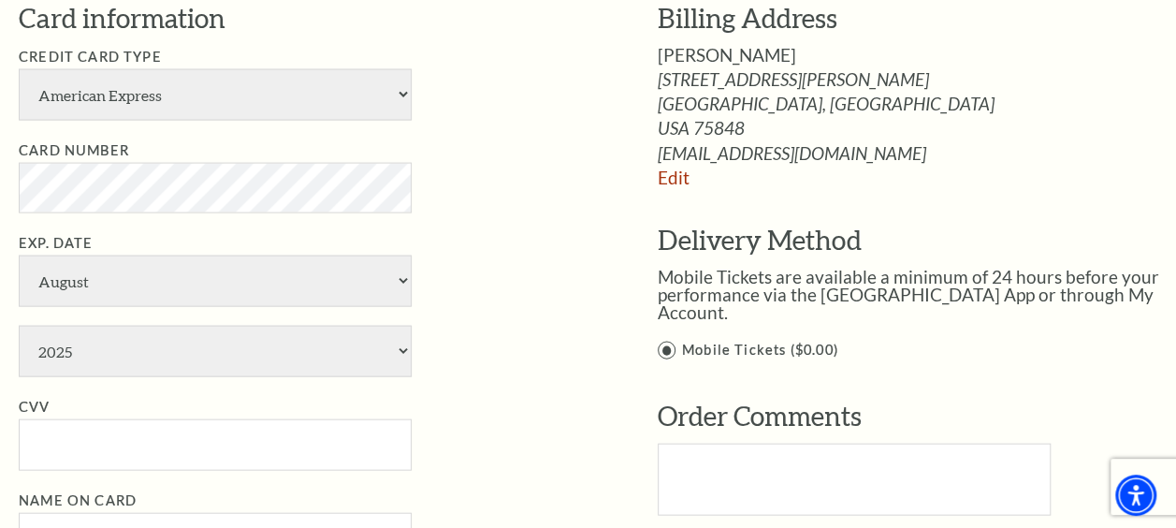
scroll to position [1856, 0]
click at [280, 95] on select "American Express Visa Master Card Discover" at bounding box center [215, 93] width 393 height 51
select select "24"
click at [19, 68] on select "American Express Visa Master Card Discover" at bounding box center [215, 93] width 393 height 51
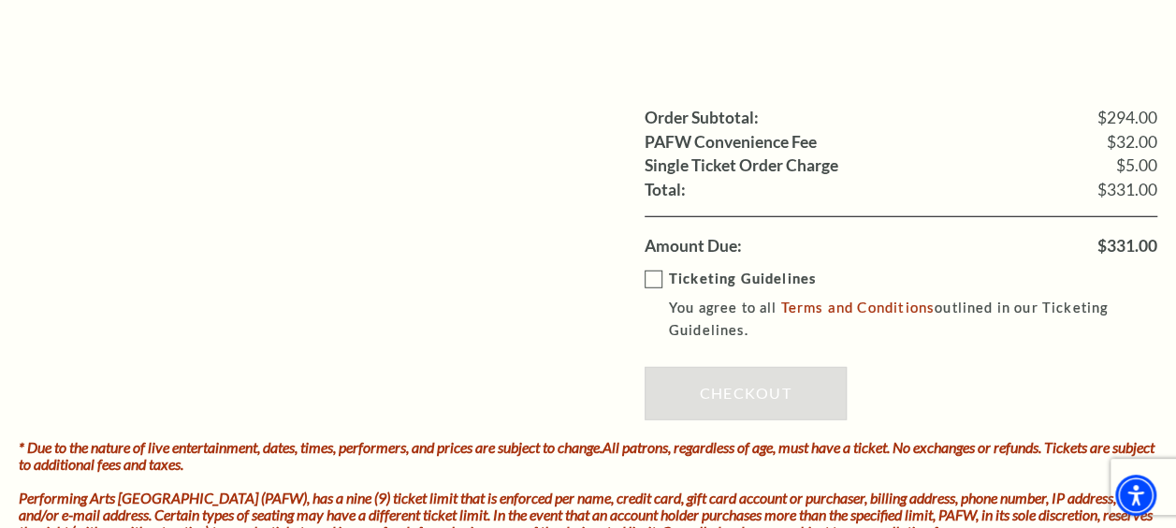
scroll to position [2439, 0]
click at [649, 269] on label "Ticketing Guidelines You agree to all Terms and Conditions outlined in our Tick…" at bounding box center [915, 304] width 540 height 75
click at [0, 0] on input "Ticketing Guidelines You agree to all Terms and Conditions outlined in our Tick…" at bounding box center [0, 0] width 0 height 0
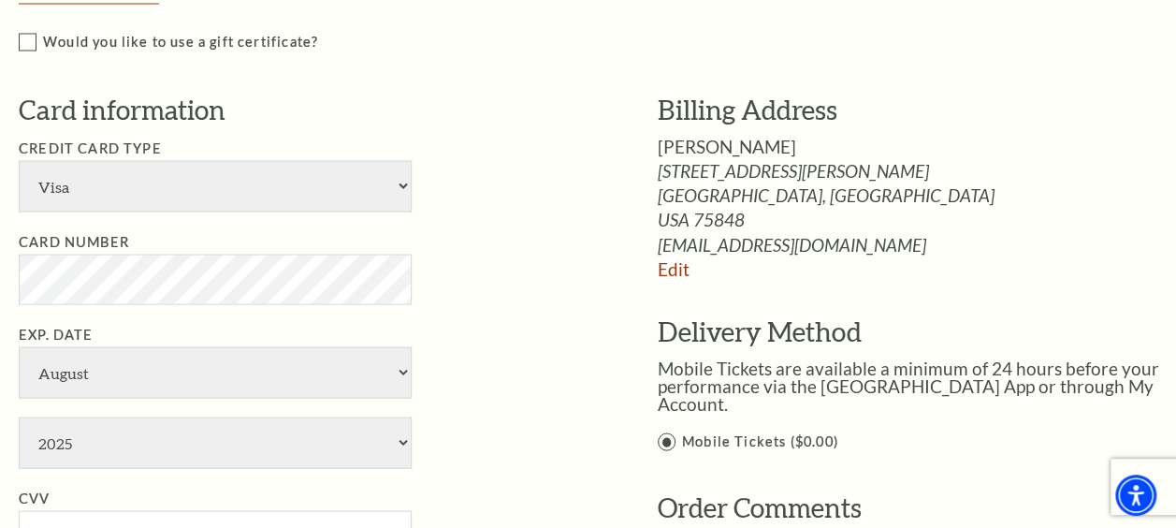
scroll to position [1763, 0]
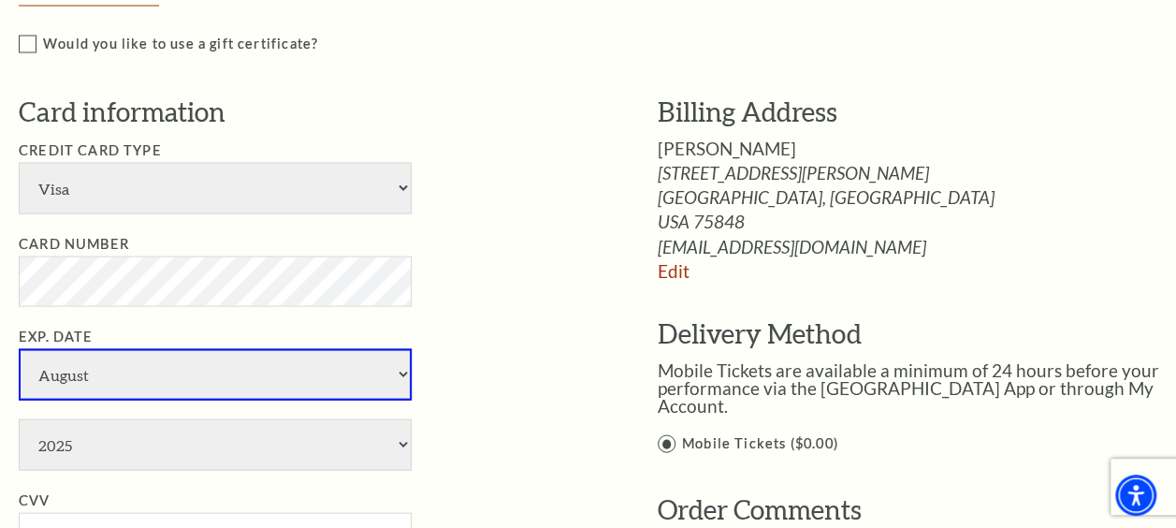
click at [170, 356] on select "January February March April May June July August September October November De…" at bounding box center [215, 373] width 393 height 51
select select "4"
click at [19, 348] on select "January February March April May June July August September October November De…" at bounding box center [215, 373] width 393 height 51
click at [70, 438] on select "2025 2026 2027 2028 2029 2030 2031 2032 2033 2034" at bounding box center [215, 443] width 393 height 51
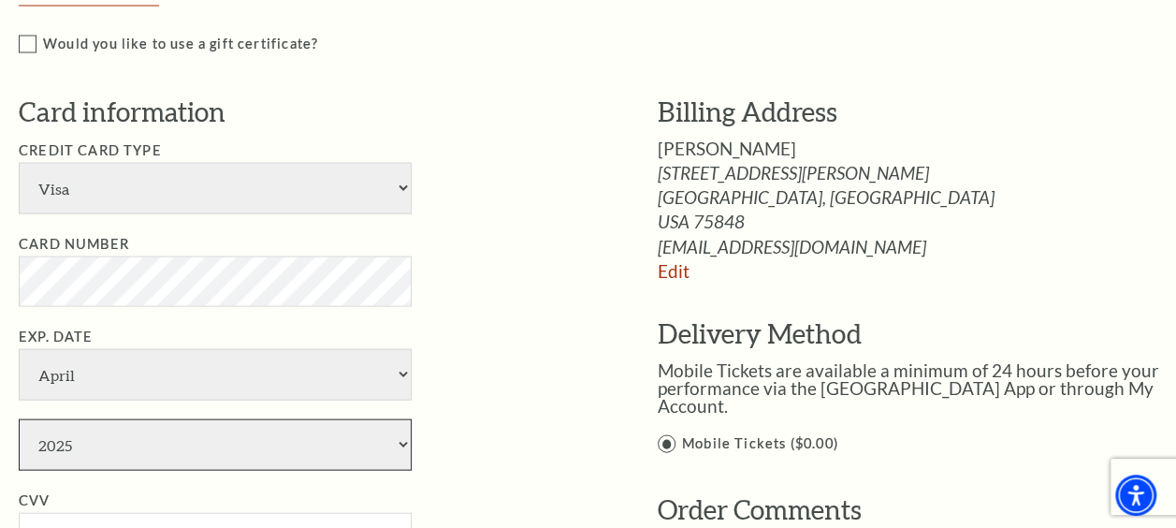
select select "2028"
click at [19, 418] on select "2025 2026 2027 2028 2029 2030 2031 2032 2033 2034" at bounding box center [215, 443] width 393 height 51
click at [444, 342] on li "Exp. Date January February March April May June July August September October N…" at bounding box center [310, 397] width 583 height 145
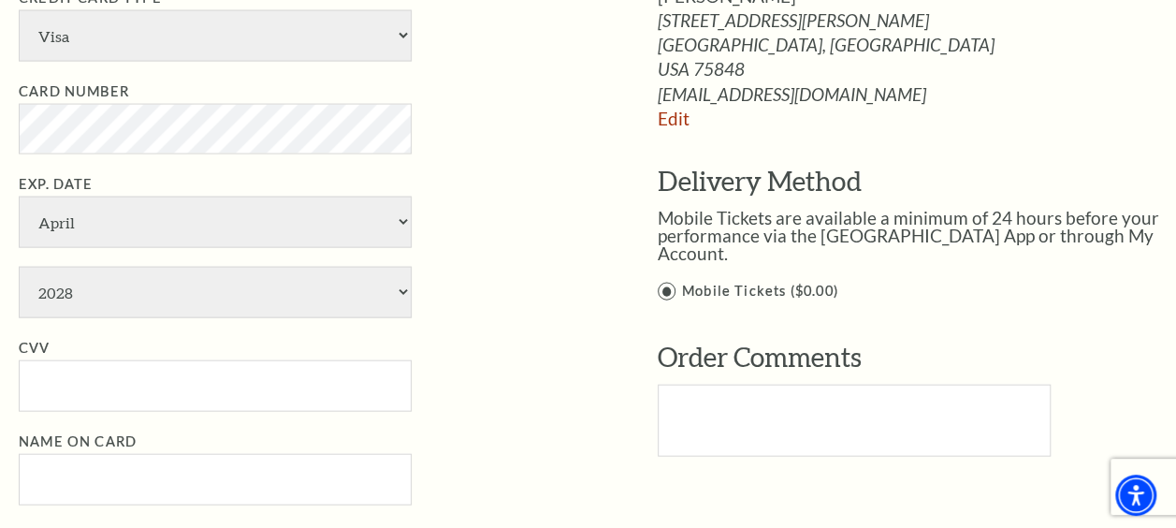
scroll to position [1916, 0]
click at [312, 358] on input "CVV" at bounding box center [215, 383] width 393 height 51
click at [298, 384] on input "CVV" at bounding box center [215, 383] width 393 height 51
type input "400"
click at [485, 429] on li "Name on Card [PERSON_NAME]" at bounding box center [310, 466] width 583 height 75
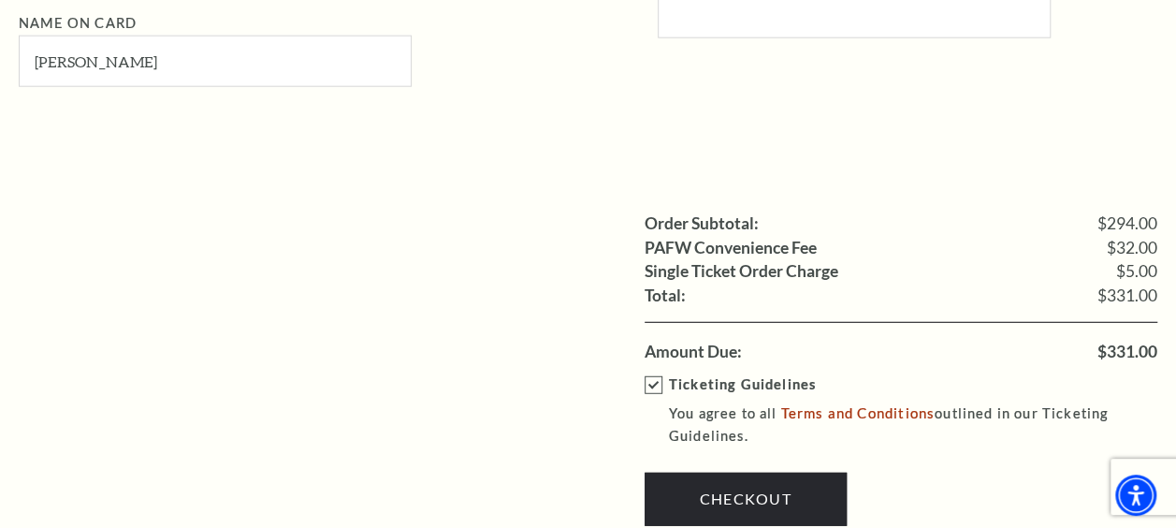
scroll to position [2596, 0]
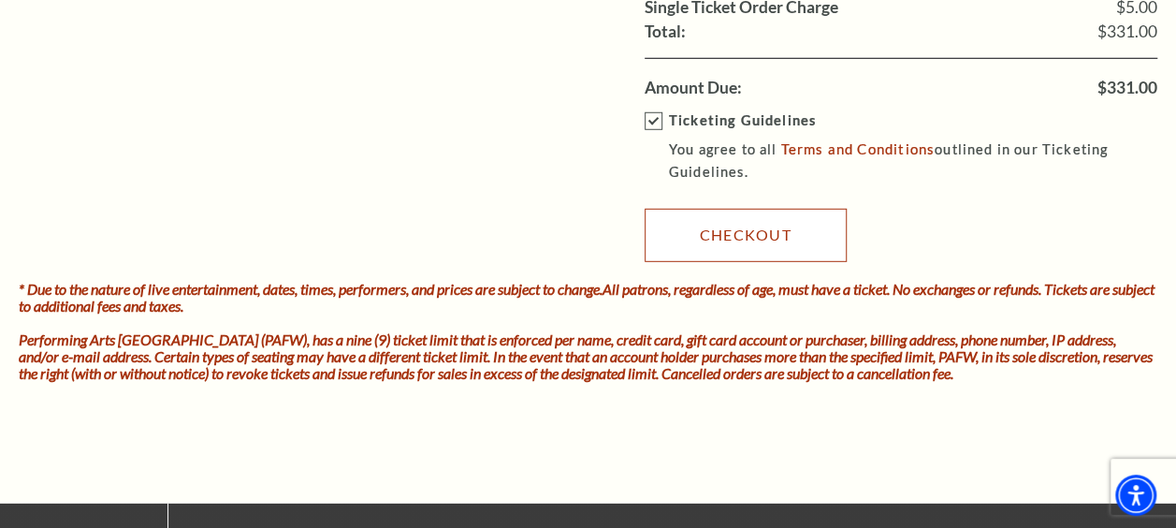
click at [720, 210] on link "Checkout" at bounding box center [746, 235] width 202 height 52
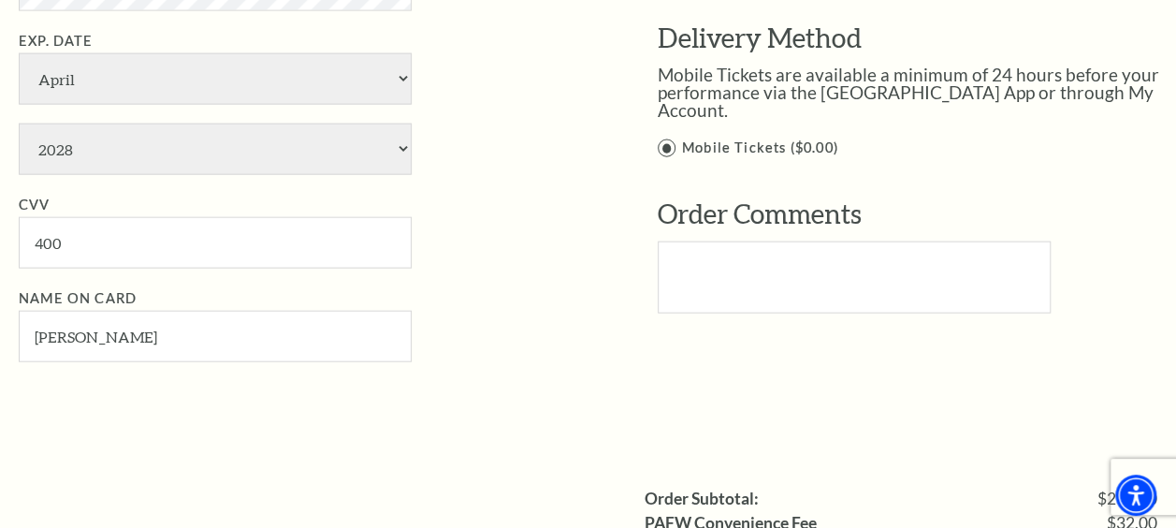
scroll to position [2058, 0]
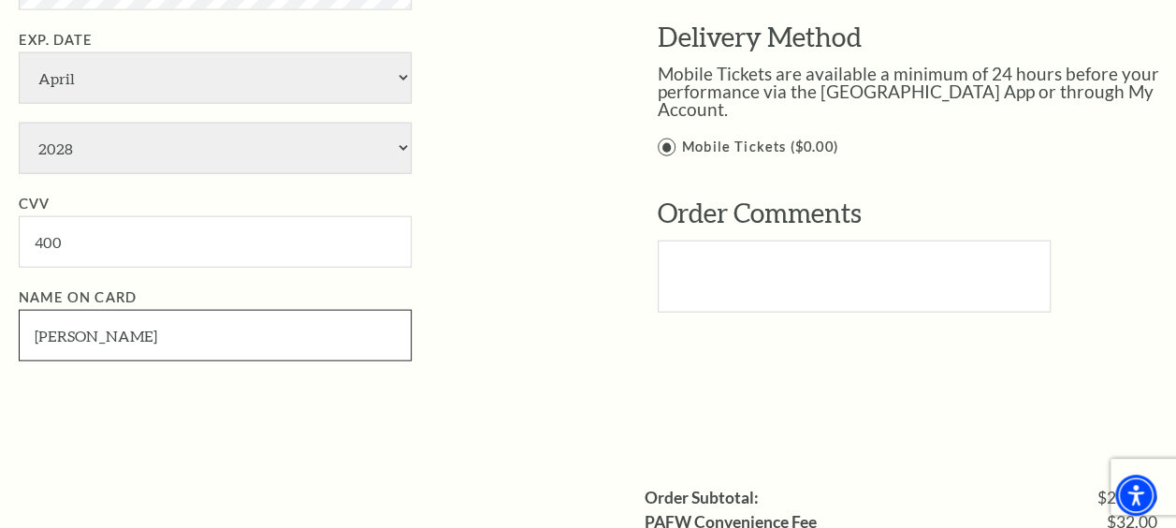
click at [262, 350] on input "heather dusenberry" at bounding box center [215, 335] width 393 height 51
type input "Heather Dusenberry"
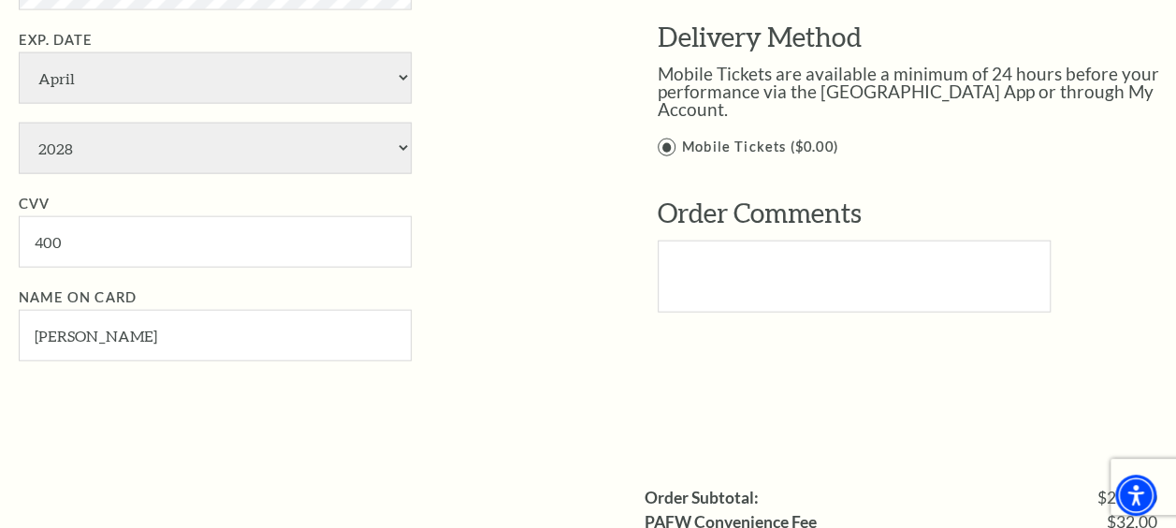
click at [522, 371] on div "Card information Credit Card Type American Express Visa Master Card Discover Ca…" at bounding box center [310, 88] width 583 height 583
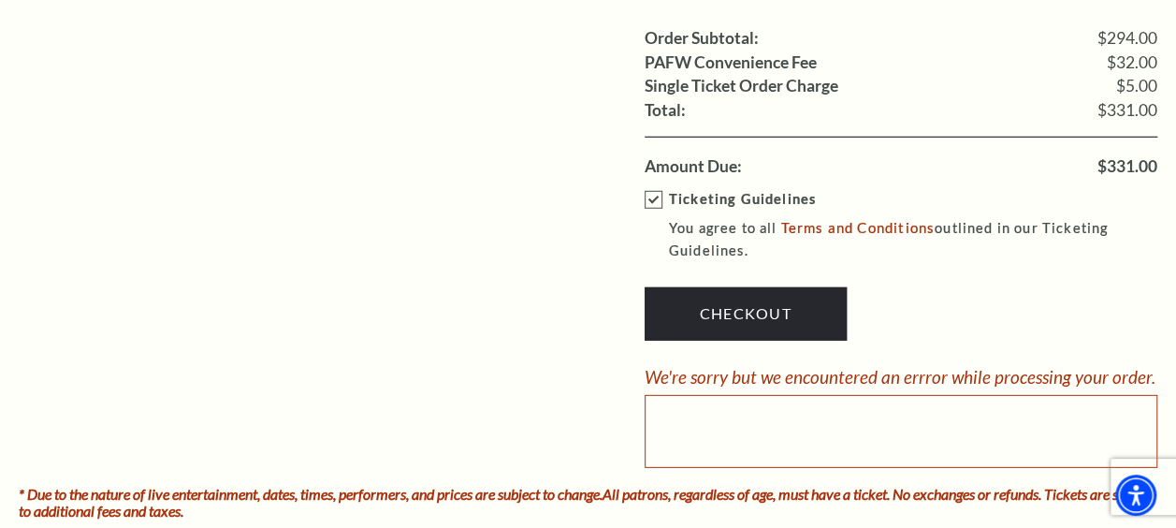
scroll to position [2519, 0]
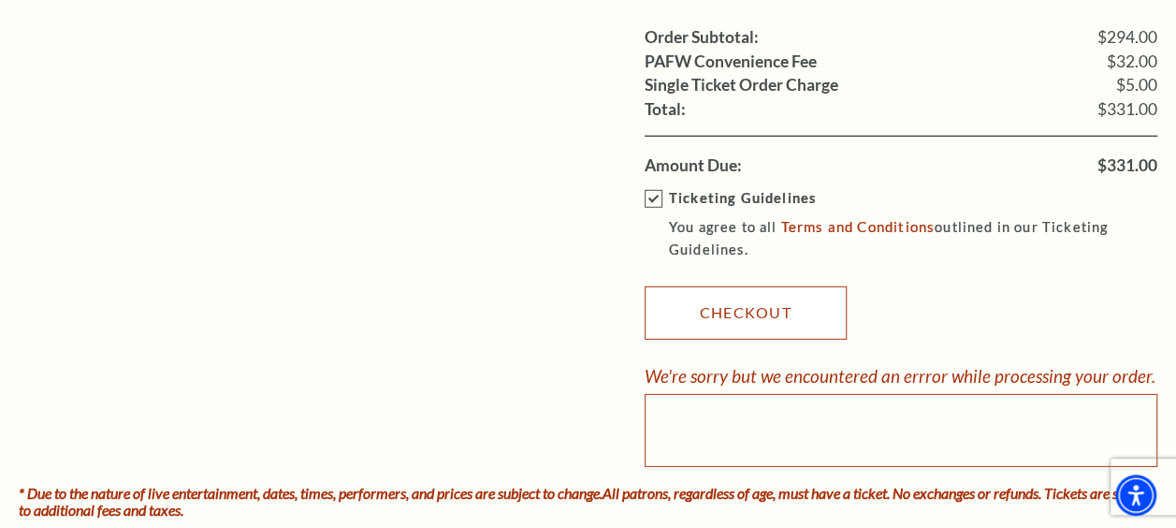
click at [714, 289] on link "Checkout" at bounding box center [746, 312] width 202 height 52
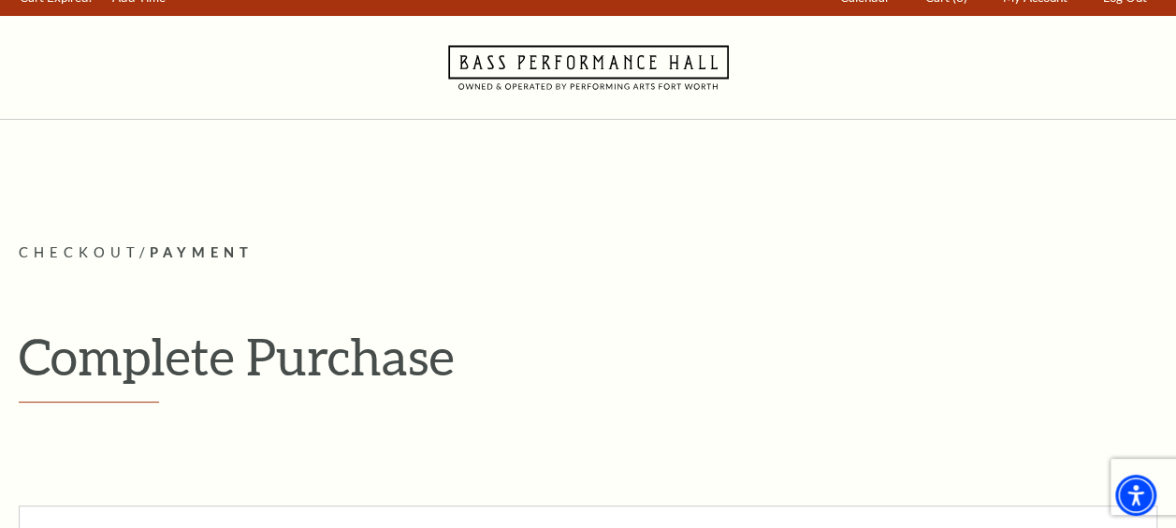
scroll to position [21, 0]
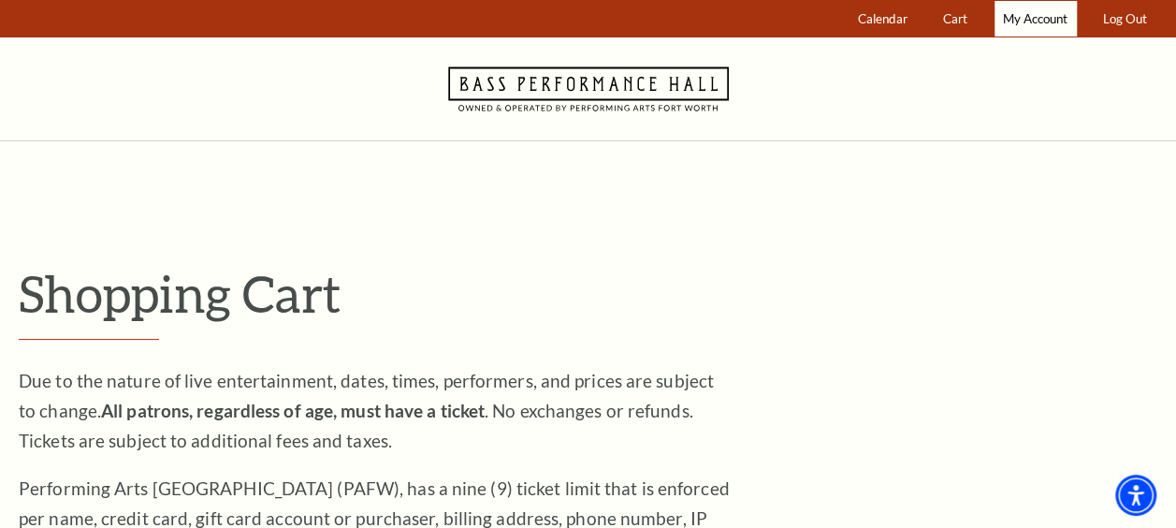
click at [1031, 18] on span "My Account" at bounding box center [1035, 18] width 65 height 15
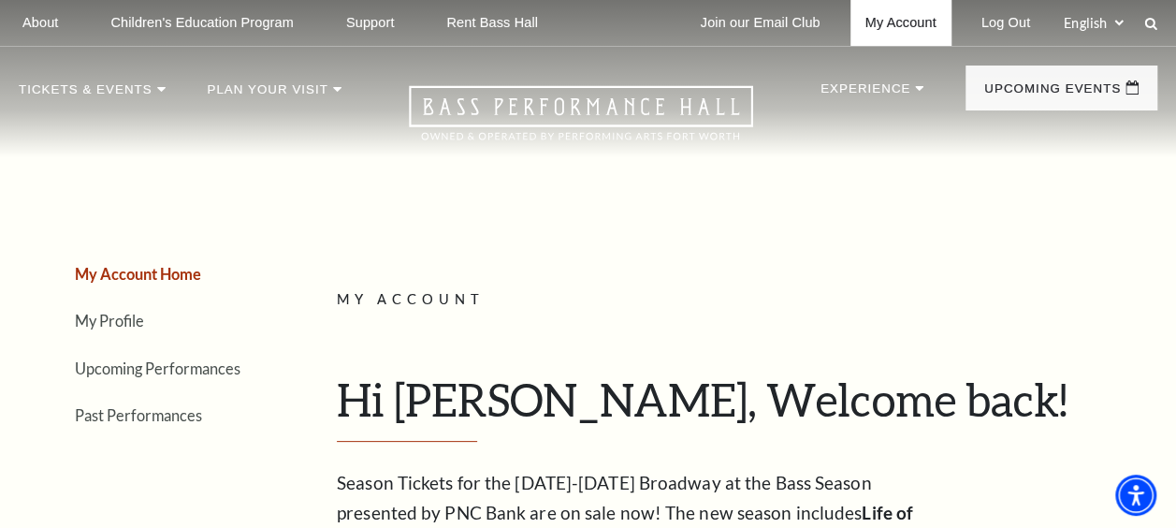
click at [889, 17] on link "My Account" at bounding box center [901, 23] width 101 height 46
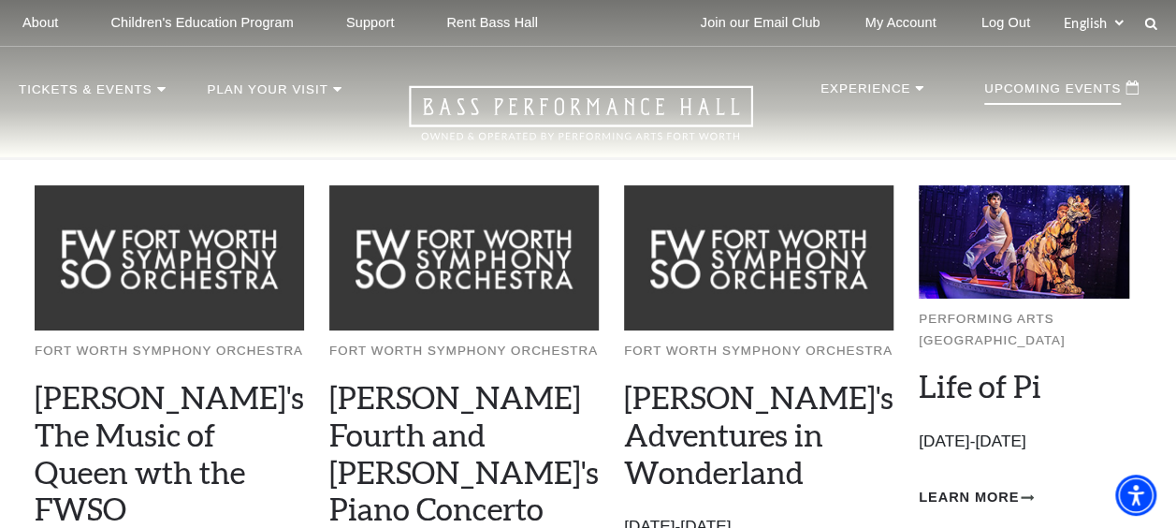
click at [1032, 82] on p "Upcoming Events" at bounding box center [1052, 93] width 137 height 22
click at [1104, 93] on p "Upcoming Events" at bounding box center [1052, 93] width 137 height 22
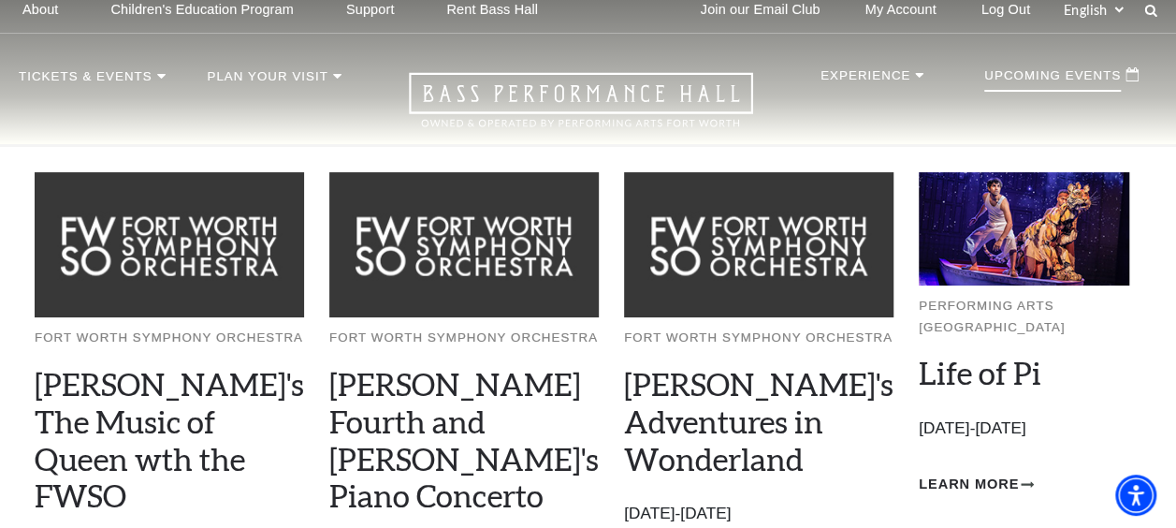
scroll to position [11, 0]
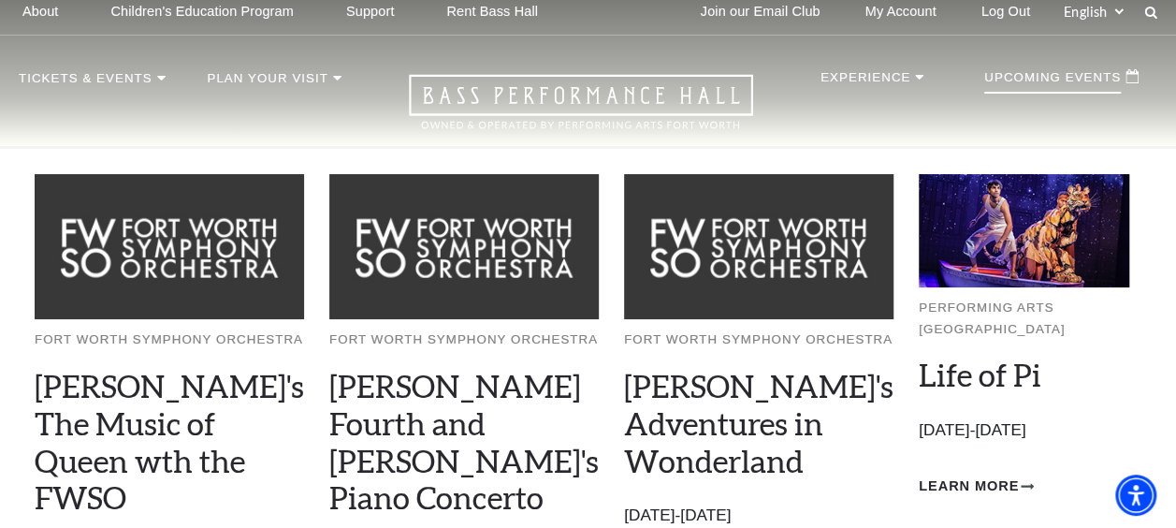
click at [1037, 71] on p "Upcoming Events" at bounding box center [1052, 82] width 137 height 22
click at [1119, 80] on p "Upcoming Events" at bounding box center [1052, 82] width 137 height 22
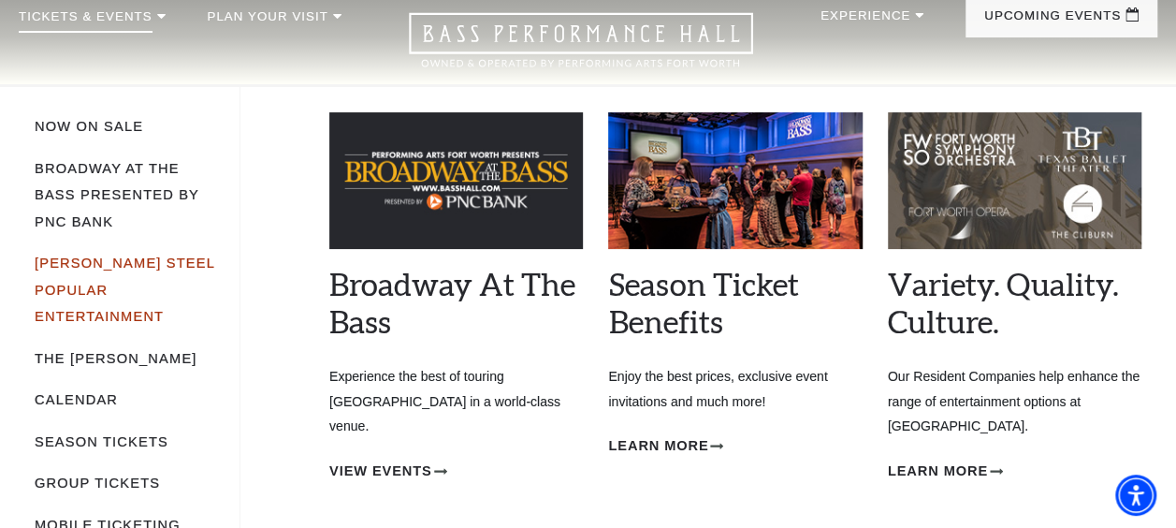
scroll to position [76, 0]
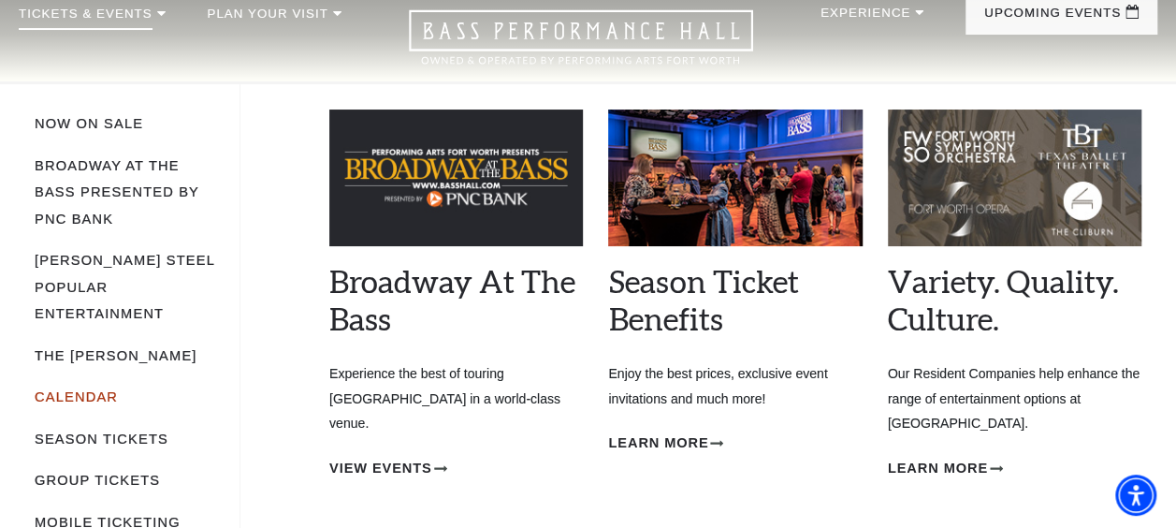
click at [80, 389] on link "Calendar" at bounding box center [76, 396] width 83 height 15
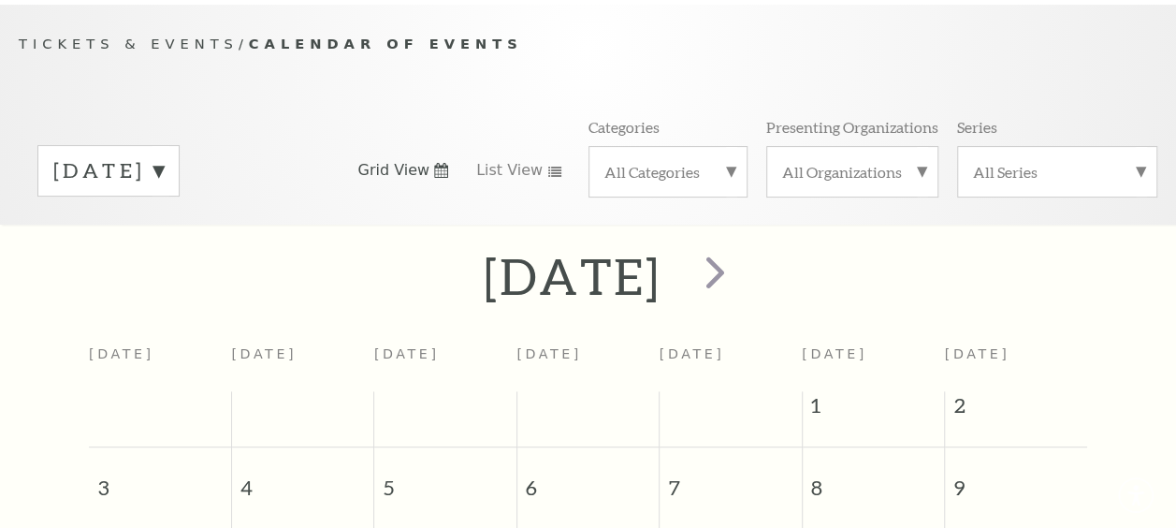
scroll to position [157, 0]
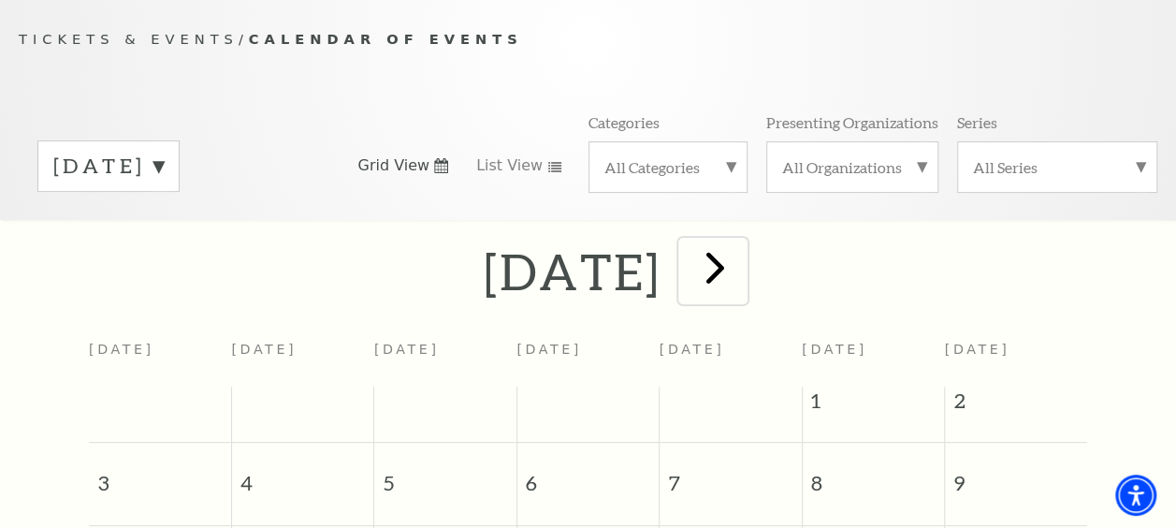
click at [742, 263] on span "next" at bounding box center [715, 266] width 53 height 53
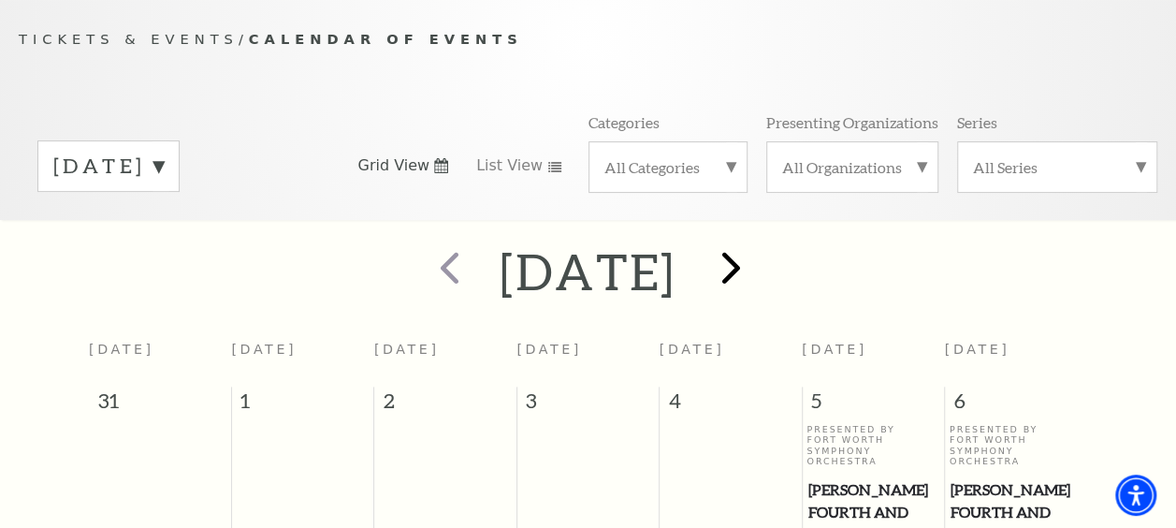
click at [676, 263] on h2 "September 2025" at bounding box center [588, 271] width 177 height 60
click at [758, 266] on span "next" at bounding box center [731, 266] width 53 height 53
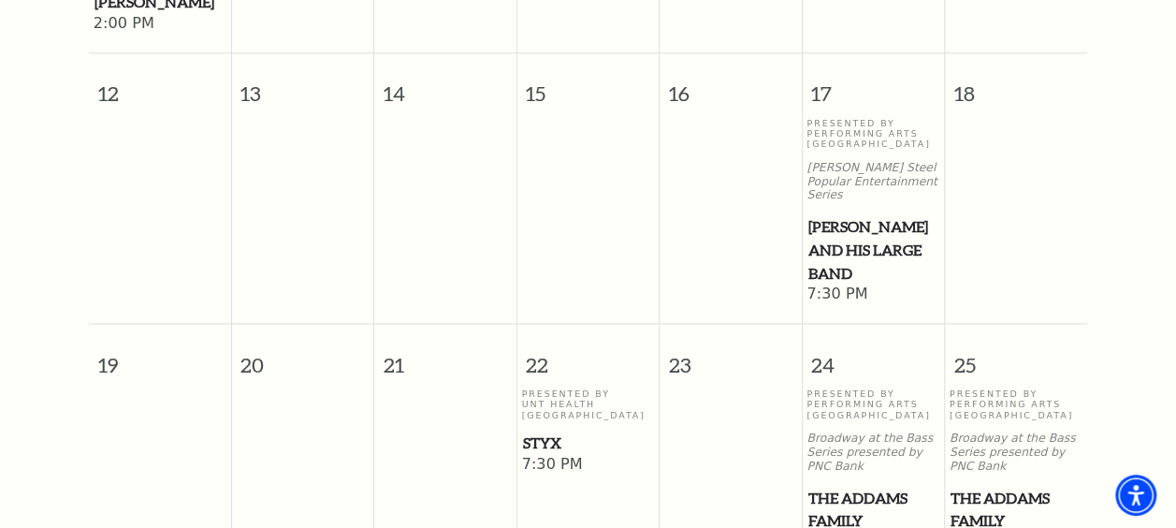
scroll to position [1134, 0]
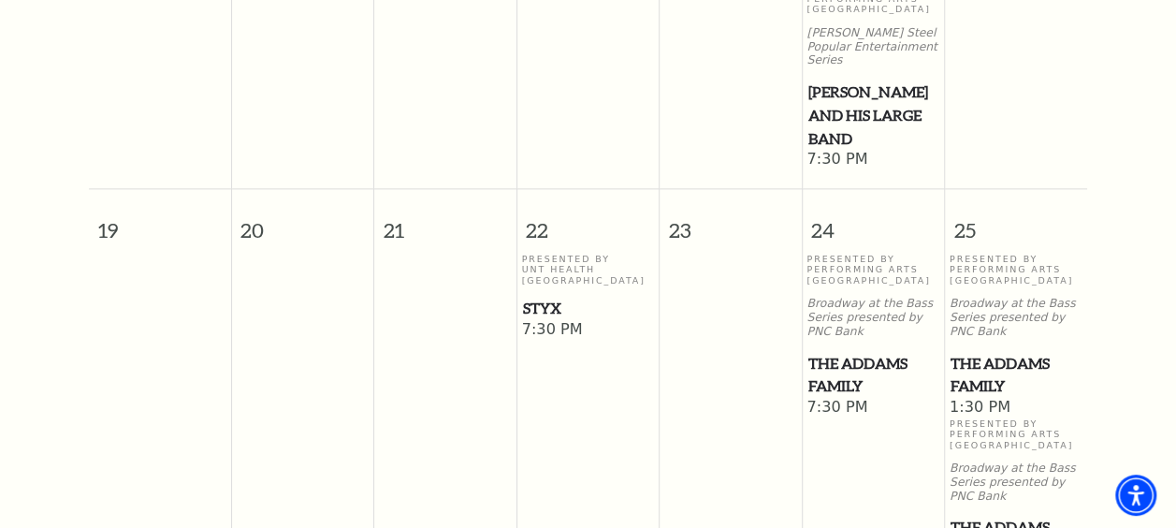
click at [827, 352] on span "The Addams Family" at bounding box center [872, 375] width 131 height 46
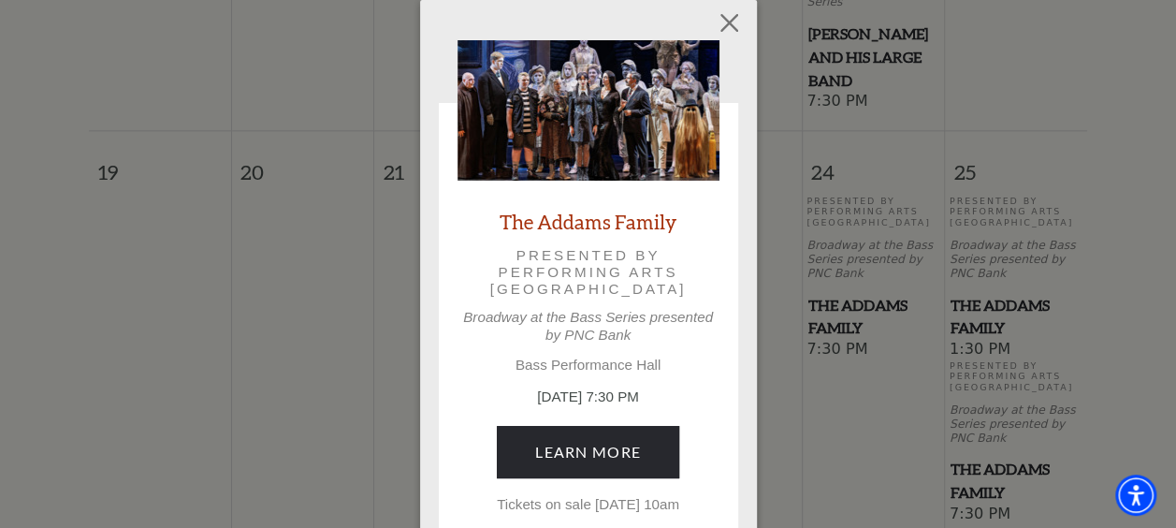
scroll to position [1209, 0]
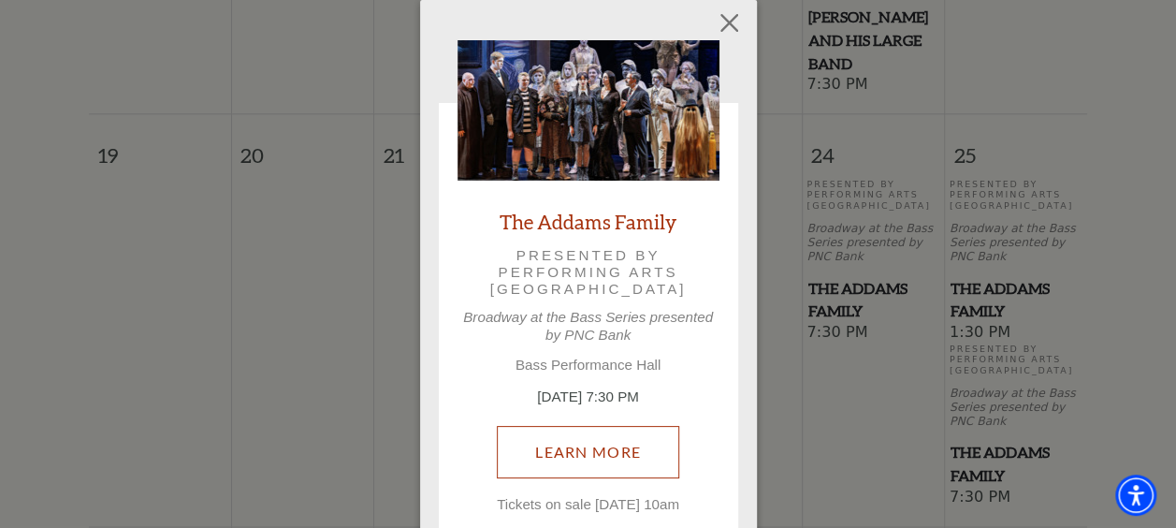
click at [599, 447] on link "Learn More" at bounding box center [588, 452] width 182 height 52
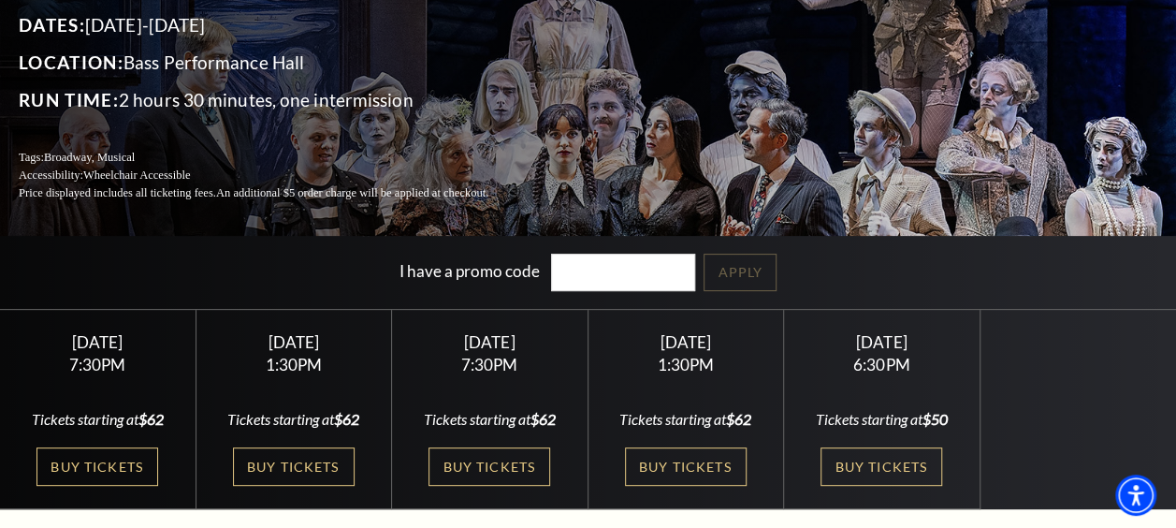
scroll to position [212, 0]
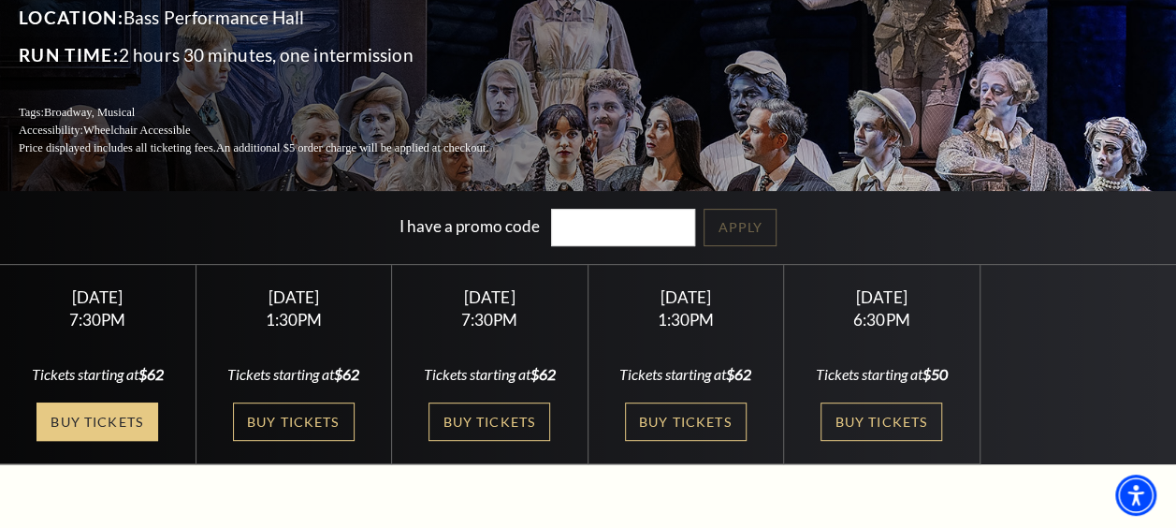
click at [131, 412] on link "Buy Tickets" at bounding box center [97, 421] width 122 height 38
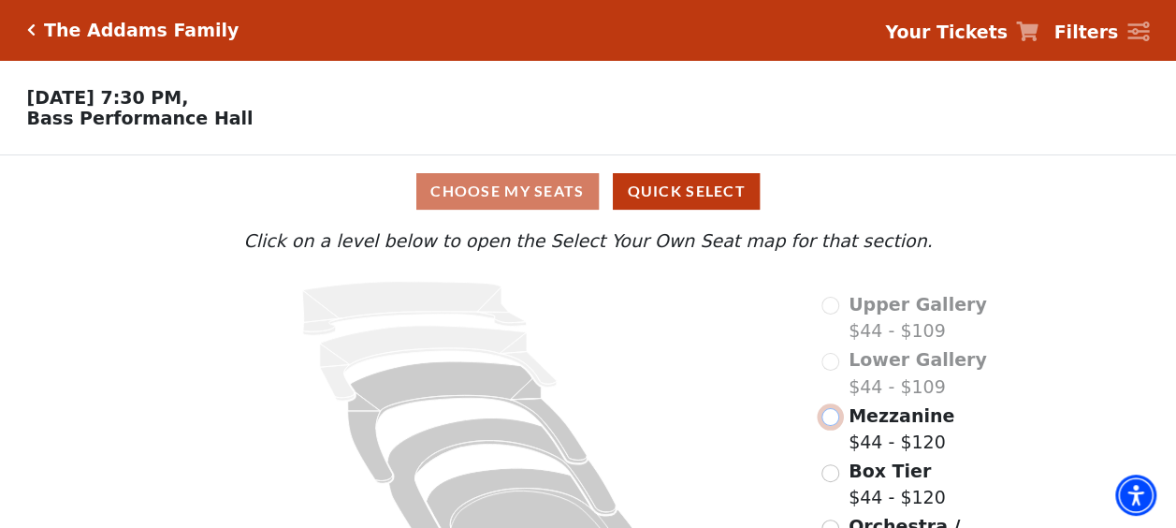
click at [828, 420] on input "Mezzanine$44 - $120\a" at bounding box center [831, 417] width 18 height 18
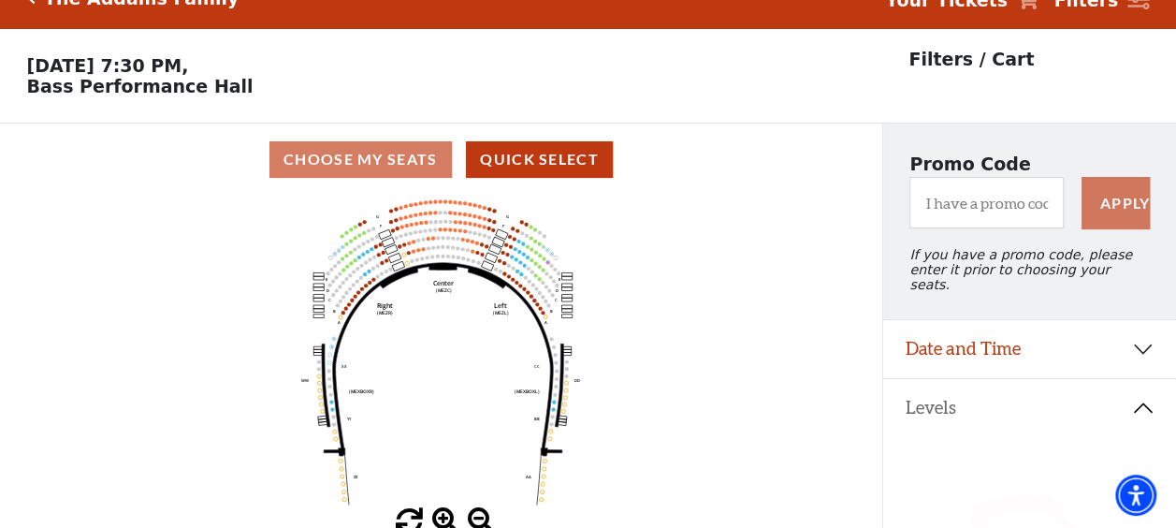
scroll to position [86, 0]
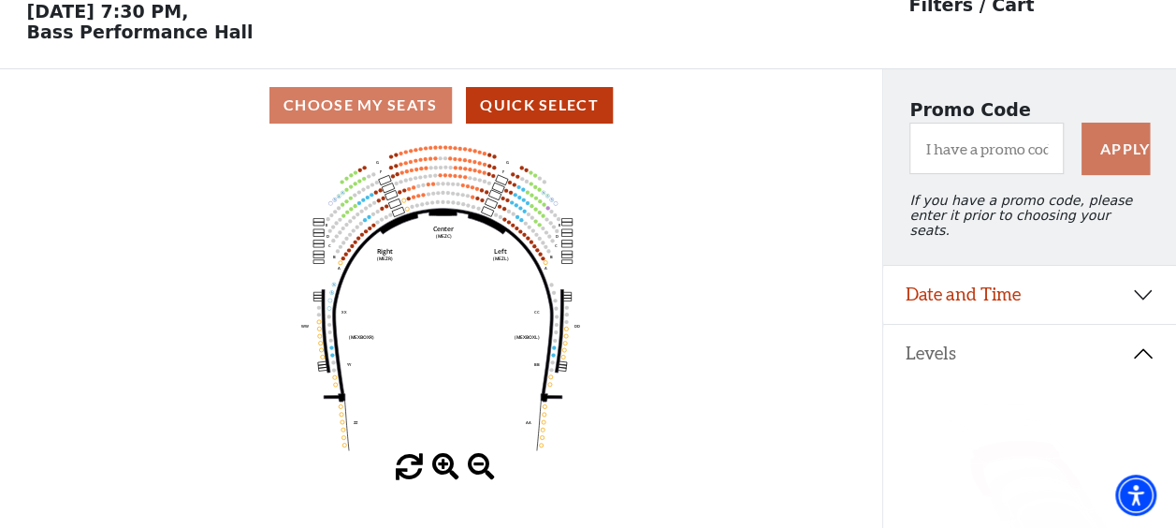
click at [442, 473] on span at bounding box center [445, 467] width 27 height 27
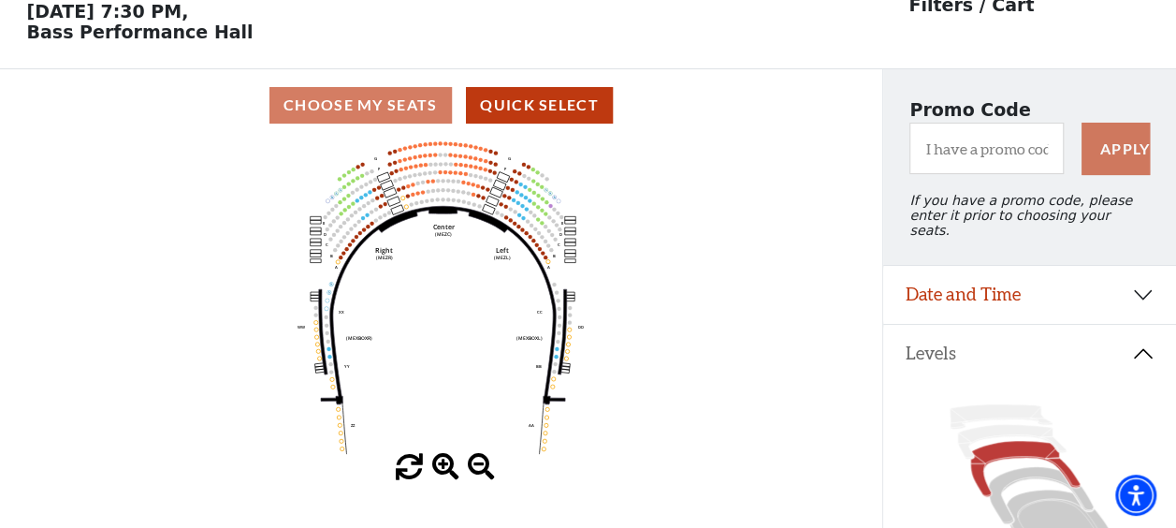
click at [442, 473] on span at bounding box center [445, 467] width 27 height 27
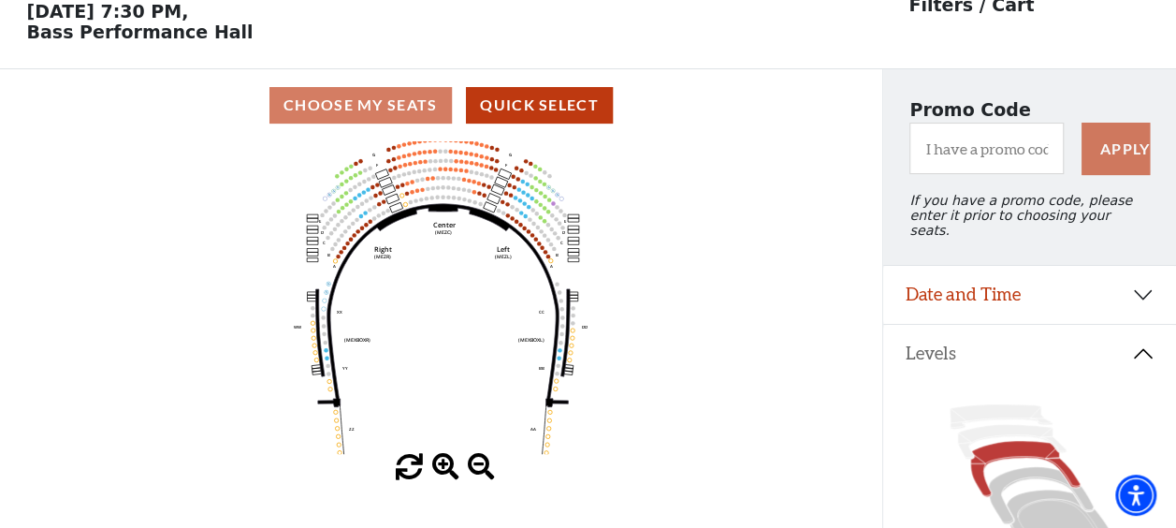
click at [442, 473] on span at bounding box center [445, 467] width 27 height 27
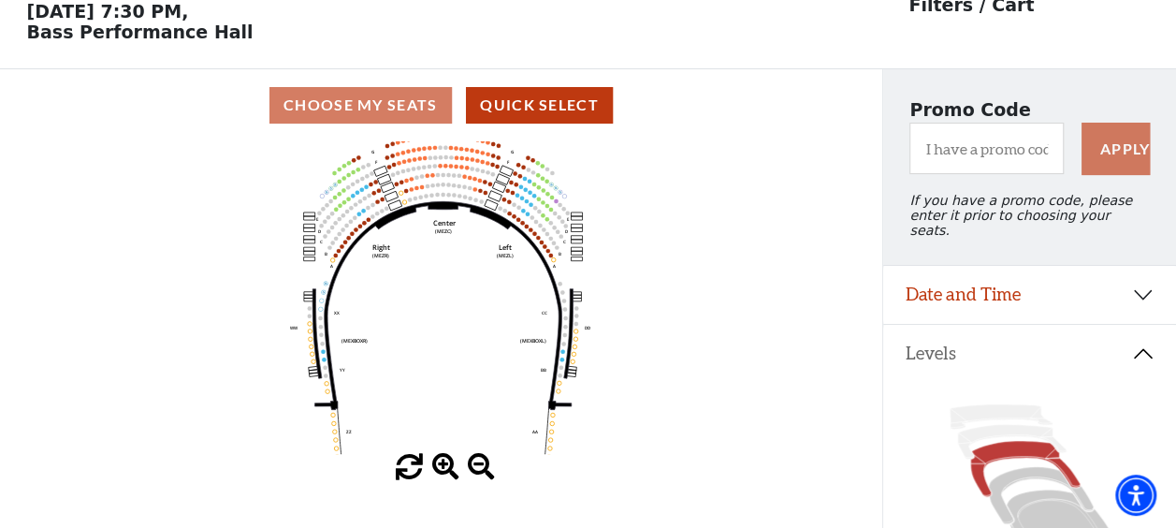
click at [442, 473] on span at bounding box center [445, 467] width 27 height 27
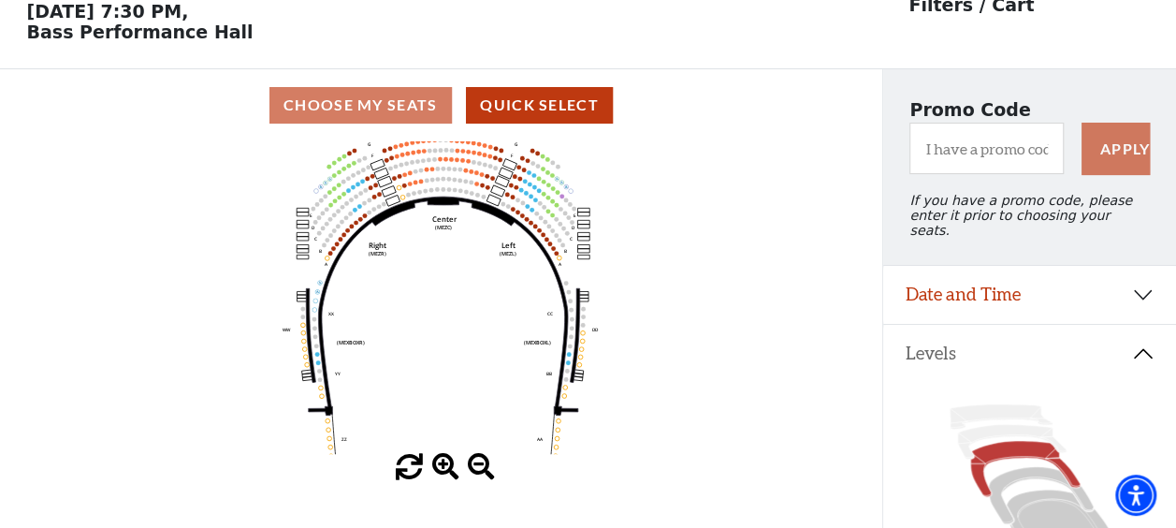
click at [442, 473] on span at bounding box center [445, 467] width 27 height 27
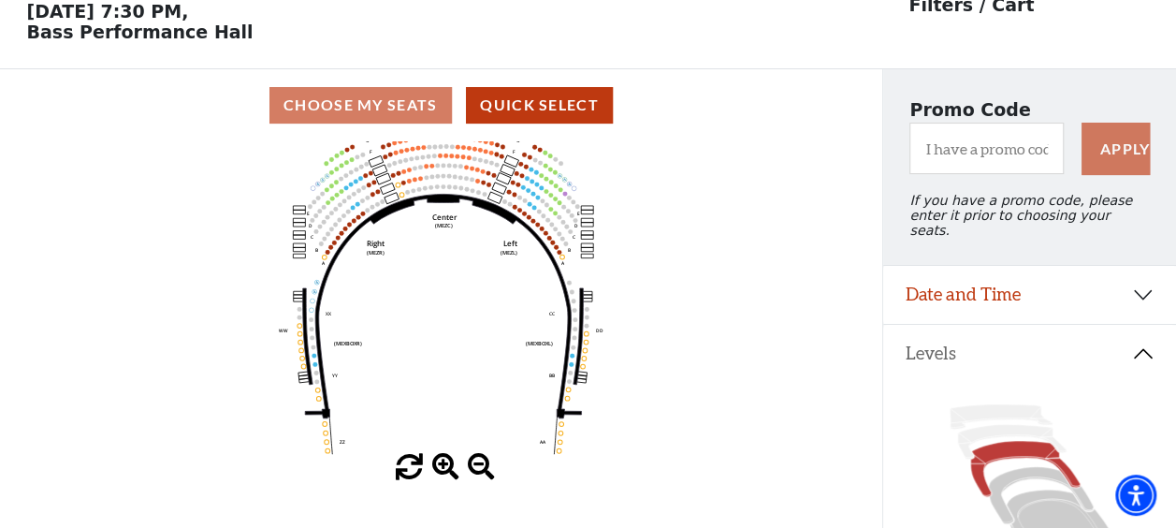
click at [442, 473] on span at bounding box center [445, 467] width 27 height 27
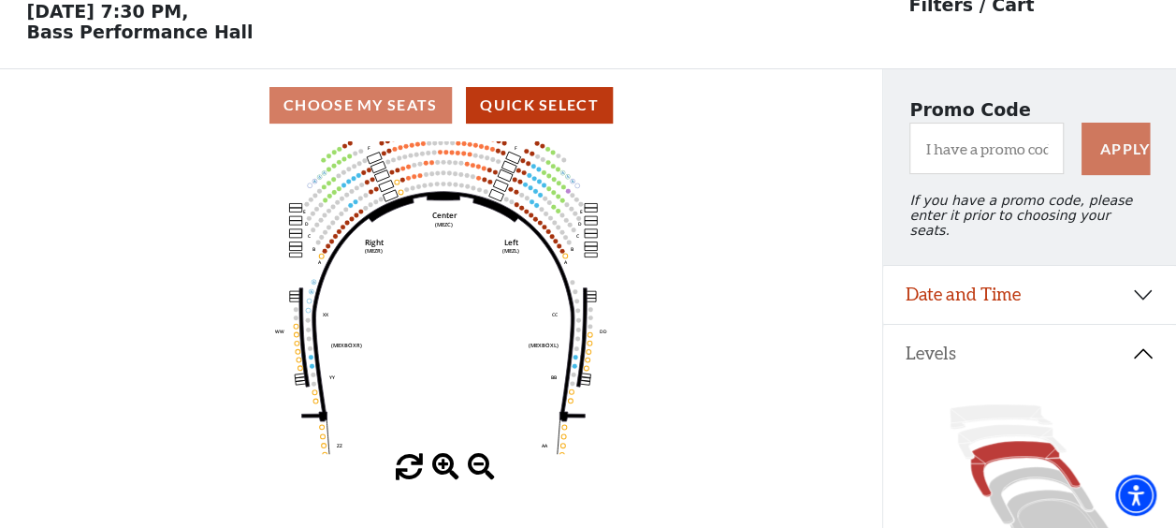
click at [442, 473] on span at bounding box center [445, 467] width 27 height 27
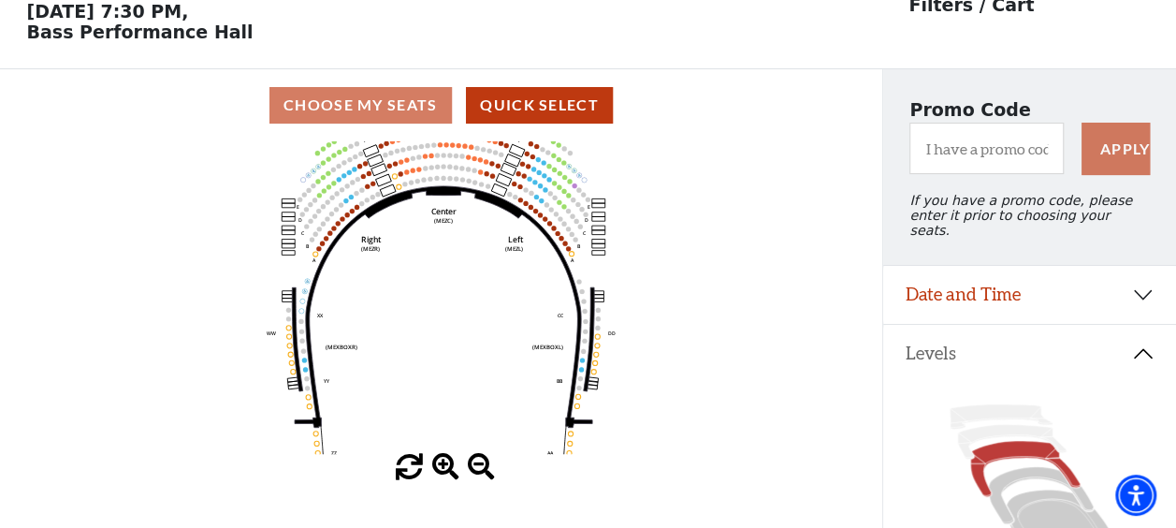
click at [442, 473] on span at bounding box center [445, 467] width 27 height 27
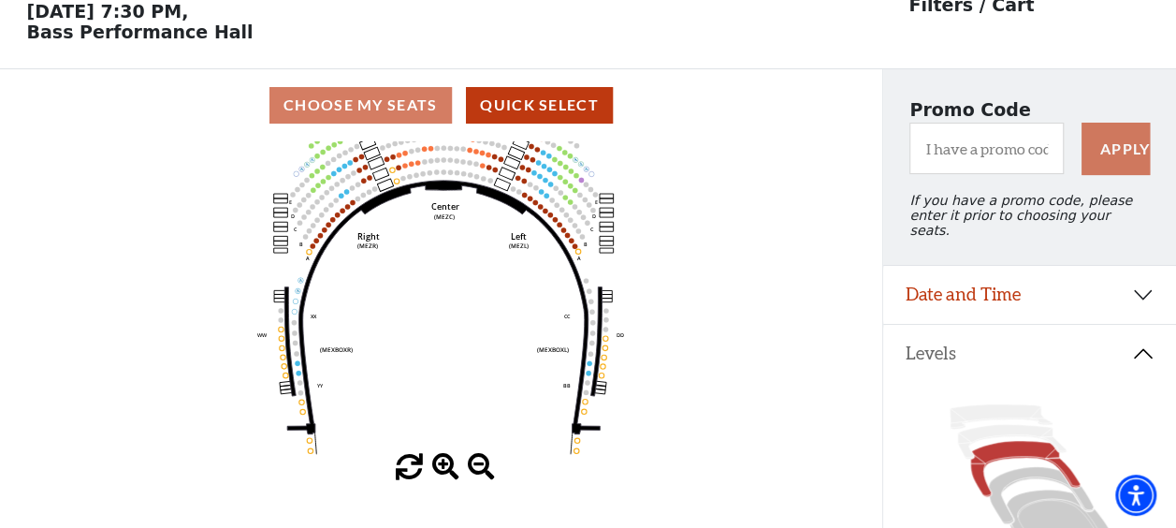
click at [442, 473] on span at bounding box center [445, 467] width 27 height 27
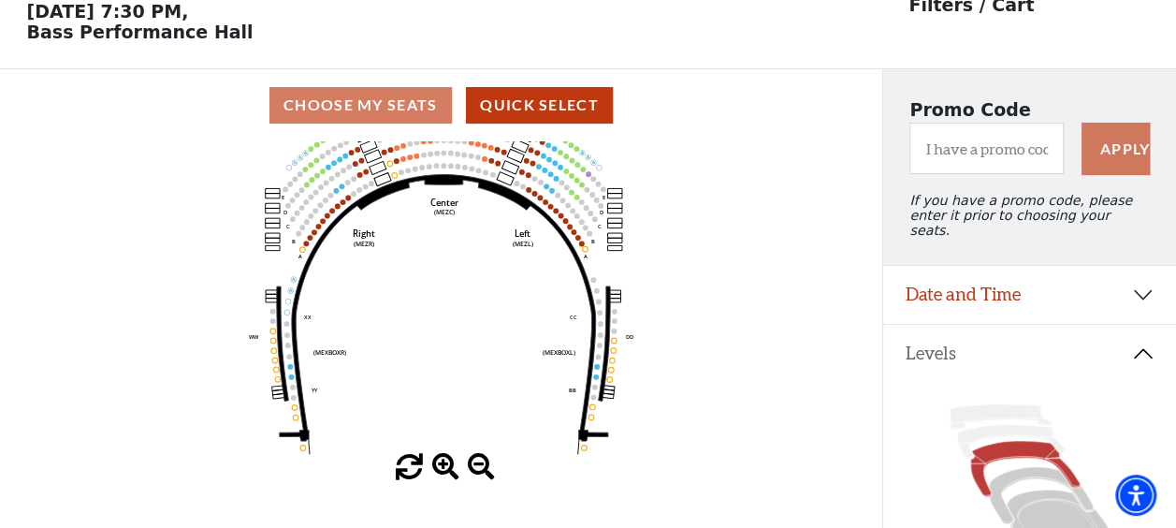
click at [442, 473] on span at bounding box center [445, 467] width 27 height 27
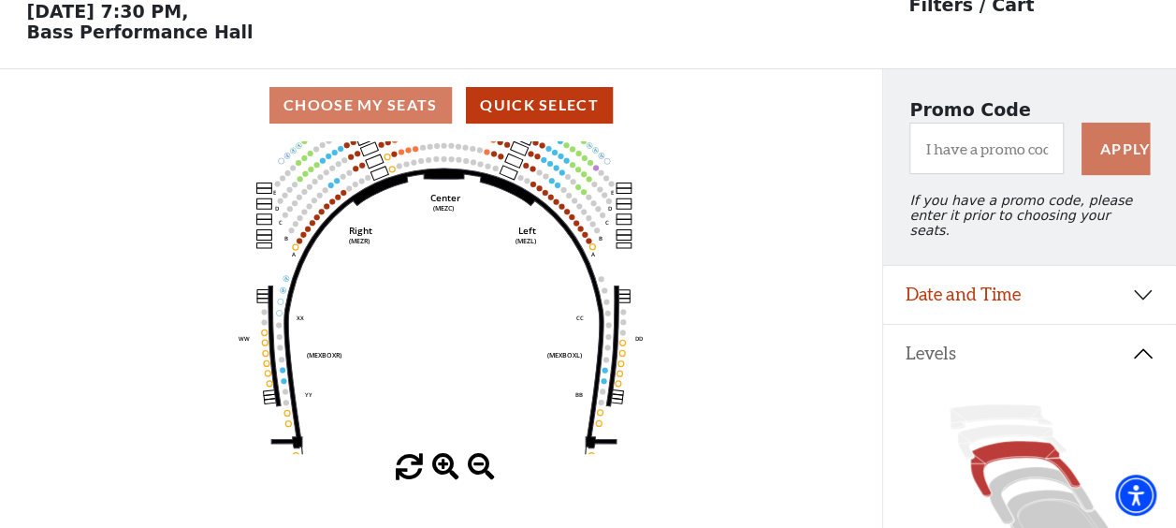
click at [442, 473] on span at bounding box center [445, 467] width 27 height 27
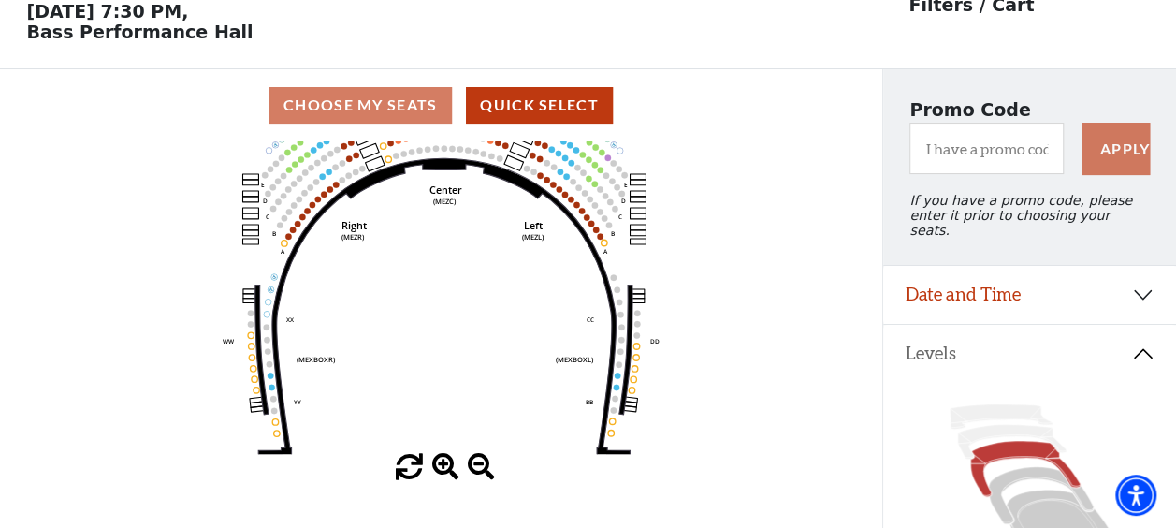
click at [442, 473] on span at bounding box center [445, 467] width 27 height 27
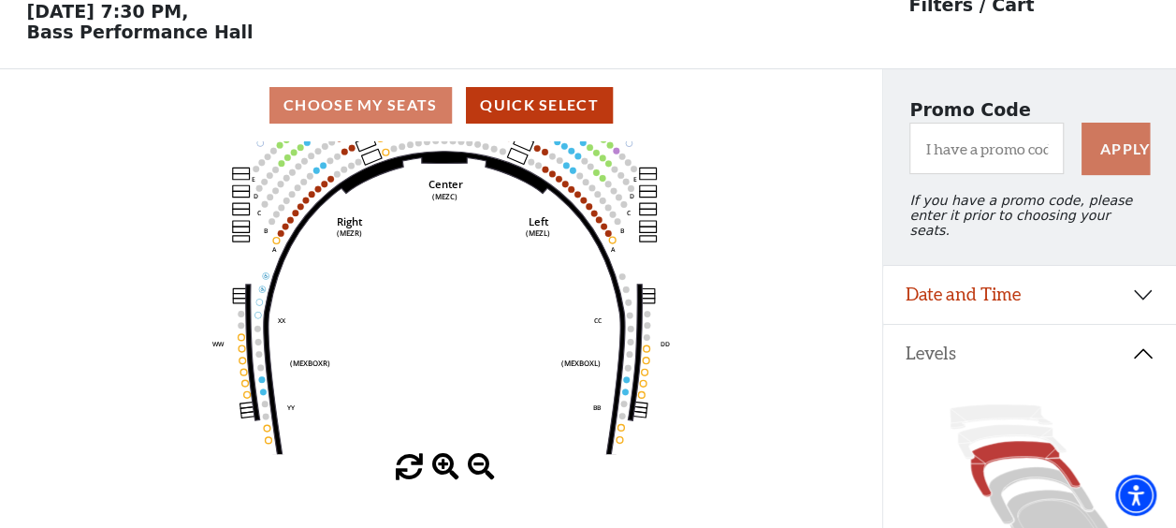
click at [442, 473] on span at bounding box center [445, 467] width 27 height 27
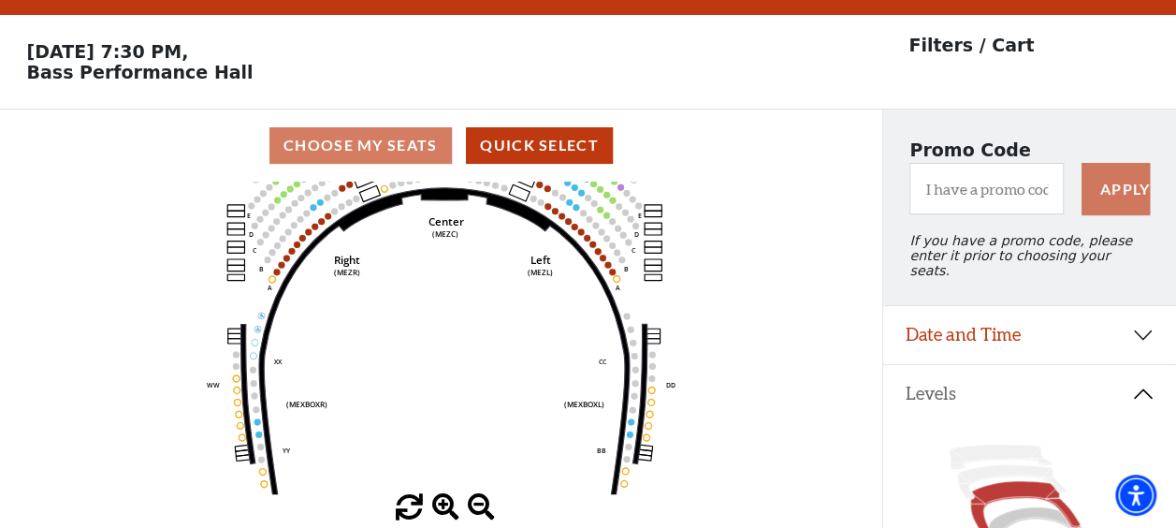
scroll to position [44, 0]
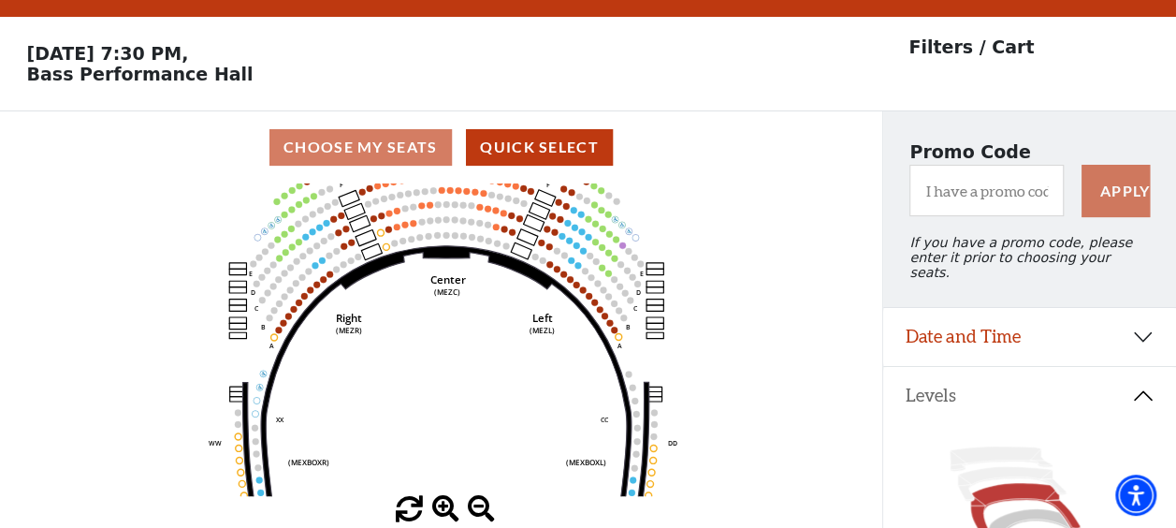
drag, startPoint x: 430, startPoint y: 228, endPoint x: 432, endPoint y: 293, distance: 64.6
click at [432, 286] on text "Center" at bounding box center [448, 279] width 36 height 14
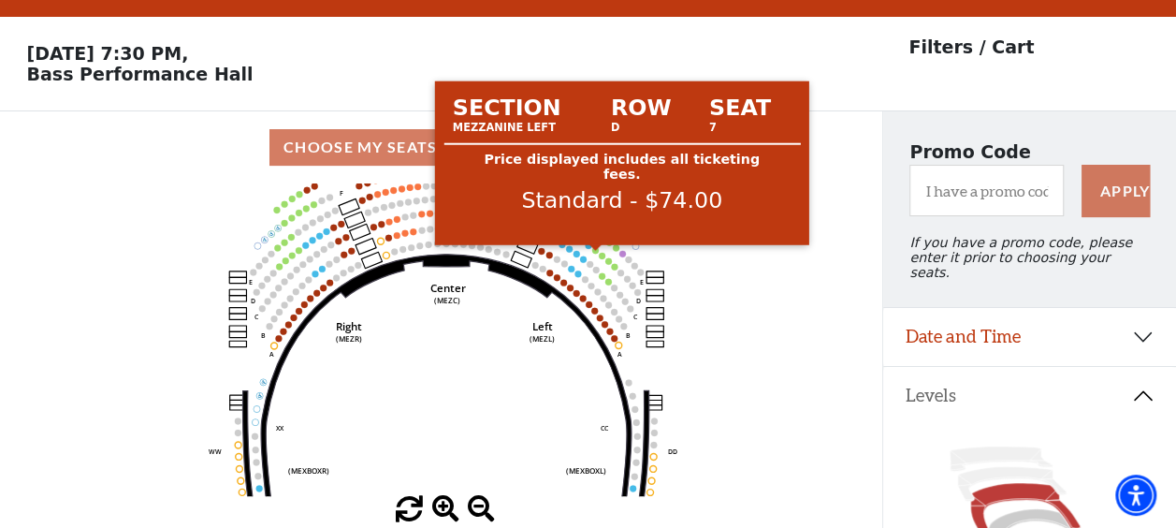
click at [595, 254] on circle at bounding box center [595, 250] width 7 height 7
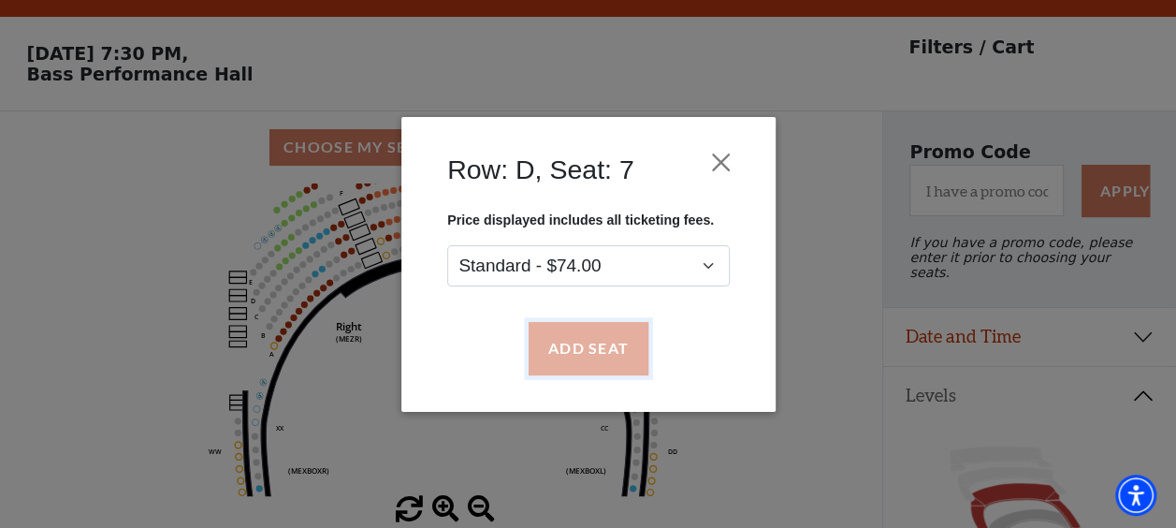
click at [591, 344] on button "Add Seat" at bounding box center [588, 348] width 120 height 52
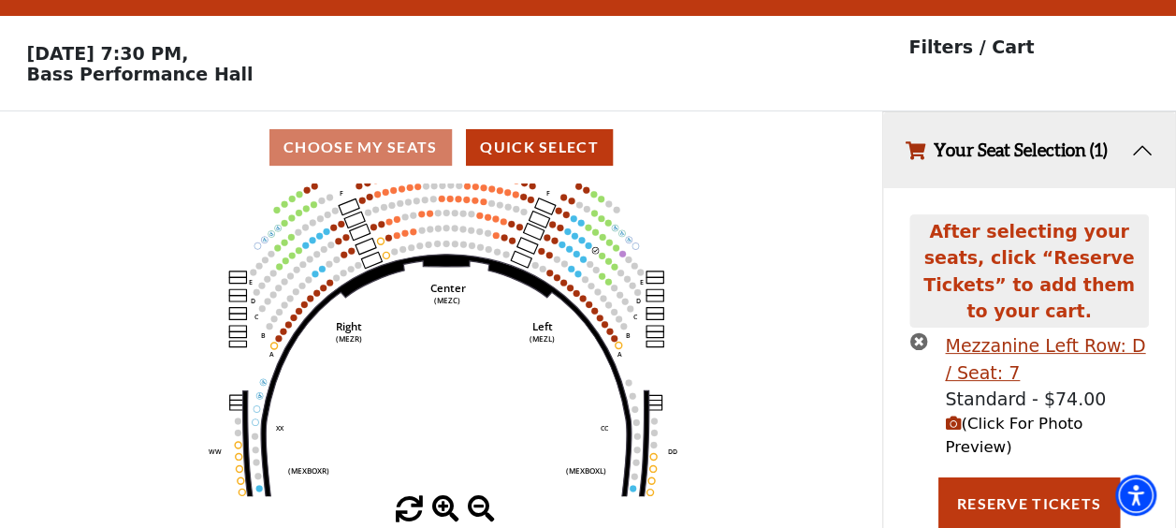
scroll to position [0, 0]
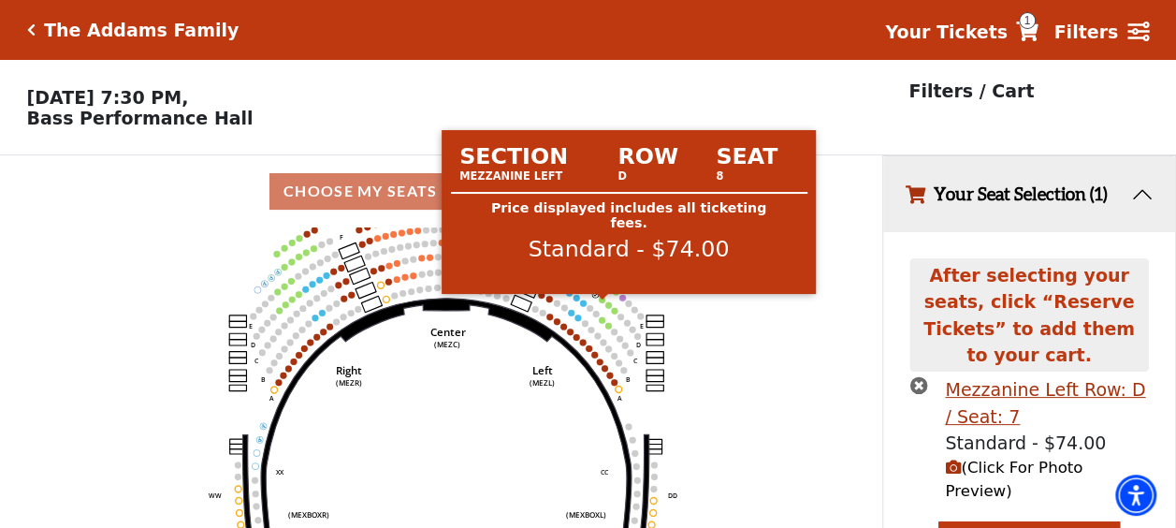
click at [602, 303] on circle at bounding box center [602, 300] width 7 height 7
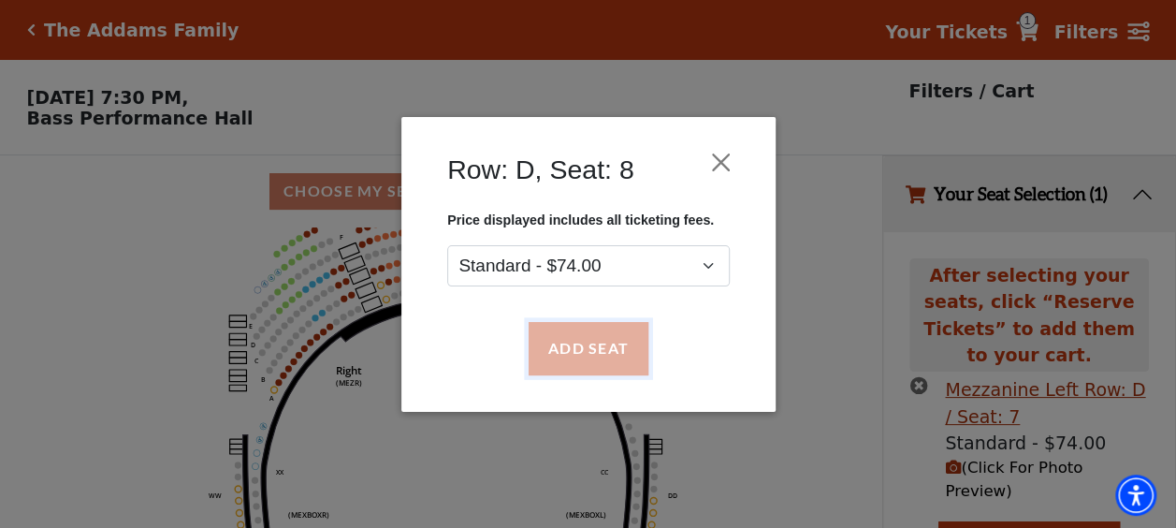
click at [603, 356] on button "Add Seat" at bounding box center [588, 348] width 120 height 52
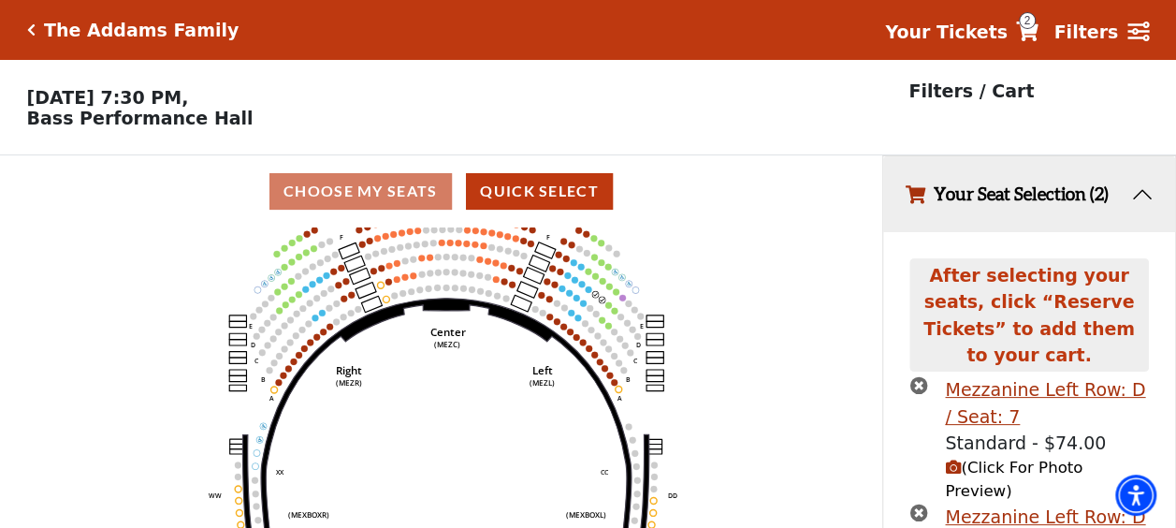
scroll to position [103, 0]
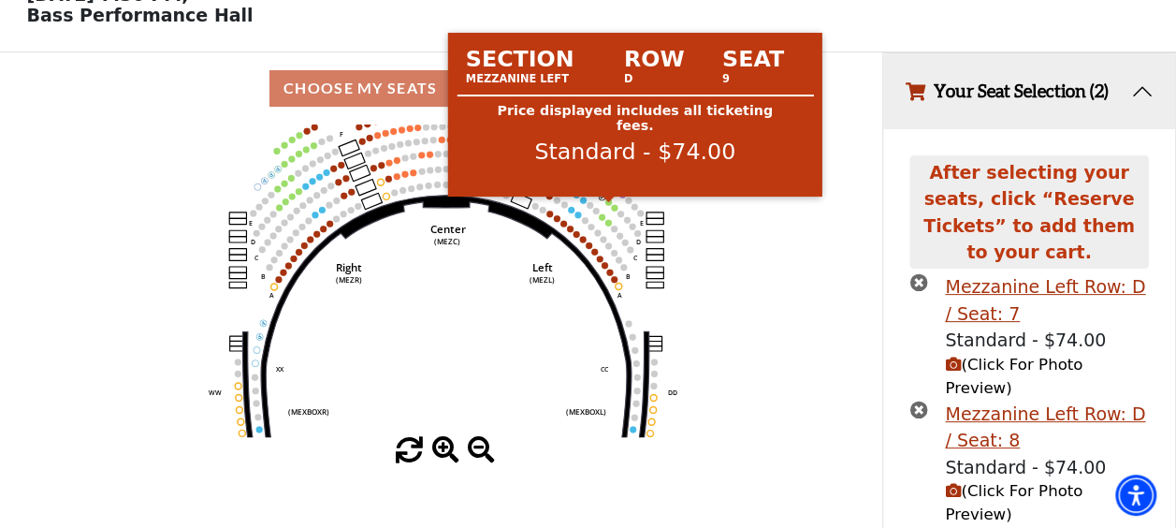
click at [610, 206] on use "Seat Selected" at bounding box center [608, 201] width 7 height 7
click at [608, 205] on circle at bounding box center [608, 201] width 7 height 7
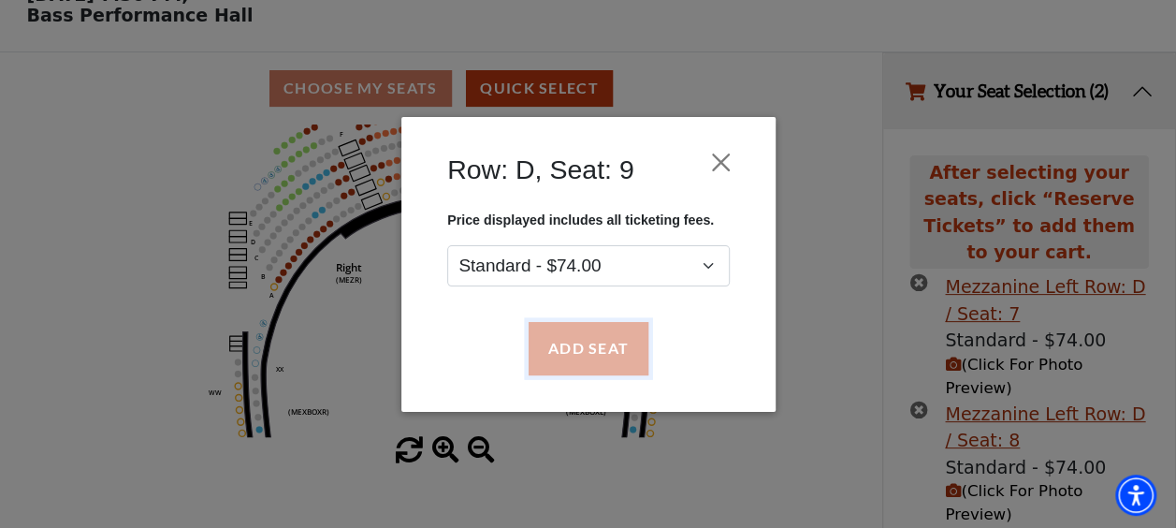
click at [607, 332] on button "Add Seat" at bounding box center [588, 348] width 120 height 52
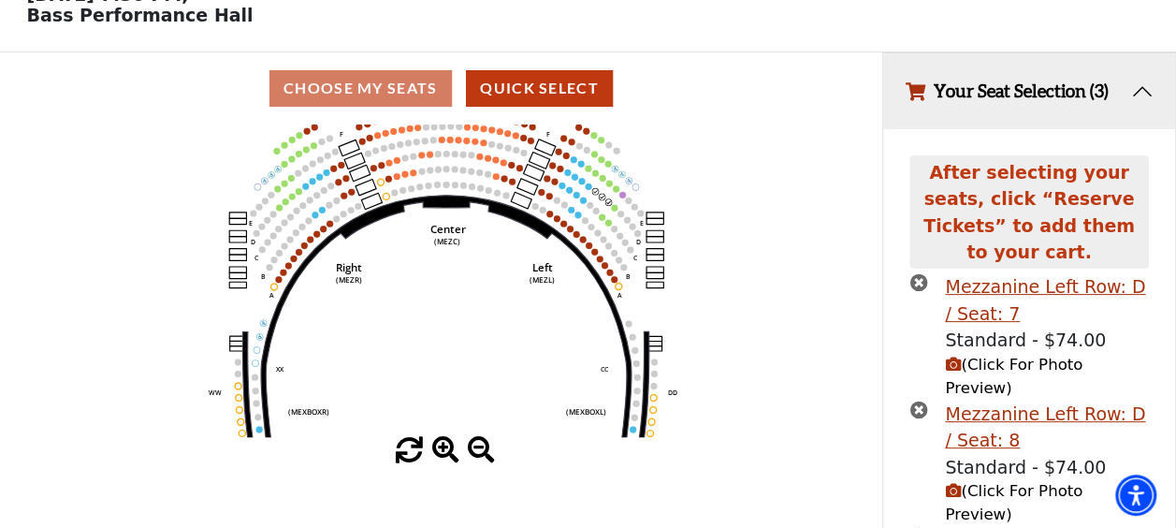
scroll to position [207, 0]
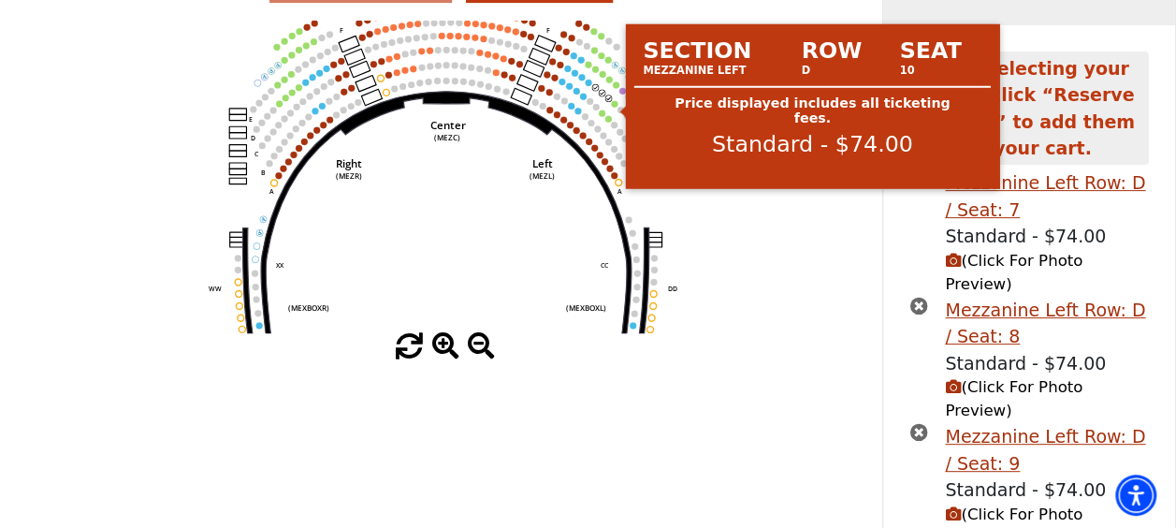
click at [615, 107] on circle at bounding box center [614, 103] width 7 height 7
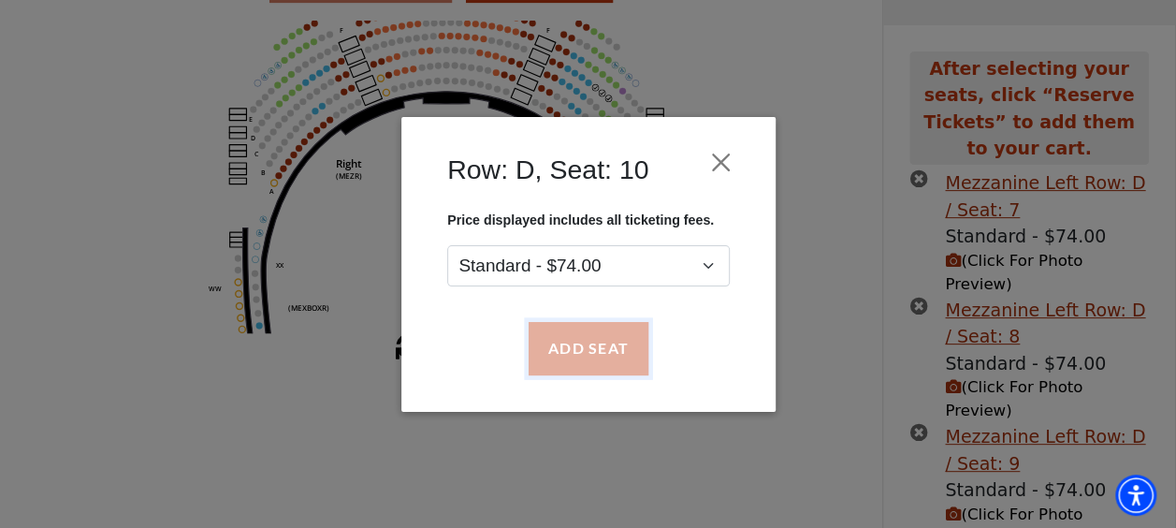
click at [605, 331] on button "Add Seat" at bounding box center [588, 348] width 120 height 52
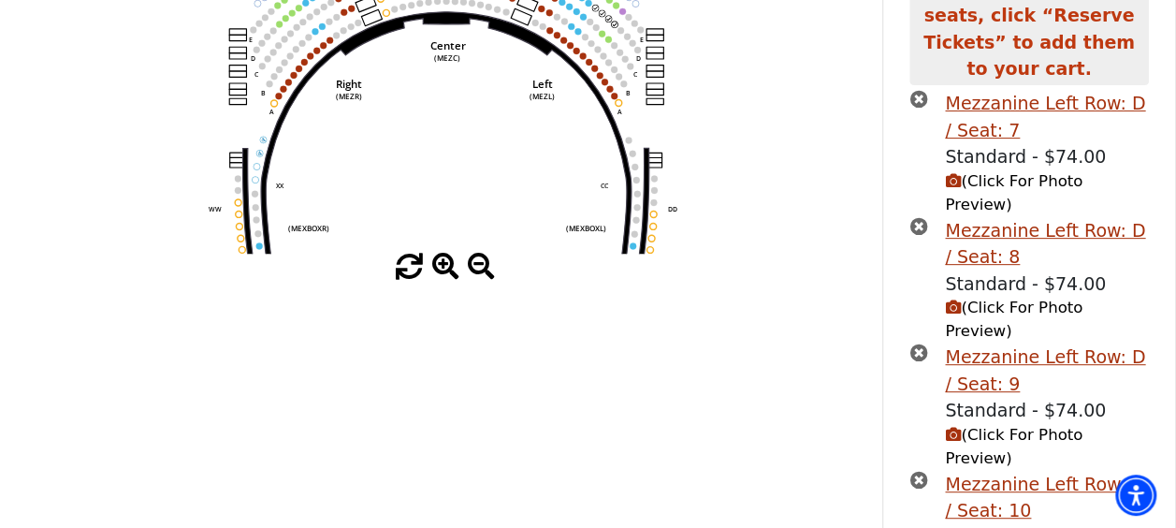
scroll to position [356, 0]
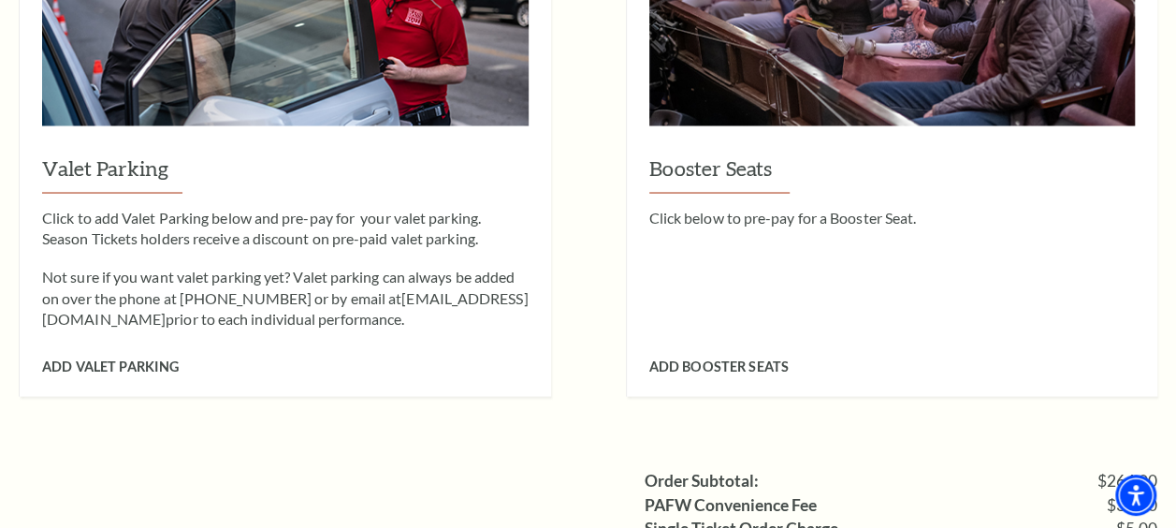
scroll to position [1695, 0]
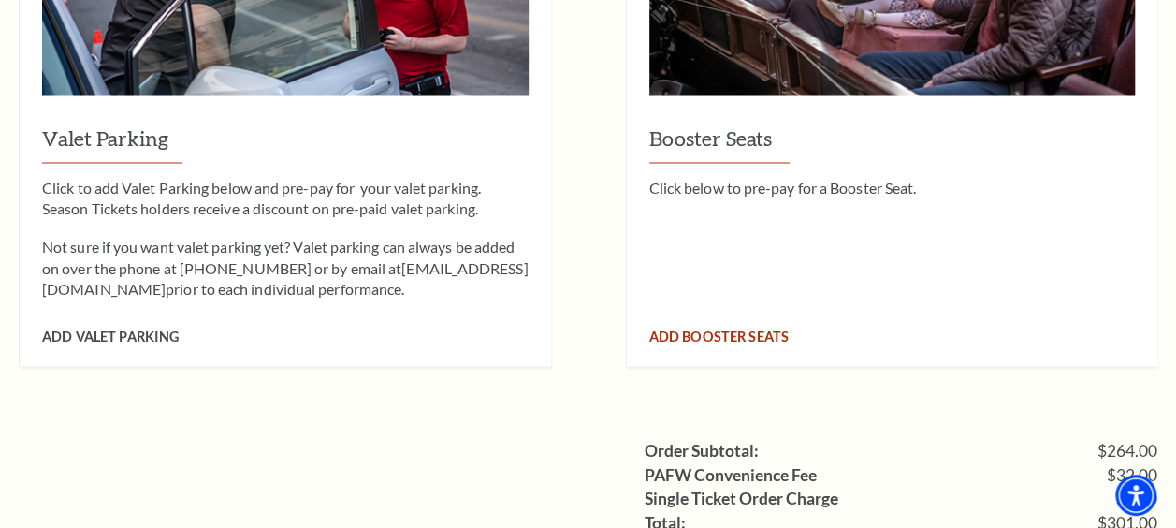
click at [683, 327] on span "Add Booster Seats" at bounding box center [718, 335] width 139 height 16
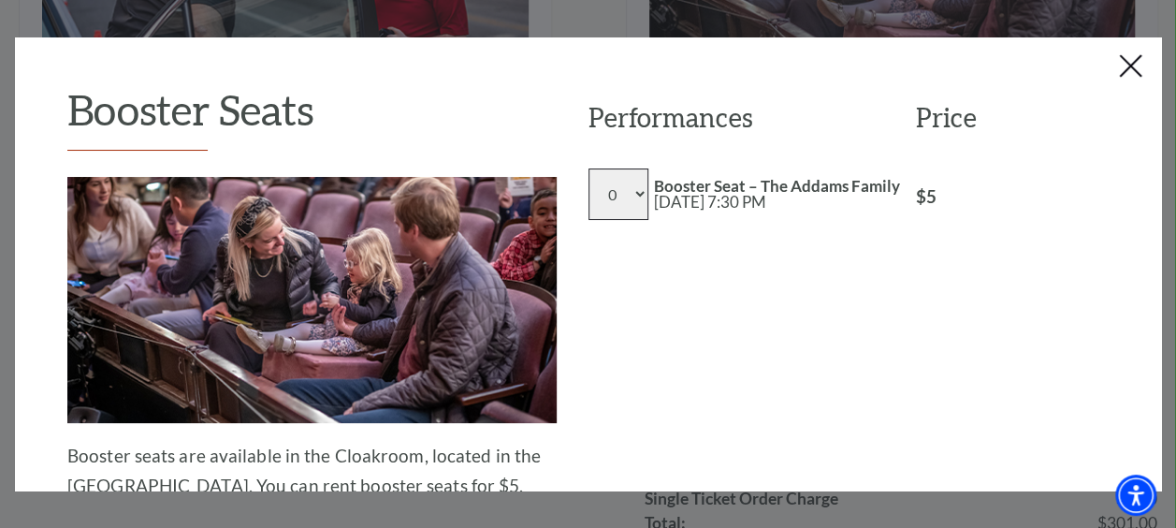
click at [630, 197] on select "0 1 2 3 4 5 6 7 8" at bounding box center [619, 193] width 60 height 51
select select "2"
click at [589, 168] on select "0 1 2 3 4 5 6 7 8" at bounding box center [619, 193] width 60 height 51
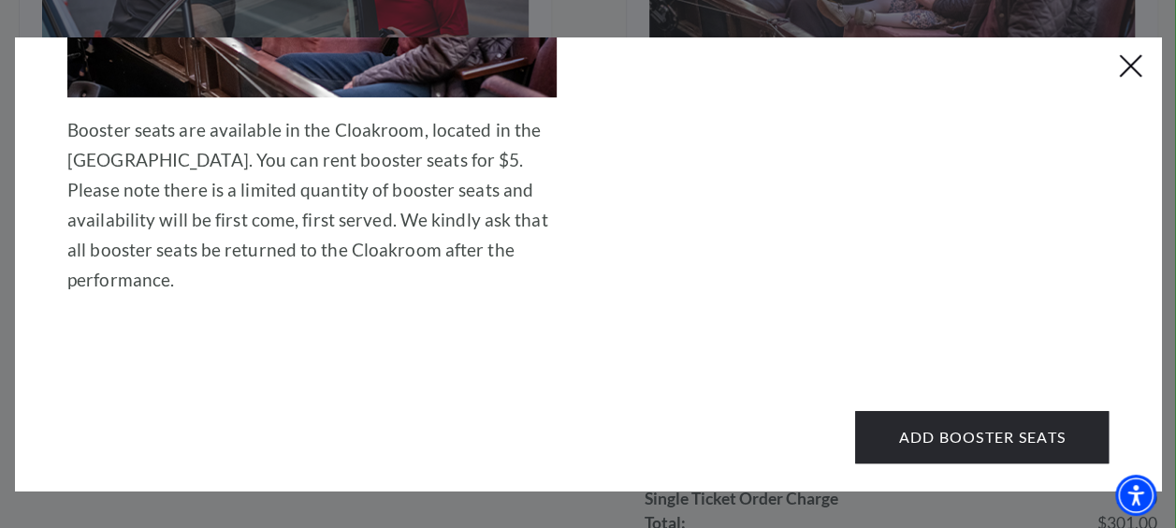
scroll to position [313, 0]
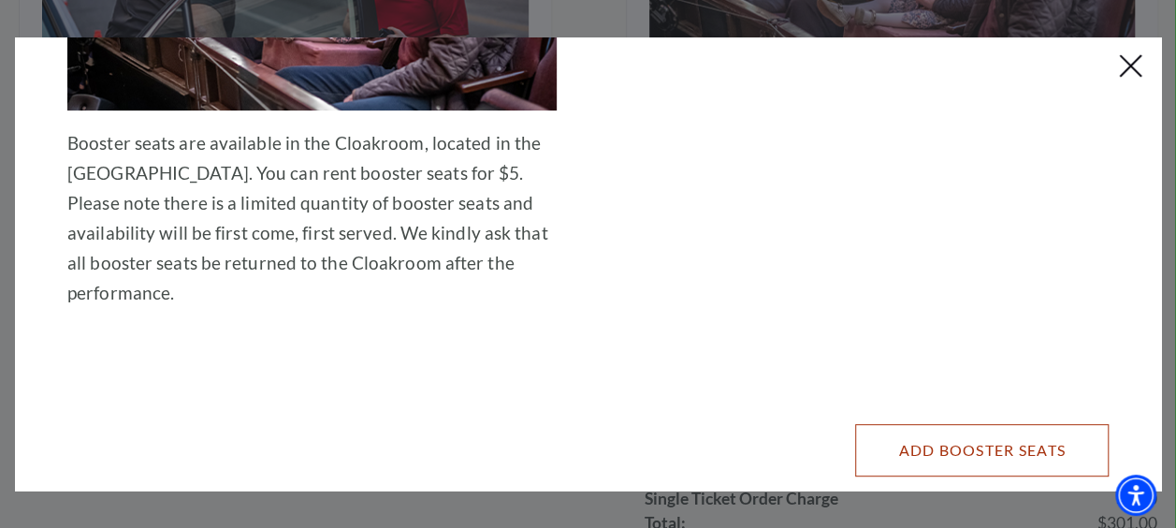
click at [898, 424] on button "Add Booster Seats" at bounding box center [982, 450] width 254 height 52
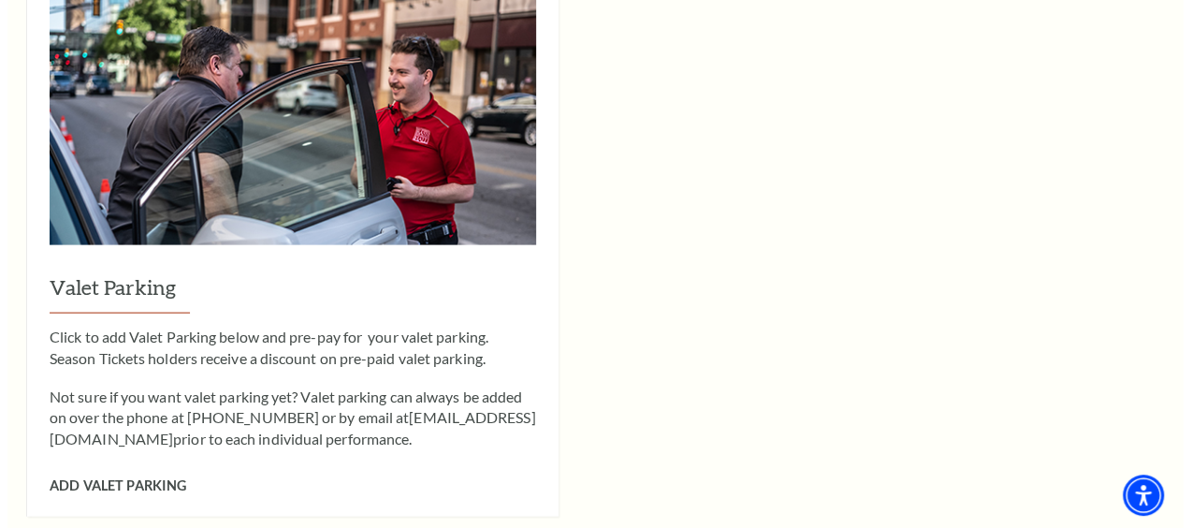
scroll to position [1936, 0]
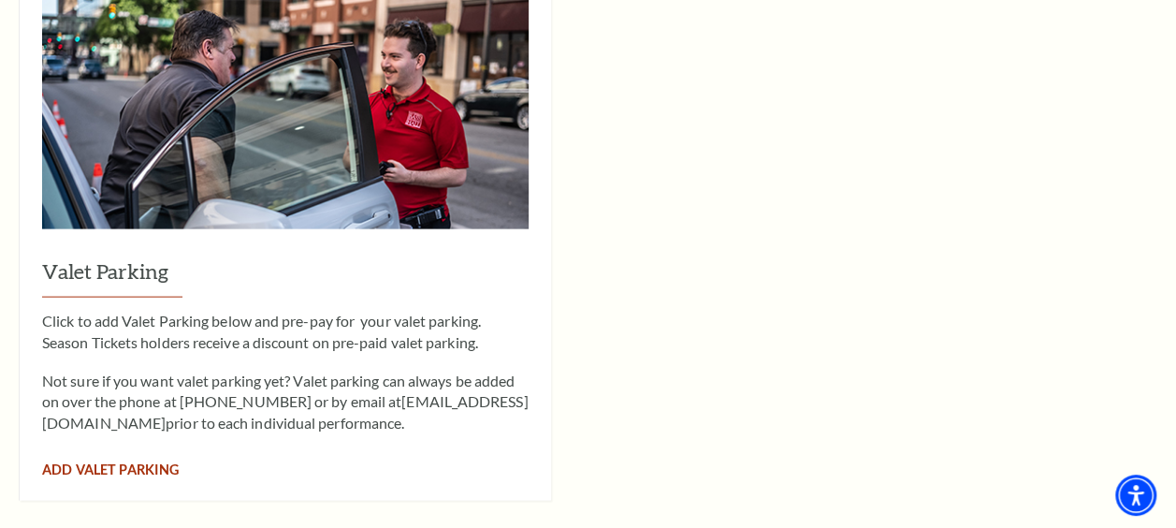
click at [142, 461] on span "Add Valet Parking" at bounding box center [110, 469] width 137 height 16
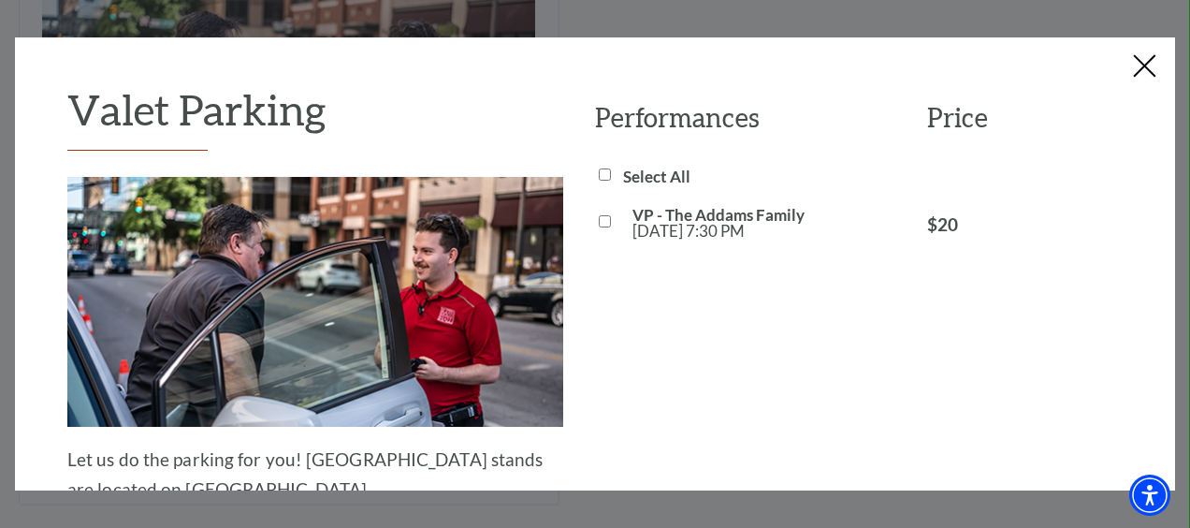
click at [599, 224] on input "VP - The Addams Family Fri, Oct 24 7:30 PM" at bounding box center [605, 221] width 12 height 12
checkbox input "true"
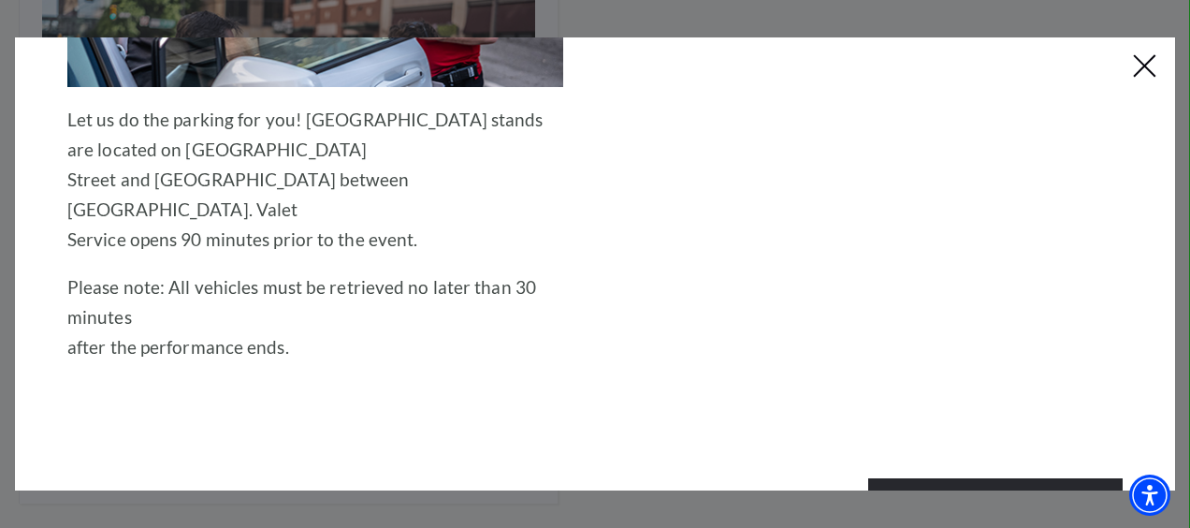
scroll to position [438, 0]
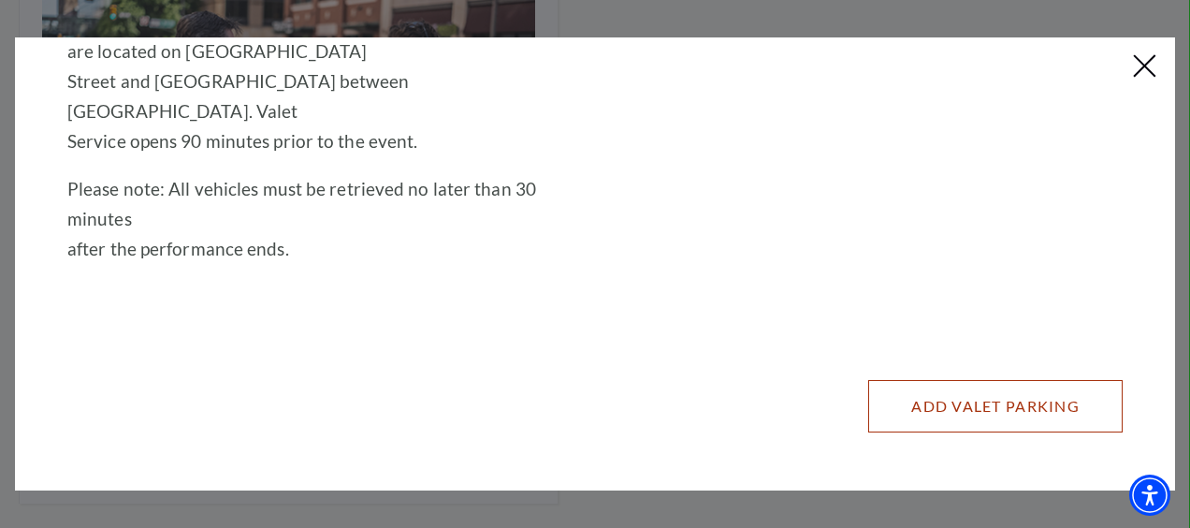
click at [950, 416] on button "Add Valet Parking" at bounding box center [995, 406] width 255 height 52
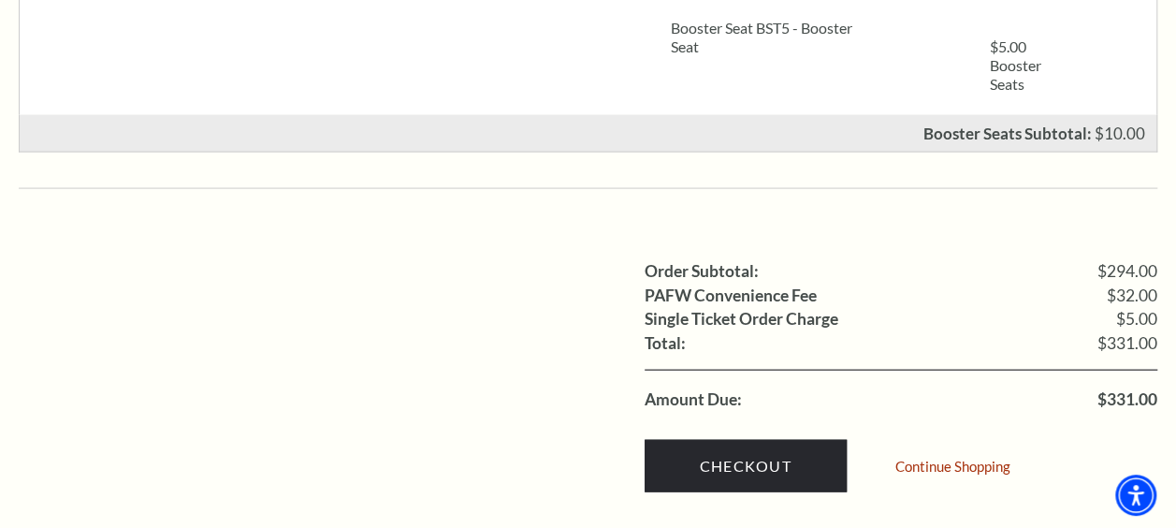
scroll to position [1854, 0]
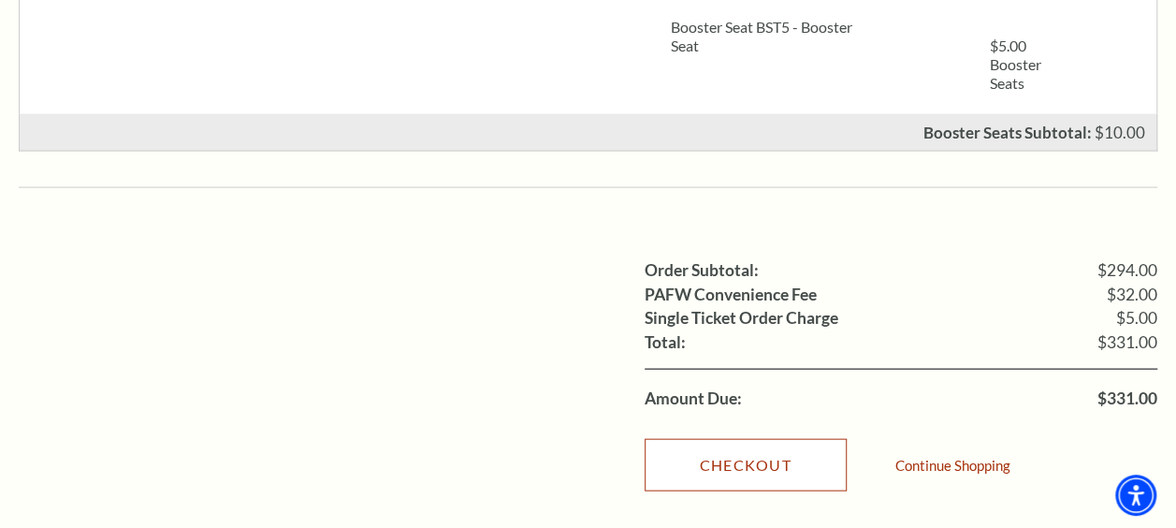
click at [733, 439] on link "Checkout" at bounding box center [746, 465] width 202 height 52
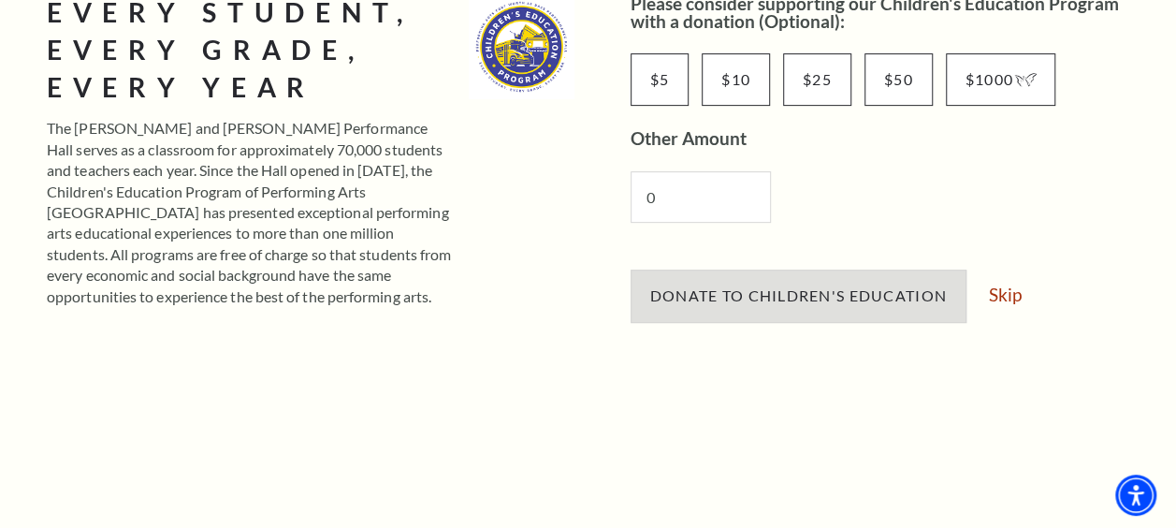
scroll to position [344, 0]
click at [1005, 286] on link "Skip" at bounding box center [1005, 293] width 33 height 18
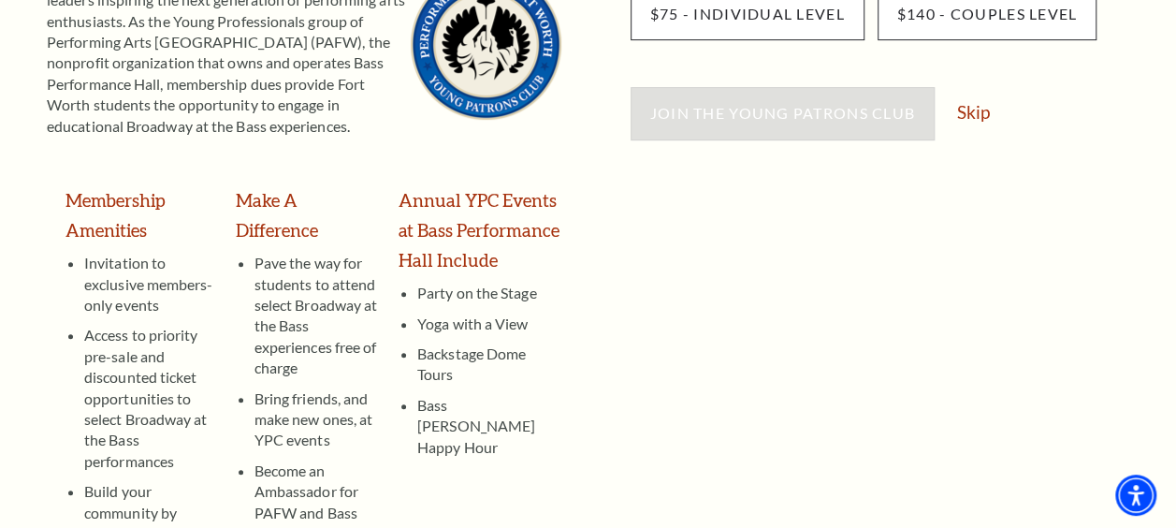
scroll to position [371, 0]
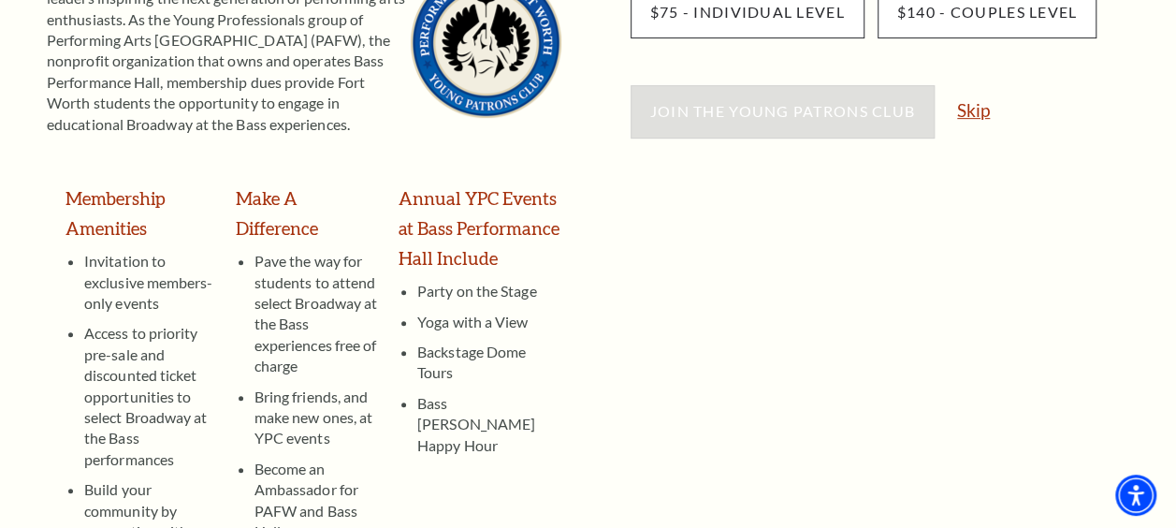
click at [981, 112] on link "Skip" at bounding box center [973, 110] width 33 height 18
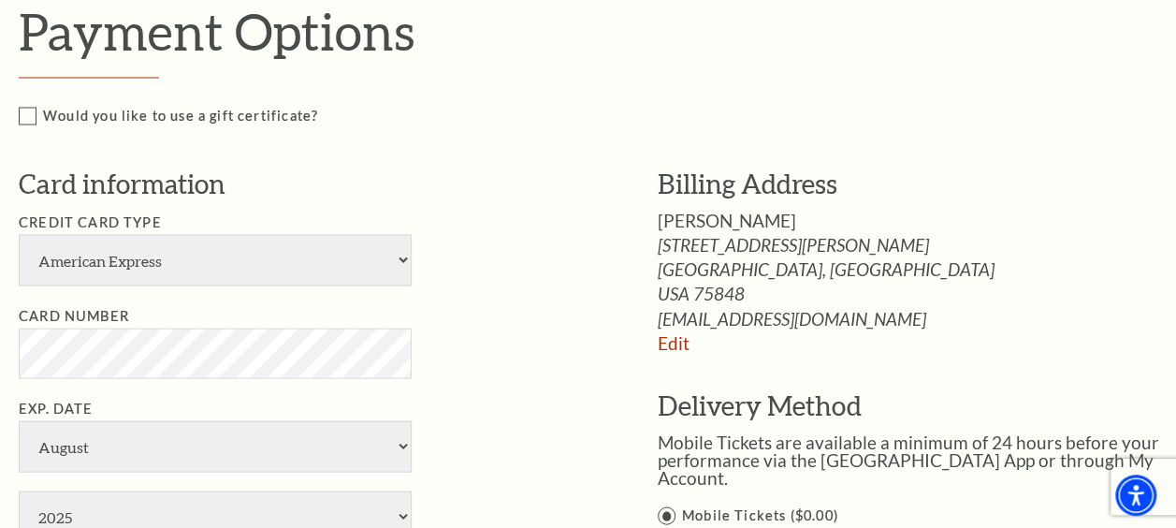
scroll to position [1692, 0]
click at [233, 286] on ul "Credit Card Type American Express Visa Master Card Discover Card Number Exp. Da…" at bounding box center [310, 469] width 583 height 518
click at [232, 271] on select "American Express Visa Master Card Discover" at bounding box center [215, 258] width 393 height 51
select select "24"
click at [19, 233] on select "American Express Visa Master Card Discover" at bounding box center [215, 258] width 393 height 51
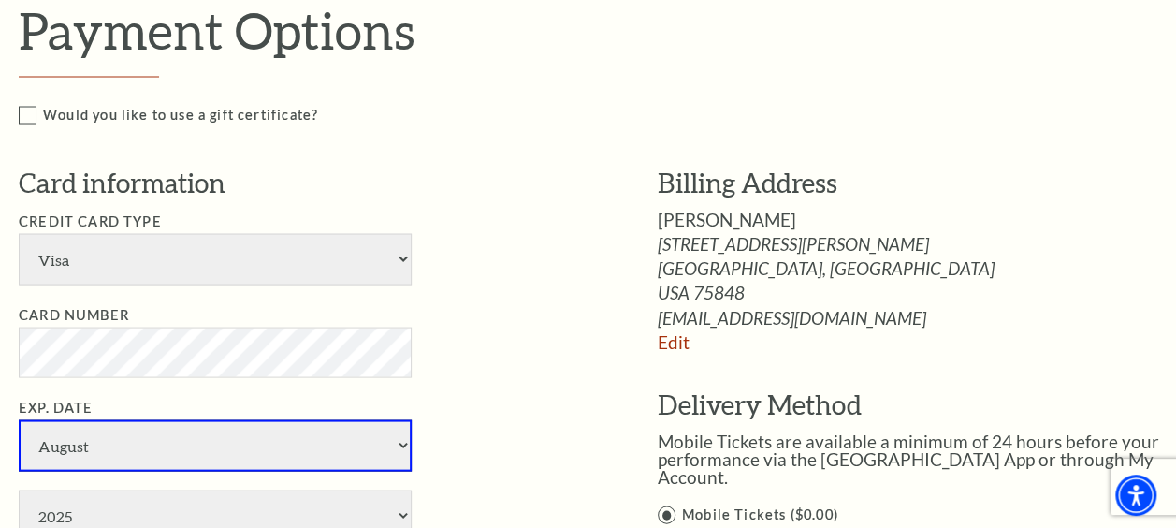
click at [135, 444] on select "January February March April May June July August September October November De…" at bounding box center [215, 444] width 393 height 51
select select "4"
click at [19, 419] on select "January February March April May June July August September October November De…" at bounding box center [215, 444] width 393 height 51
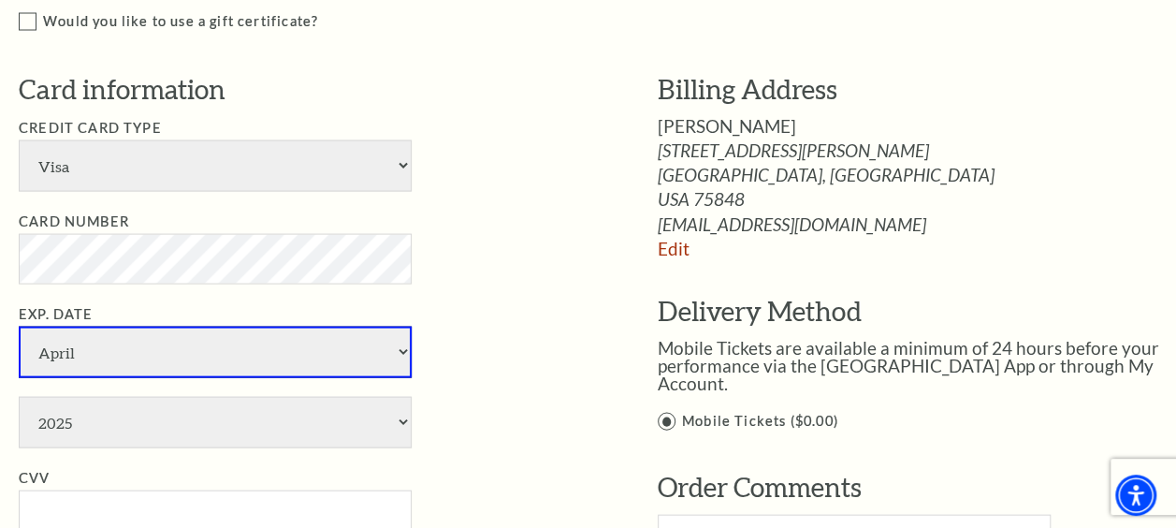
scroll to position [1785, 0]
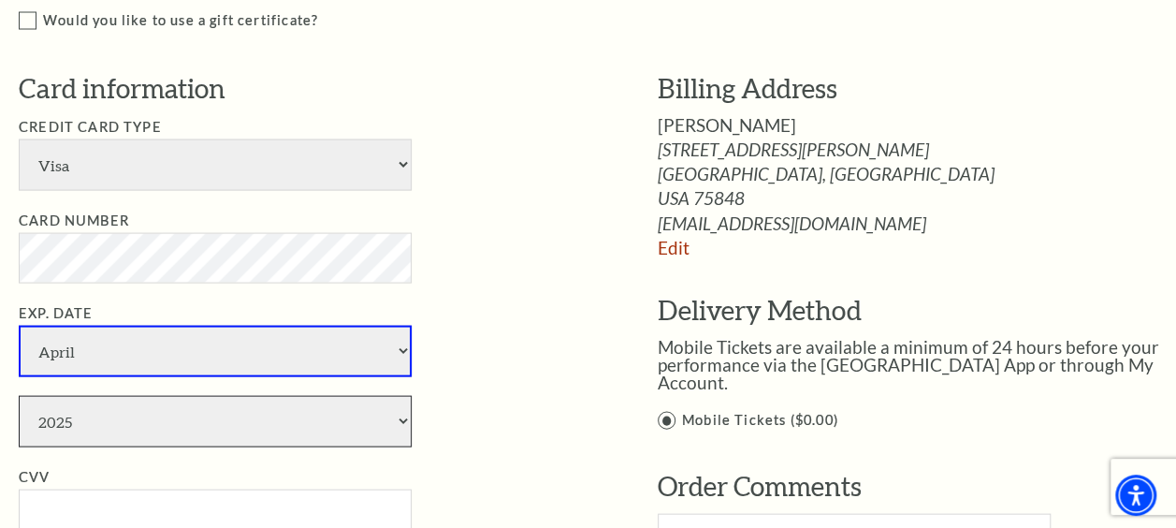
click at [157, 417] on select "2025 2026 2027 2028 2029 2030 2031 2032 2033 2034" at bounding box center [215, 421] width 393 height 51
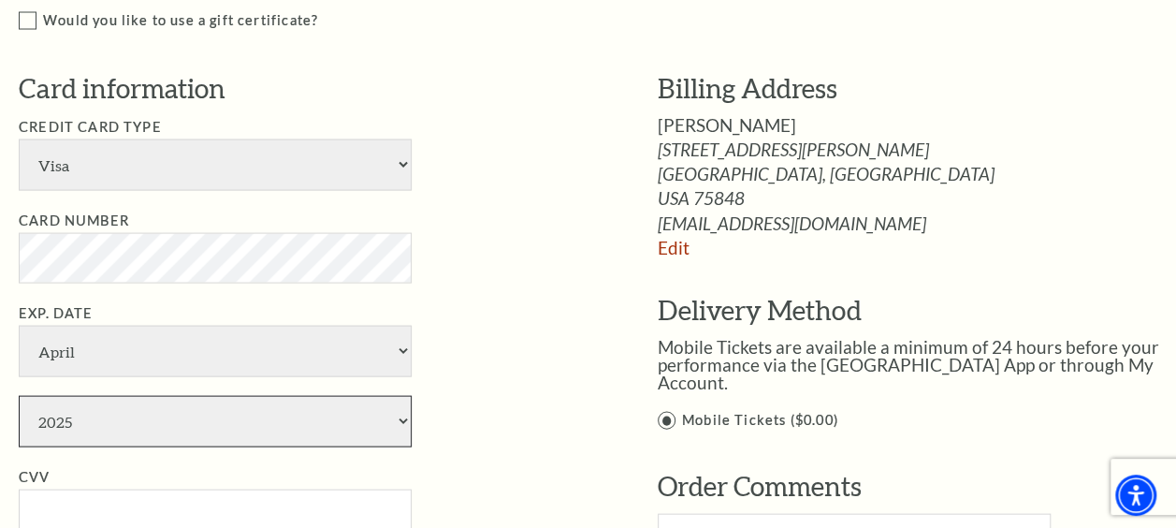
select select "2028"
click at [19, 396] on select "2025 2026 2027 2028 2029 2030 2031 2032 2033 2034" at bounding box center [215, 421] width 393 height 51
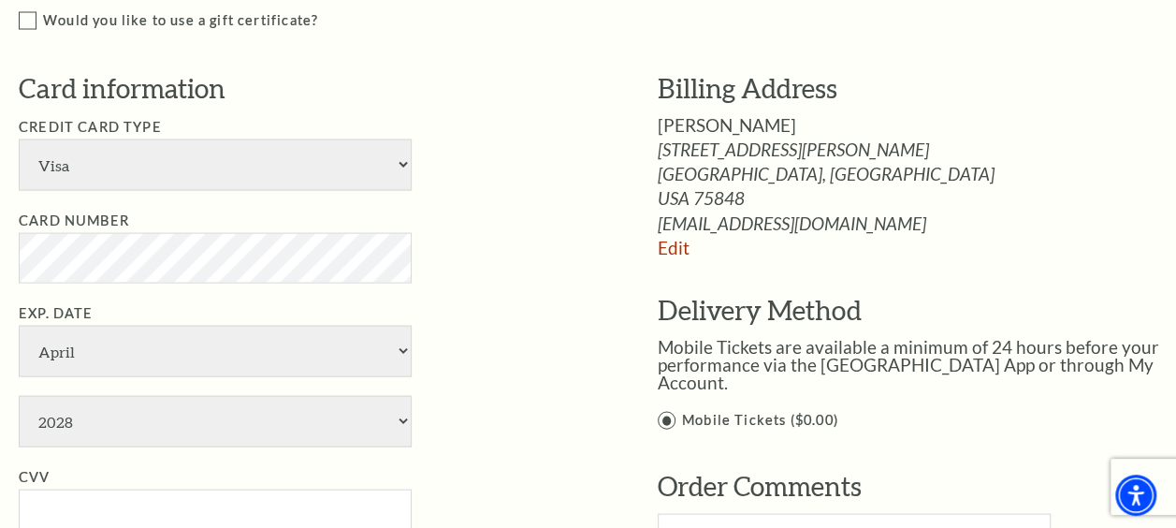
click at [478, 329] on li "Exp. Date January February March April May June July August September October N…" at bounding box center [310, 374] width 583 height 145
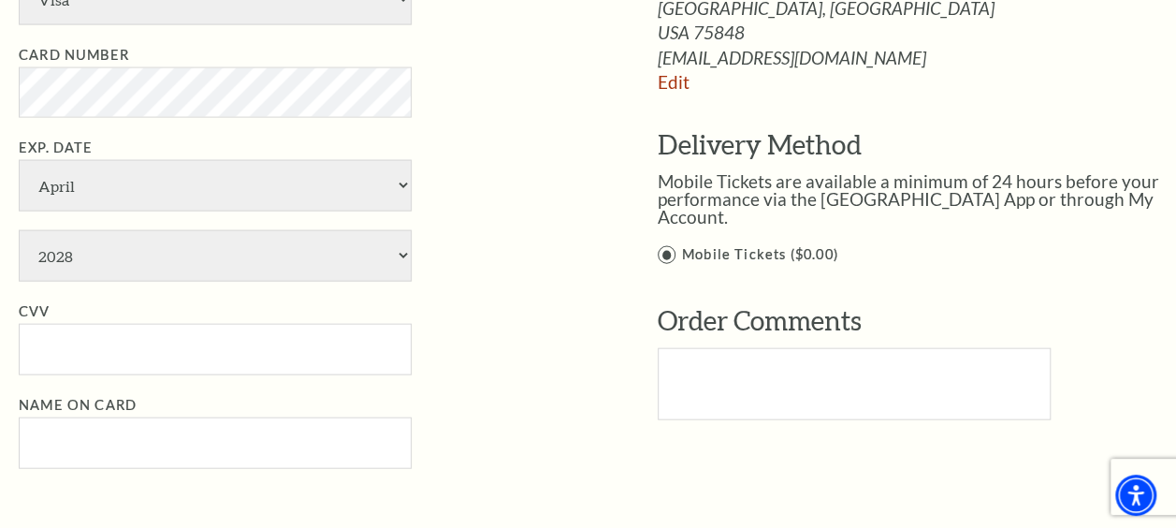
scroll to position [1954, 0]
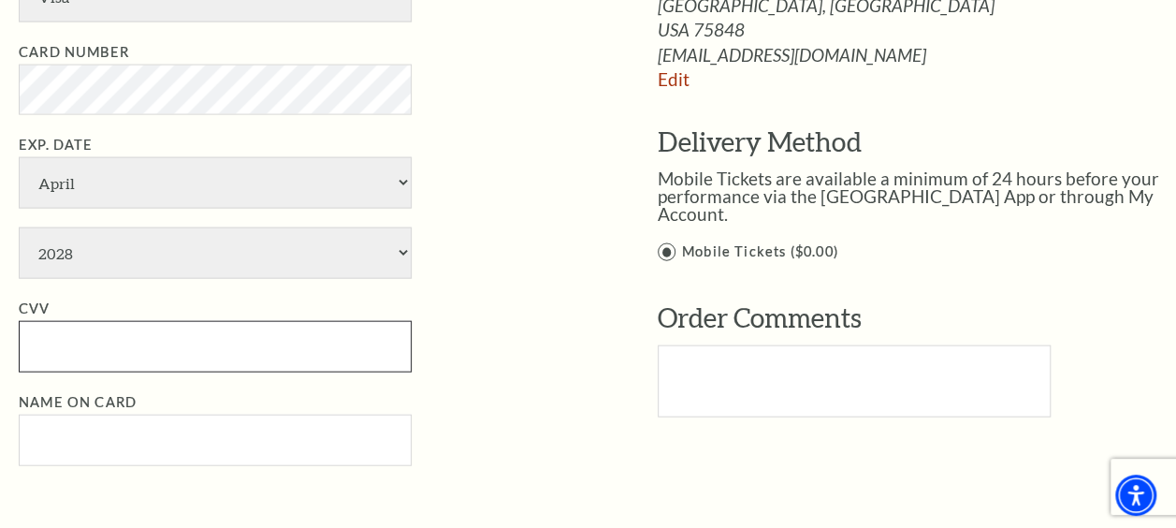
click at [304, 337] on input "CVV" at bounding box center [215, 346] width 393 height 51
type input "400"
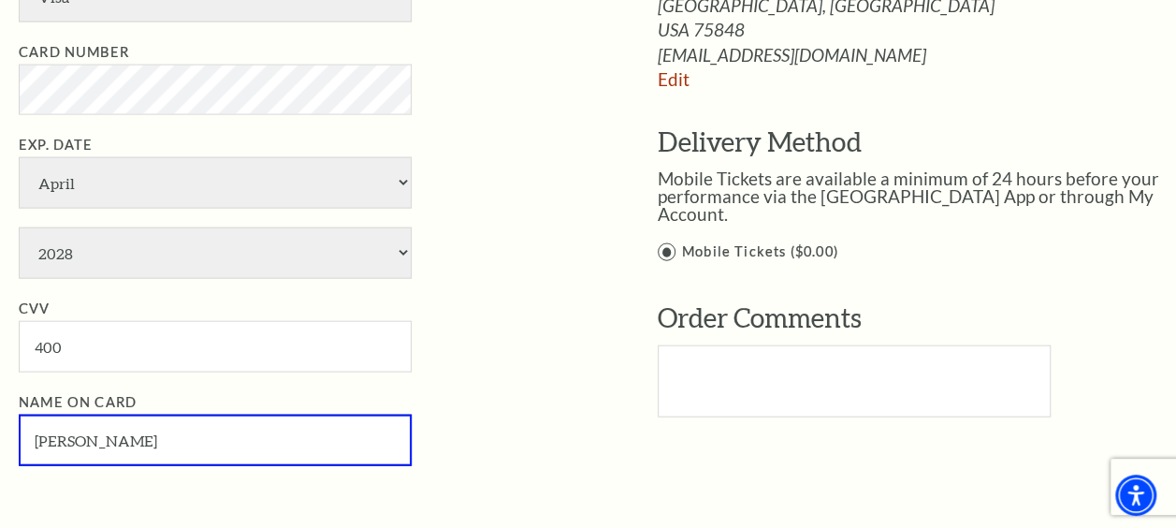
type input "[PERSON_NAME]"
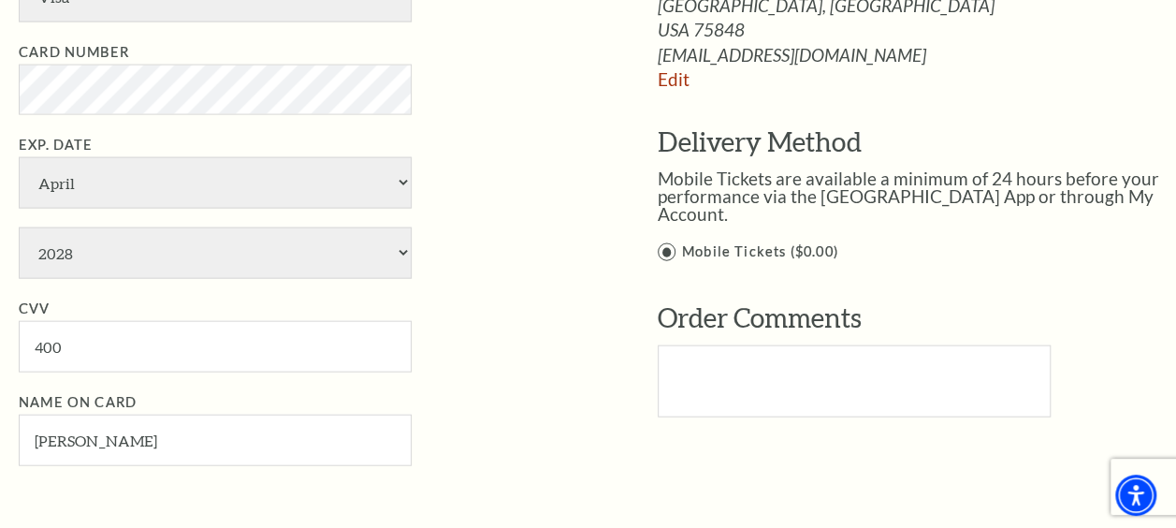
click at [472, 391] on li "Name on Card Heather Dusenberry" at bounding box center [310, 428] width 583 height 75
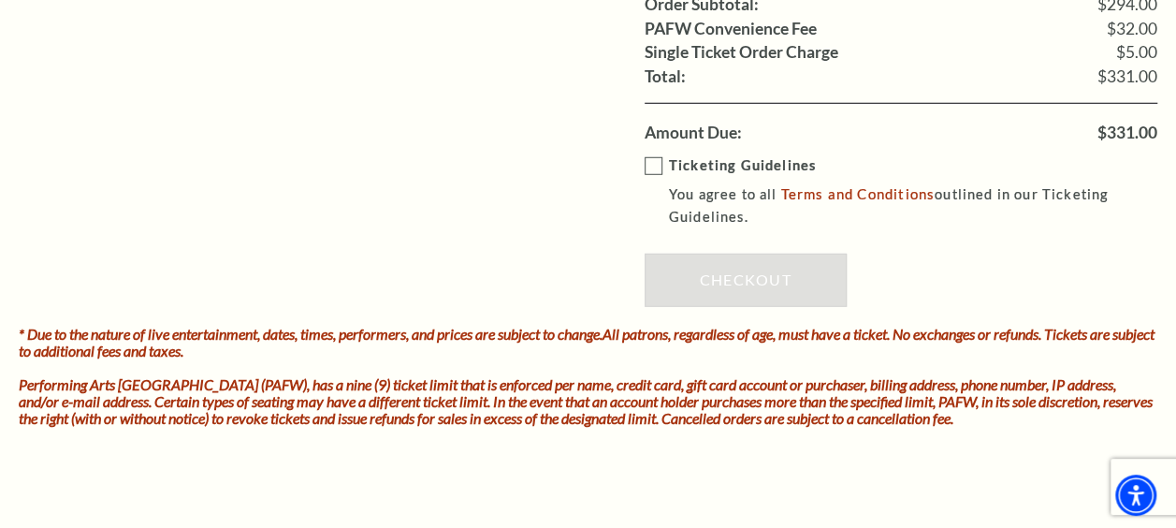
scroll to position [2553, 0]
click at [651, 155] on label "Ticketing Guidelines You agree to all Terms and Conditions outlined in our Tick…" at bounding box center [915, 190] width 540 height 75
click at [0, 0] on input "Ticketing Guidelines You agree to all Terms and Conditions outlined in our Tick…" at bounding box center [0, 0] width 0 height 0
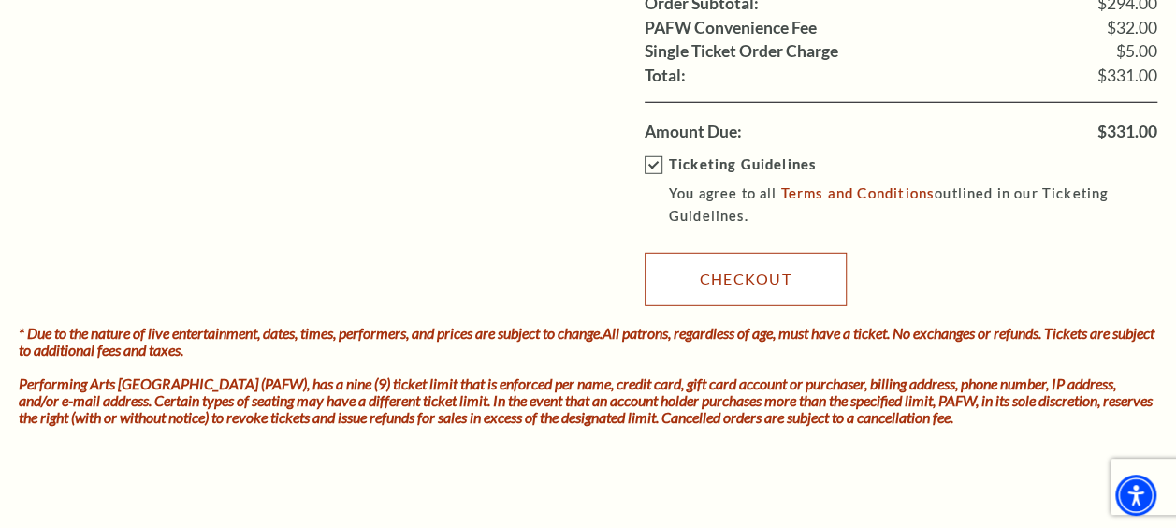
click at [702, 254] on link "Checkout" at bounding box center [746, 279] width 202 height 52
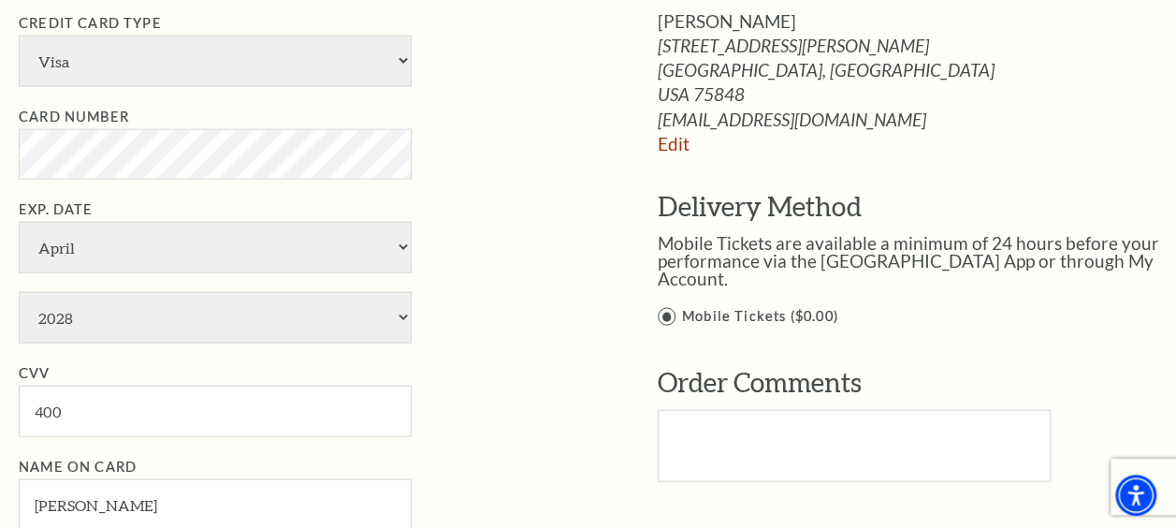
scroll to position [1859, 0]
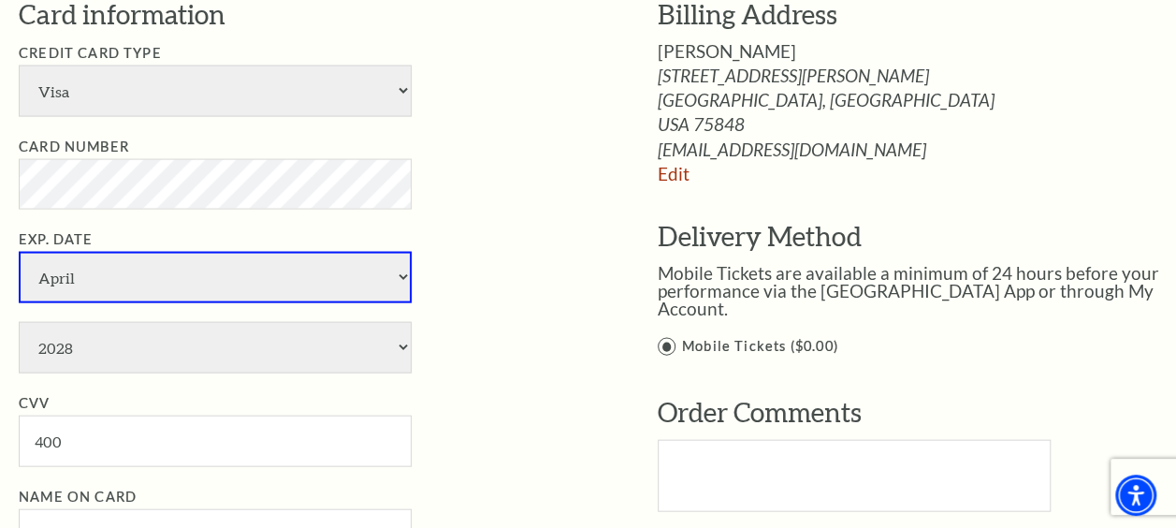
click at [487, 432] on li "CVV 400" at bounding box center [310, 429] width 583 height 75
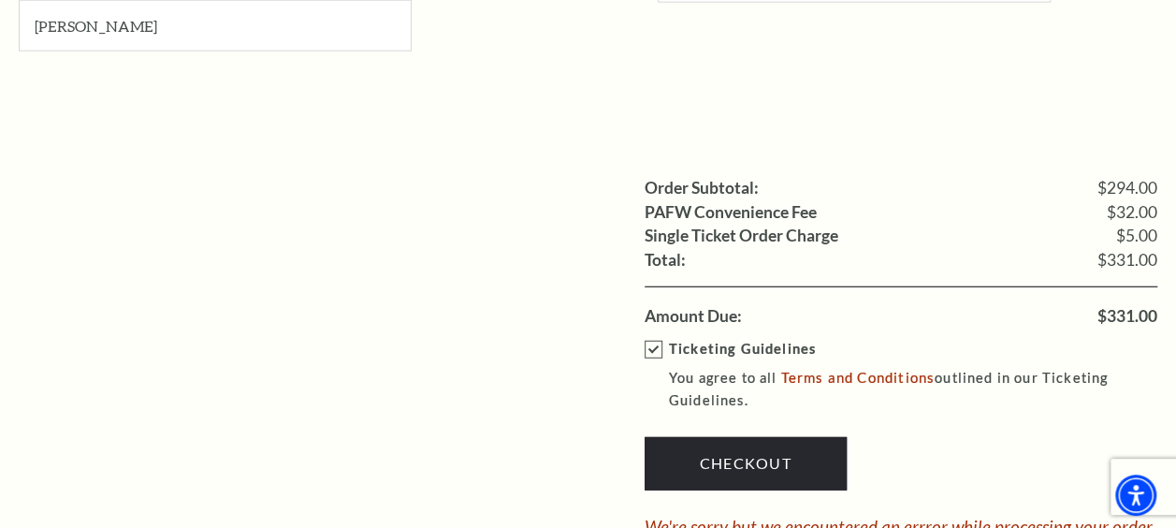
scroll to position [2370, 0]
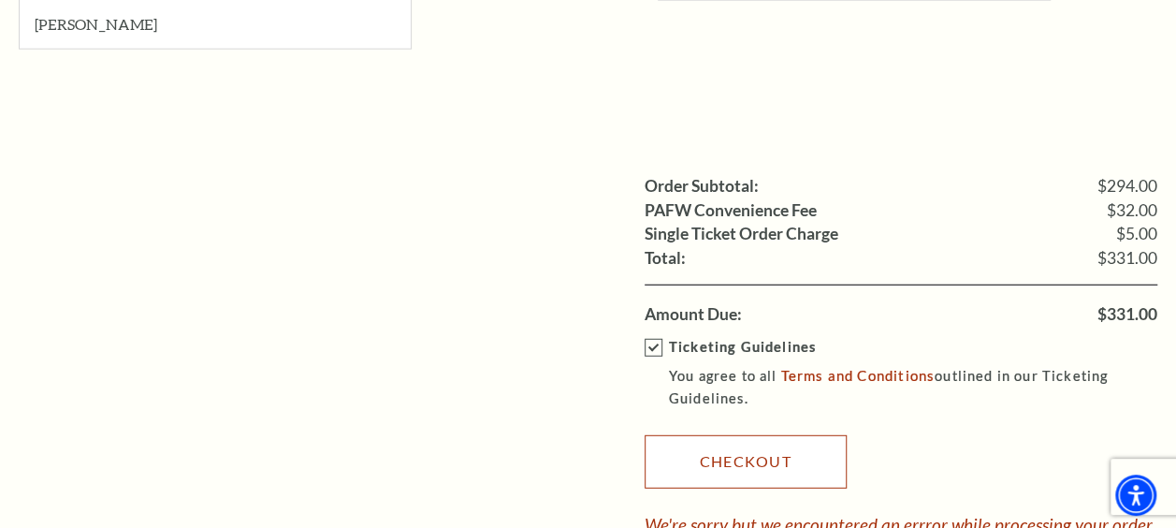
click at [757, 478] on link "Checkout" at bounding box center [746, 461] width 202 height 52
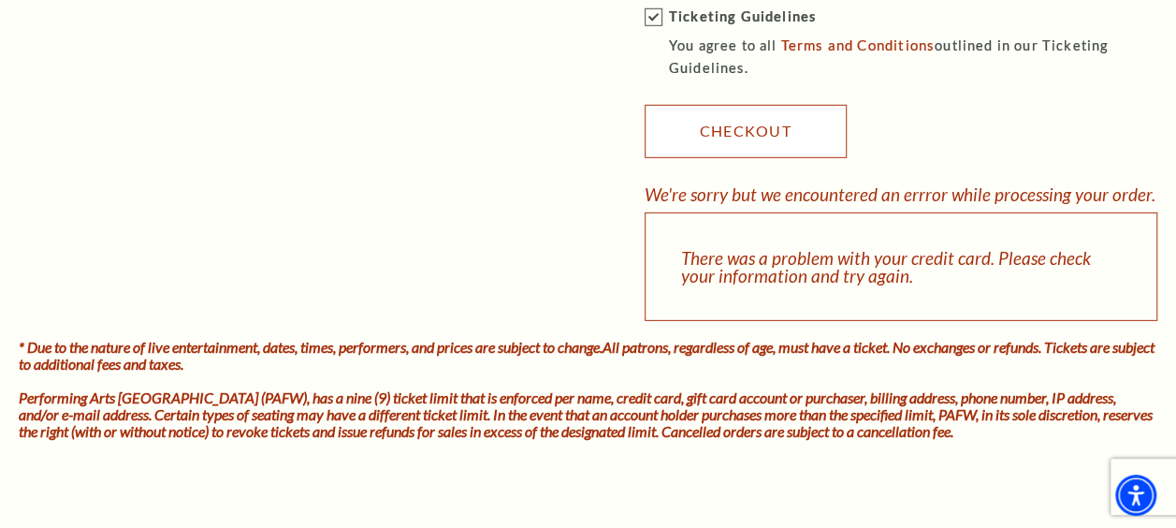
scroll to position [2701, 0]
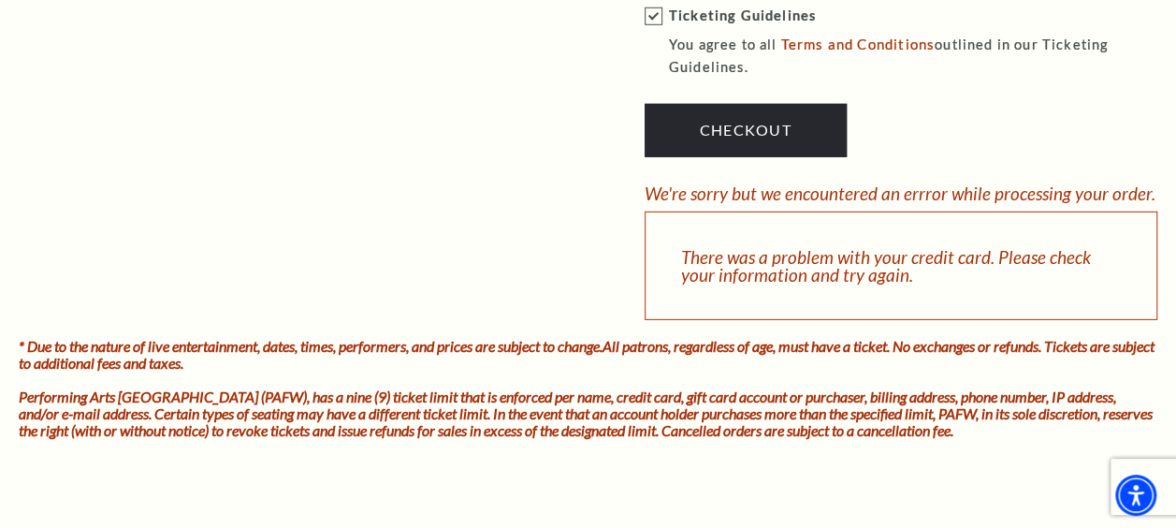
click at [687, 254] on div "There was a problem with your credit card. Please check your information and tr…" at bounding box center [902, 265] width 514 height 109
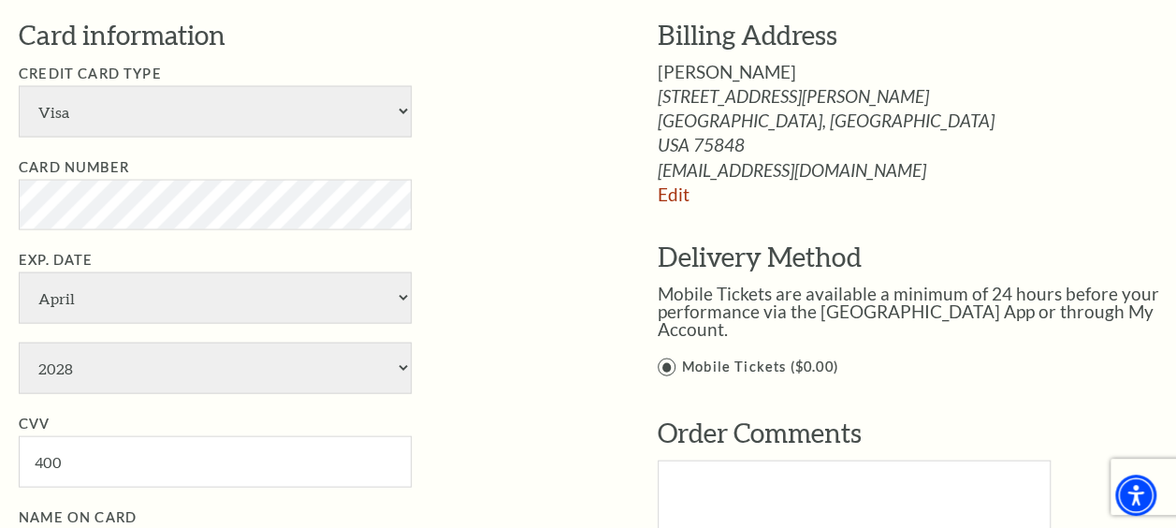
scroll to position [1840, 0]
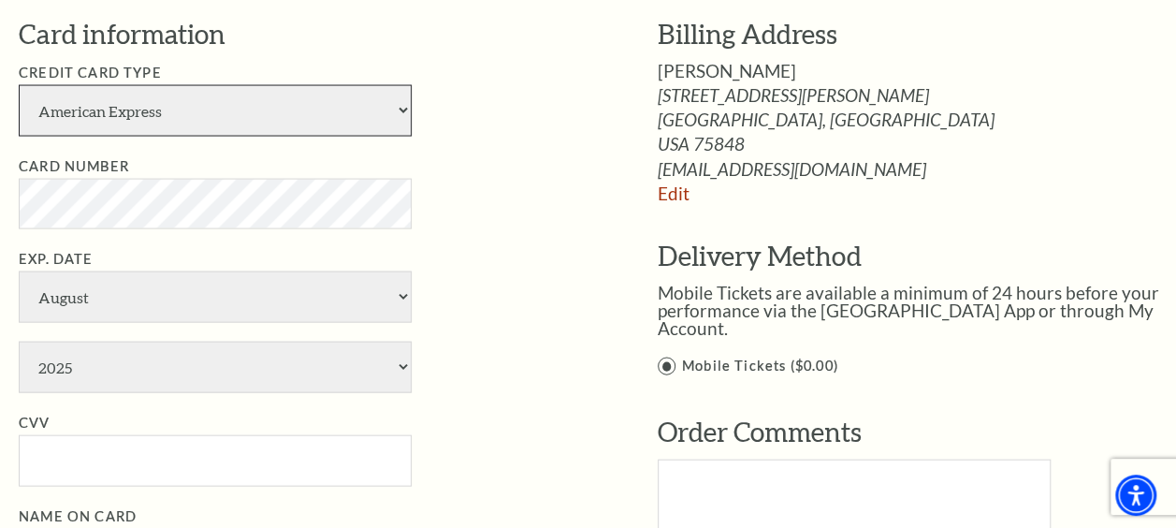
click at [286, 114] on select "American Express Visa Master Card Discover" at bounding box center [215, 110] width 393 height 51
select select "24"
click at [19, 85] on select "American Express Visa Master Card Discover" at bounding box center [215, 110] width 393 height 51
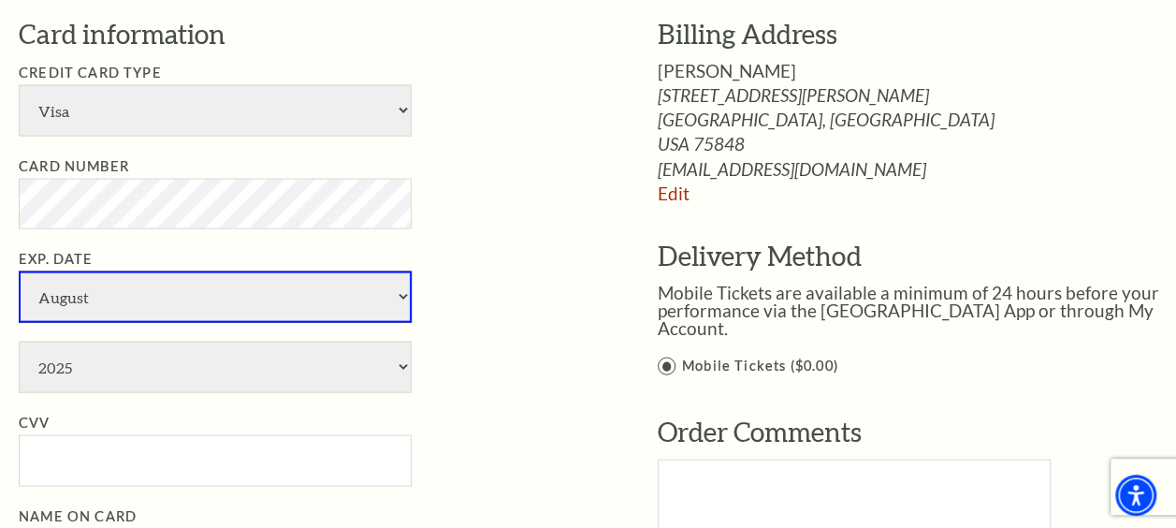
click at [198, 311] on select "January February March April May June July August September October November De…" at bounding box center [215, 296] width 393 height 51
select select "4"
click at [19, 271] on select "January February March April May June July August September October November De…" at bounding box center [215, 296] width 393 height 51
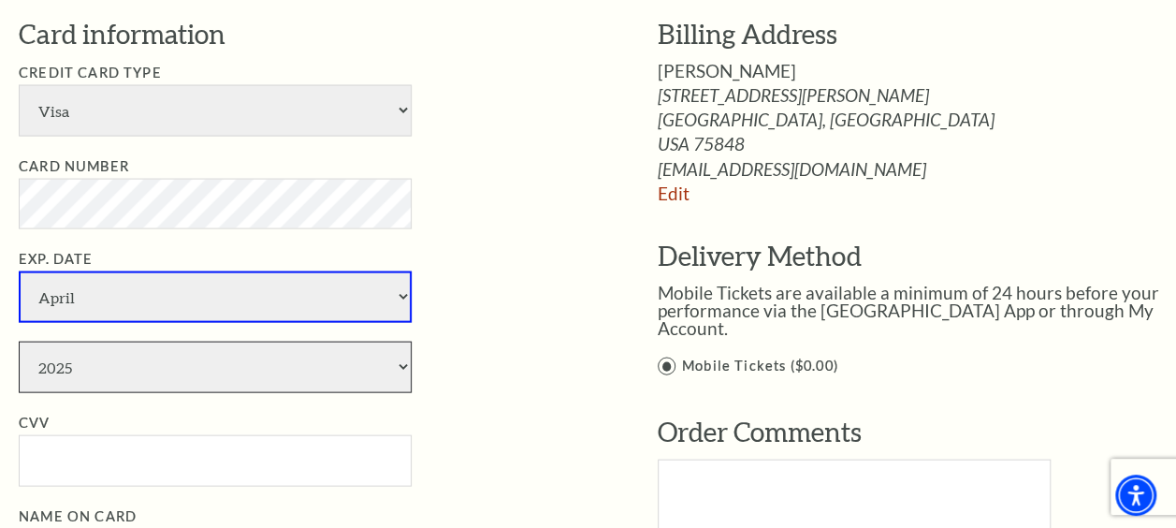
click at [75, 363] on select "2025 2026 2027 2028 2029 2030 2031 2032 2033 2034" at bounding box center [215, 367] width 393 height 51
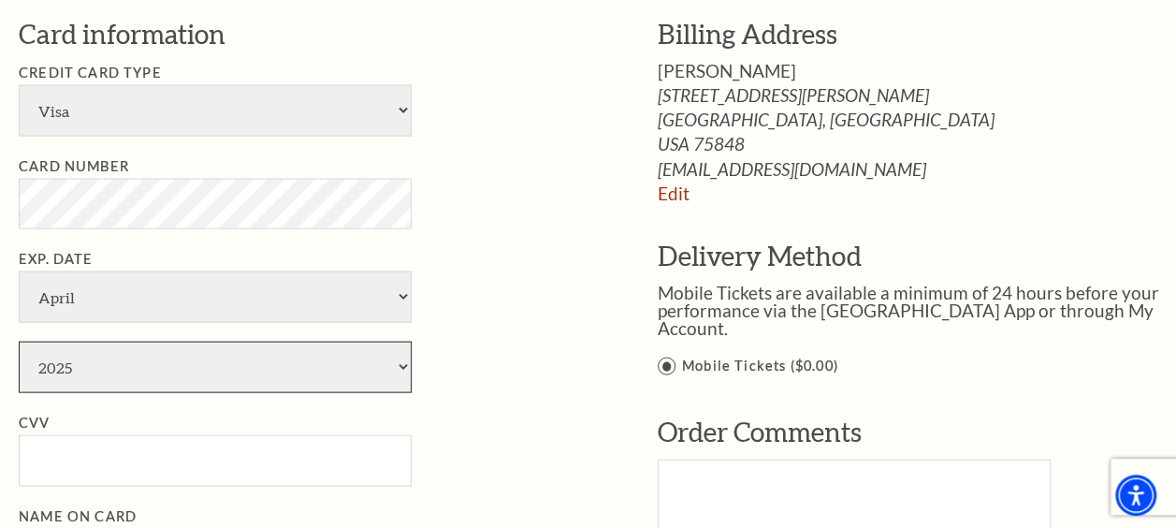
select select "2028"
click at [19, 342] on select "2025 2026 2027 2028 2029 2030 2031 2032 2033 2034" at bounding box center [215, 367] width 393 height 51
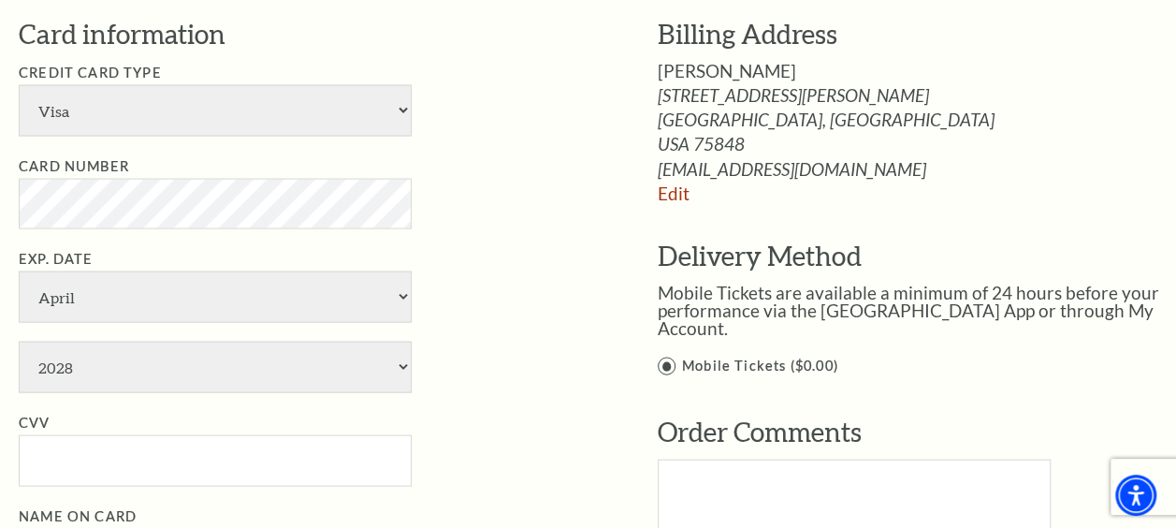
click at [83, 428] on li "CVV" at bounding box center [310, 449] width 583 height 75
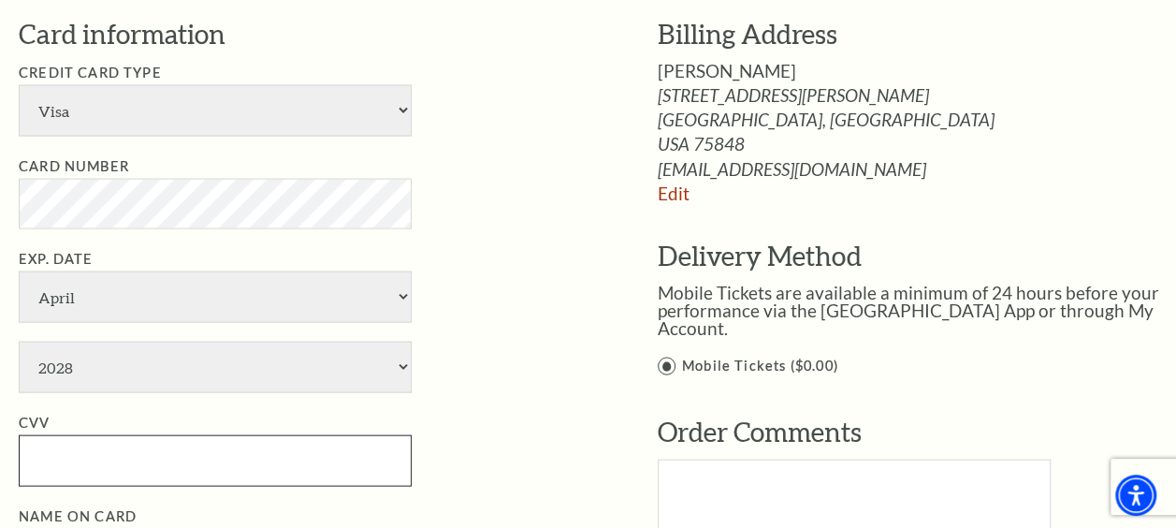
click at [87, 449] on input "CVV" at bounding box center [215, 460] width 393 height 51
type input "400"
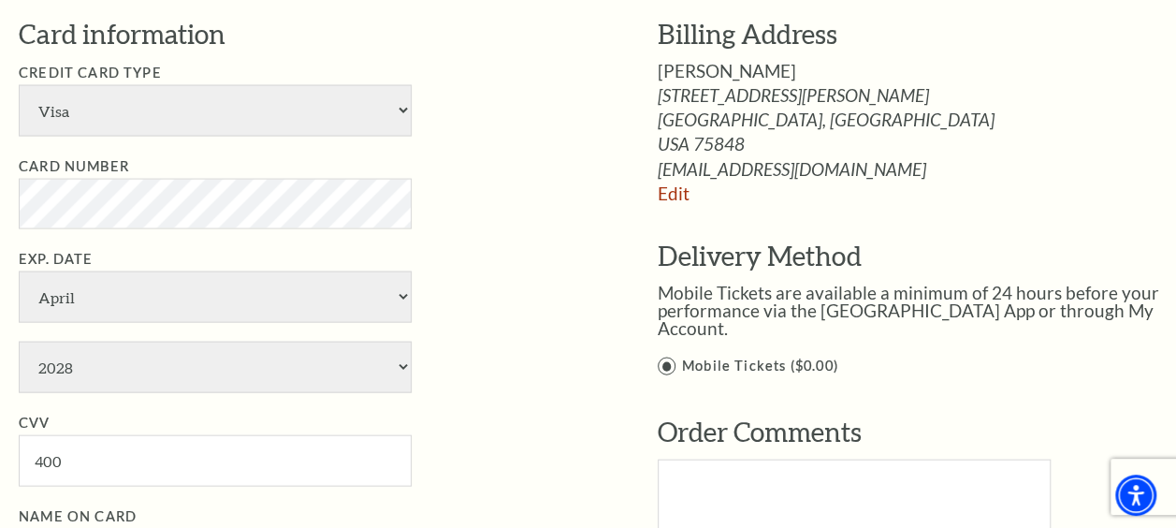
scroll to position [1884, 0]
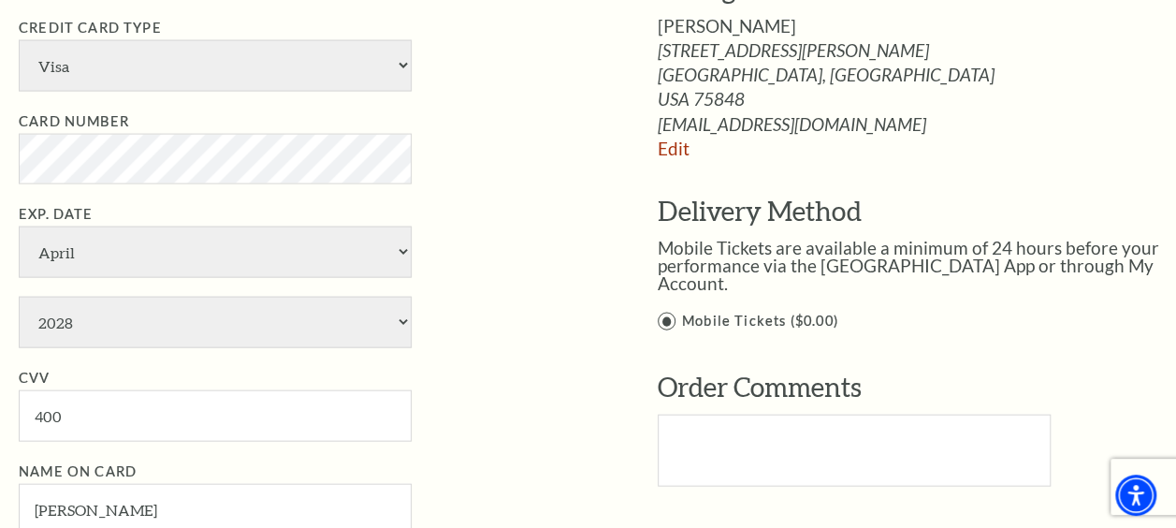
click at [576, 388] on li "CVV 400" at bounding box center [310, 404] width 583 height 75
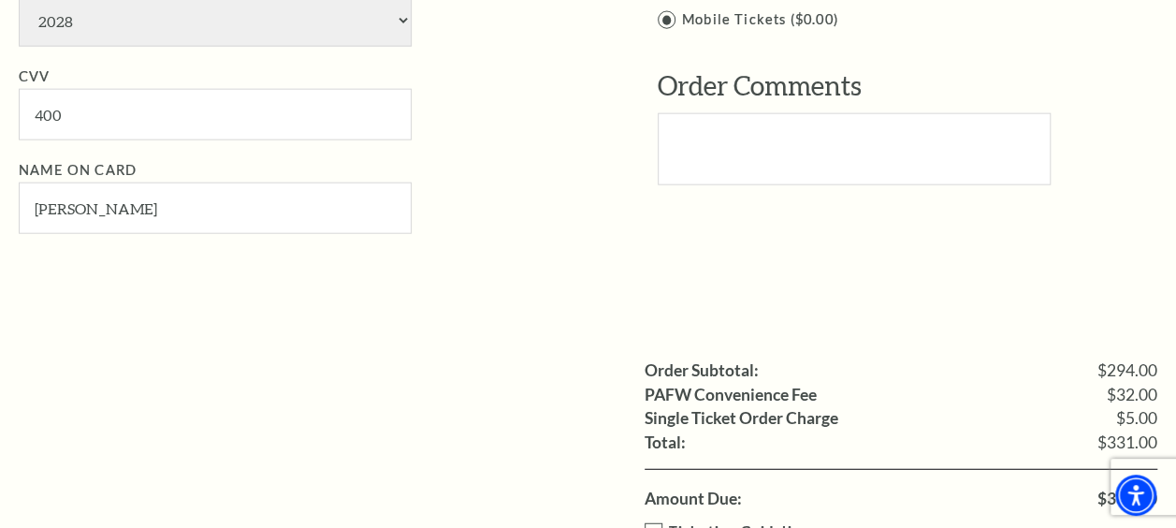
scroll to position [2405, 0]
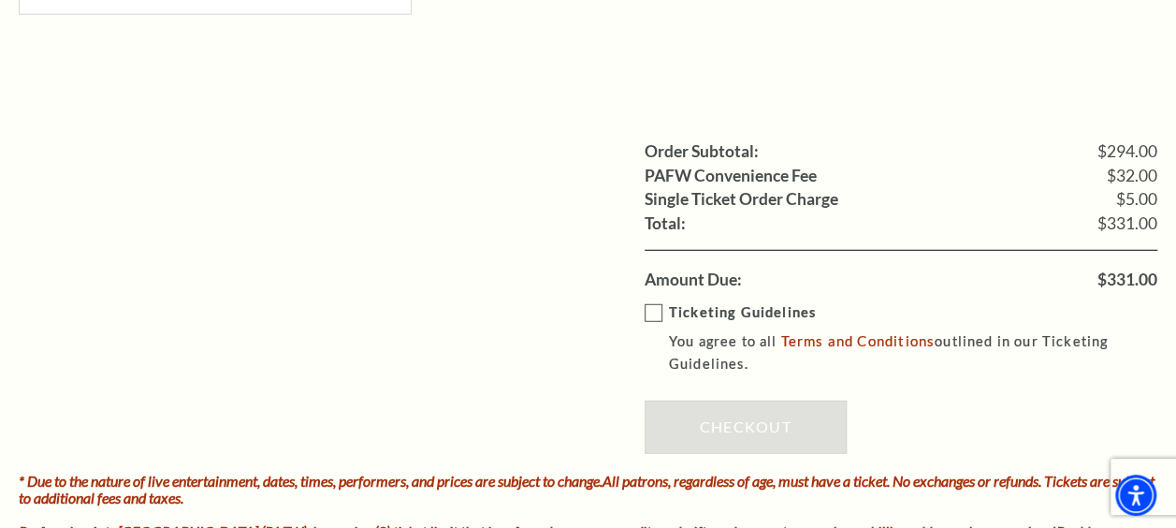
click at [648, 303] on label "Ticketing Guidelines You agree to all Terms and Conditions outlined in our Tick…" at bounding box center [915, 338] width 540 height 75
click at [0, 0] on input "Ticketing Guidelines You agree to all Terms and Conditions outlined in our Tick…" at bounding box center [0, 0] width 0 height 0
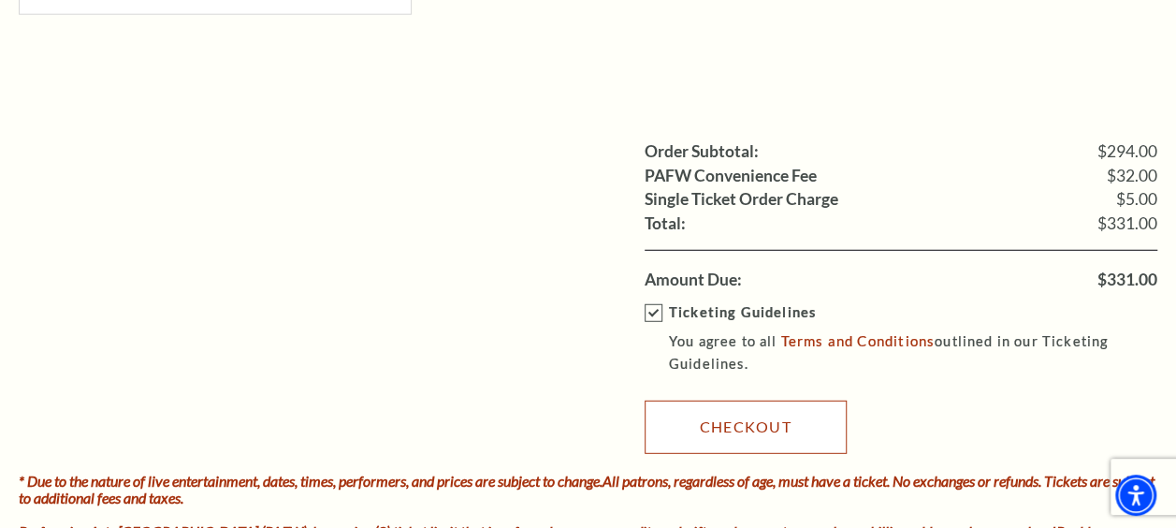
click at [681, 412] on link "Checkout" at bounding box center [746, 426] width 202 height 52
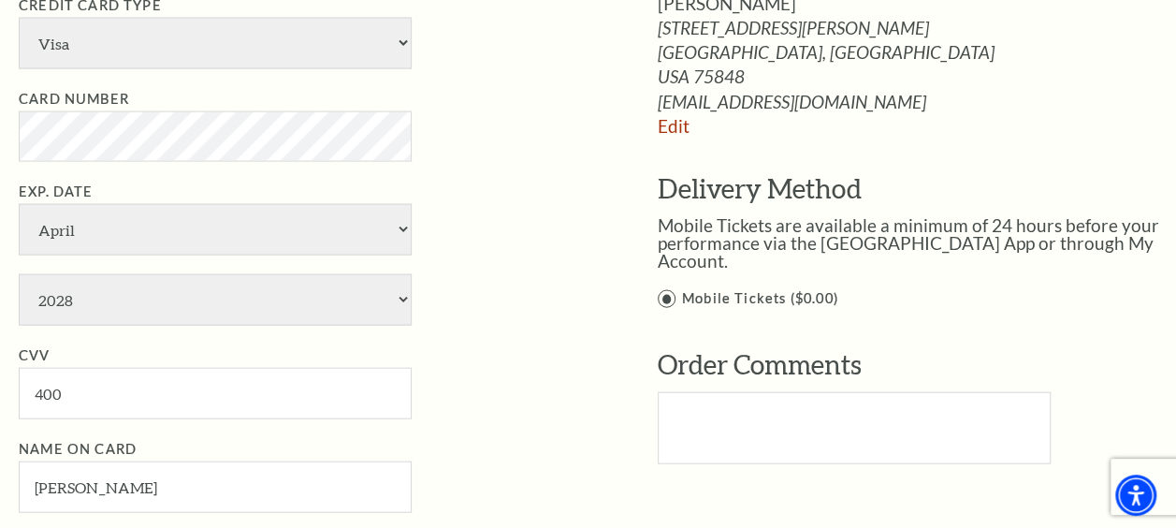
scroll to position [1957, 0]
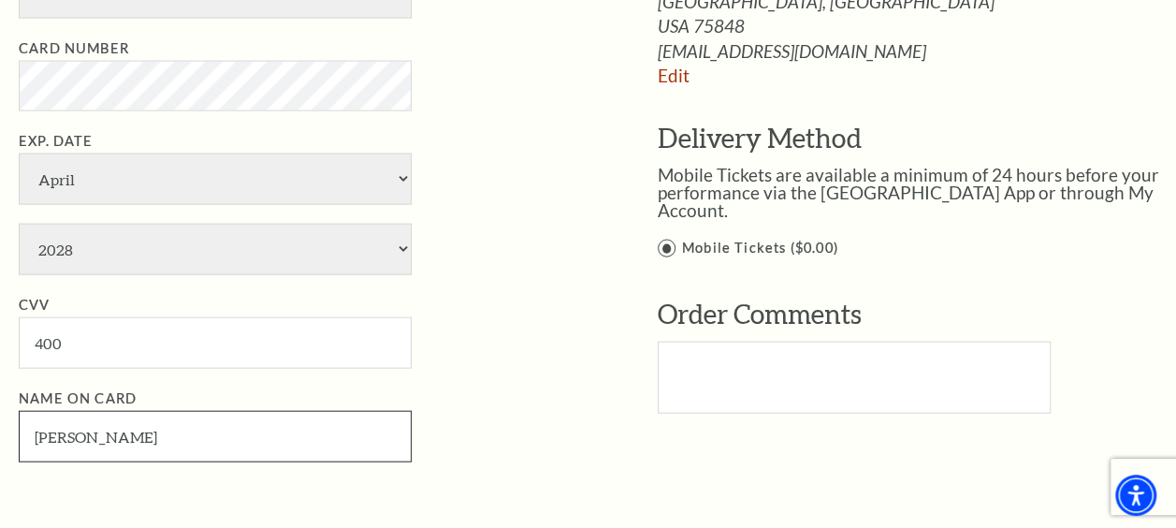
click at [165, 432] on input "[PERSON_NAME]" at bounding box center [215, 436] width 393 height 51
type input "H"
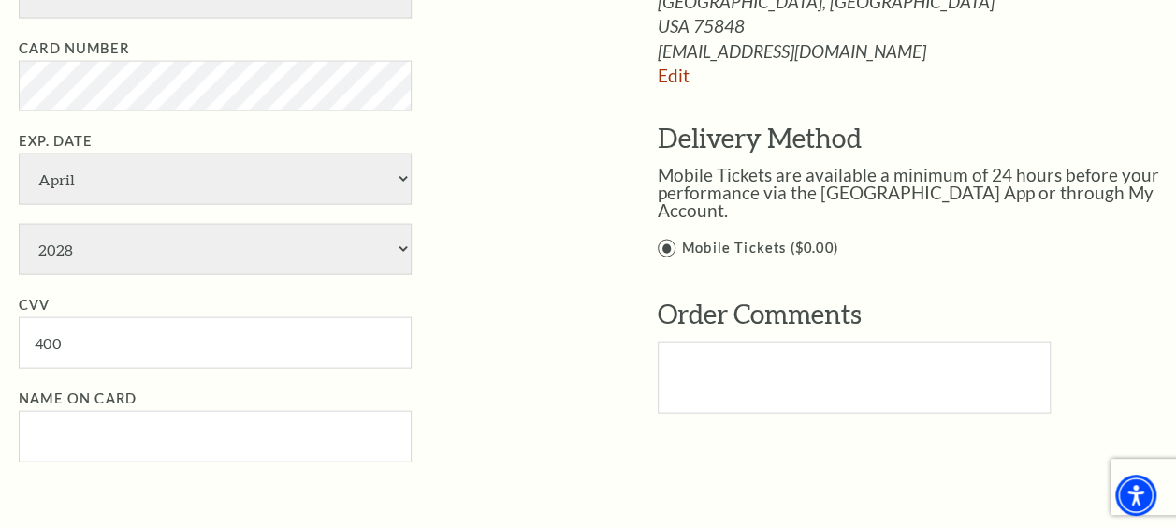
click at [539, 427] on li "Name on Card" at bounding box center [310, 424] width 583 height 75
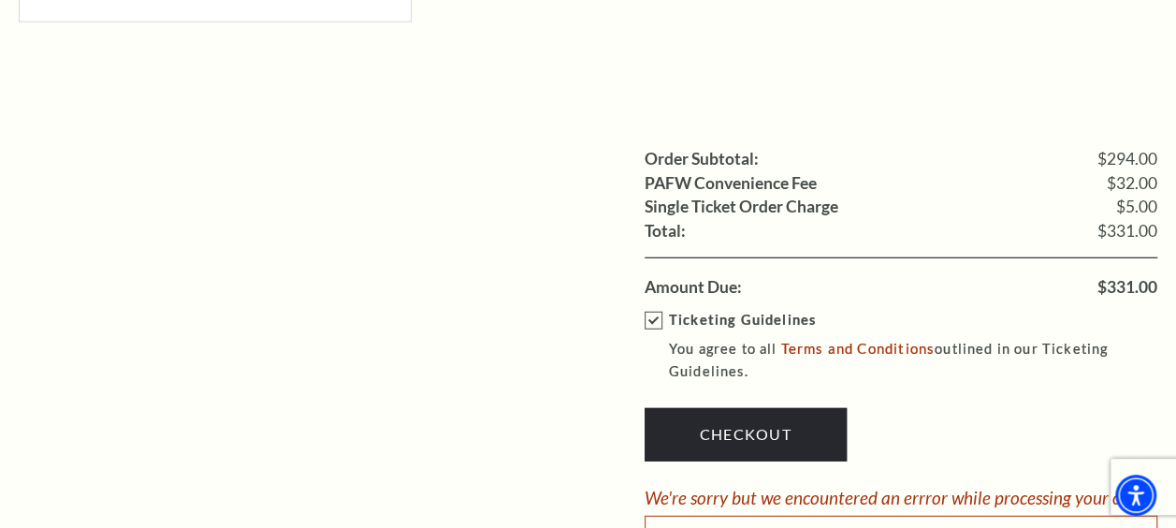
scroll to position [2397, 0]
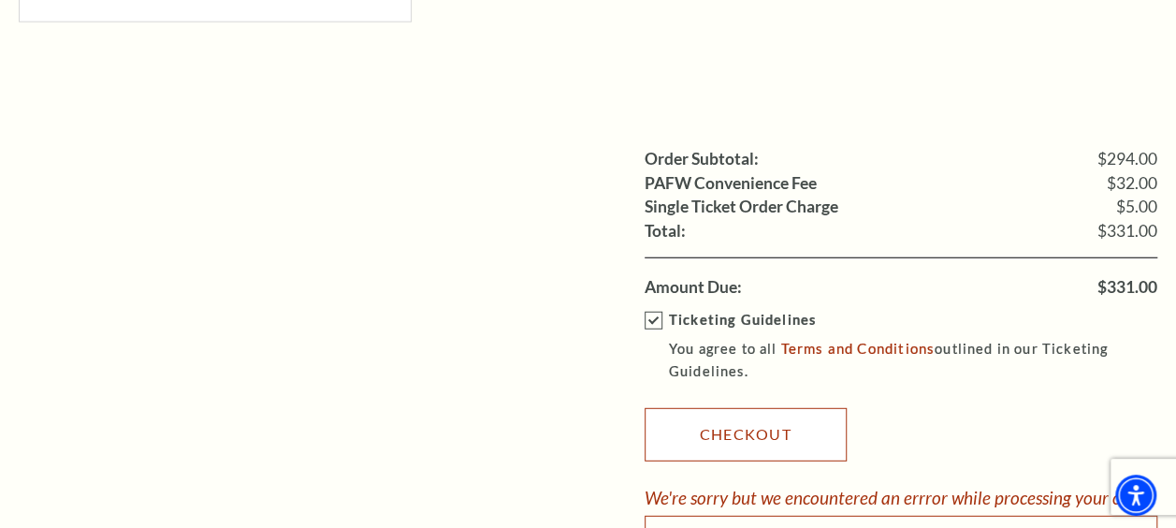
click at [683, 408] on link "Checkout" at bounding box center [746, 434] width 202 height 52
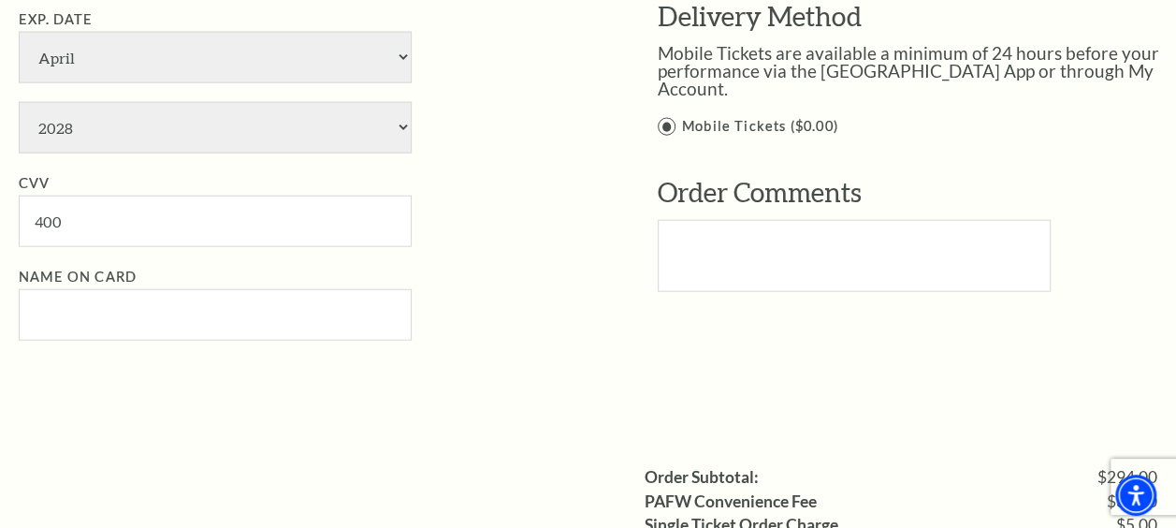
scroll to position [2036, 0]
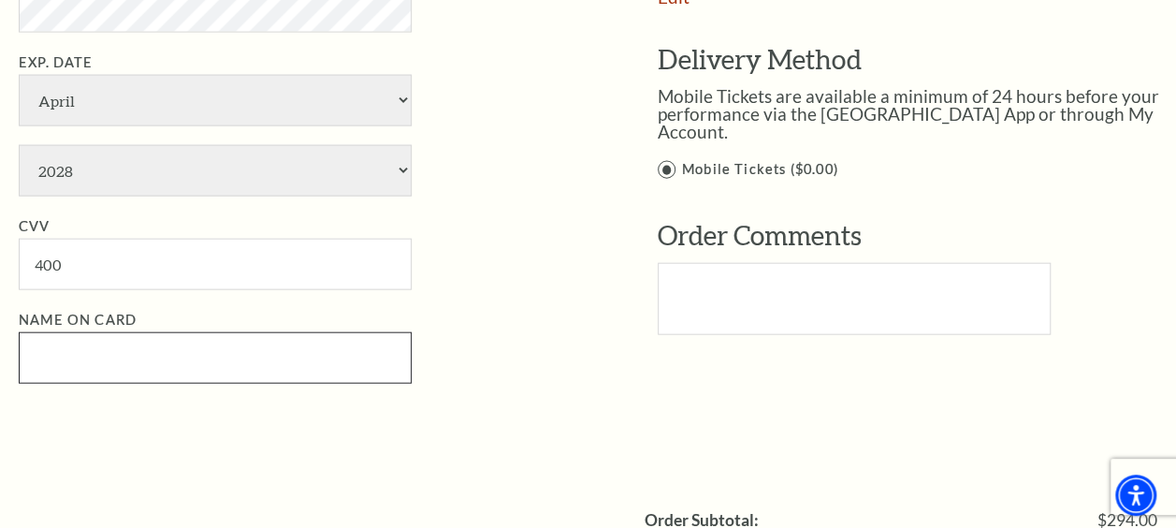
click at [327, 357] on input "Name on Card" at bounding box center [215, 357] width 393 height 51
type input "h"
type input "Heather E. Dusenberry"
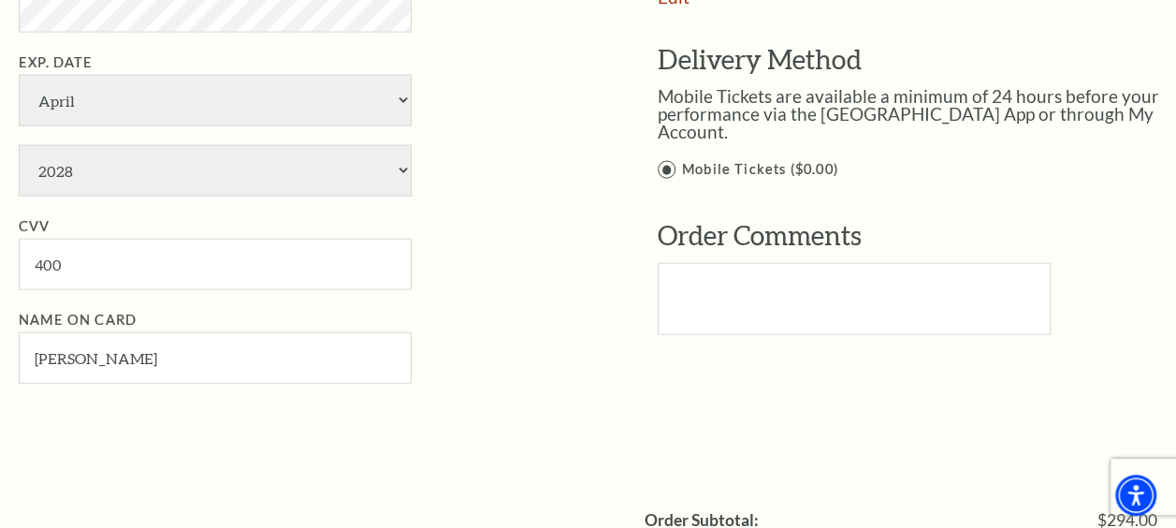
click at [545, 426] on div "Payment Options Would you like to use a gift certificate? Gift Certificate Numb…" at bounding box center [602, 47] width 1166 height 782
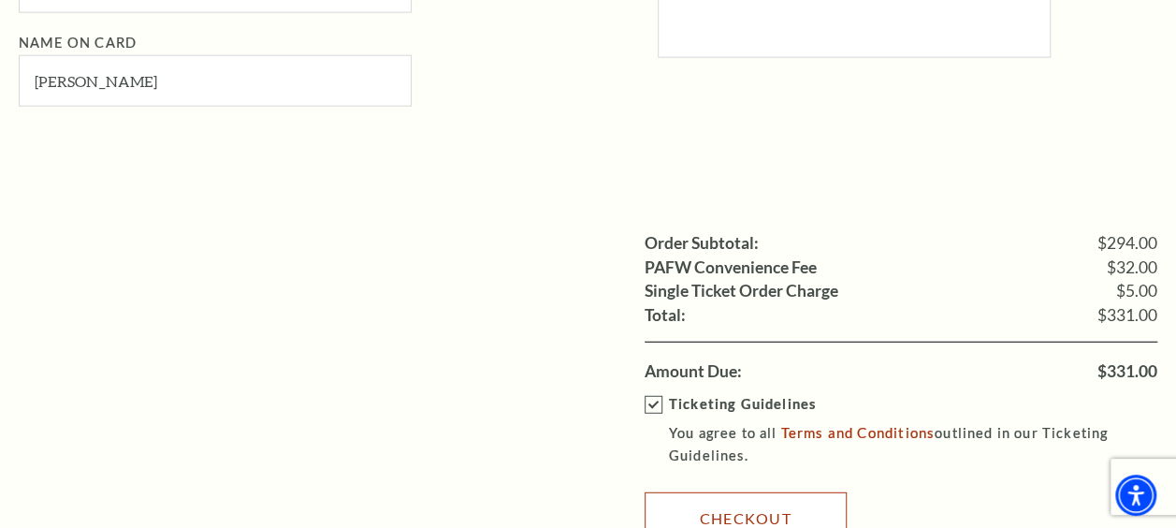
click at [720, 492] on link "Checkout" at bounding box center [746, 518] width 202 height 52
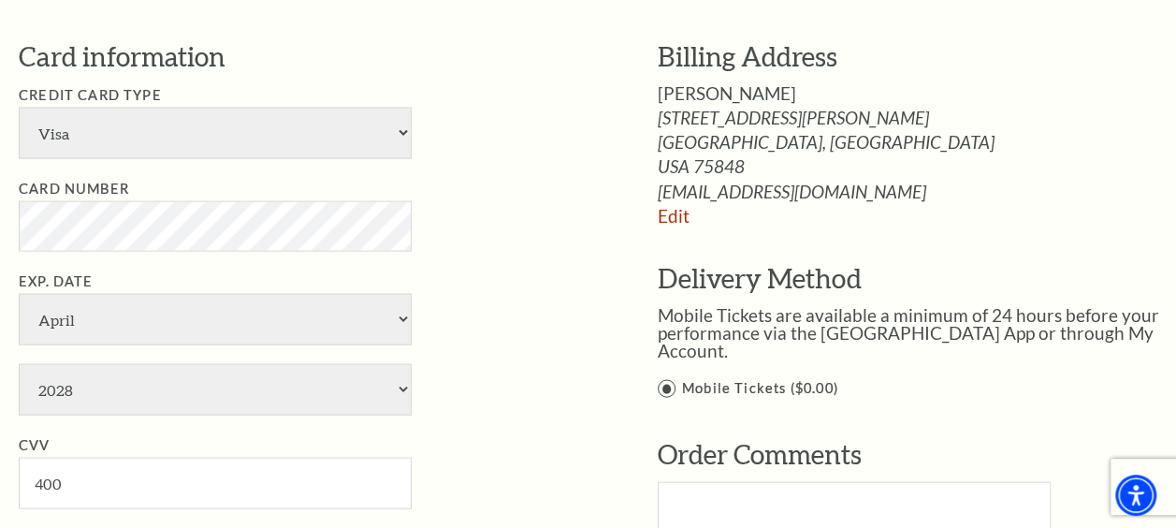
scroll to position [1817, 0]
click at [669, 377] on label "Mobile Tickets ($0.00)" at bounding box center [921, 388] width 527 height 23
click at [0, 0] on input "Mobile Tickets ($0.00)" at bounding box center [0, 0] width 0 height 0
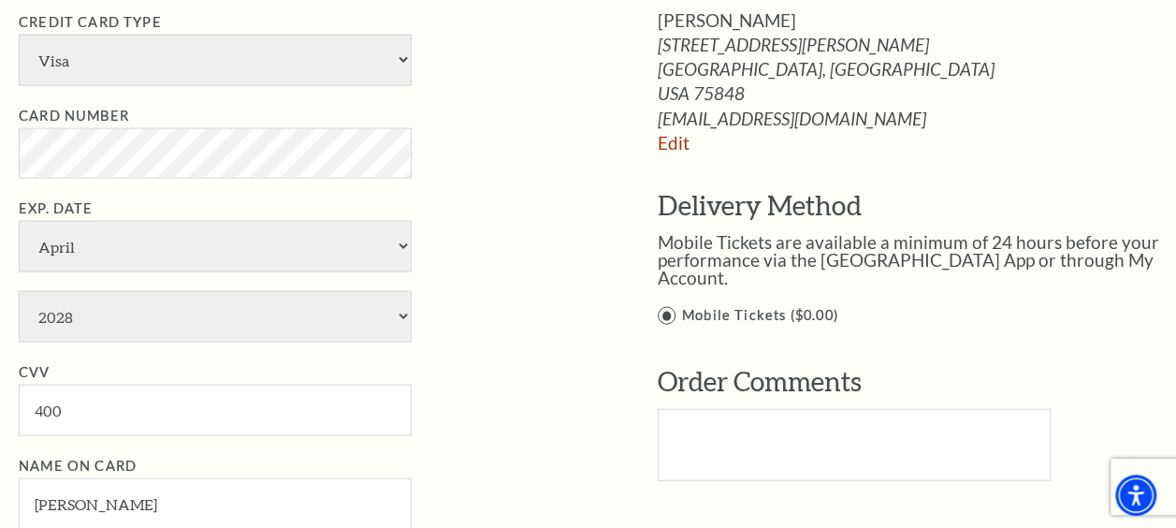
scroll to position [1892, 0]
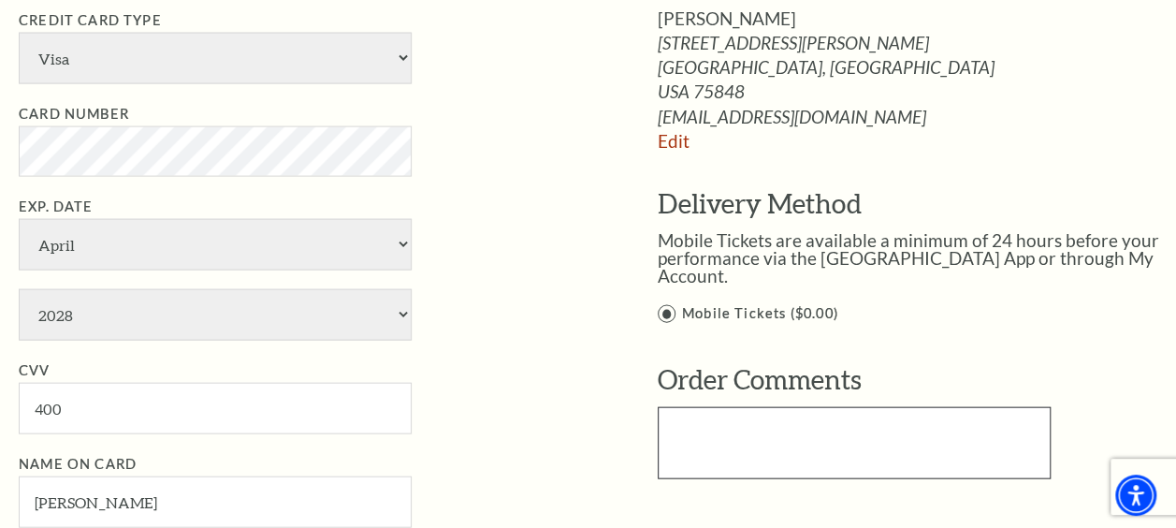
click at [676, 419] on textarea "Text area" at bounding box center [854, 442] width 393 height 71
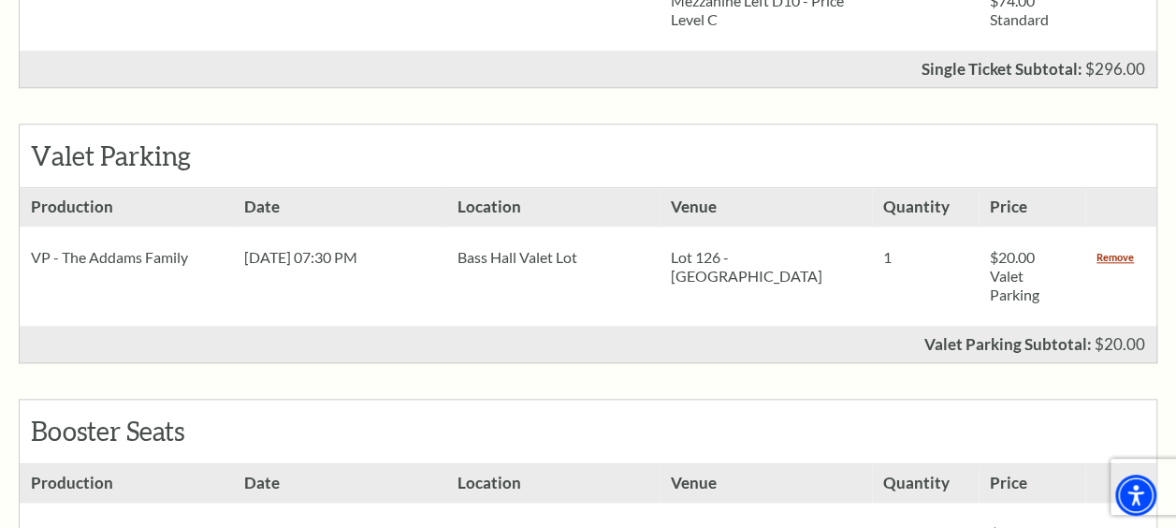
scroll to position [902, 0]
click at [1123, 258] on link "Remove" at bounding box center [1115, 256] width 37 height 19
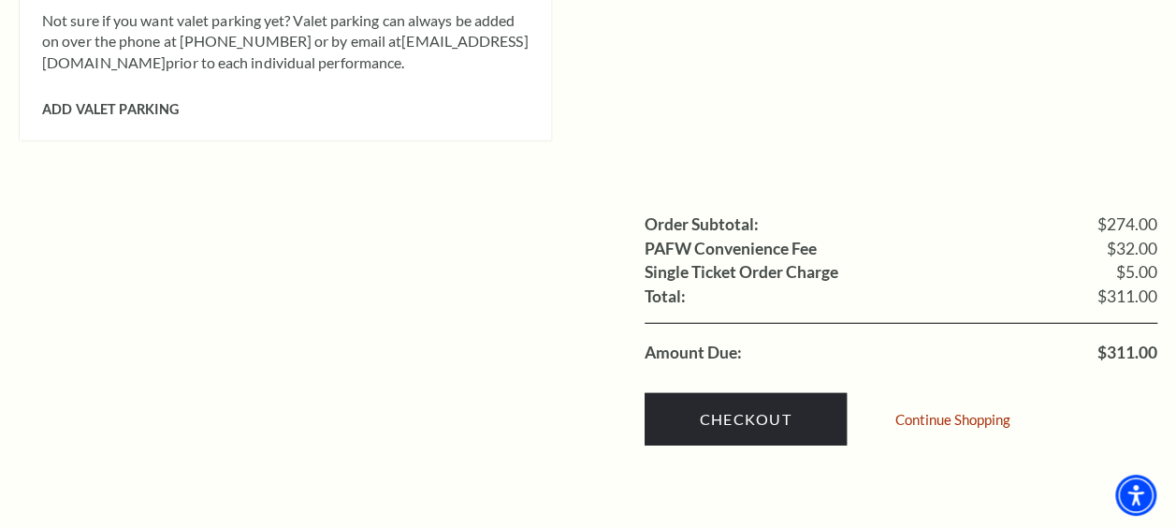
scroll to position [2296, 0]
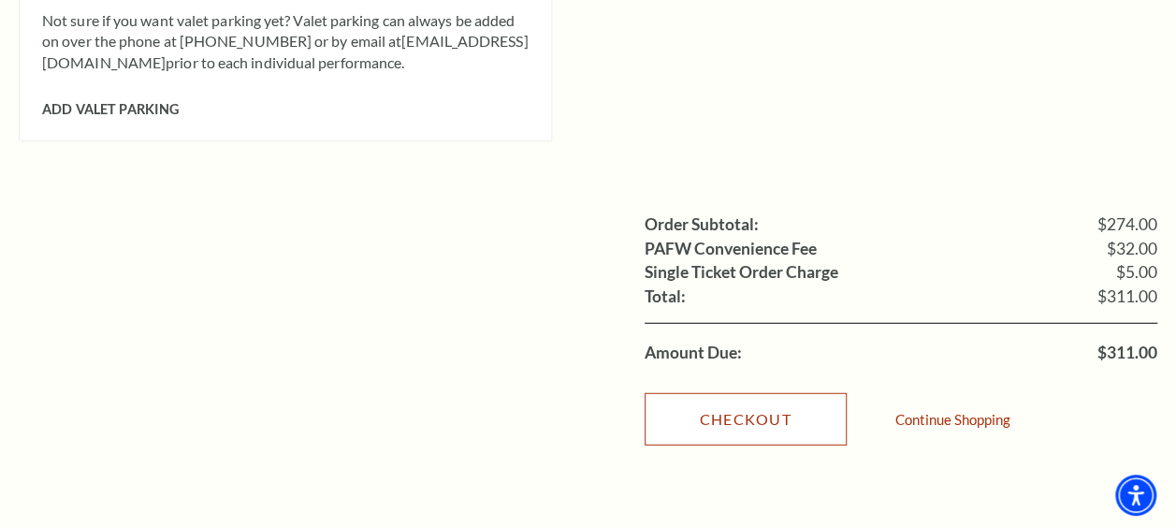
click at [699, 410] on link "Checkout" at bounding box center [746, 419] width 202 height 52
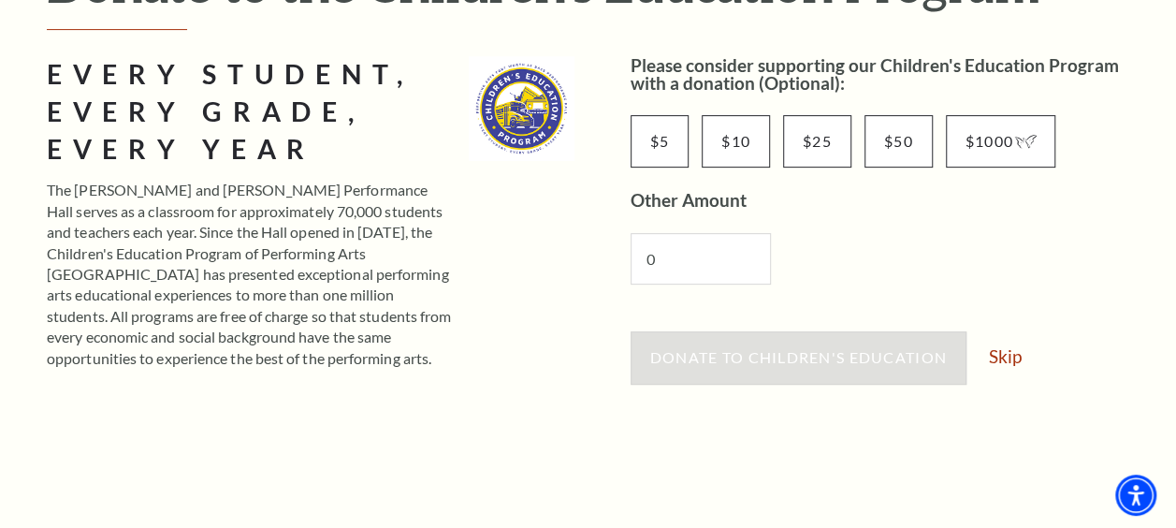
scroll to position [321, 0]
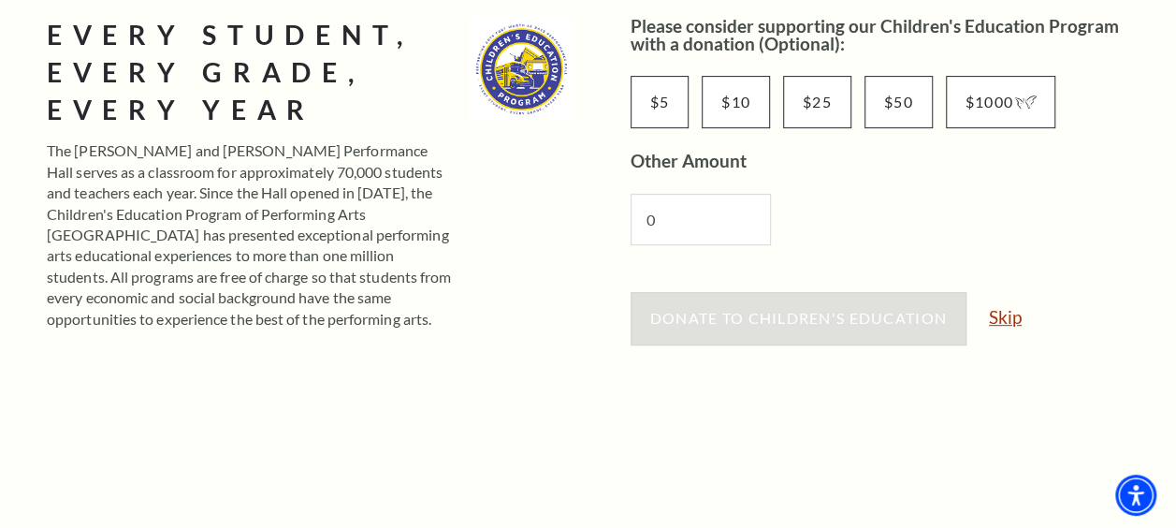
click at [1004, 313] on link "Skip" at bounding box center [1005, 317] width 33 height 18
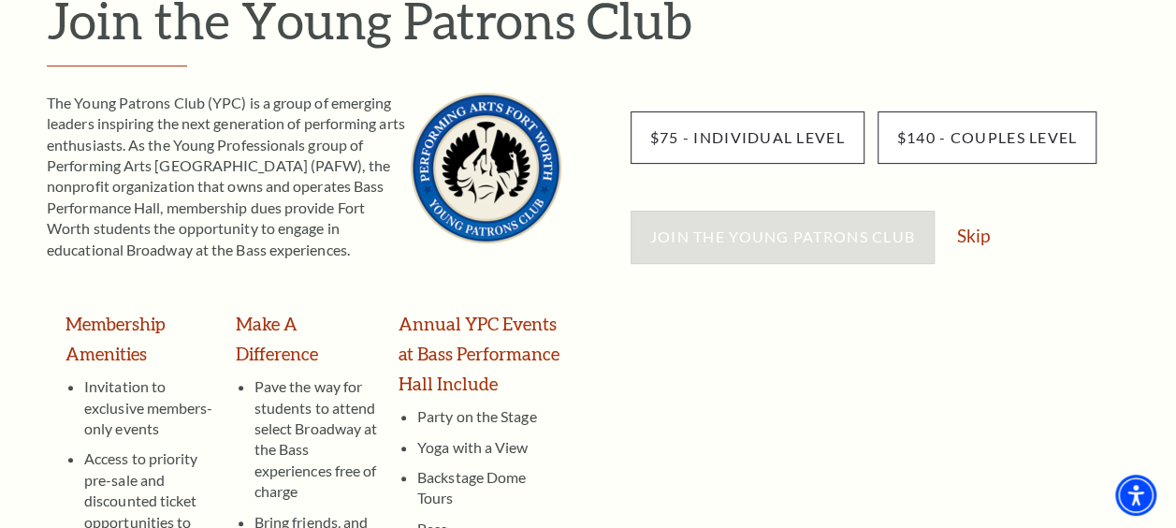
scroll to position [246, 0]
click at [959, 230] on link "Skip" at bounding box center [973, 234] width 33 height 18
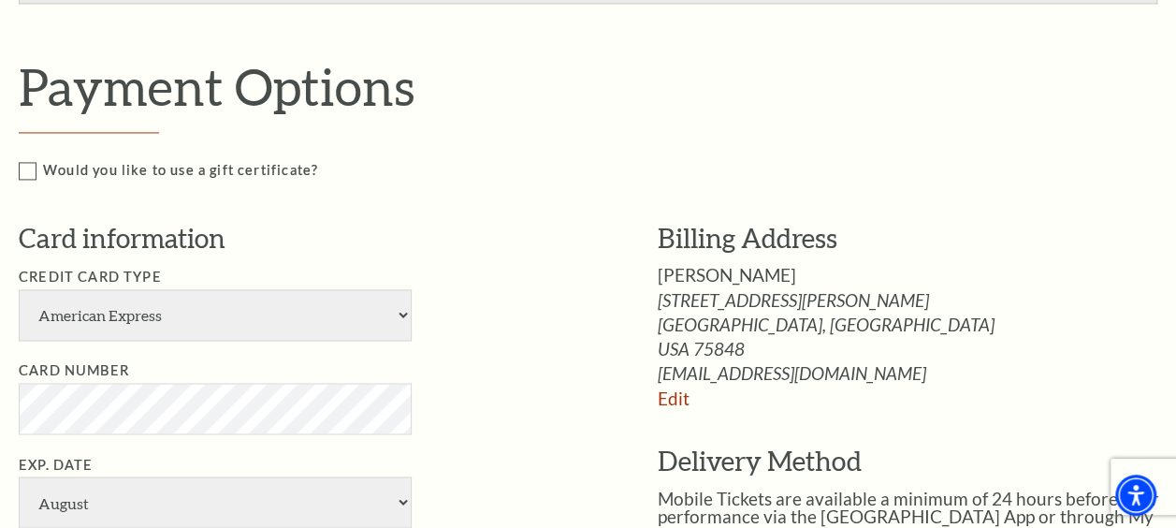
scroll to position [1361, 0]
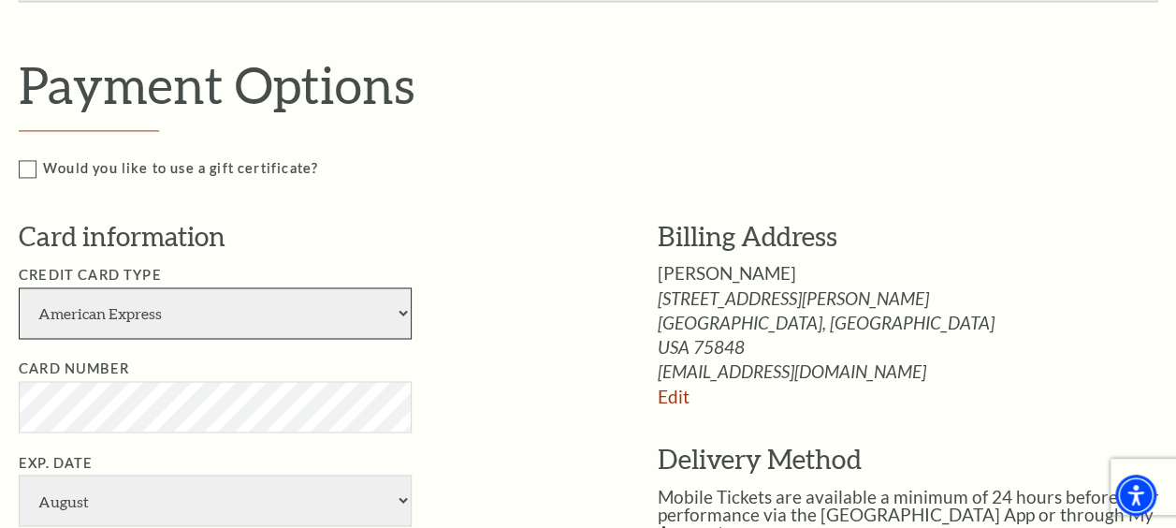
click at [229, 299] on select "American Express Visa Master Card Discover" at bounding box center [215, 312] width 393 height 51
select select "24"
click at [19, 287] on select "American Express Visa Master Card Discover" at bounding box center [215, 312] width 393 height 51
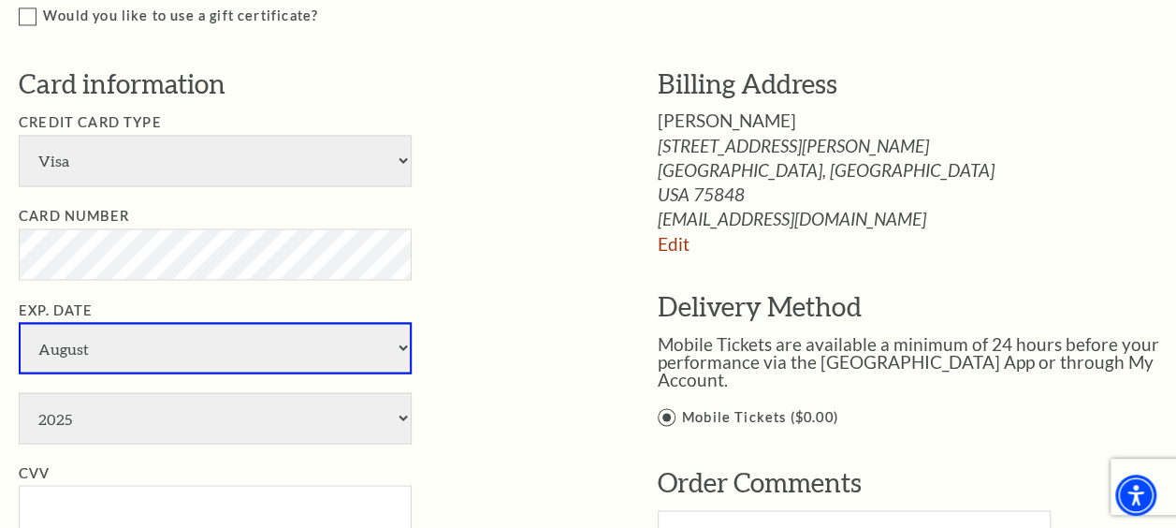
scroll to position [1515, 0]
click at [98, 337] on select "January February March April May June July August September October November De…" at bounding box center [215, 346] width 393 height 51
select select "4"
click at [19, 321] on select "January February March April May June July August September October November De…" at bounding box center [215, 346] width 393 height 51
click at [82, 410] on select "2025 2026 2027 2028 2029 2030 2031 2032 2033 2034" at bounding box center [215, 416] width 393 height 51
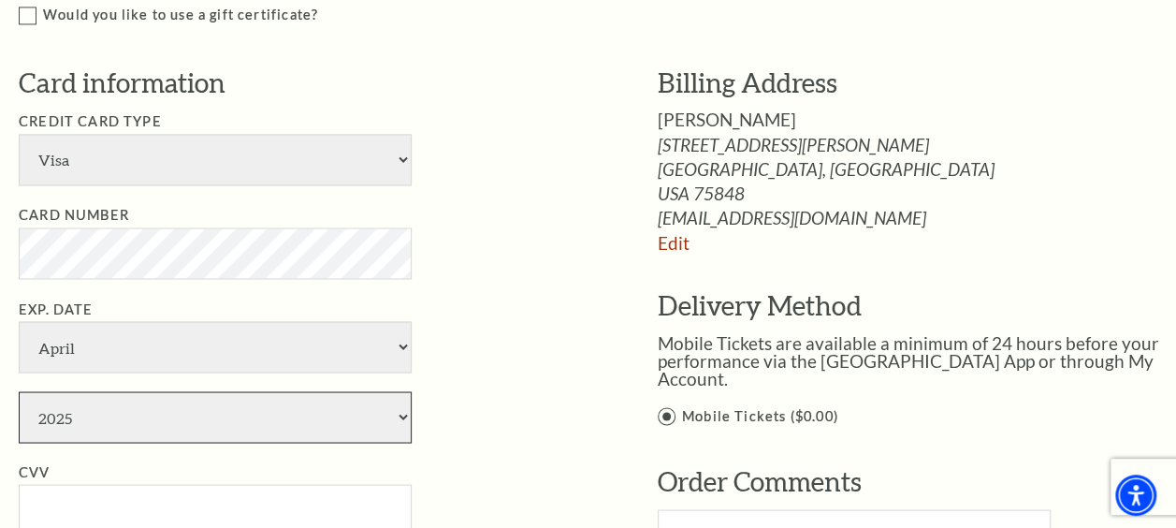
select select "2028"
click at [19, 391] on select "2025 2026 2027 2028 2029 2030 2031 2032 2033 2034" at bounding box center [215, 416] width 393 height 51
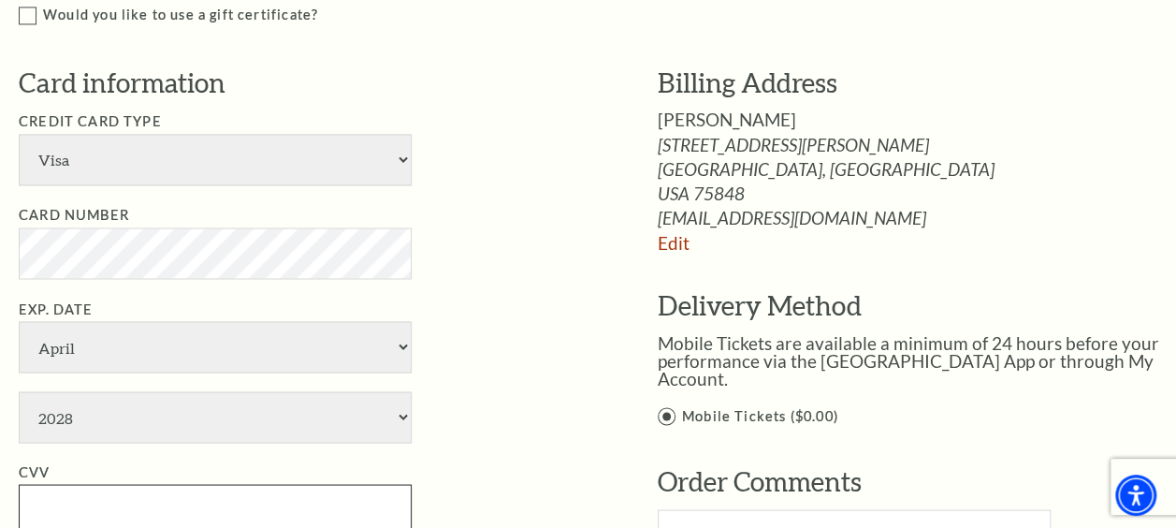
click at [83, 496] on input "CVV" at bounding box center [215, 509] width 393 height 51
type input "400"
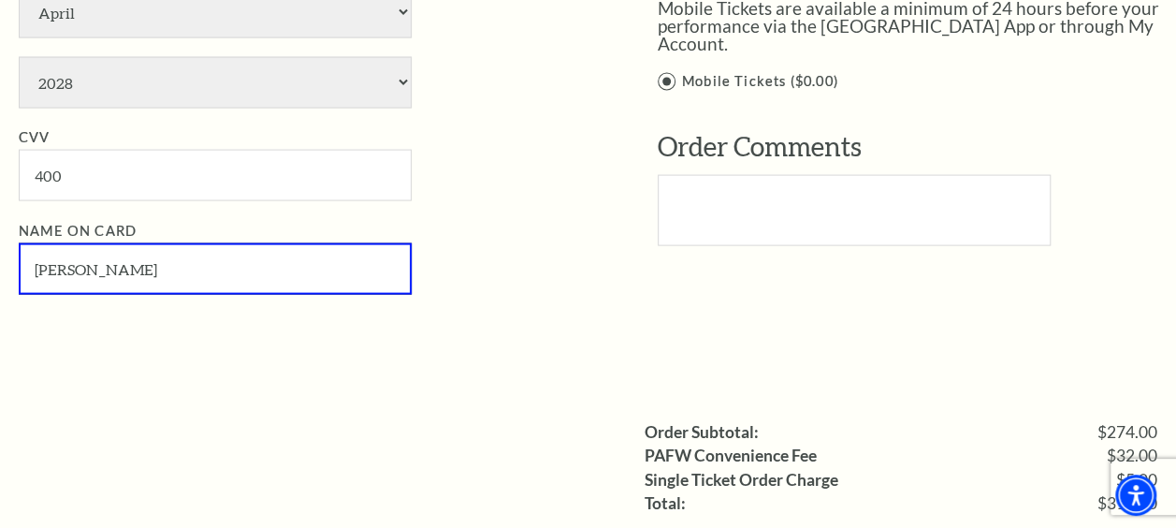
type input "[PERSON_NAME]"
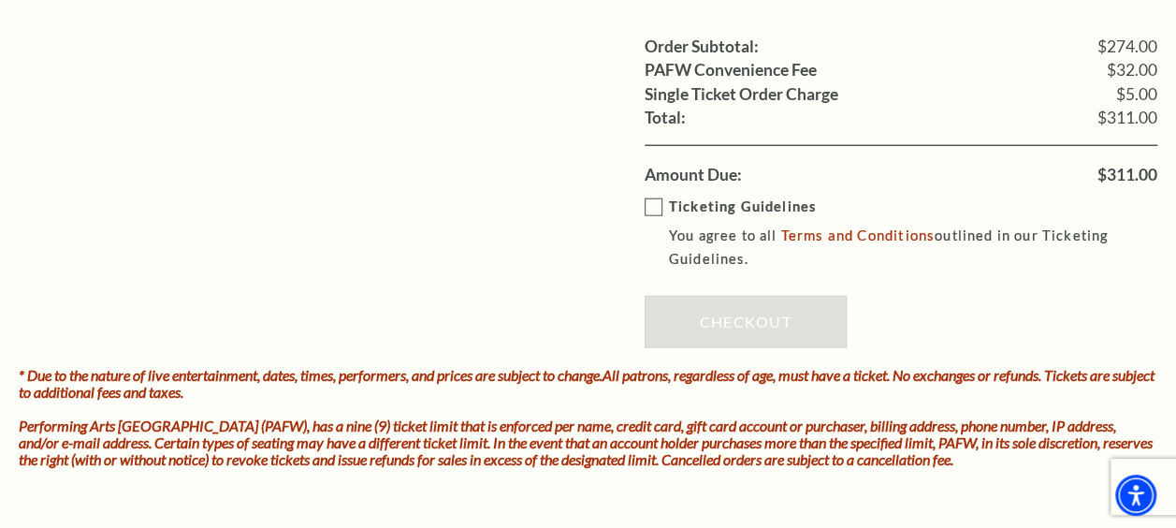
scroll to position [2236, 0]
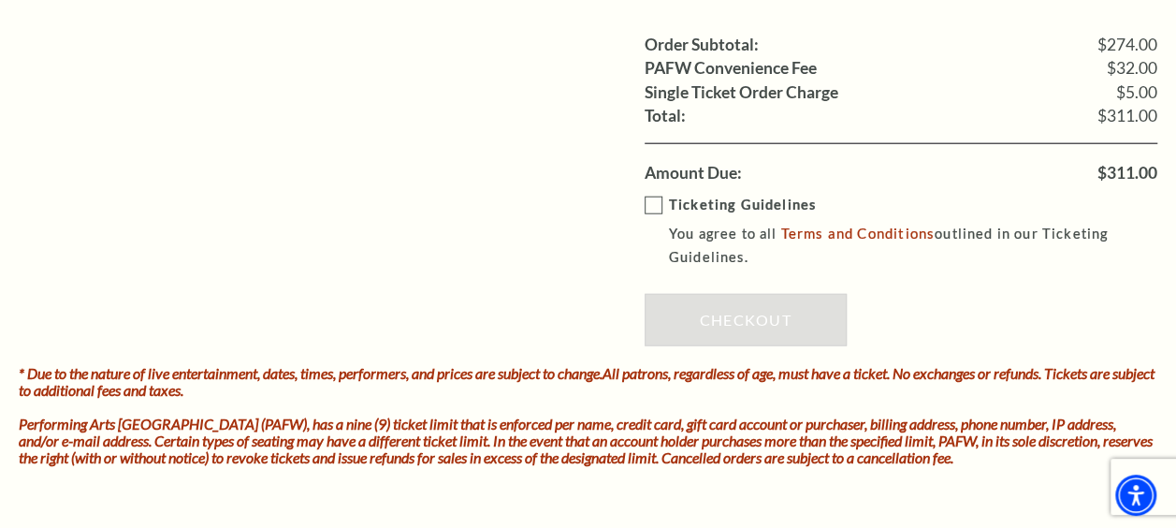
click at [649, 196] on label "Ticketing Guidelines You agree to all Terms and Conditions outlined in our Tick…" at bounding box center [915, 231] width 540 height 75
click at [0, 0] on input "Ticketing Guidelines You agree to all Terms and Conditions outlined in our Tick…" at bounding box center [0, 0] width 0 height 0
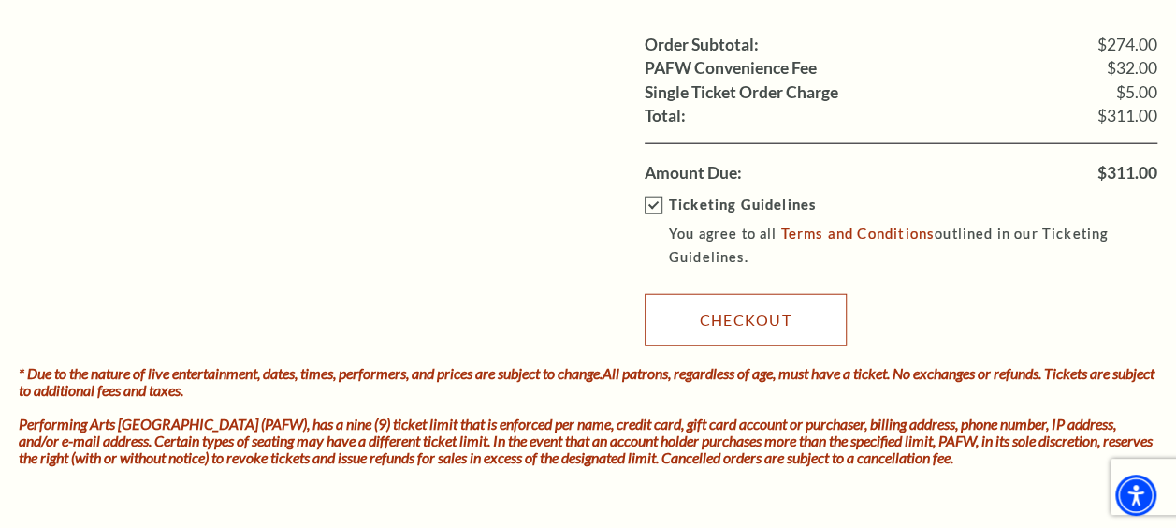
click at [692, 316] on link "Checkout" at bounding box center [746, 320] width 202 height 52
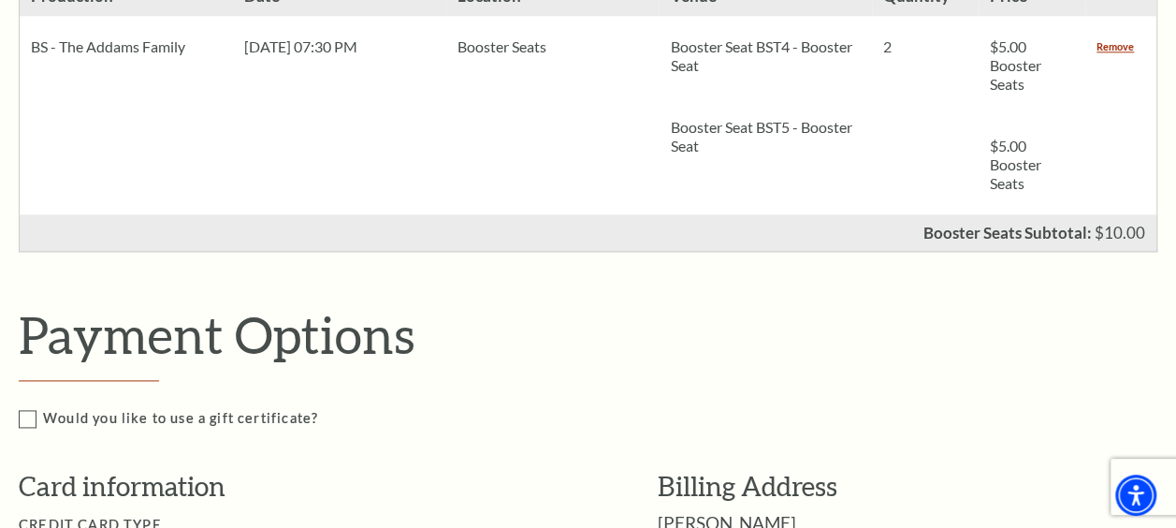
scroll to position [1112, 0]
